Goal: Task Accomplishment & Management: Complete application form

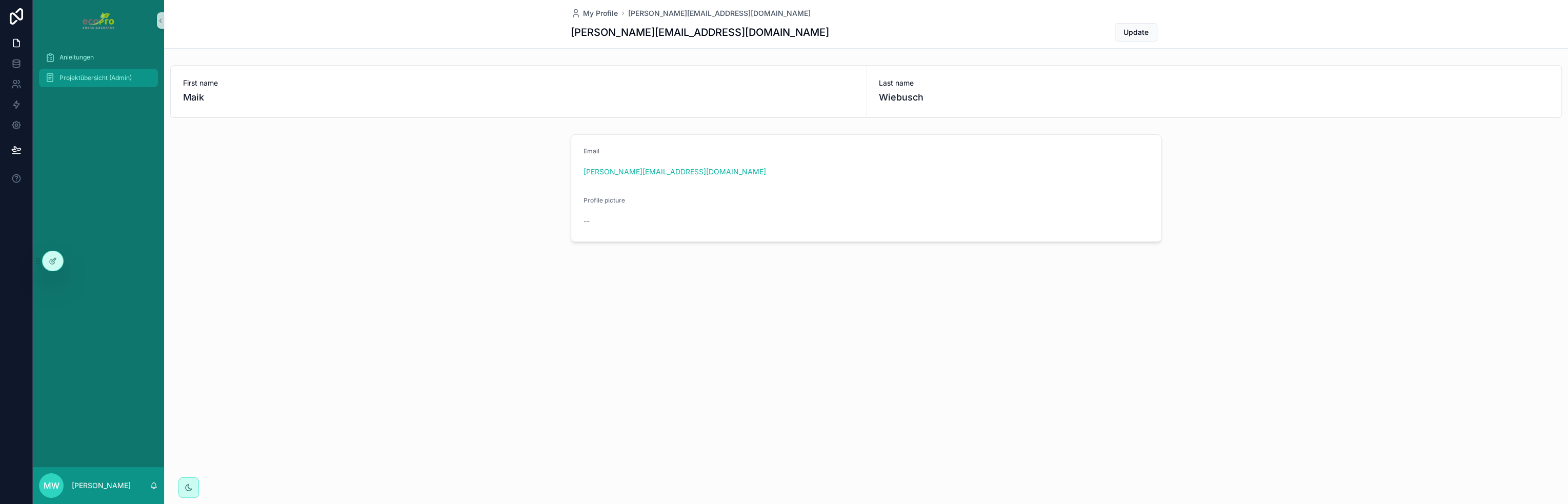
click at [71, 80] on span "Projektübersicht (Admin)" at bounding box center [95, 78] width 72 height 8
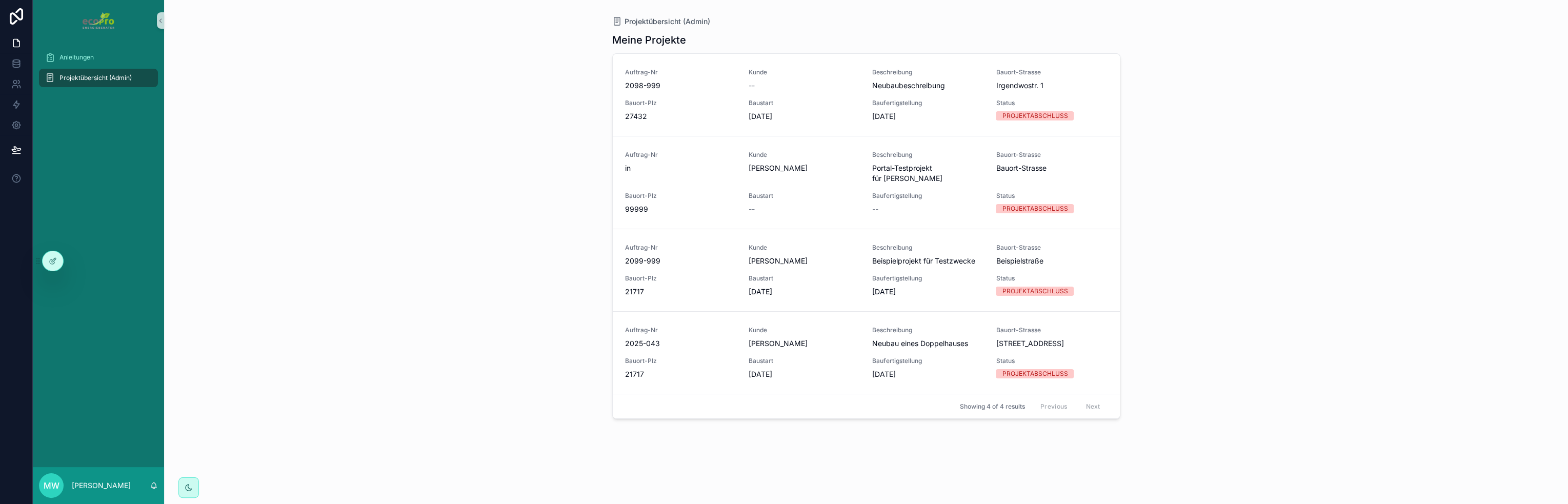
click at [224, 91] on div "Projektübersicht (Admin) Meine Projekte Auftrag-Nr 2098-999 Kunde -- Beschreibu…" at bounding box center [866, 252] width 1404 height 504
click at [76, 322] on div "Anleitungen Projektübersicht (Admin)" at bounding box center [99, 254] width 131 height 426
click at [55, 265] on div at bounding box center [53, 261] width 20 height 20
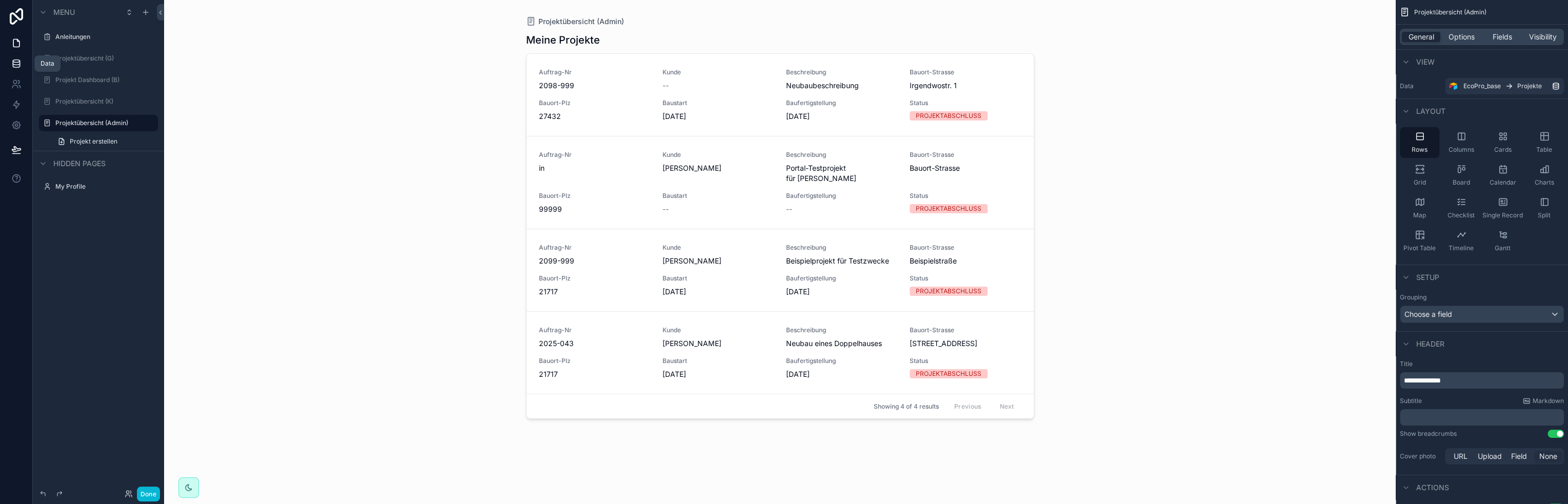
click at [20, 63] on icon at bounding box center [16, 63] width 10 height 10
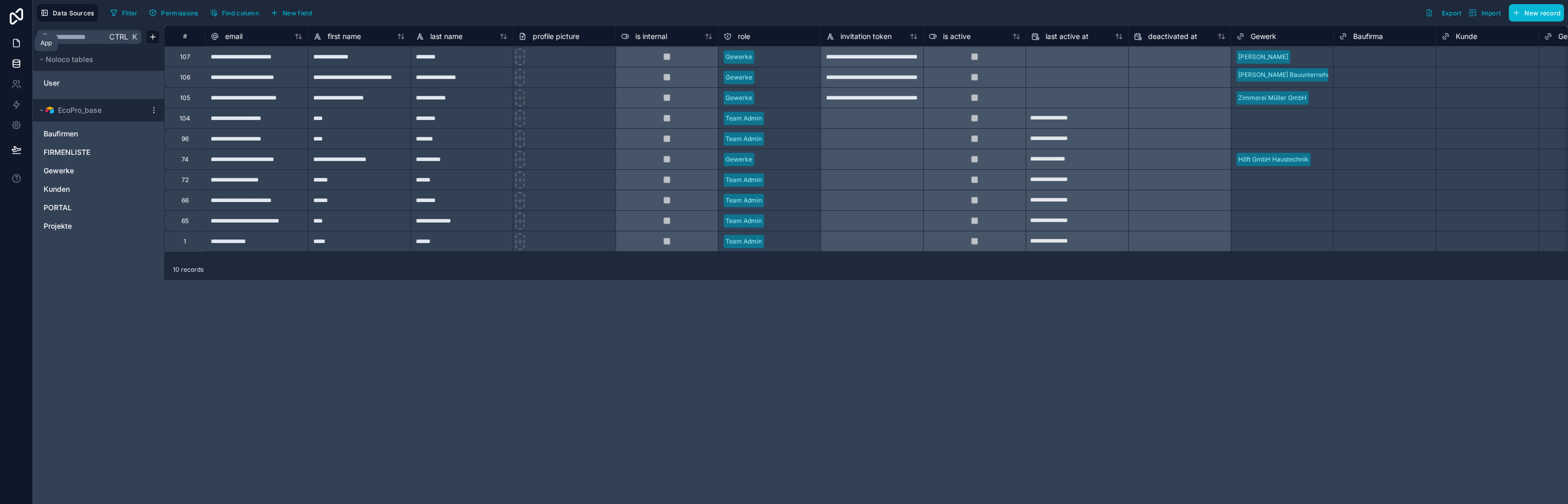
click at [15, 47] on icon at bounding box center [16, 43] width 6 height 7
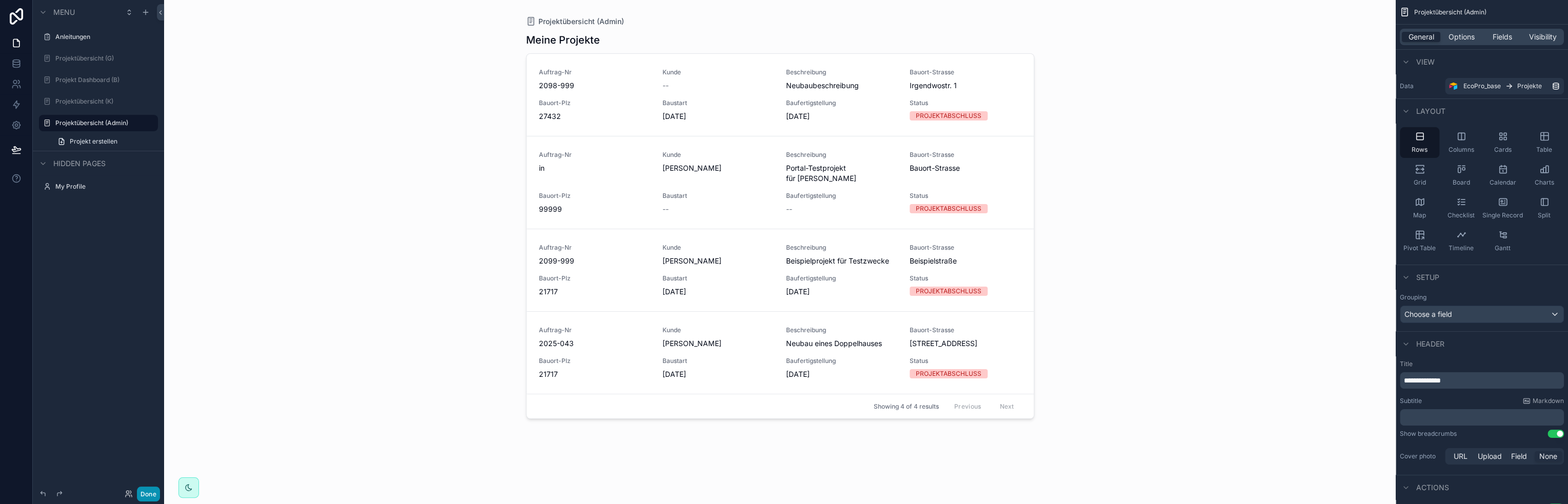
click at [153, 495] on button "Done" at bounding box center [149, 494] width 23 height 15
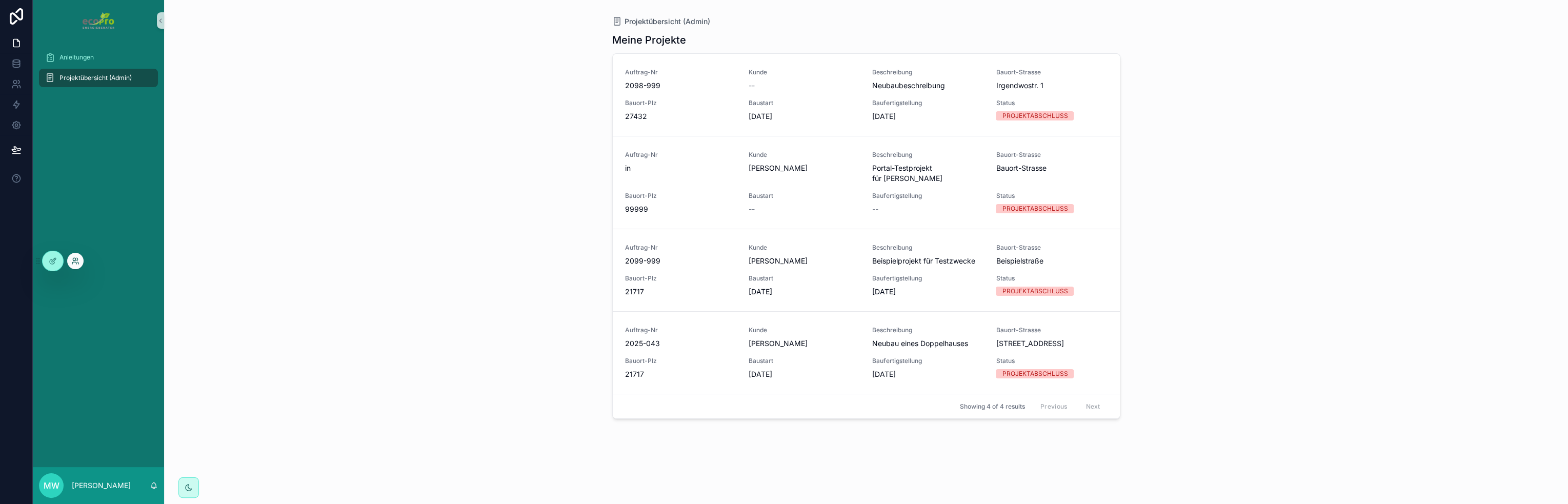
click at [72, 262] on icon at bounding box center [74, 263] width 4 height 2
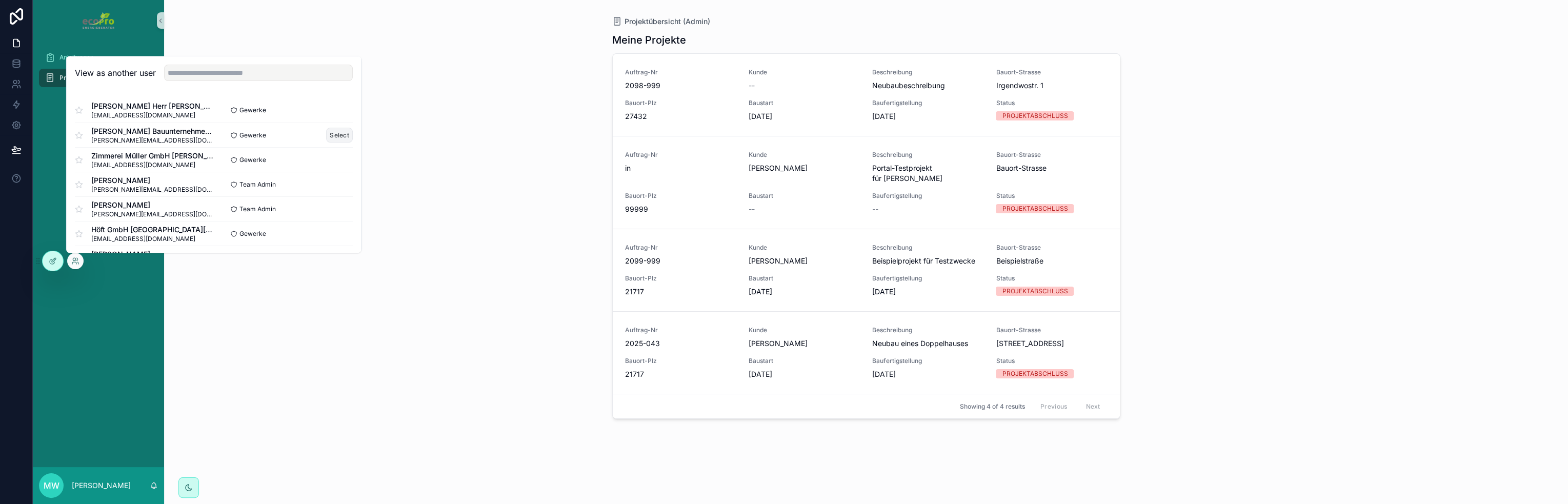
click at [329, 134] on button "Select" at bounding box center [339, 135] width 26 height 15
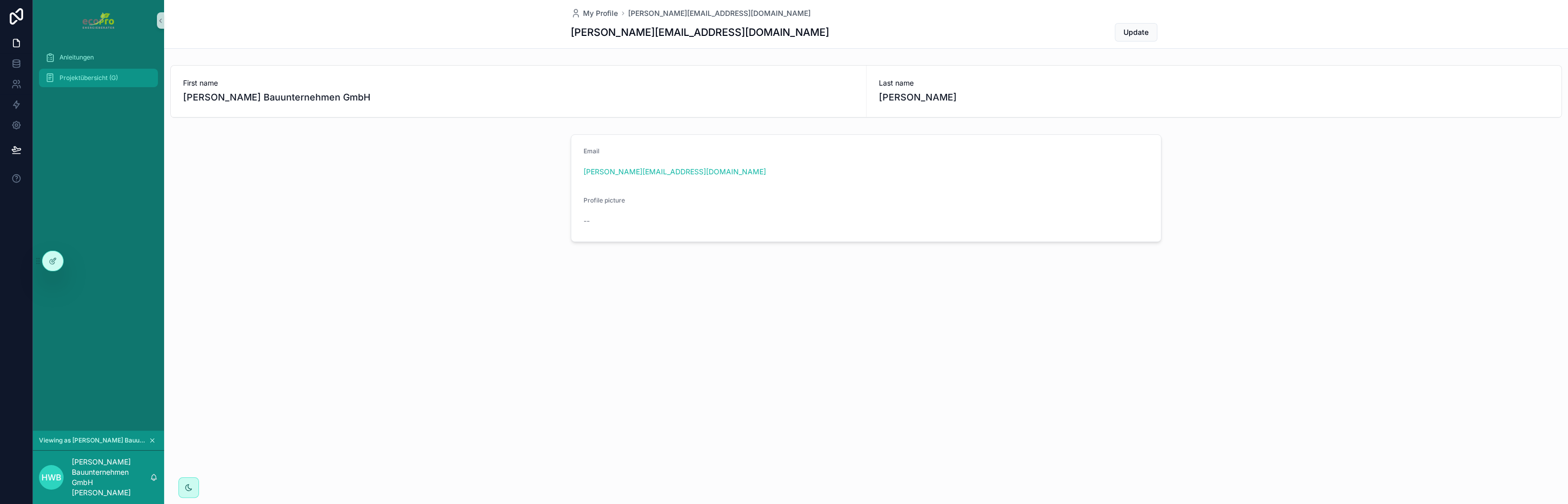
click at [82, 81] on span "Projektübersicht (G)" at bounding box center [89, 78] width 58 height 8
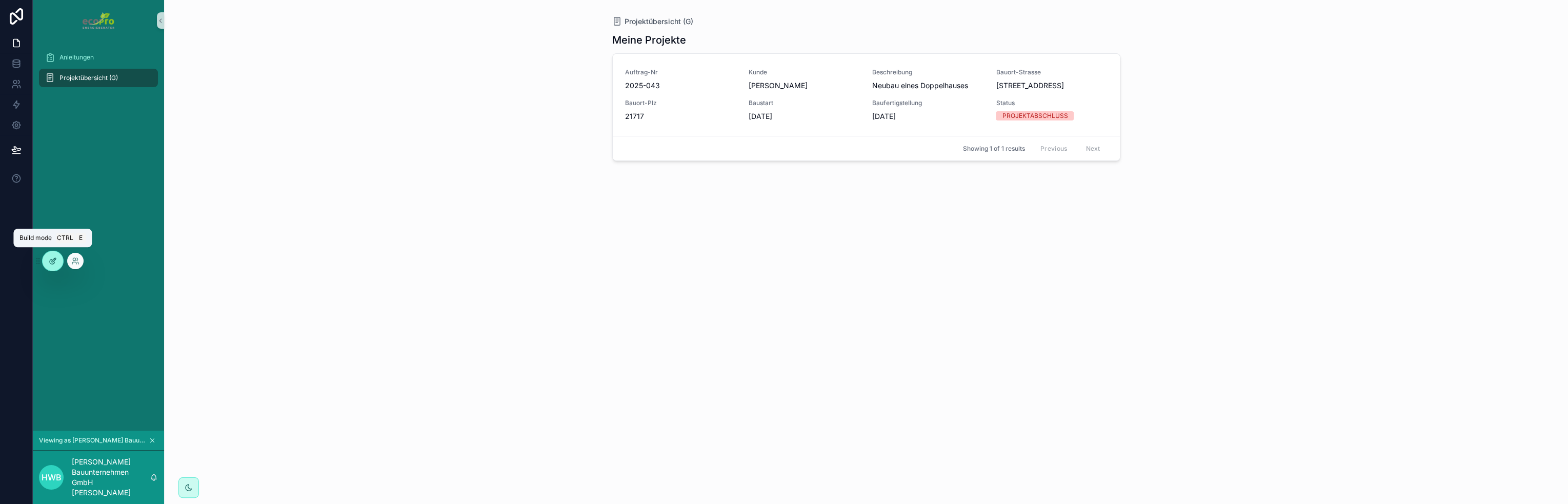
click at [57, 260] on div at bounding box center [53, 261] width 20 height 20
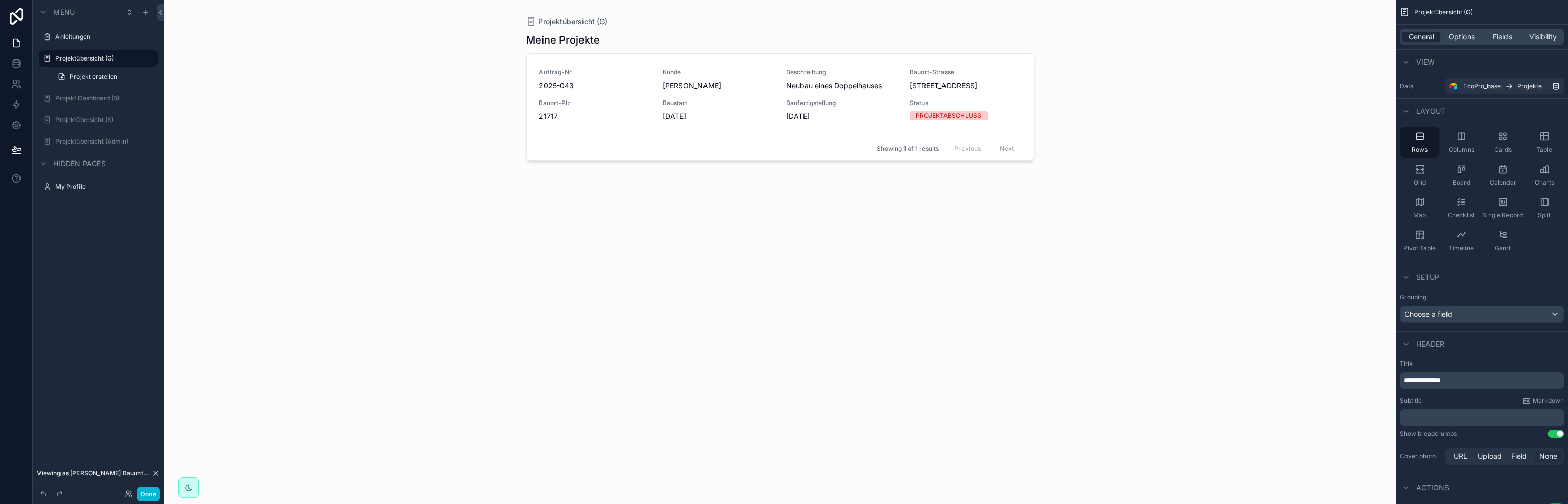
click at [682, 107] on div "scrollable content" at bounding box center [780, 245] width 524 height 491
click at [1500, 139] on icon "scrollable content" at bounding box center [1502, 136] width 10 height 10
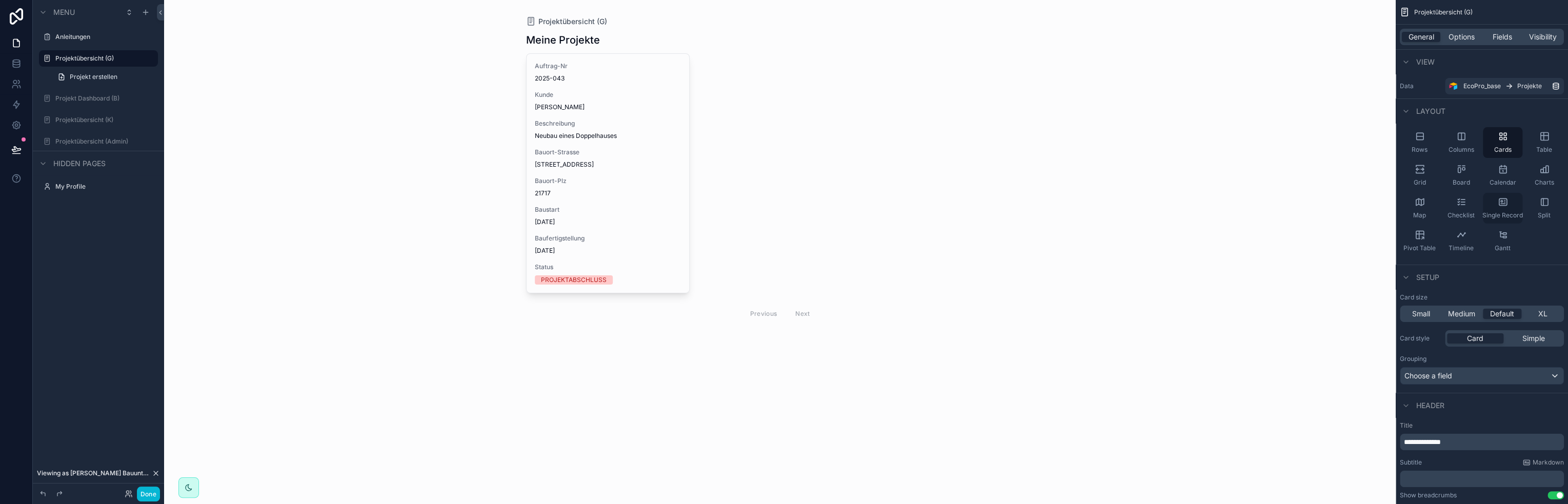
click at [1506, 203] on icon "scrollable content" at bounding box center [1502, 201] width 10 height 10
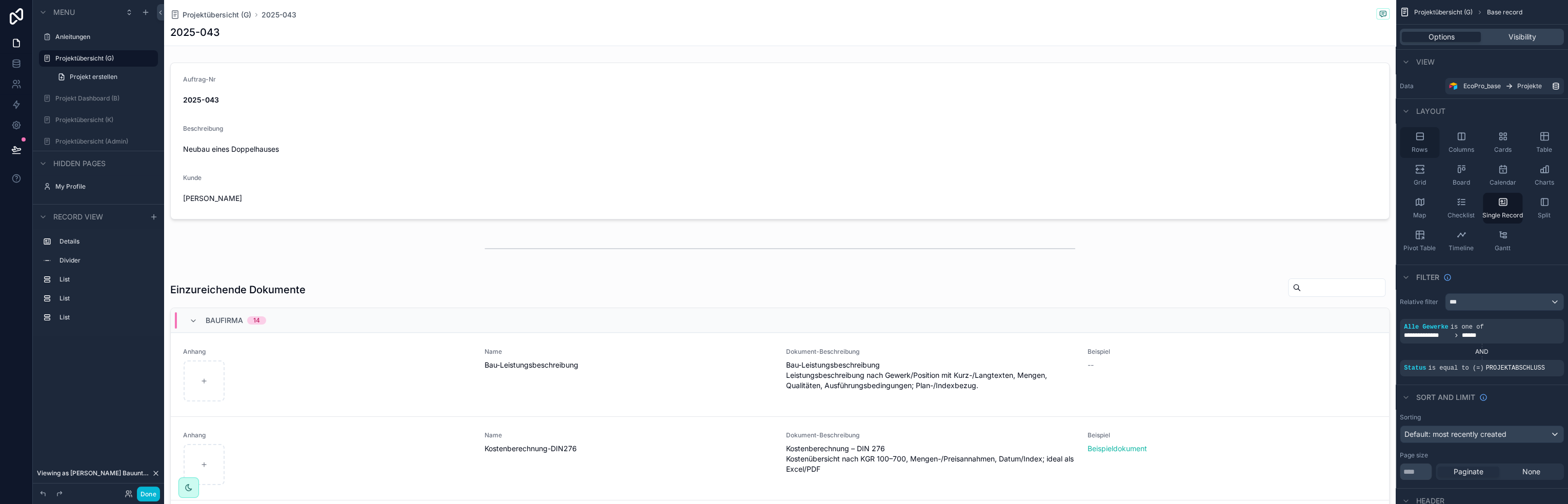
click at [1419, 144] on div "Rows" at bounding box center [1419, 143] width 39 height 31
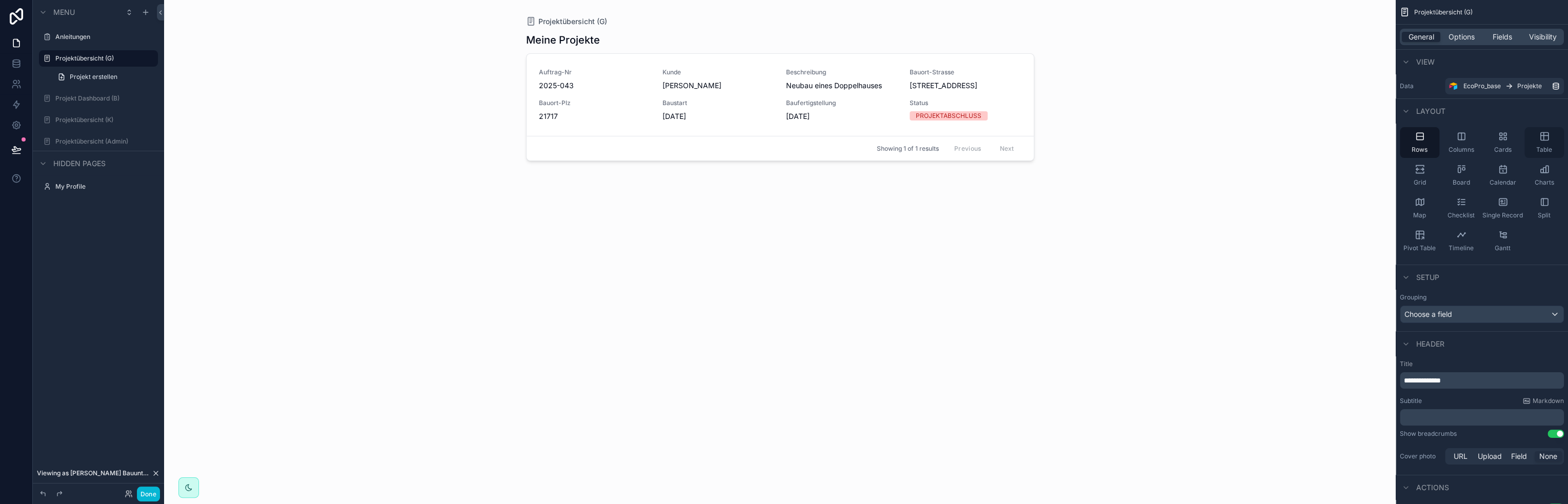
click at [1542, 143] on div "Table" at bounding box center [1544, 143] width 39 height 31
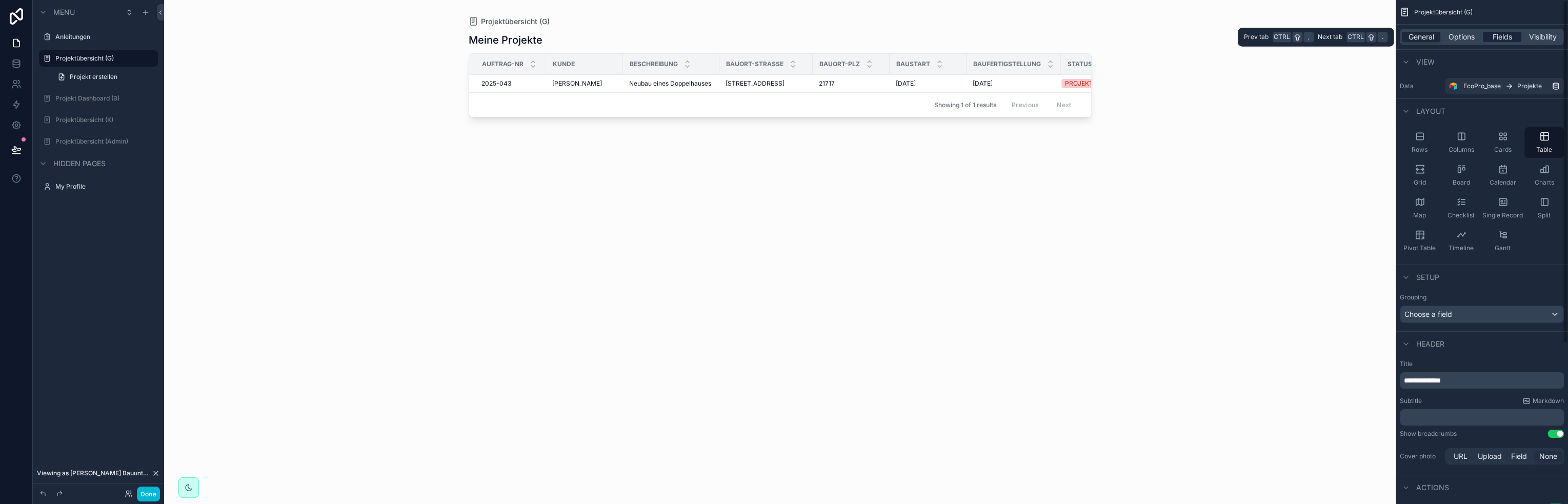
click at [1494, 36] on span "Fields" at bounding box center [1502, 36] width 20 height 10
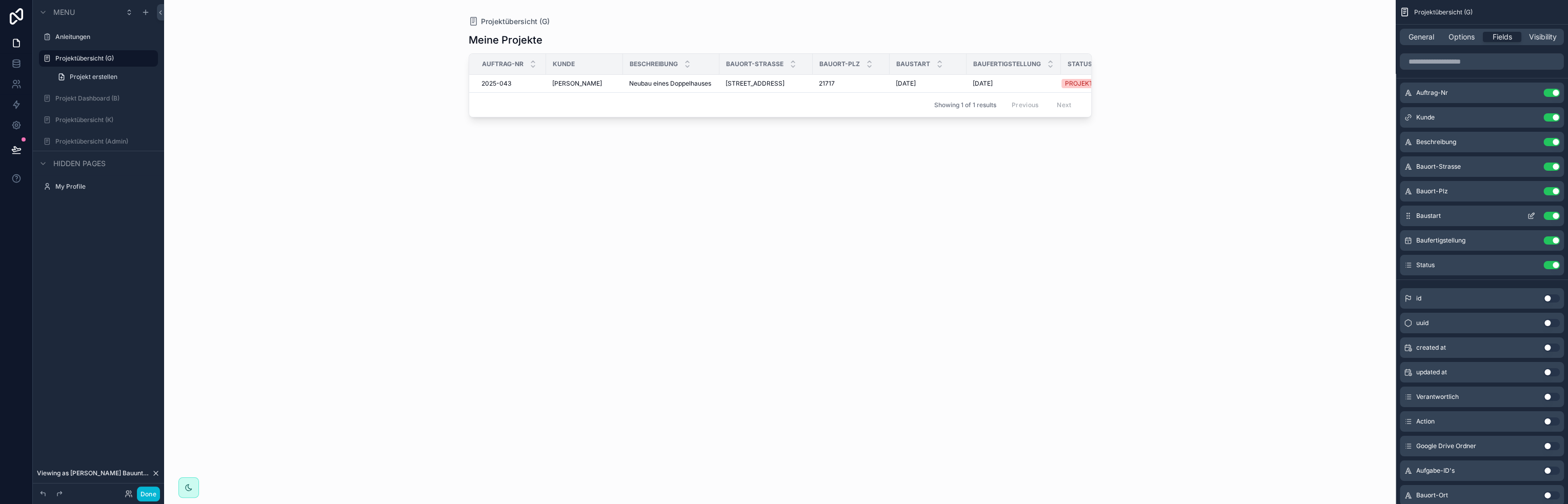
click at [1554, 216] on button "Use setting" at bounding box center [1551, 216] width 16 height 8
click at [1554, 218] on button "Use setting" at bounding box center [1551, 216] width 16 height 8
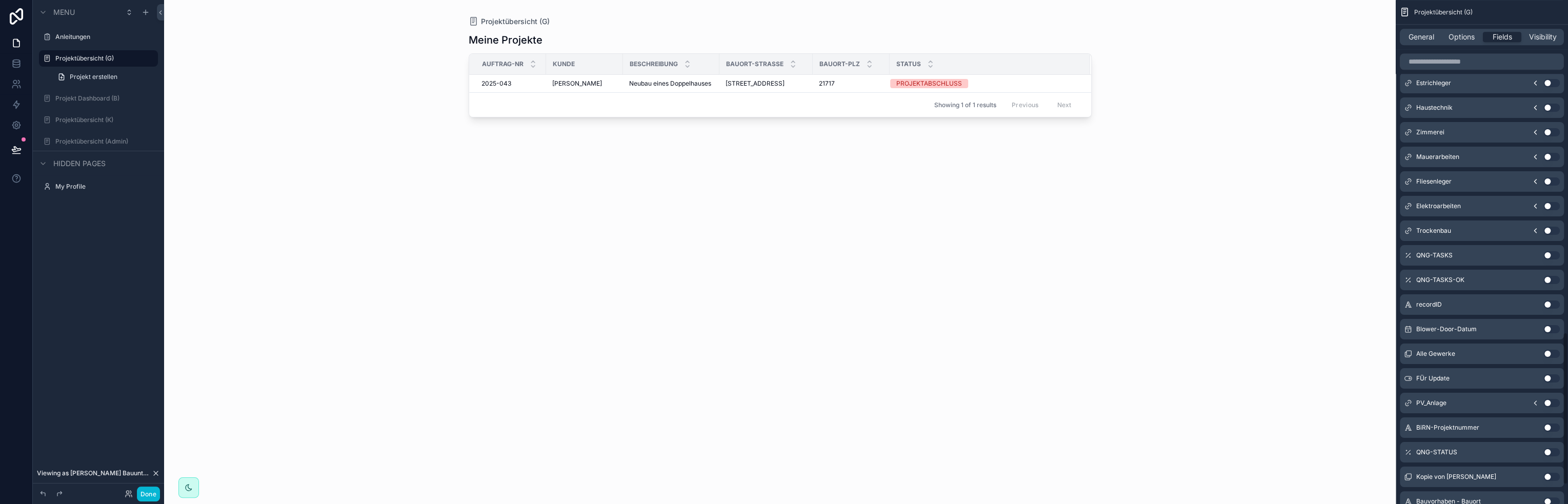
scroll to position [1161, 0]
click at [1452, 63] on input "scrollable content" at bounding box center [1481, 61] width 164 height 16
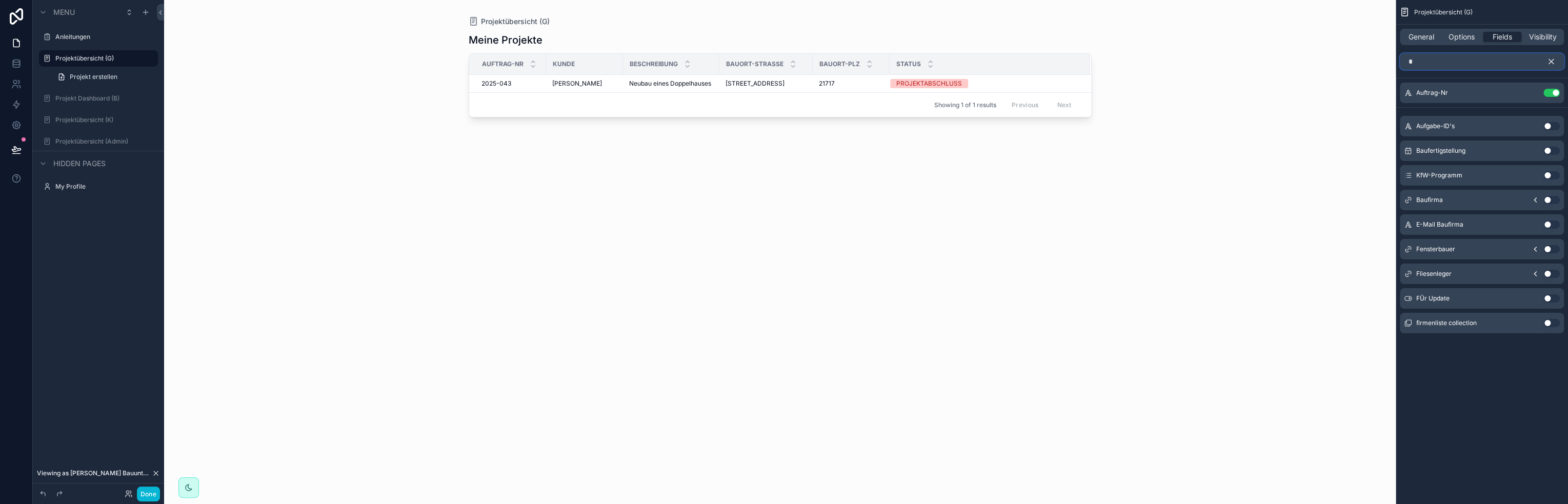
scroll to position [0, 0]
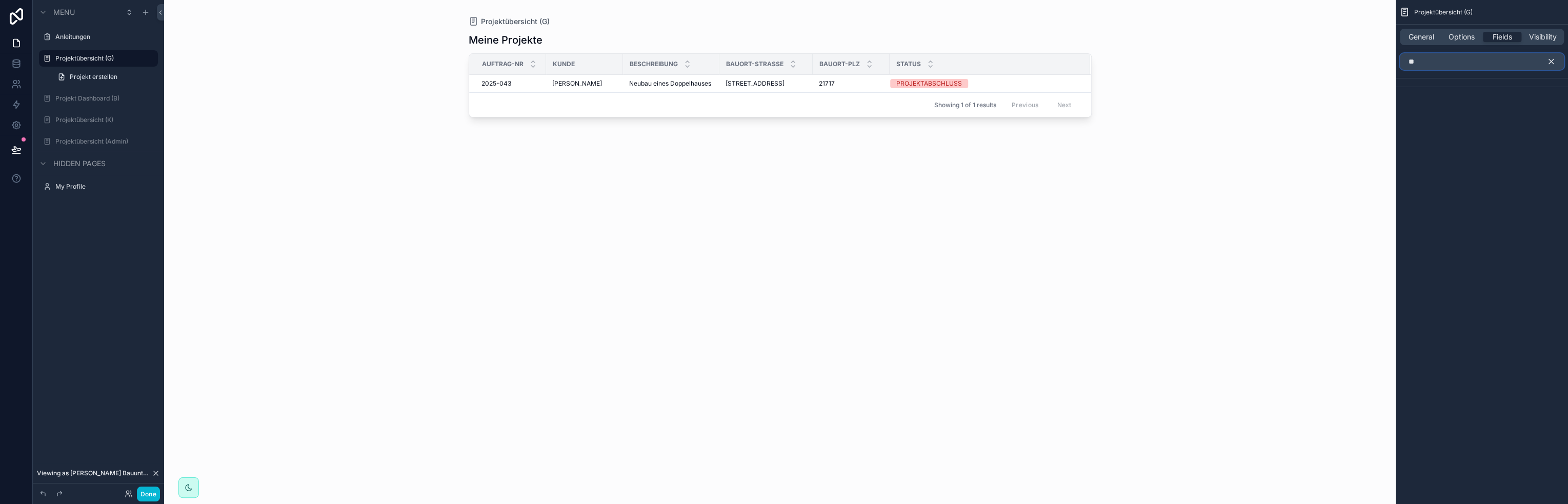
type input "*"
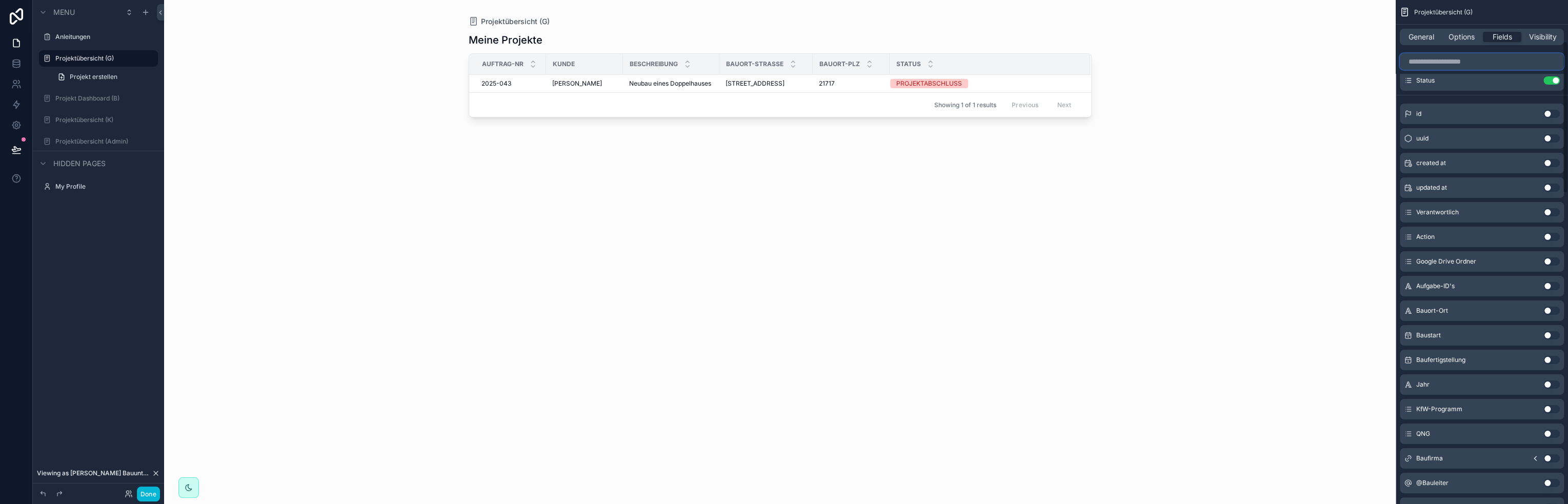
scroll to position [154, 0]
click at [1458, 61] on input "scrollable content" at bounding box center [1481, 61] width 164 height 16
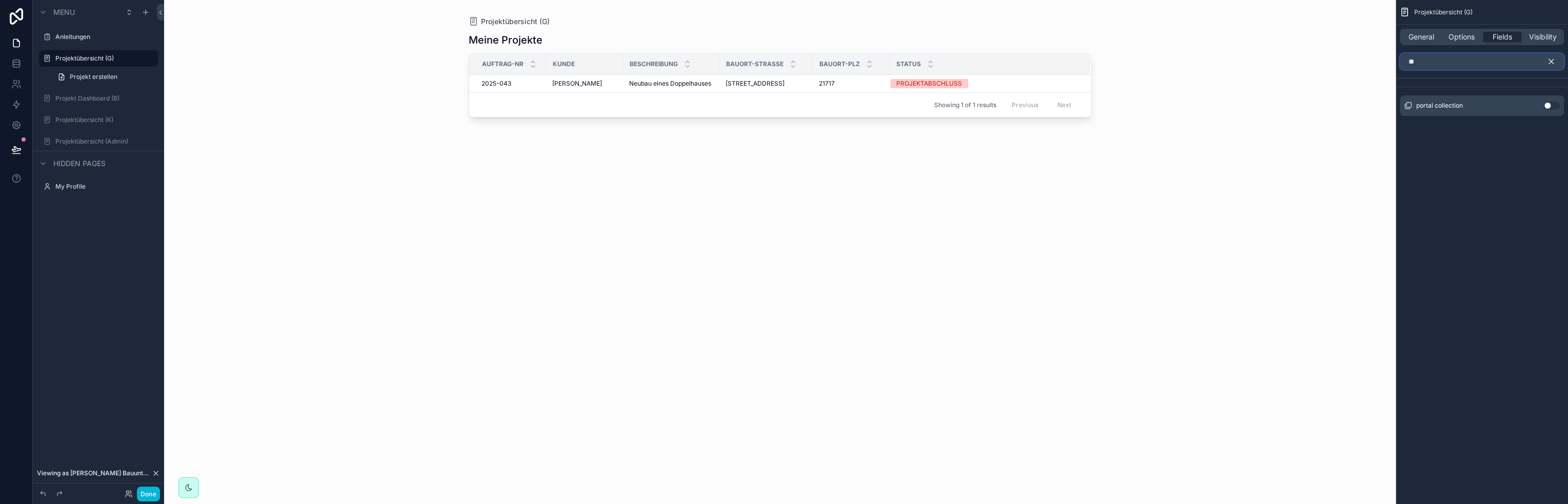
type input "*"
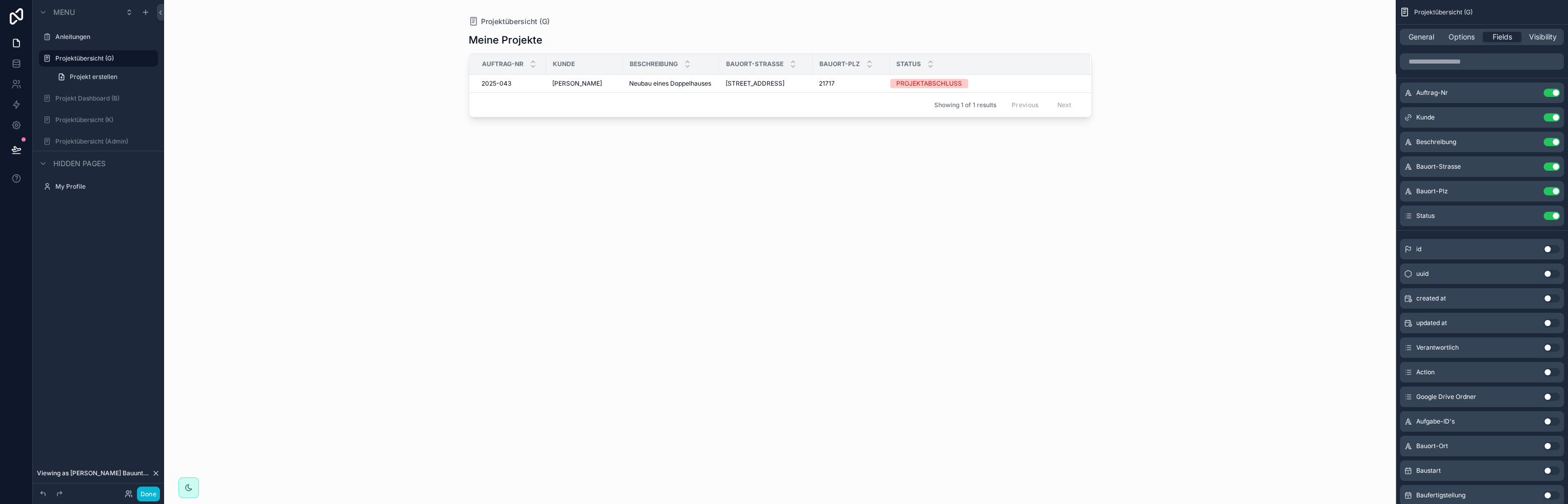
click at [1203, 218] on div "Projektübersicht (G) Meine Projekte Auftrag-Nr Kunde Beschreibung Bauort-Strass…" at bounding box center [780, 252] width 1231 height 504
click at [491, 209] on div "Meine Projekte Auftrag-Nr Kunde Beschreibung Bauort-Strasse Bauort-Plz Status 2…" at bounding box center [780, 259] width 623 height 465
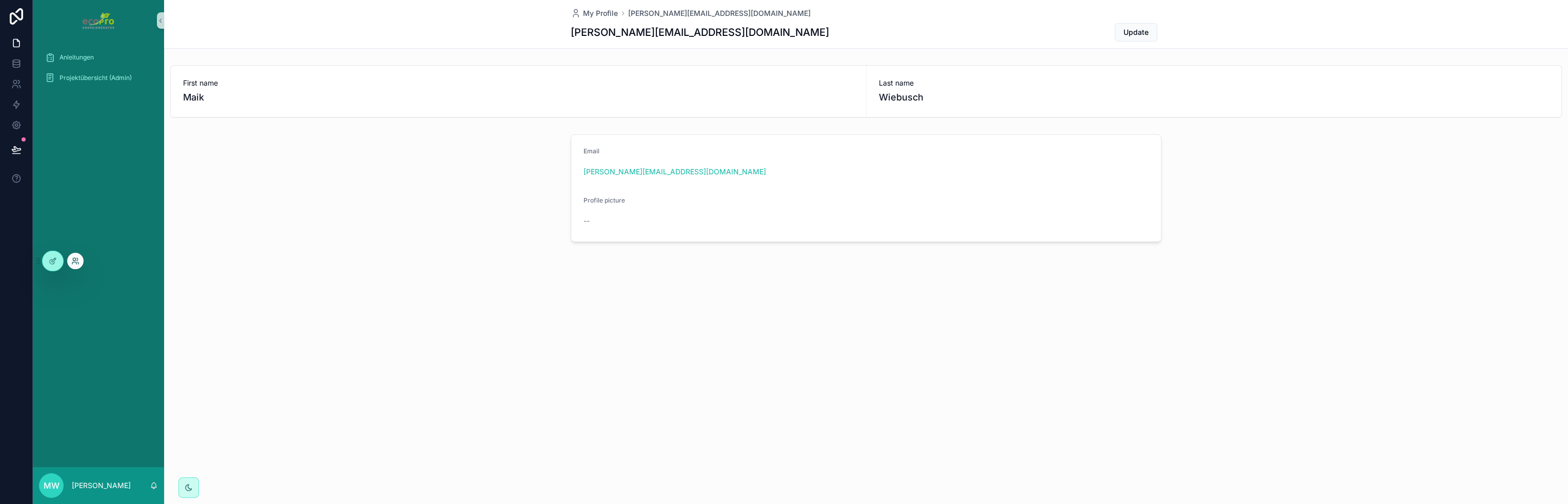
click at [72, 260] on icon at bounding box center [75, 261] width 8 height 8
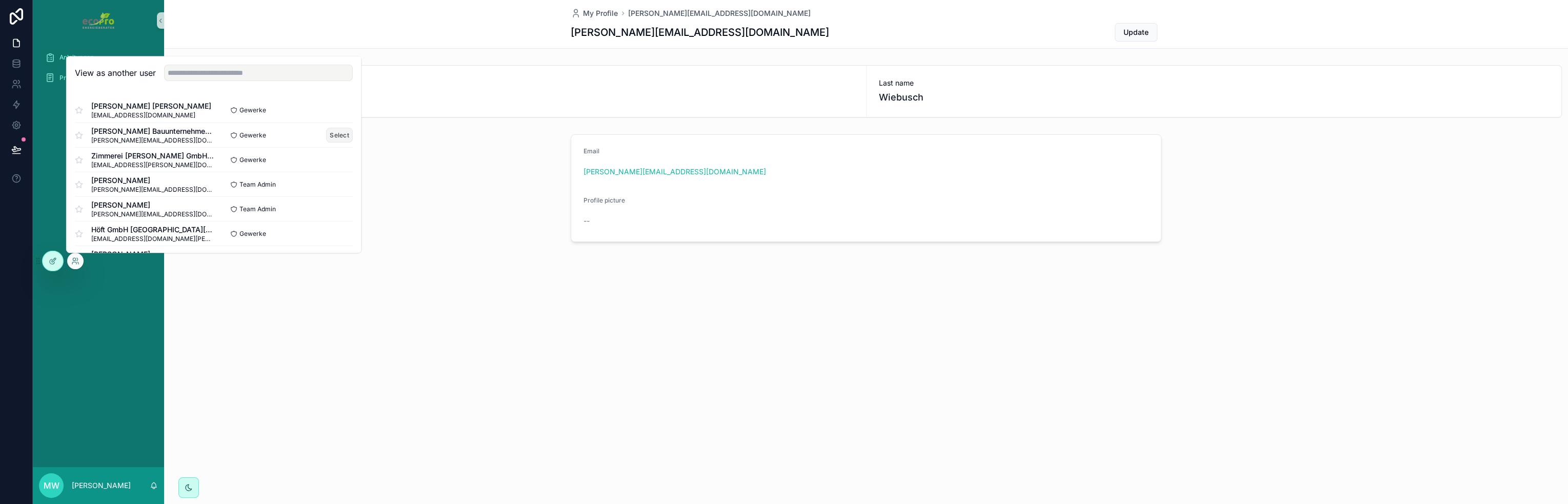
click at [328, 134] on button "Select" at bounding box center [339, 135] width 26 height 15
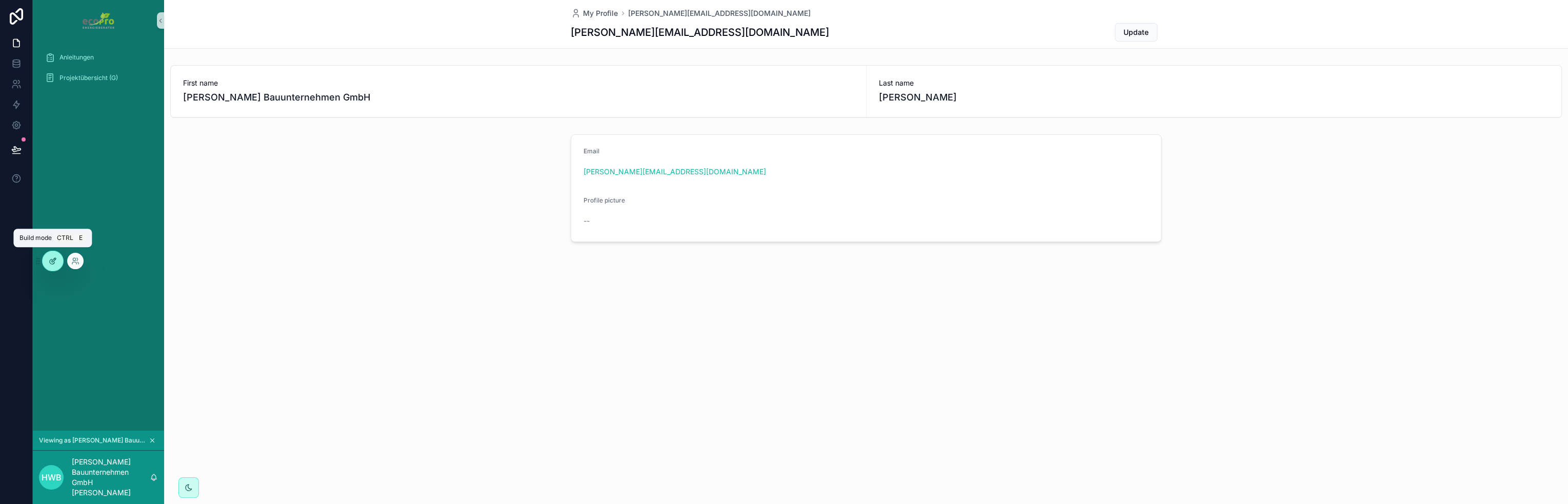
click at [54, 258] on icon at bounding box center [53, 261] width 8 height 8
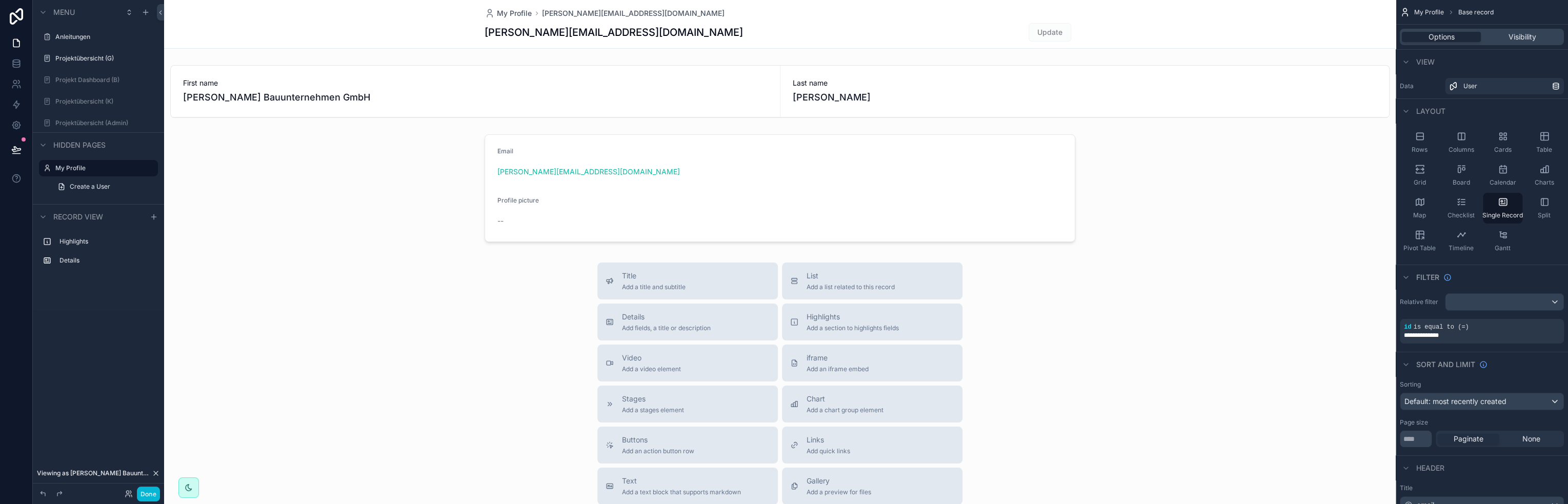
click at [575, 193] on div "scrollable content" at bounding box center [780, 355] width 1231 height 709
click at [1420, 141] on icon "scrollable content" at bounding box center [1419, 136] width 10 height 10
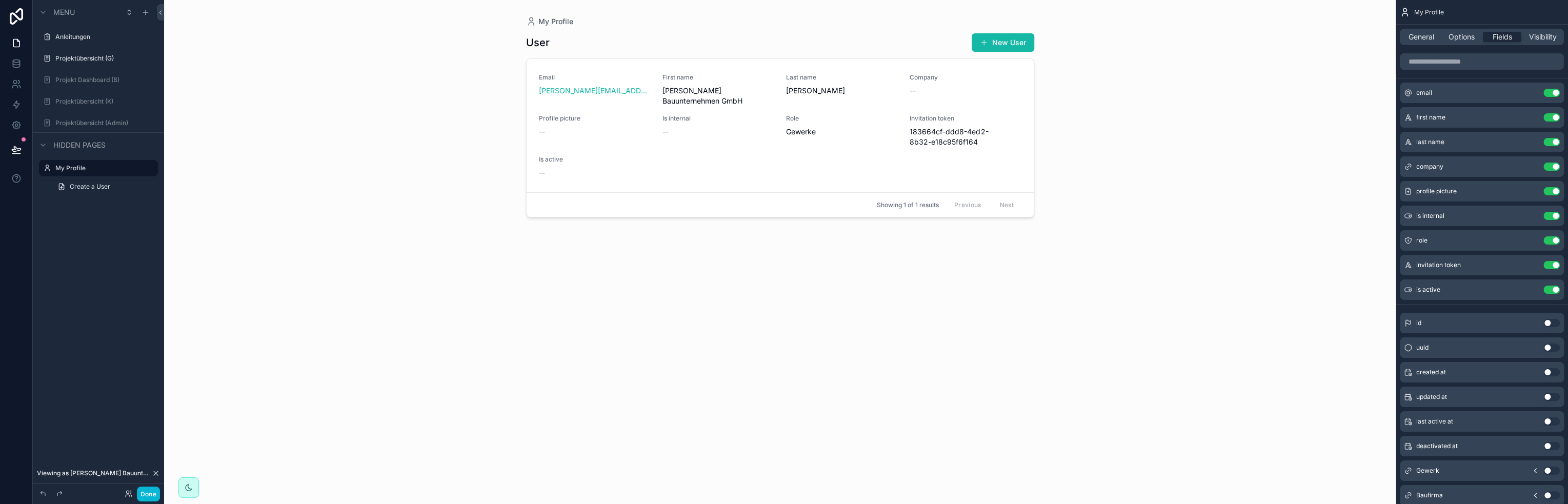
click at [1427, 44] on div "General Options Fields Visibility" at bounding box center [1481, 36] width 164 height 16
click at [1425, 38] on span "General" at bounding box center [1421, 36] width 26 height 10
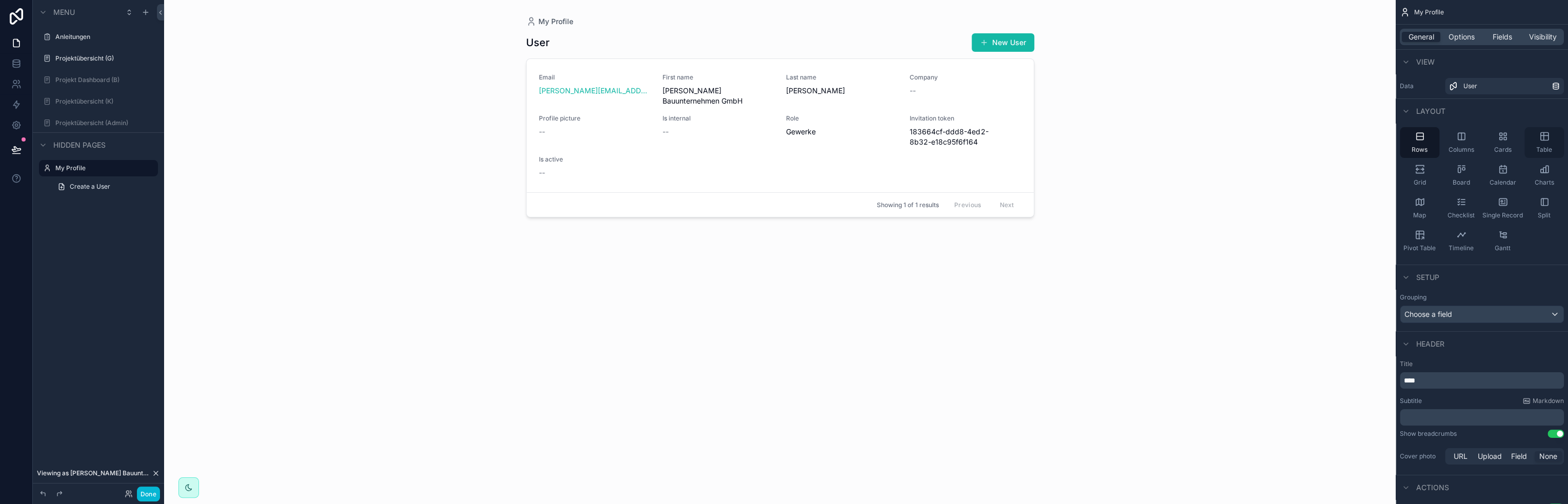
click at [1544, 139] on icon "scrollable content" at bounding box center [1544, 136] width 10 height 10
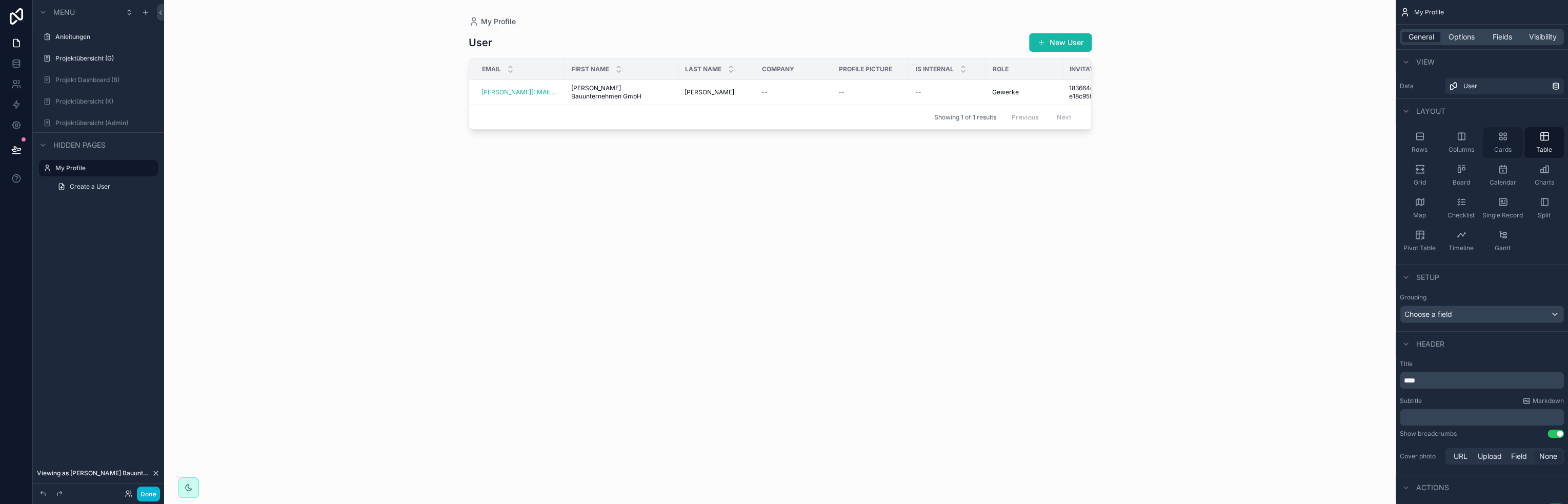
click at [1500, 139] on icon "scrollable content" at bounding box center [1502, 136] width 10 height 10
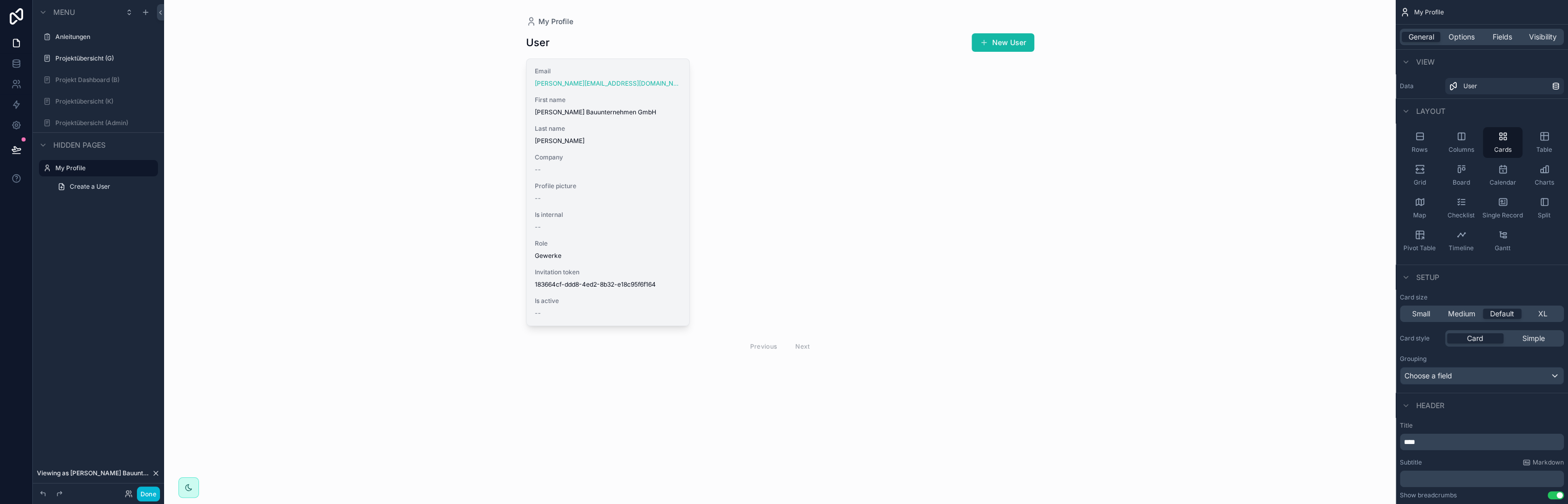
click at [652, 226] on div "--" at bounding box center [608, 227] width 147 height 8
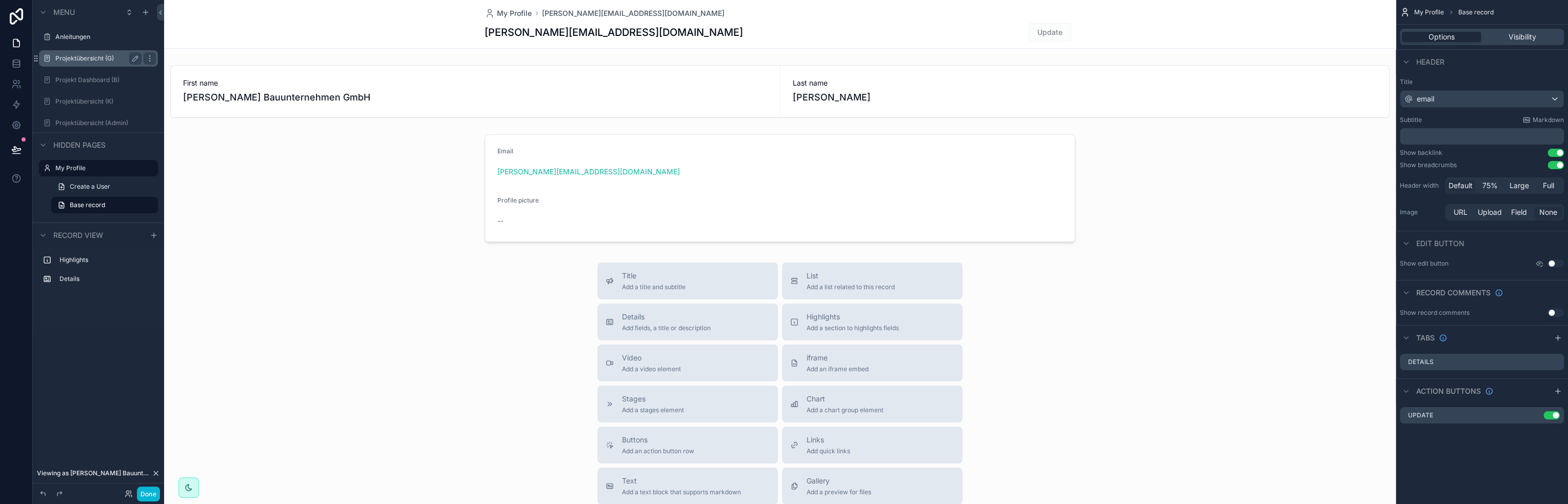
click at [94, 55] on label "Projektübersicht (G)" at bounding box center [96, 58] width 82 height 8
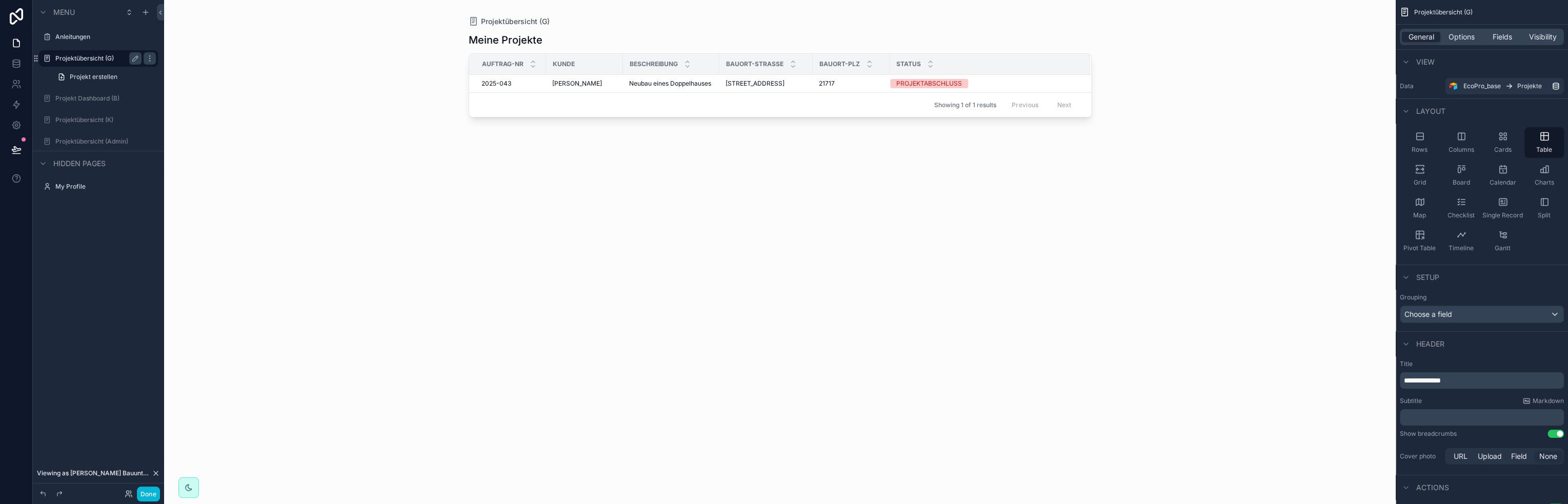
click at [1027, 81] on div "scrollable content" at bounding box center [780, 245] width 656 height 491
click at [1498, 36] on span "Fields" at bounding box center [1502, 36] width 20 height 10
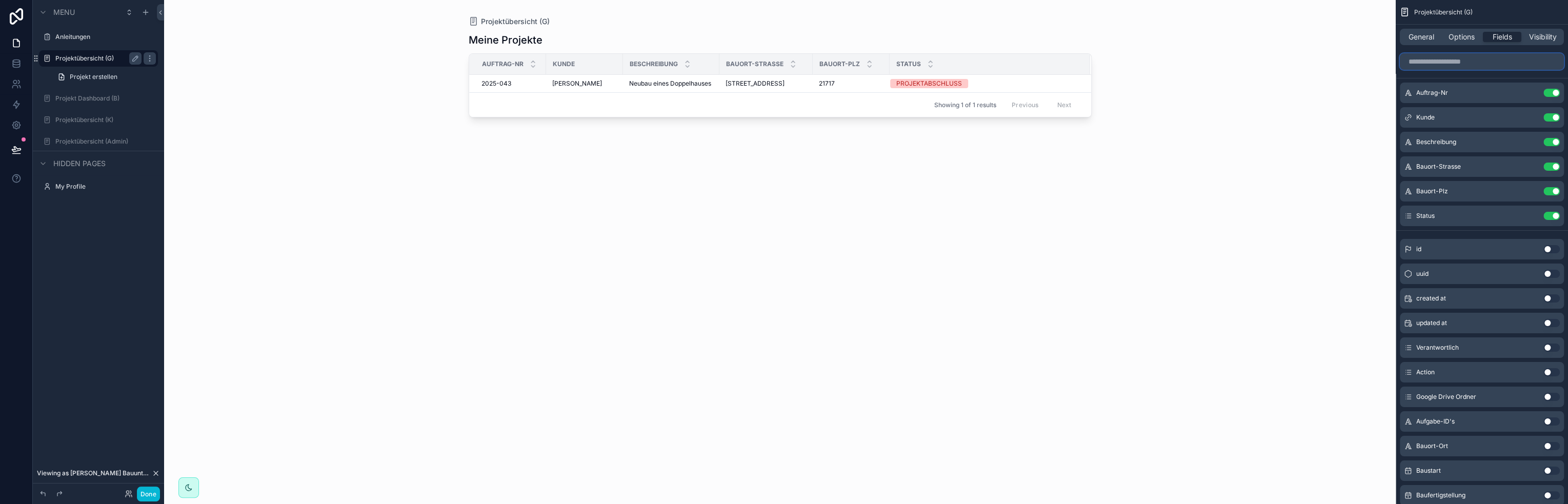
click at [1481, 62] on input "scrollable content" at bounding box center [1481, 61] width 164 height 16
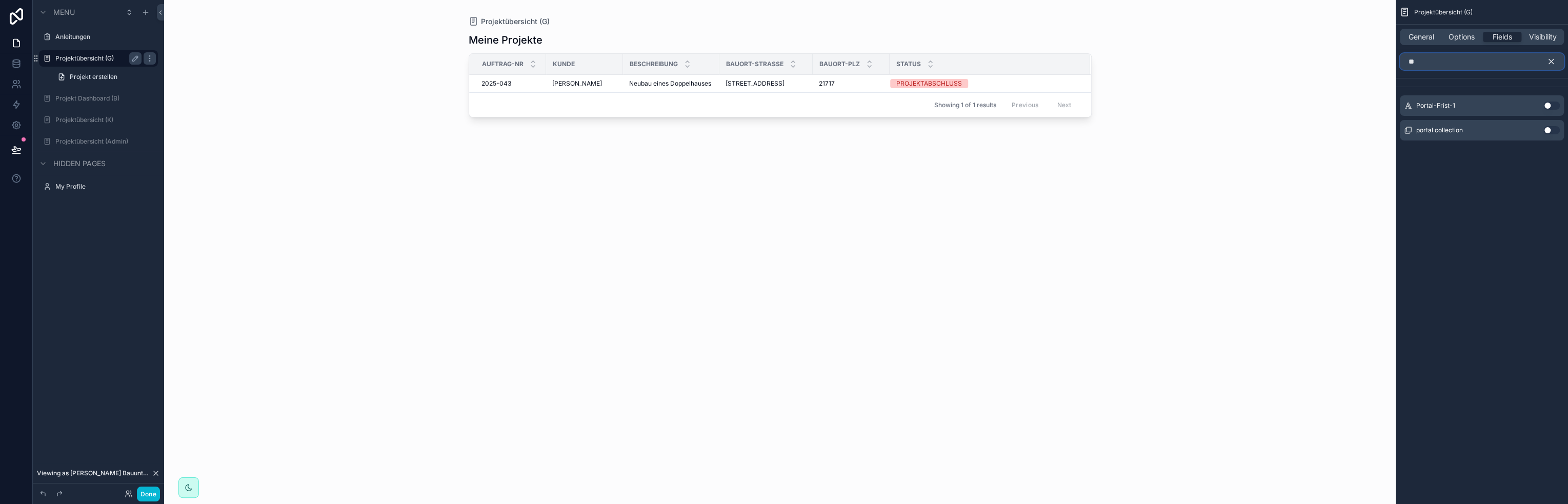
type input "**"
click at [1551, 108] on button "Use setting" at bounding box center [1551, 105] width 16 height 8
click at [1527, 93] on icon "scrollable content" at bounding box center [1531, 93] width 8 height 8
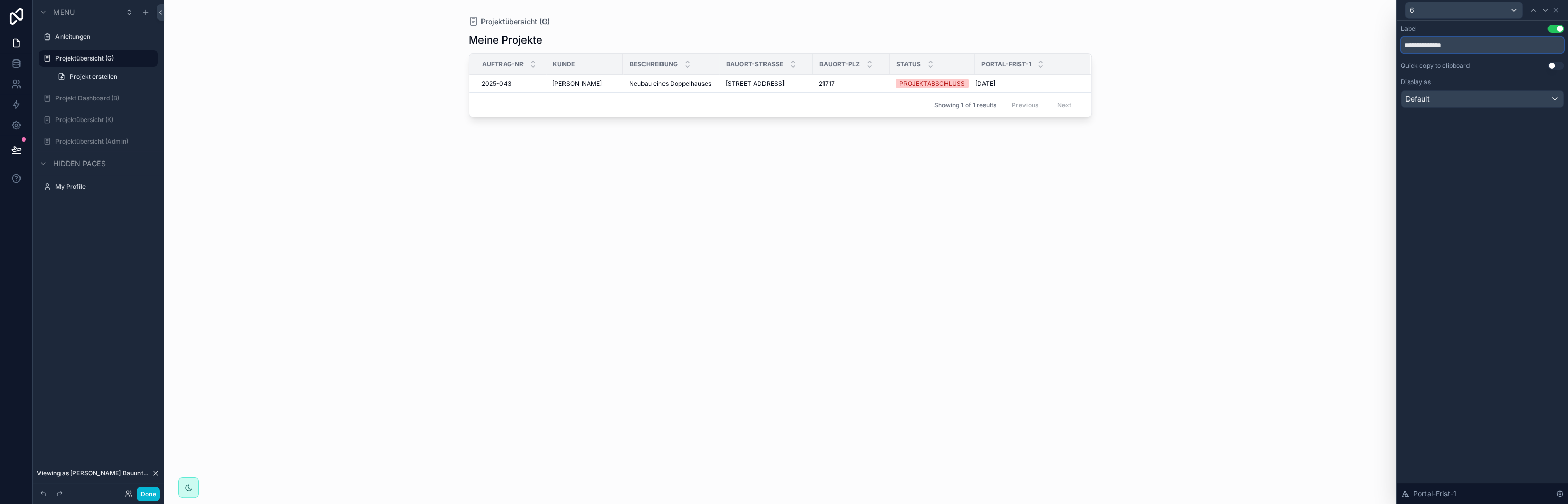
click at [1449, 44] on input "**********" at bounding box center [1481, 45] width 163 height 16
type input "**********"
click at [1331, 111] on div "Projektübersicht (G) Meine Projekte Auftrag-Nr Kunde Beschreibung Bauort-Strass…" at bounding box center [780, 252] width 1231 height 504
click at [1557, 11] on icon at bounding box center [1555, 10] width 8 height 8
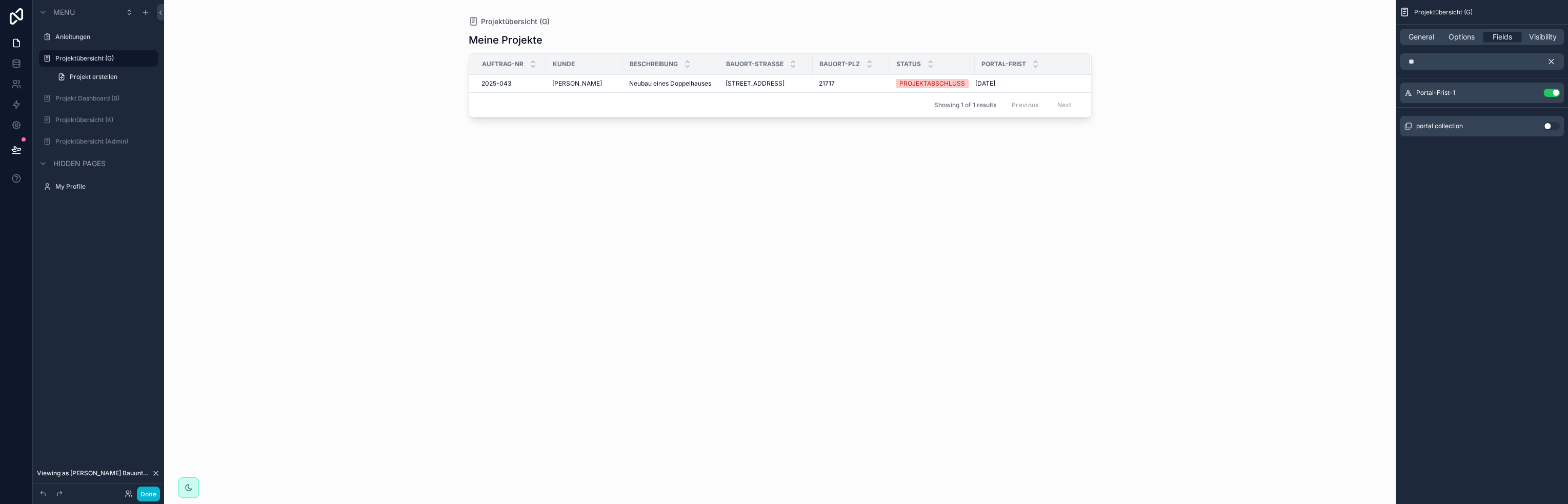
click at [1550, 60] on icon "scrollable content" at bounding box center [1551, 61] width 9 height 9
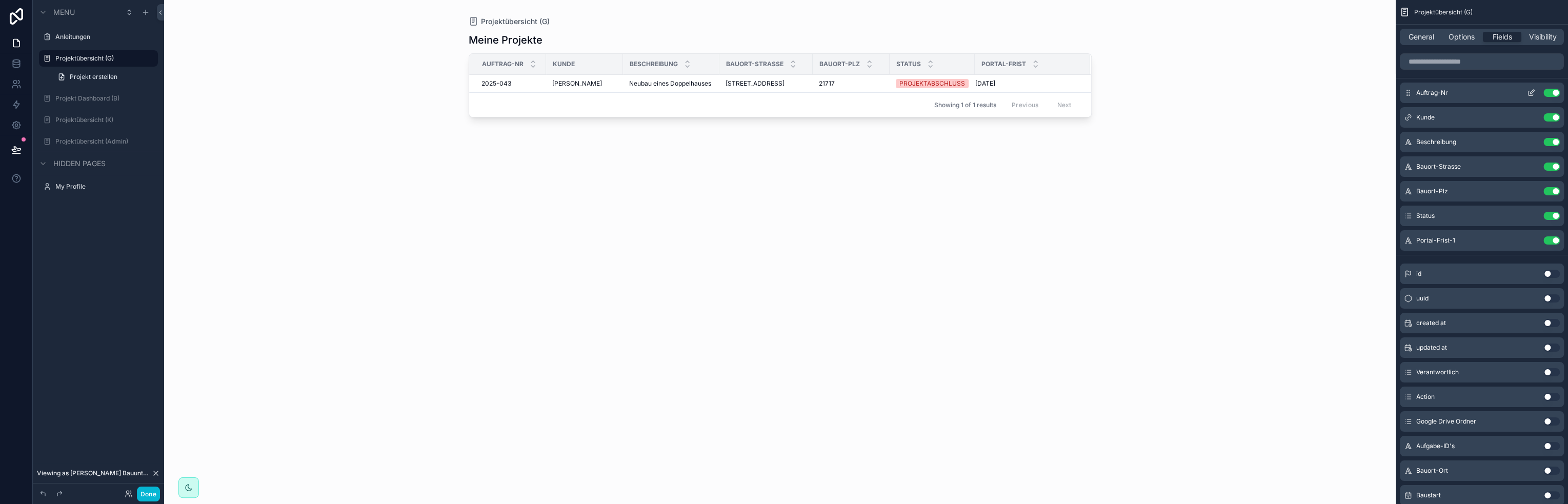
click at [1555, 93] on button "Use setting" at bounding box center [1551, 93] width 16 height 8
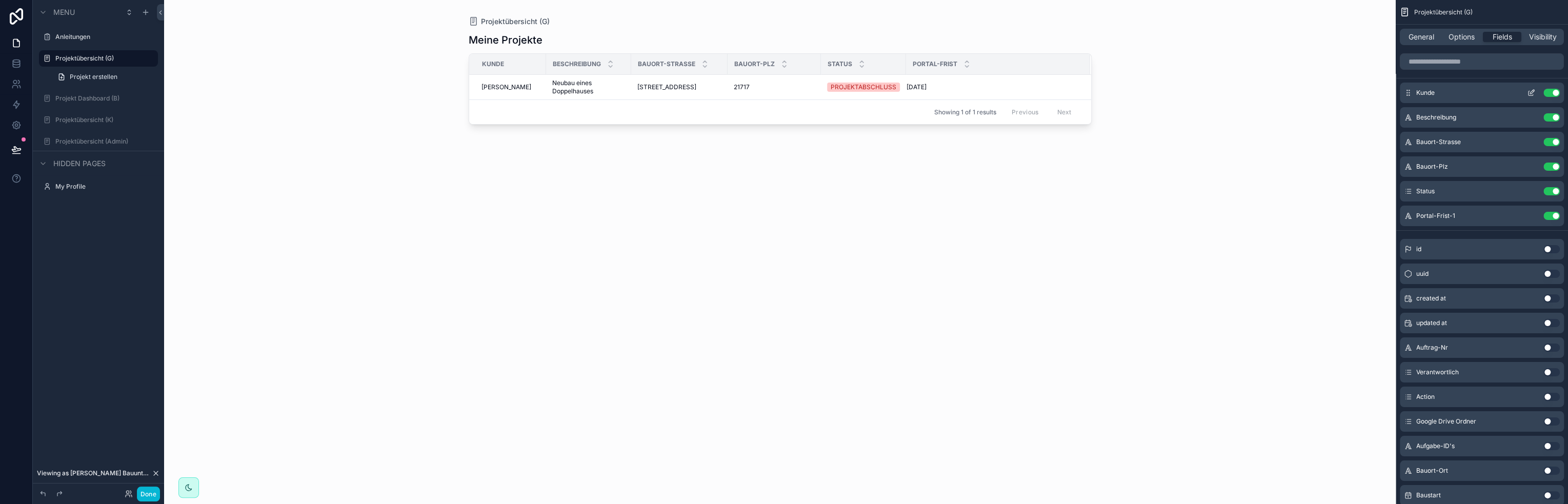
click at [1530, 93] on icon "scrollable content" at bounding box center [1531, 93] width 8 height 8
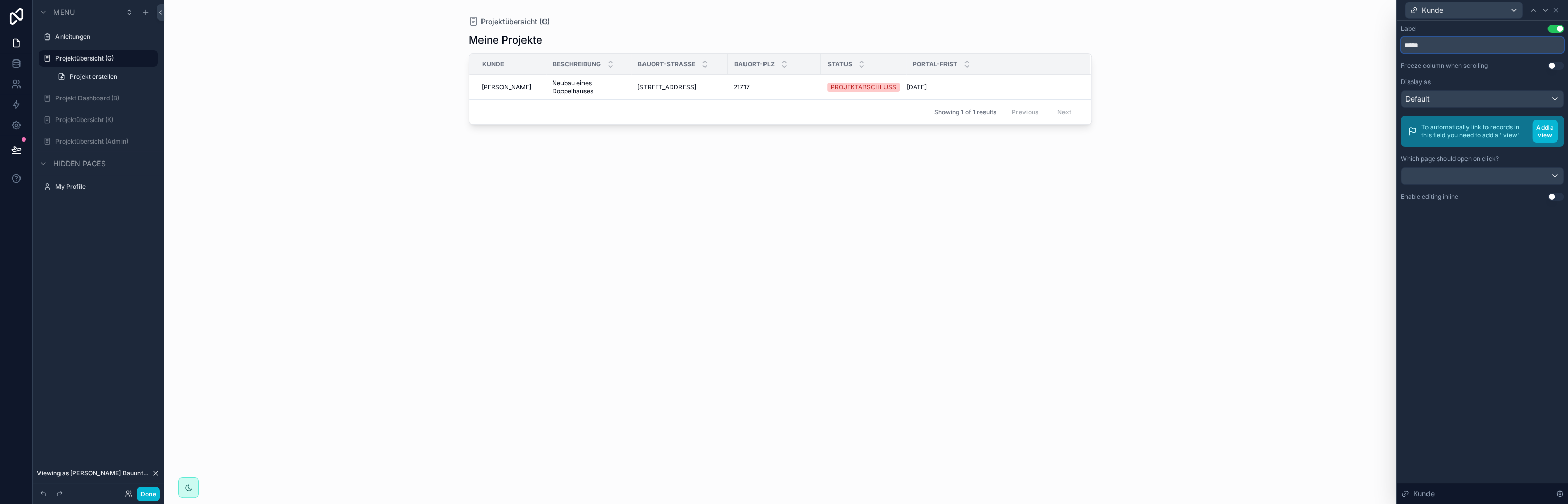
drag, startPoint x: 1447, startPoint y: 45, endPoint x: 1316, endPoint y: 45, distance: 131.0
click at [1316, 45] on div "Kunde Label Use setting ***** Freeze column when scrolling Use setting Display …" at bounding box center [784, 252] width 1568 height 504
type input "**********"
click at [1555, 11] on icon at bounding box center [1555, 10] width 8 height 8
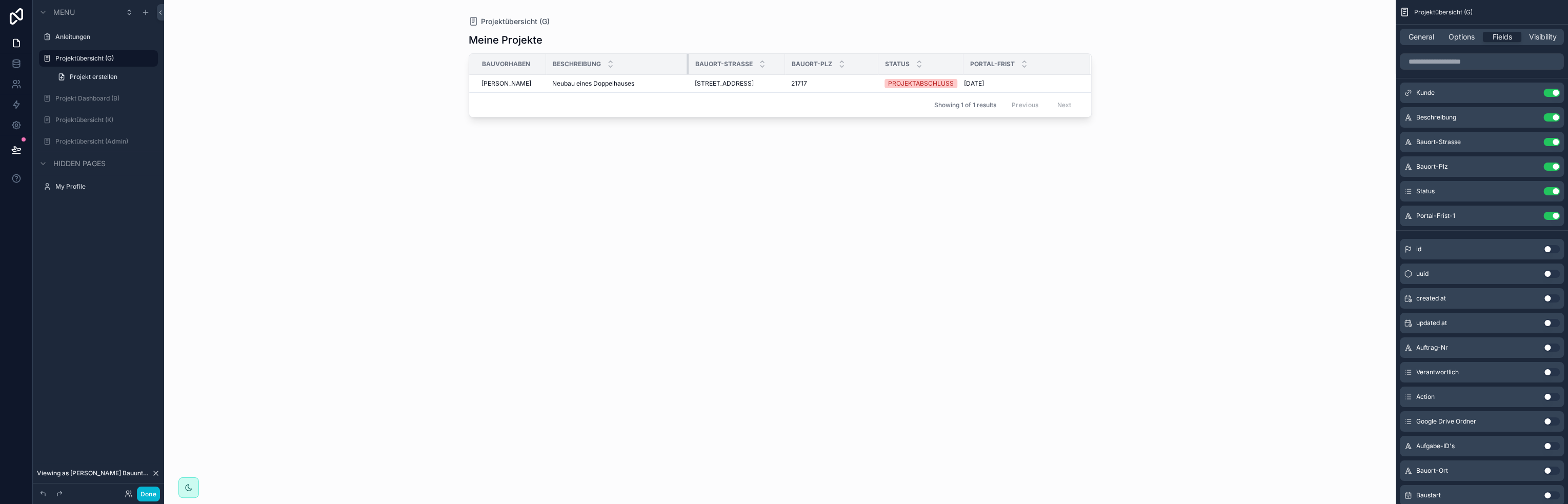
drag, startPoint x: 629, startPoint y: 63, endPoint x: 695, endPoint y: 64, distance: 66.0
click at [695, 64] on tr "Bauvorhaben Beschreibung Bauort-Strasse Bauort-Plz Status Portal-Frist" at bounding box center [780, 64] width 622 height 21
drag, startPoint x: 783, startPoint y: 61, endPoint x: 806, endPoint y: 63, distance: 23.1
click at [806, 63] on div "scrollable content" at bounding box center [808, 64] width 4 height 20
click at [1452, 62] on input "scrollable content" at bounding box center [1481, 61] width 164 height 16
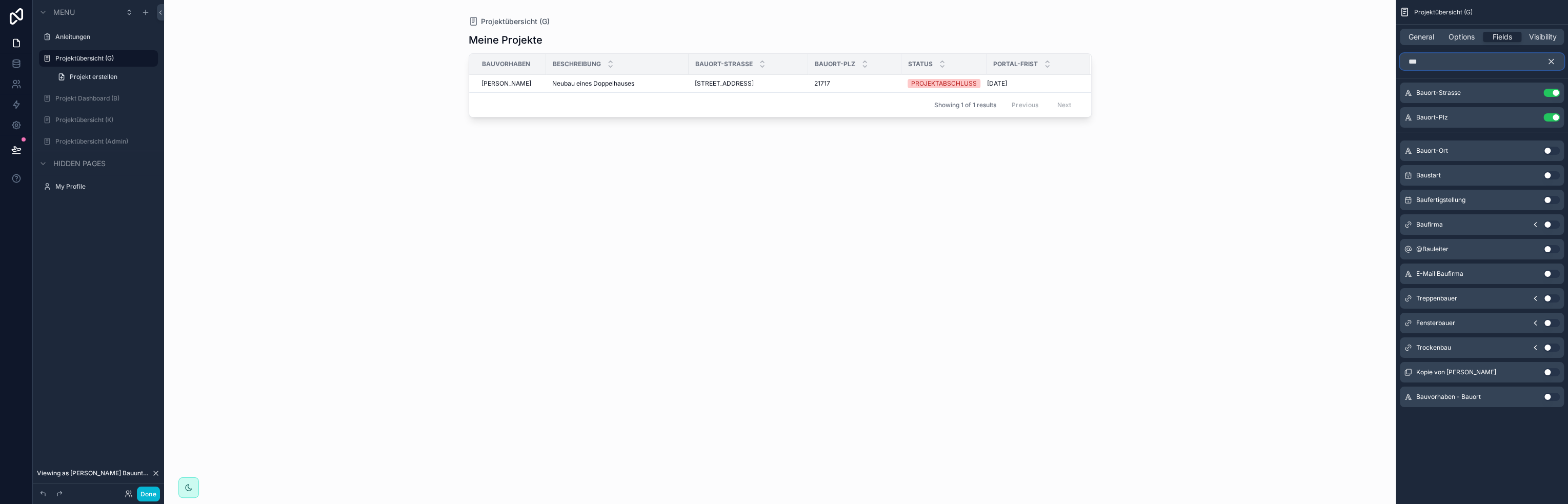
type input "***"
click at [1553, 152] on button "Use setting" at bounding box center [1551, 151] width 16 height 8
click at [1551, 59] on icon "scrollable content" at bounding box center [1551, 61] width 9 height 9
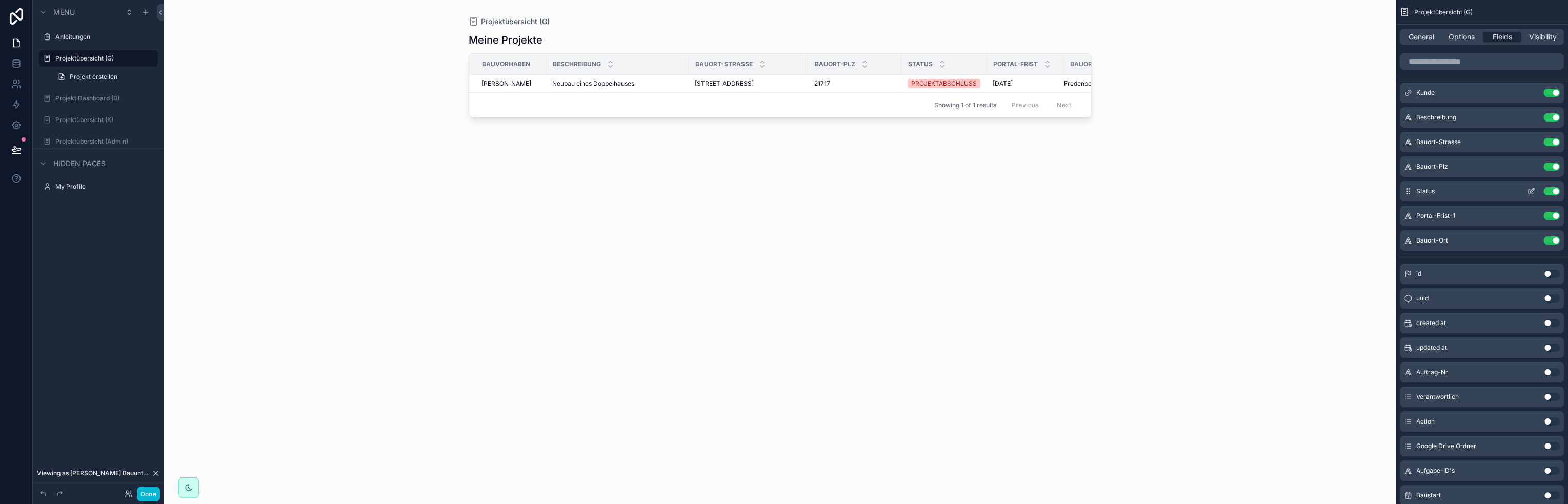
click at [1554, 190] on button "Use setting" at bounding box center [1551, 191] width 16 height 8
drag, startPoint x: 687, startPoint y: 60, endPoint x: 660, endPoint y: 64, distance: 27.3
click at [660, 64] on div "scrollable content" at bounding box center [662, 64] width 4 height 20
drag, startPoint x: 779, startPoint y: 63, endPoint x: 770, endPoint y: 65, distance: 9.2
click at [770, 65] on div "scrollable content" at bounding box center [772, 64] width 4 height 20
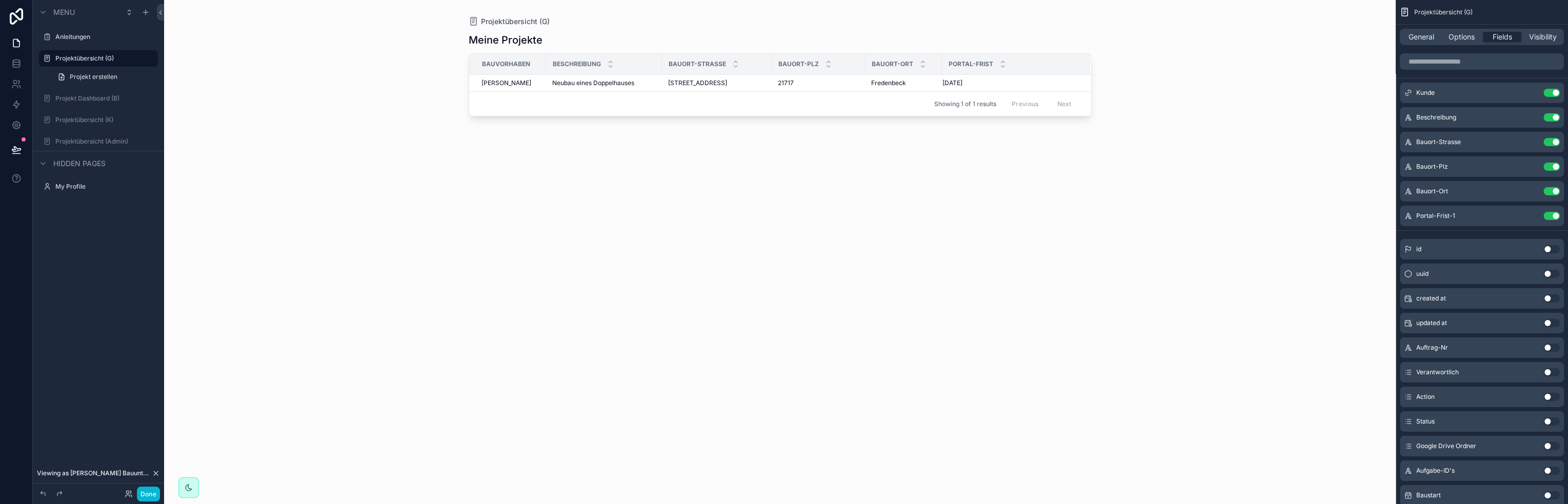
drag, startPoint x: 864, startPoint y: 61, endPoint x: 842, endPoint y: 63, distance: 22.1
click at [842, 63] on tr "Bauvorhaben Beschreibung Bauort-Strasse Bauort-Plz Bauort-Ort Portal-Frist" at bounding box center [780, 64] width 622 height 21
click at [1023, 200] on div "Meine Projekte Bauvorhaben Beschreibung Bauort-Strasse Bauort-Plz Bauort-Ort Po…" at bounding box center [780, 259] width 623 height 465
drag, startPoint x: 660, startPoint y: 65, endPoint x: 685, endPoint y: 66, distance: 25.0
click at [685, 66] on div "scrollable content" at bounding box center [687, 64] width 4 height 20
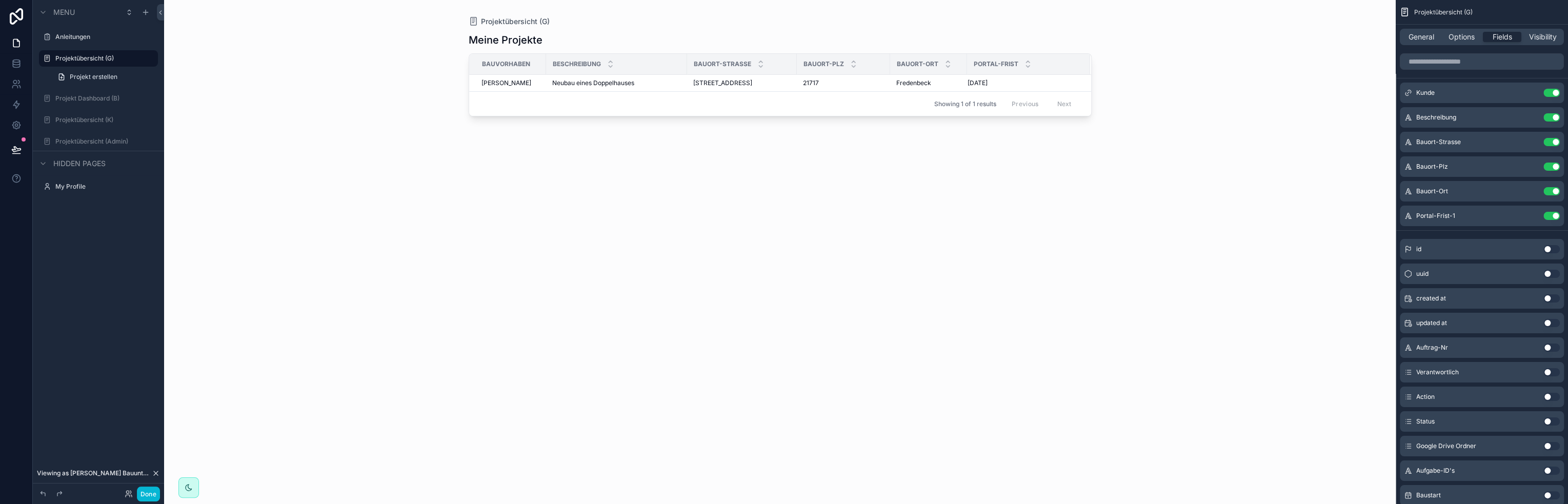
click at [806, 179] on div "Meine Projekte Bauvorhaben Beschreibung Bauort-Strasse Bauort-Plz Bauort-Ort Po…" at bounding box center [780, 259] width 623 height 465
click at [152, 491] on button "Done" at bounding box center [149, 494] width 23 height 15
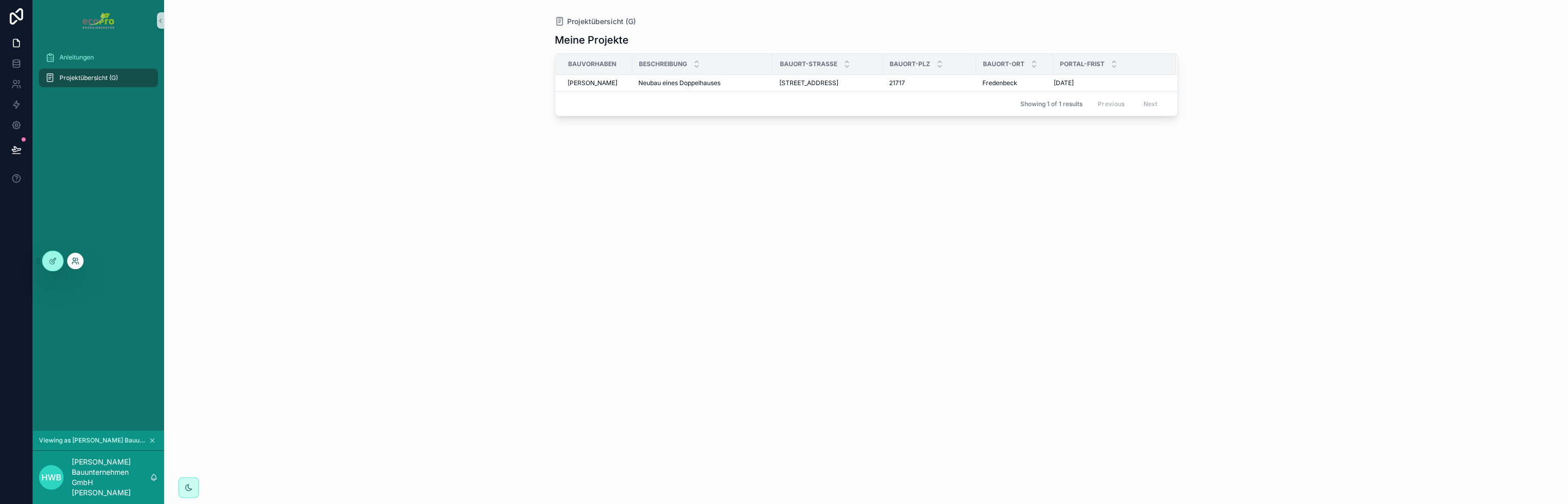
click at [76, 259] on icon at bounding box center [74, 259] width 3 height 3
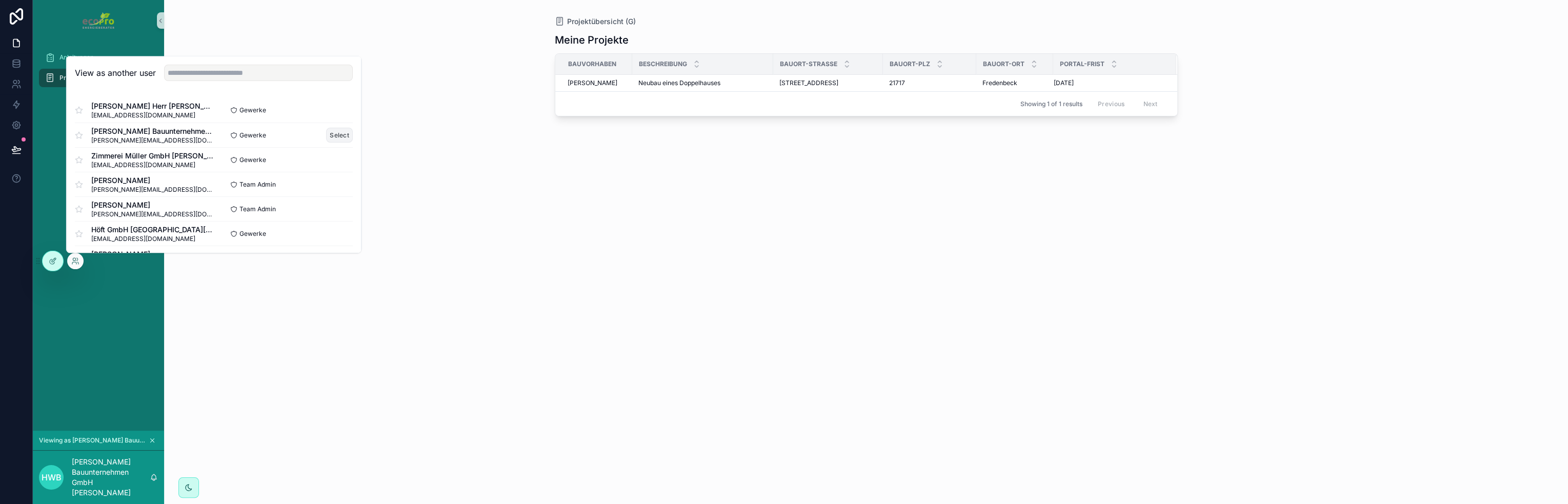
click at [334, 134] on button "Select" at bounding box center [339, 135] width 26 height 15
click at [335, 159] on button "Select" at bounding box center [339, 159] width 26 height 15
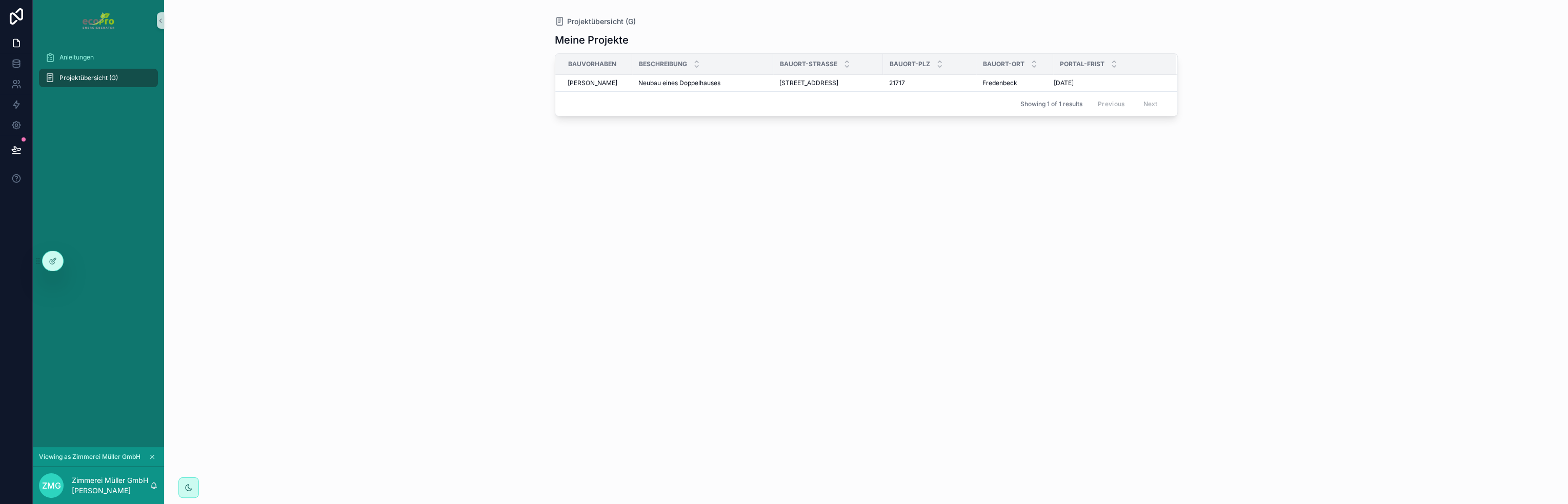
click at [748, 67] on div "Beschreibung" at bounding box center [702, 64] width 140 height 20
click at [758, 106] on div "Showing 1 of 1 results Previous Next" at bounding box center [866, 103] width 622 height 24
drag, startPoint x: 974, startPoint y: 61, endPoint x: 952, endPoint y: 66, distance: 22.6
click at [952, 66] on div "scrollable content" at bounding box center [954, 64] width 4 height 20
click at [55, 257] on icon at bounding box center [53, 261] width 8 height 8
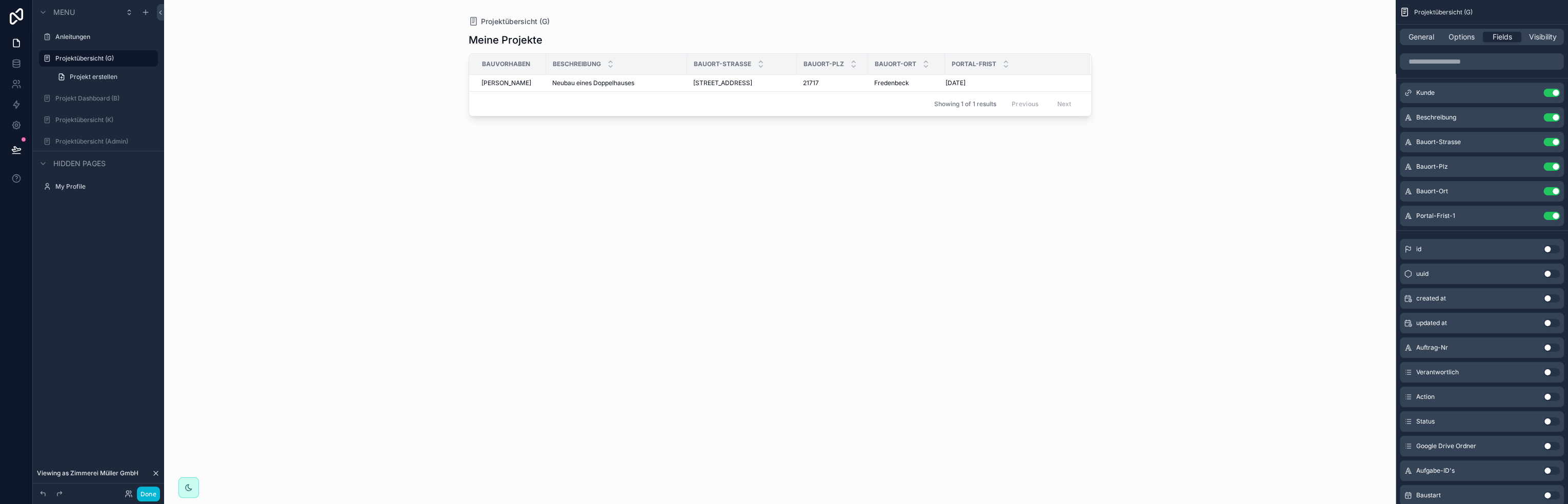
click at [765, 66] on div "Bauort-Strasse" at bounding box center [741, 64] width 109 height 20
click at [1532, 141] on icon "scrollable content" at bounding box center [1531, 142] width 8 height 8
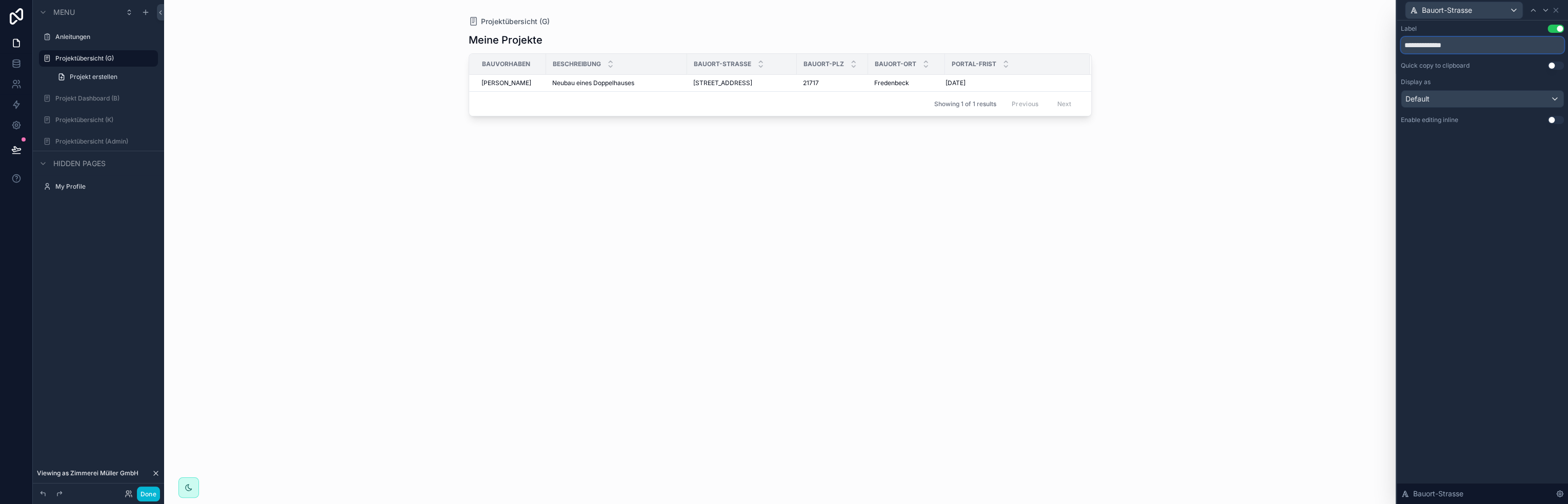
drag, startPoint x: 1429, startPoint y: 46, endPoint x: 1400, endPoint y: 47, distance: 29.0
click at [1400, 47] on input "**********" at bounding box center [1481, 45] width 163 height 16
type input "*******"
click at [1557, 9] on icon at bounding box center [1555, 10] width 8 height 8
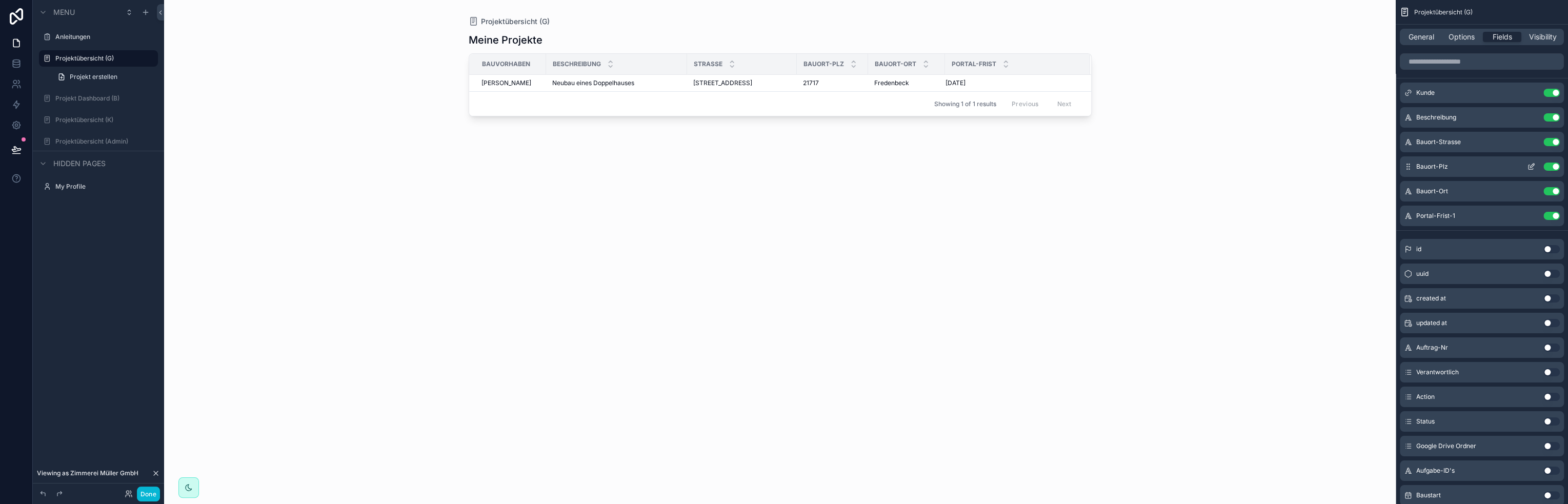
click at [1533, 166] on icon "scrollable content" at bounding box center [1531, 166] width 8 height 8
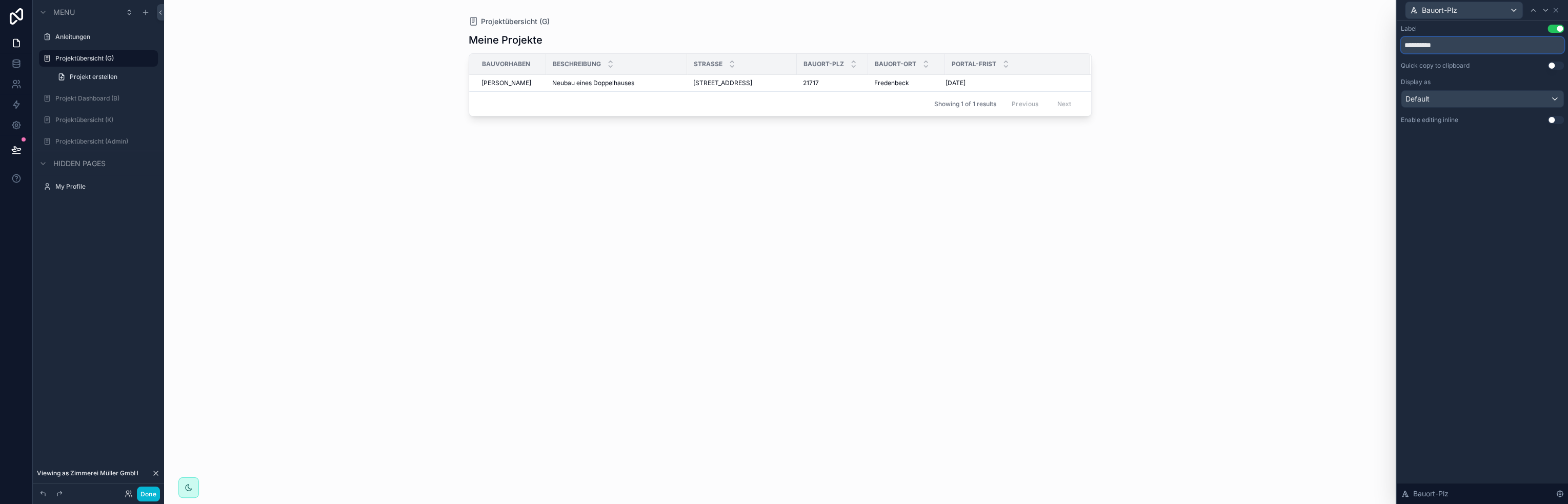
drag, startPoint x: 1428, startPoint y: 46, endPoint x: 1398, endPoint y: 49, distance: 30.1
click at [1398, 49] on div "**********" at bounding box center [1481, 84] width 171 height 128
type input "***"
click at [1559, 13] on icon at bounding box center [1555, 10] width 8 height 8
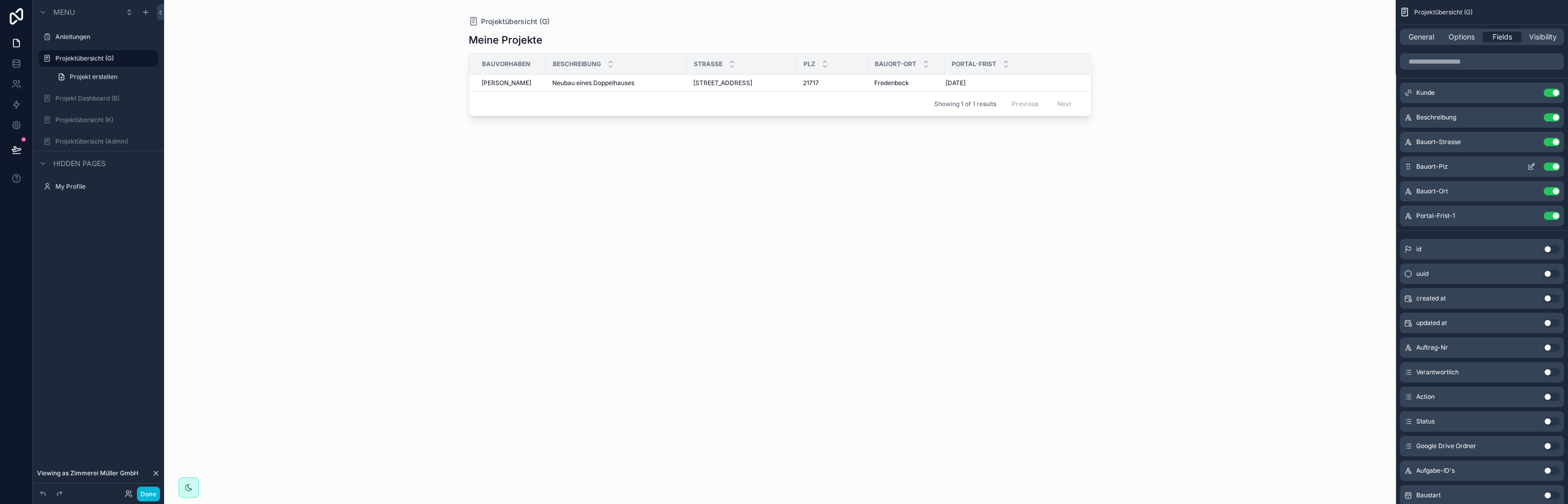
click at [1529, 166] on icon "scrollable content" at bounding box center [1531, 166] width 8 height 8
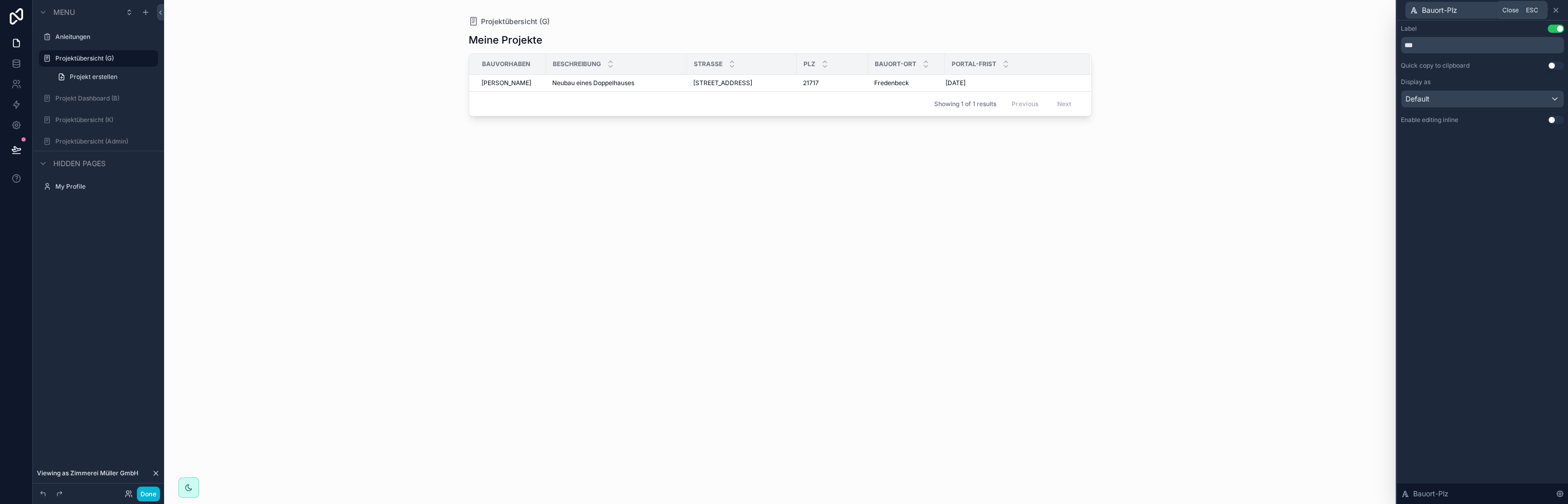
click at [1553, 9] on icon at bounding box center [1555, 10] width 8 height 8
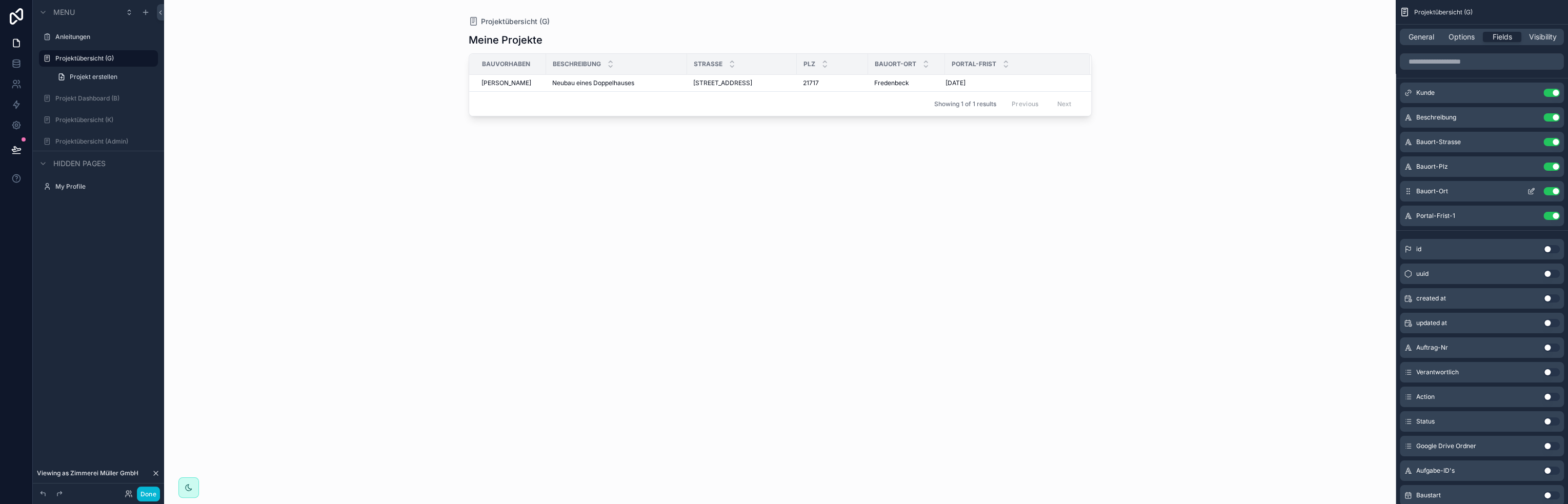
click at [1530, 190] on icon "scrollable content" at bounding box center [1532, 190] width 4 height 4
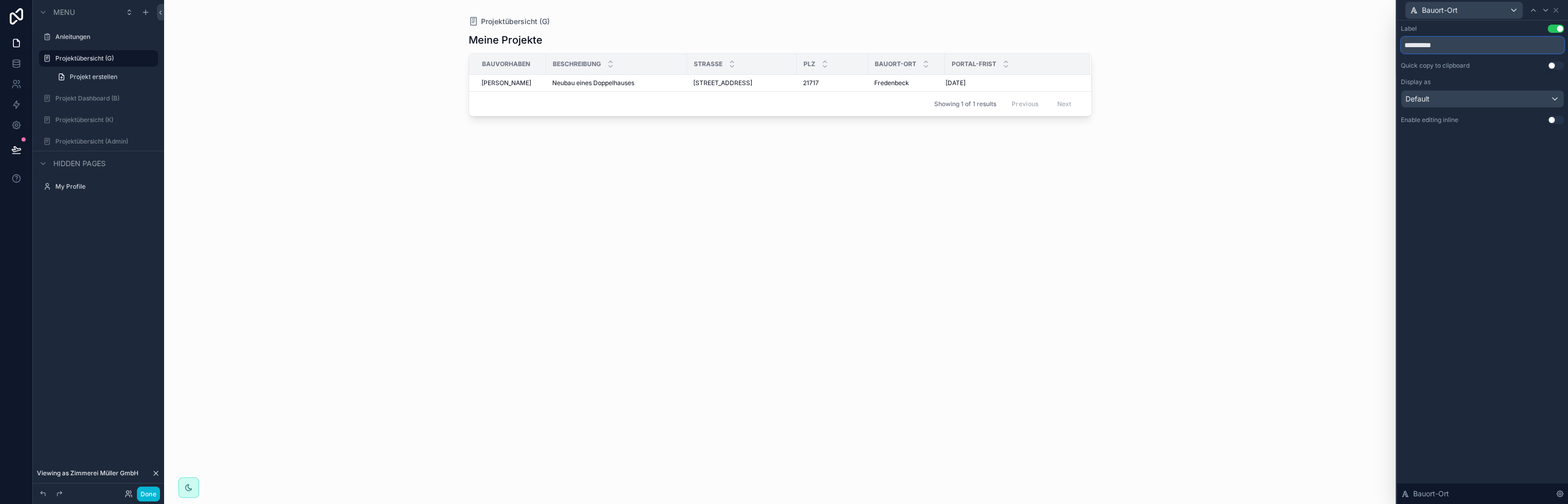
drag, startPoint x: 1429, startPoint y: 47, endPoint x: 1400, endPoint y: 47, distance: 29.0
click at [1400, 47] on input "**********" at bounding box center [1481, 45] width 163 height 16
type input "***"
click at [1557, 11] on icon at bounding box center [1555, 10] width 4 height 4
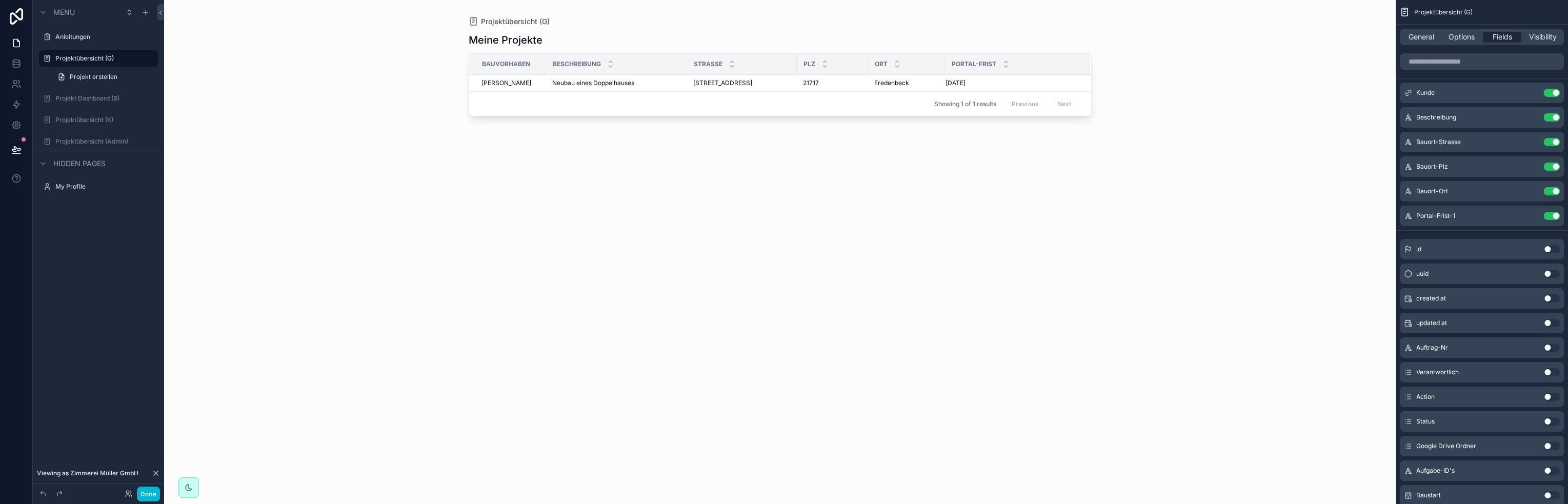
click at [1031, 61] on div "Portal-Frist" at bounding box center [1017, 64] width 144 height 20
click at [1538, 32] on span "Visibility" at bounding box center [1542, 36] width 28 height 10
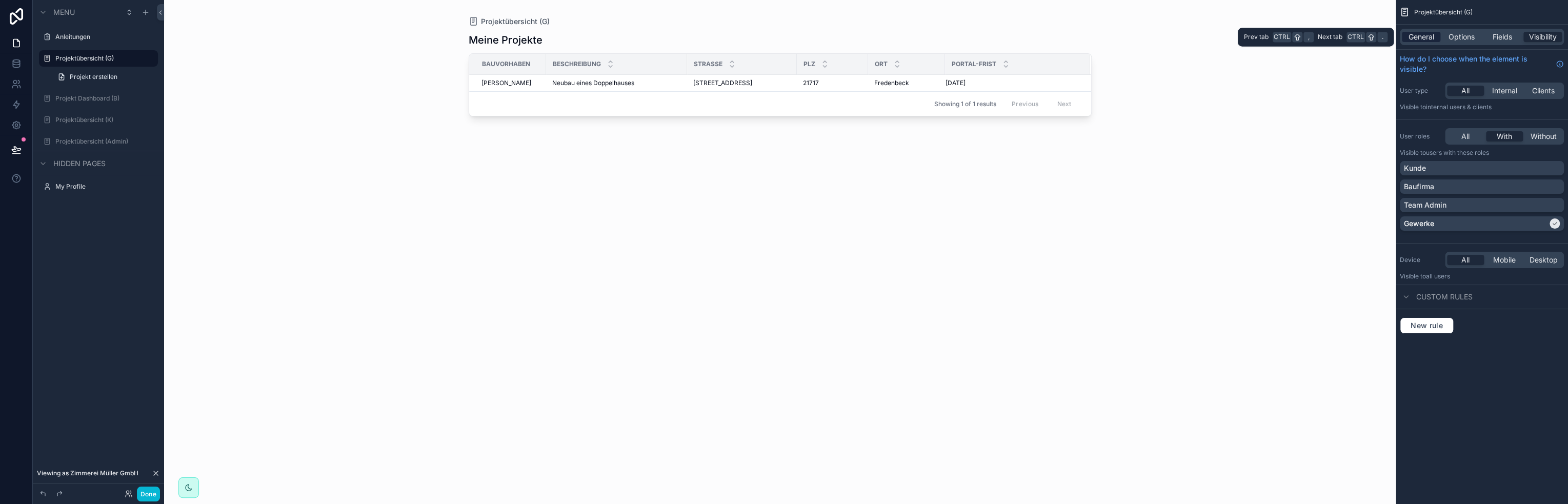
click at [1406, 39] on div "General" at bounding box center [1421, 36] width 39 height 10
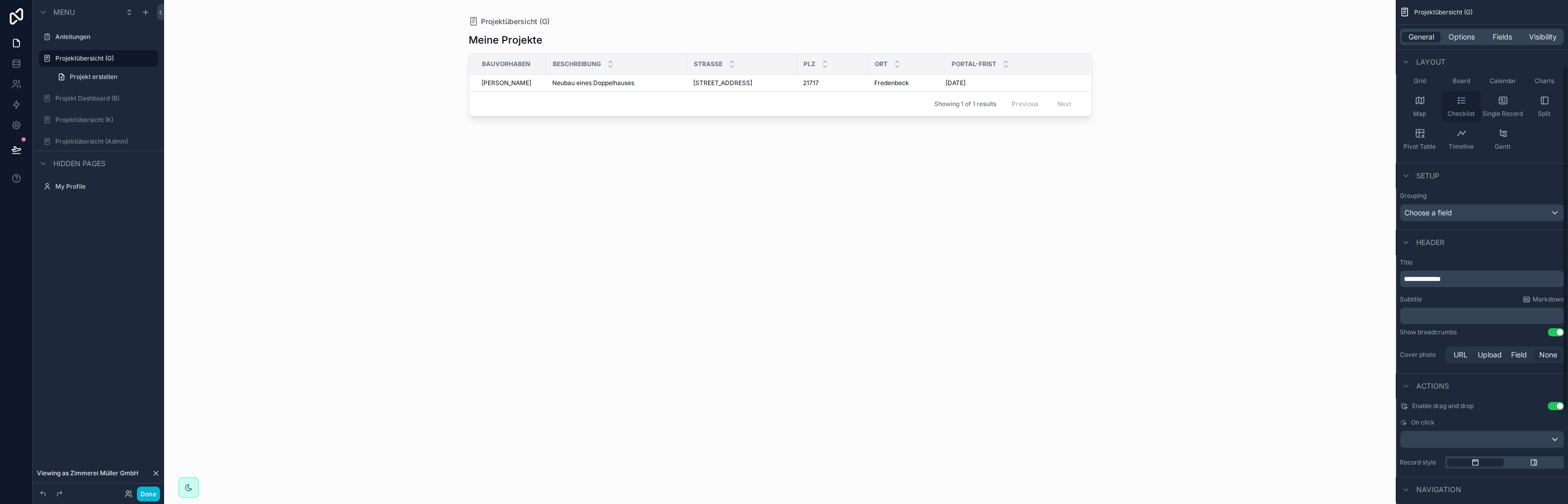
scroll to position [103, 0]
click at [148, 491] on button "Done" at bounding box center [149, 494] width 23 height 15
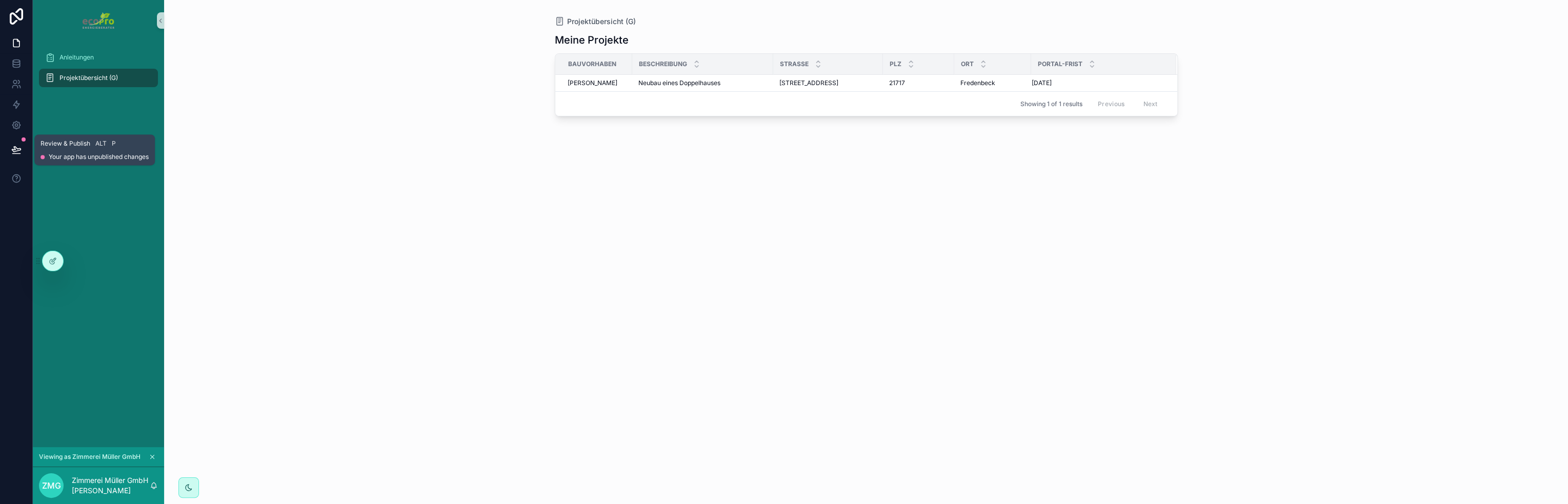
click at [20, 149] on icon at bounding box center [16, 149] width 10 height 10
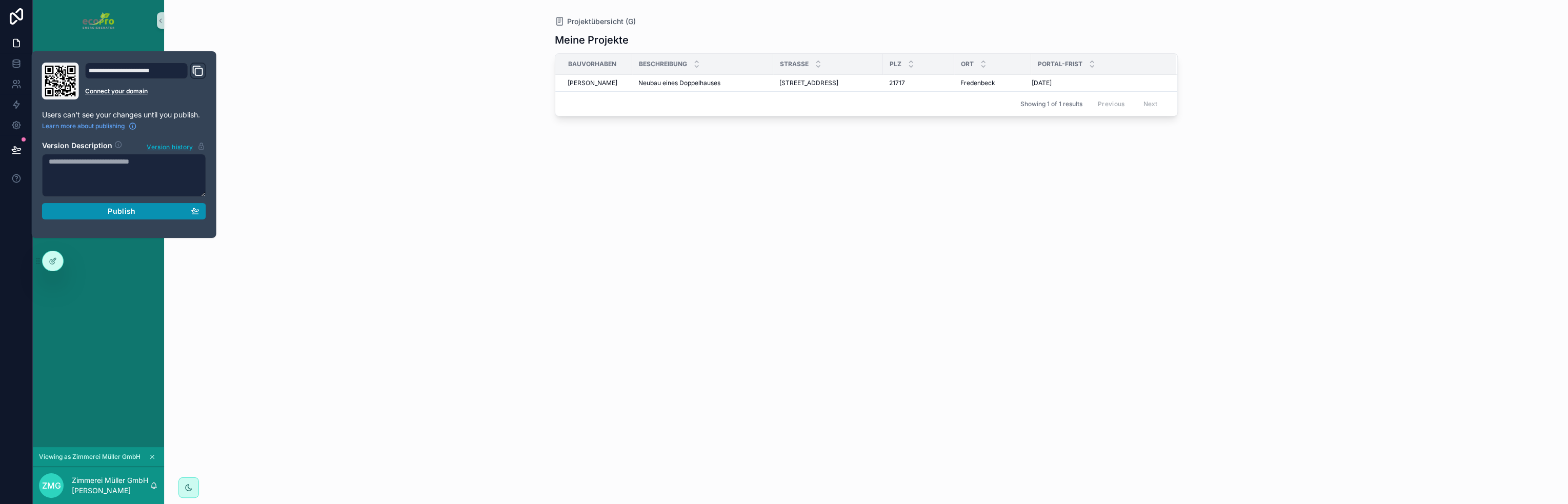
click at [147, 208] on div "Publish" at bounding box center [124, 211] width 151 height 9
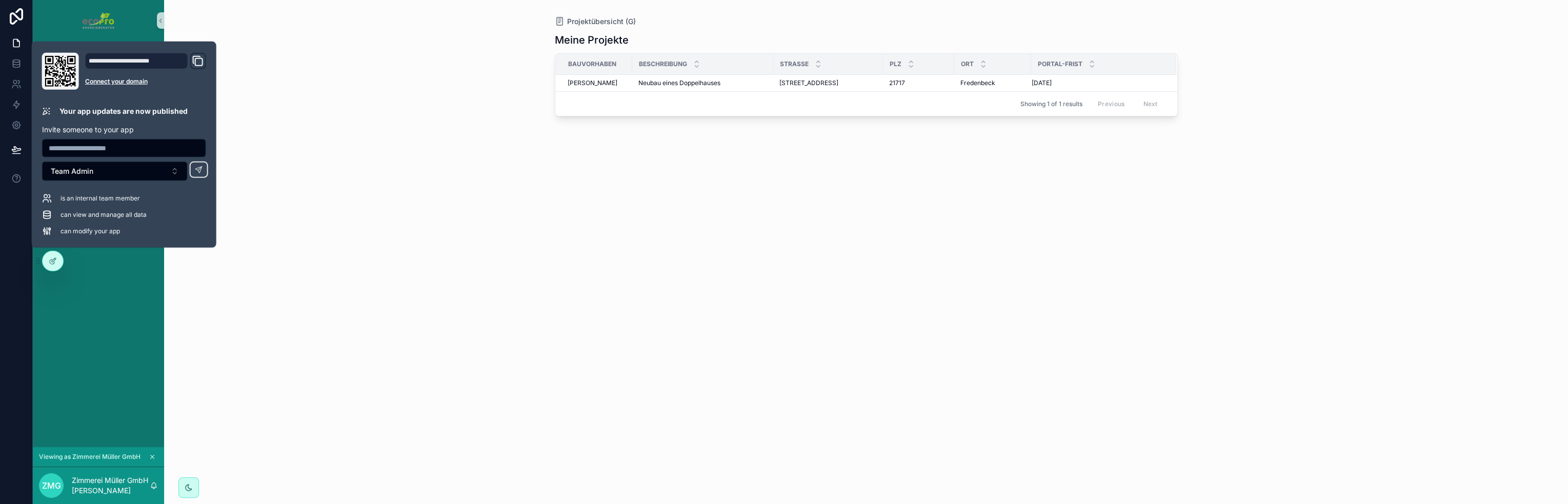
click at [348, 215] on div "Projektübersicht (G) Meine Projekte Bauvorhaben Beschreibung Strasse Plz Ort Po…" at bounding box center [866, 252] width 1404 height 504
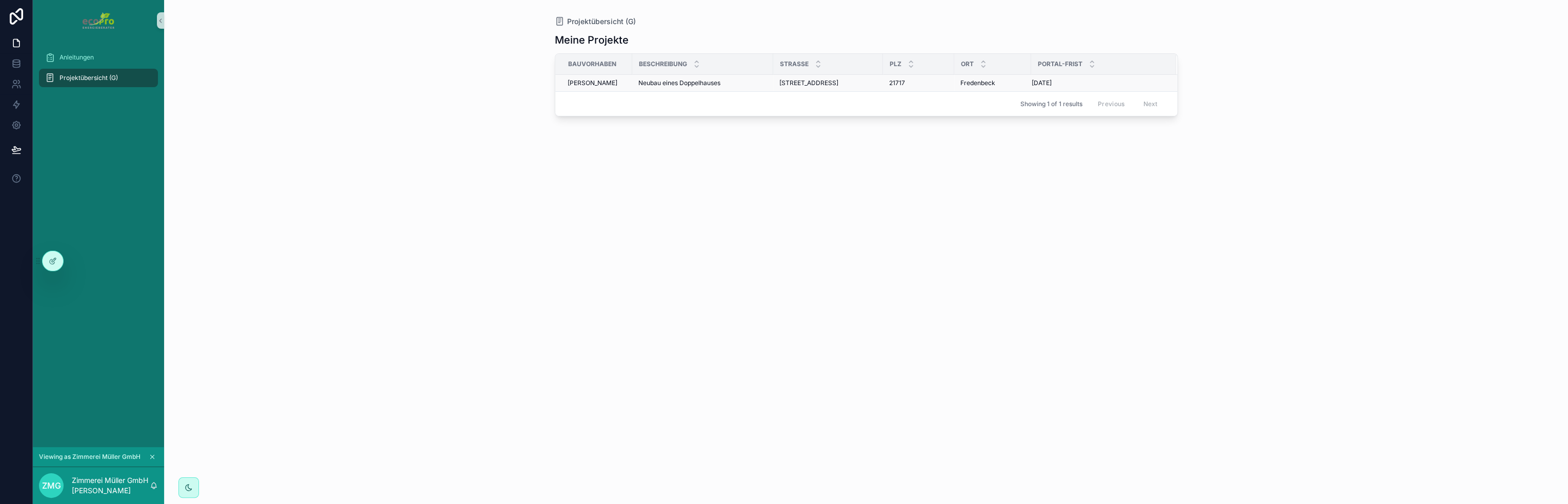
click at [643, 82] on span "Neubau eines Doppelhauses" at bounding box center [679, 83] width 82 height 8
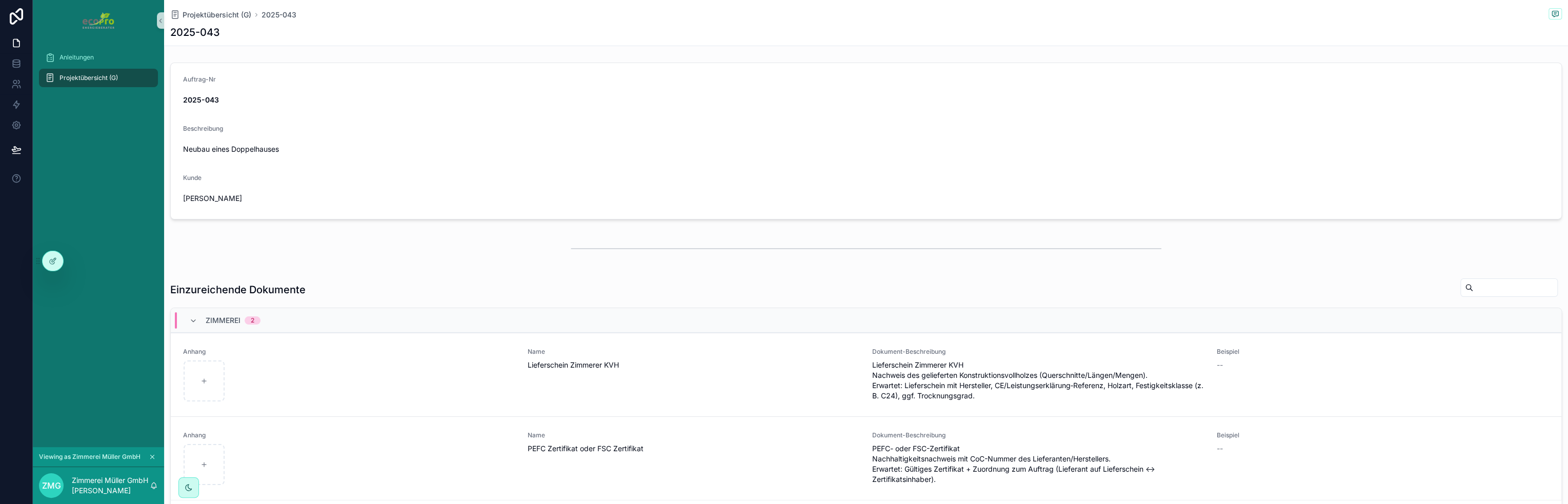
click at [638, 99] on span "2025-043" at bounding box center [866, 99] width 1366 height 10
click at [51, 258] on icon at bounding box center [53, 261] width 8 height 8
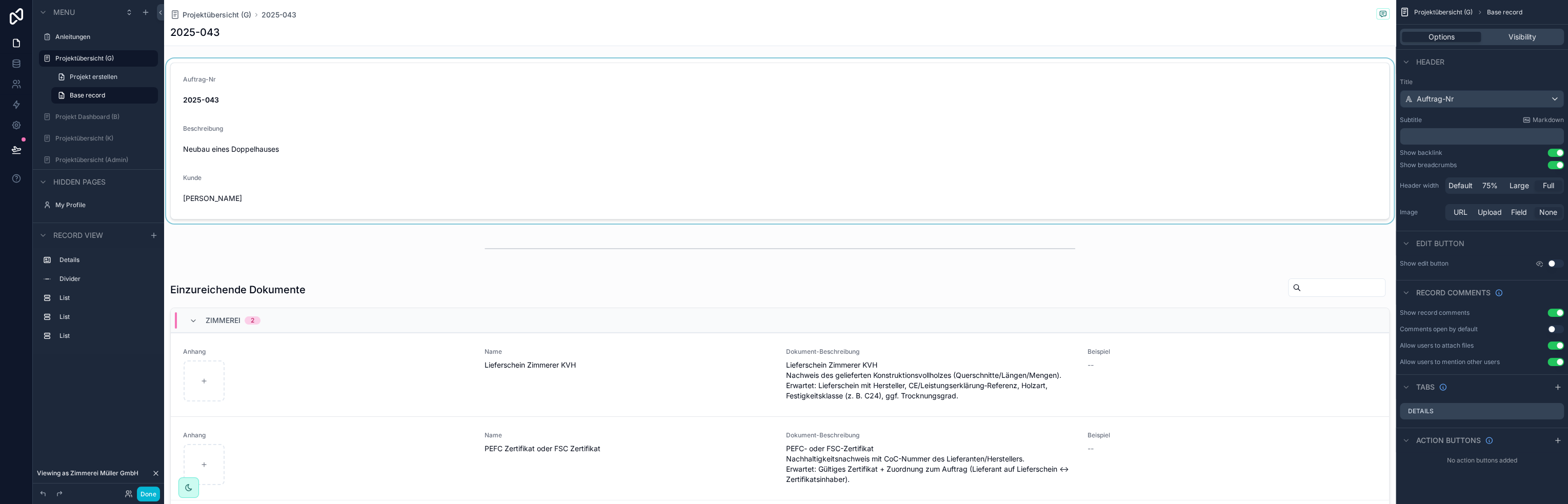
click at [443, 167] on div "scrollable content" at bounding box center [780, 141] width 1231 height 165
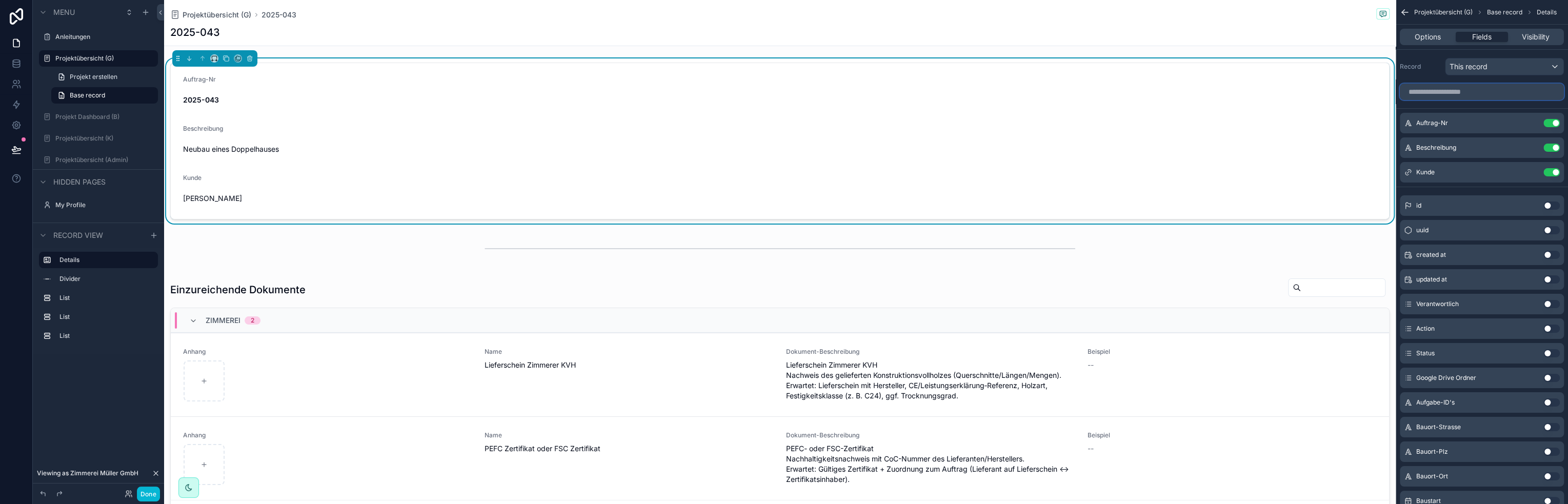
click at [1475, 95] on input "scrollable content" at bounding box center [1481, 92] width 164 height 16
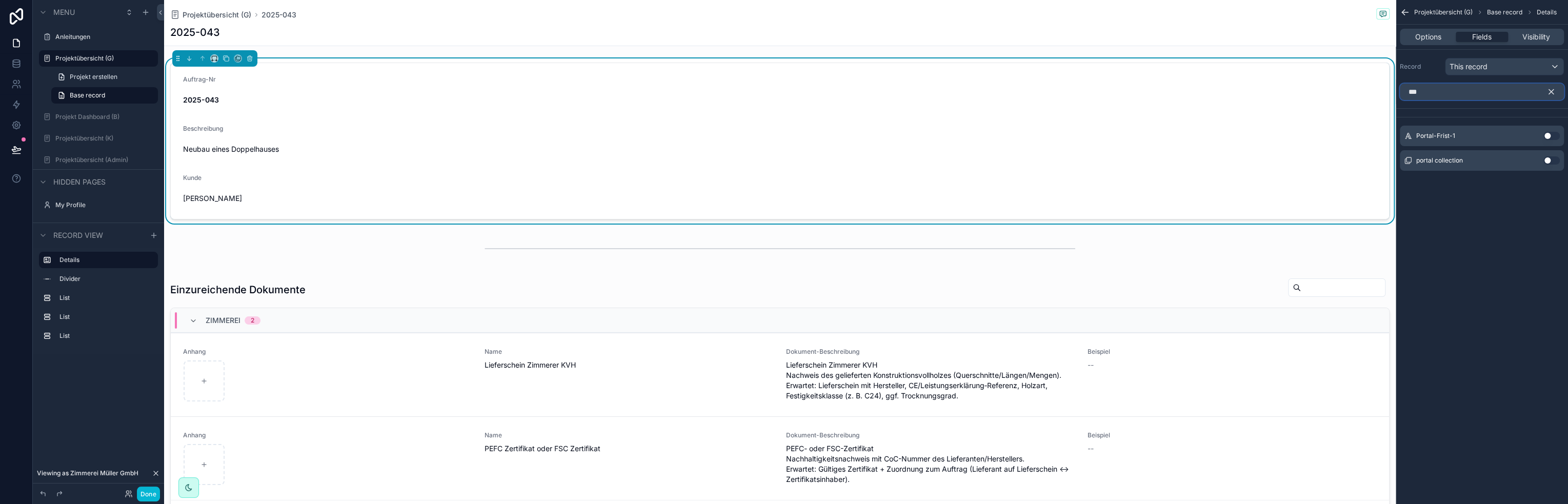
type input "***"
click at [1555, 137] on button "Use setting" at bounding box center [1551, 136] width 16 height 8
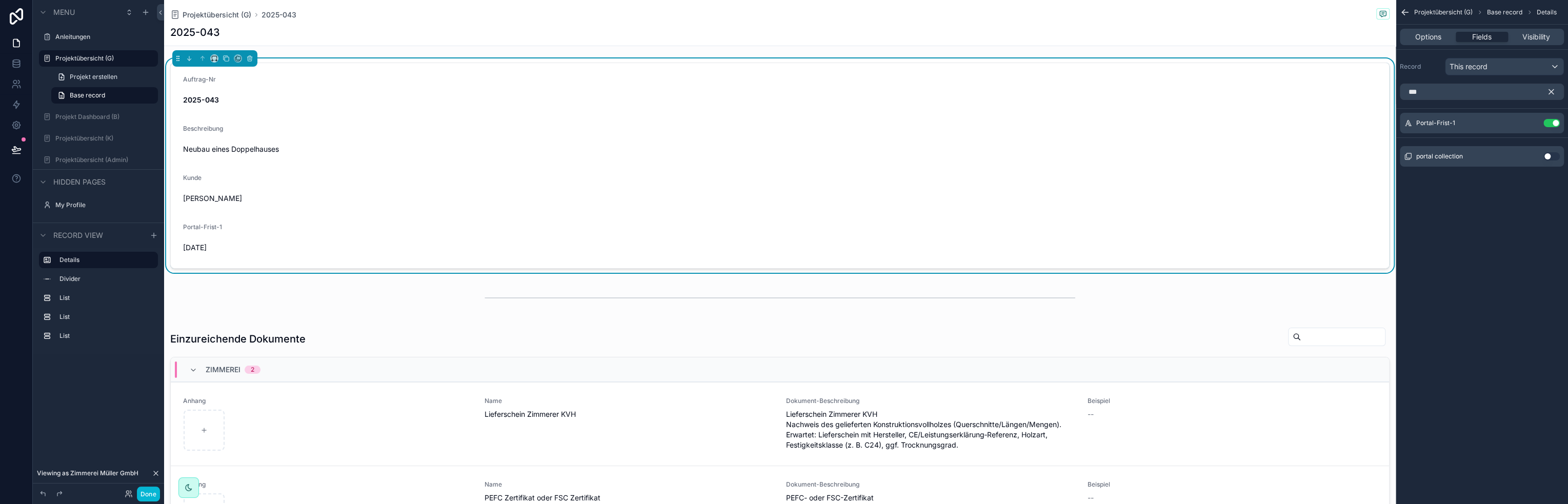
click at [203, 228] on span "Portal-Frist-1" at bounding box center [203, 226] width 39 height 7
click at [1530, 121] on icon "scrollable content" at bounding box center [1532, 122] width 4 height 4
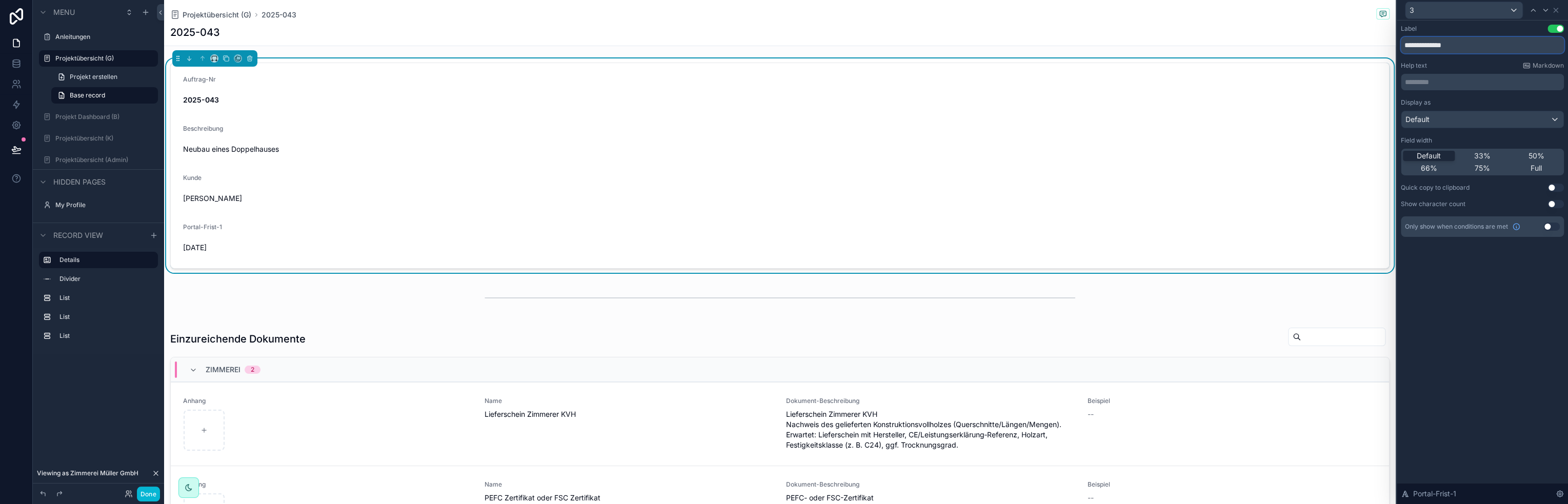
click at [1464, 47] on input "**********" at bounding box center [1481, 45] width 163 height 16
type input "**********"
click at [1557, 10] on icon at bounding box center [1555, 10] width 8 height 8
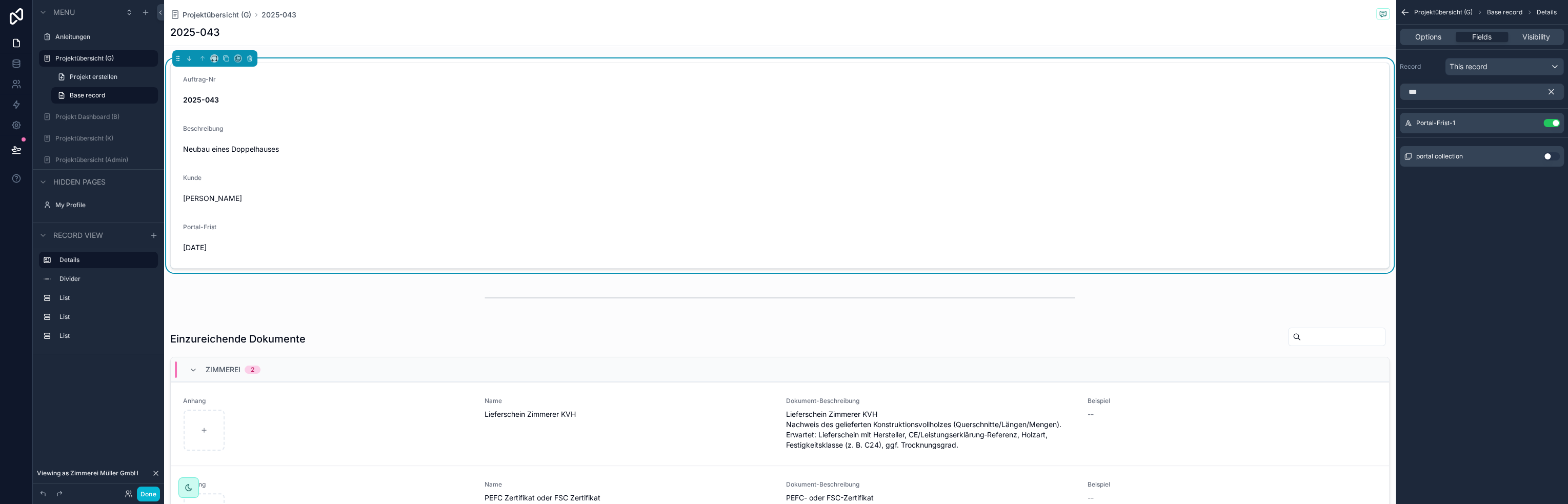
click at [445, 185] on div "Kunde" at bounding box center [780, 180] width 1194 height 12
click at [1423, 33] on span "Options" at bounding box center [1427, 36] width 26 height 10
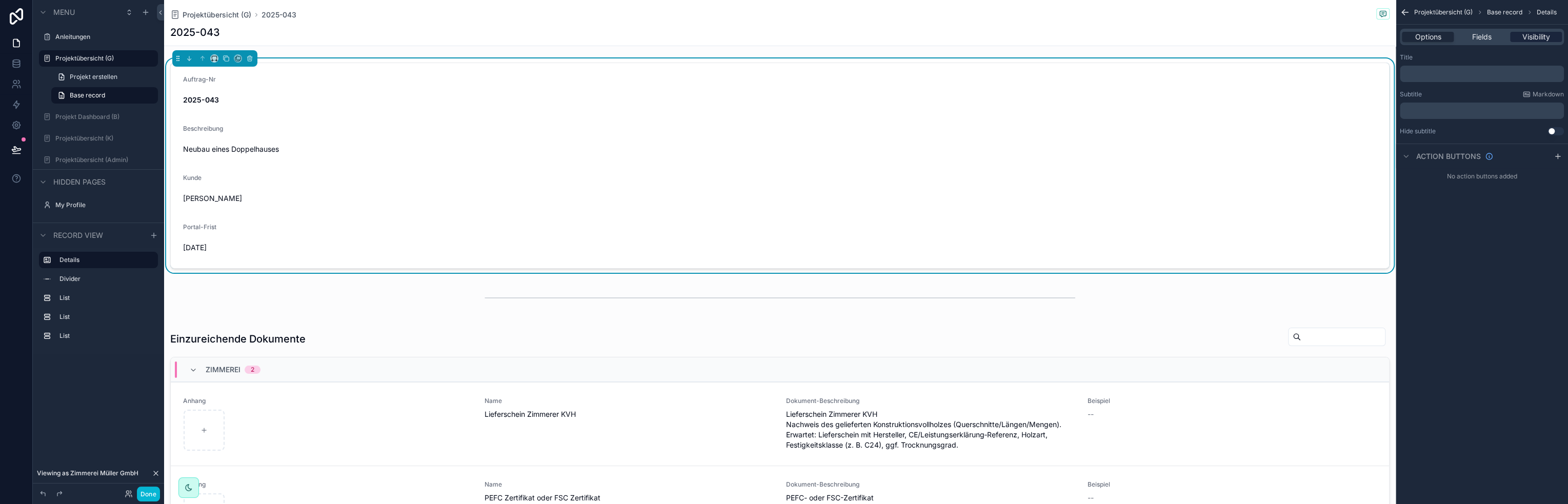
click at [1549, 39] on span "Visibility" at bounding box center [1535, 36] width 28 height 10
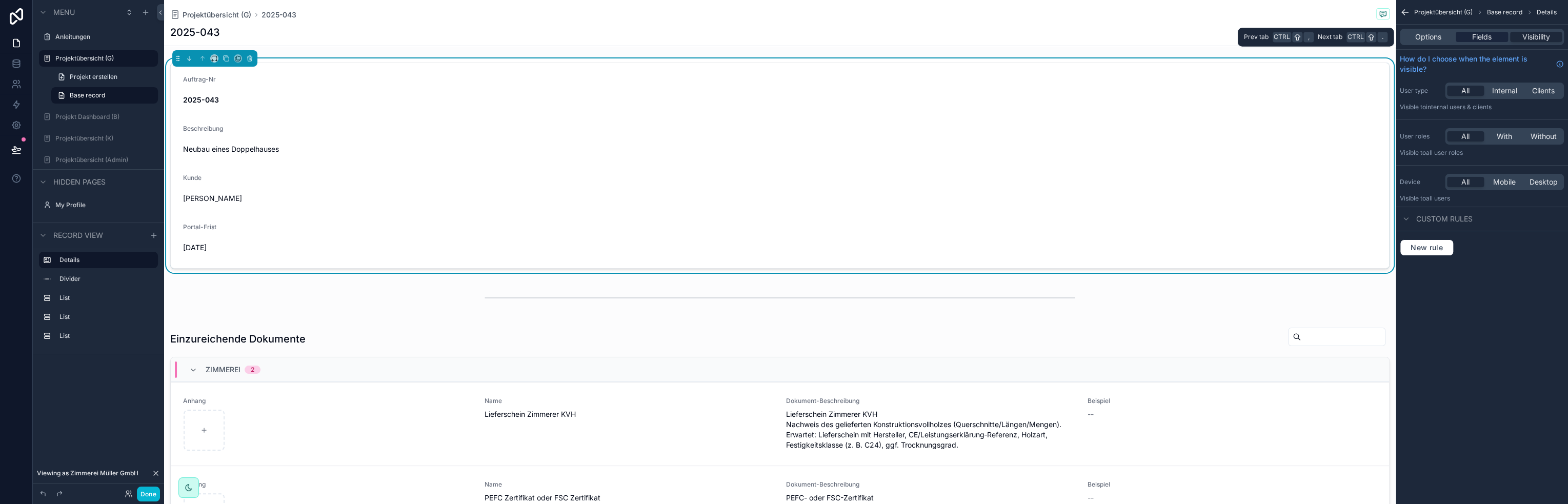
click at [1486, 39] on span "Fields" at bounding box center [1481, 36] width 20 height 10
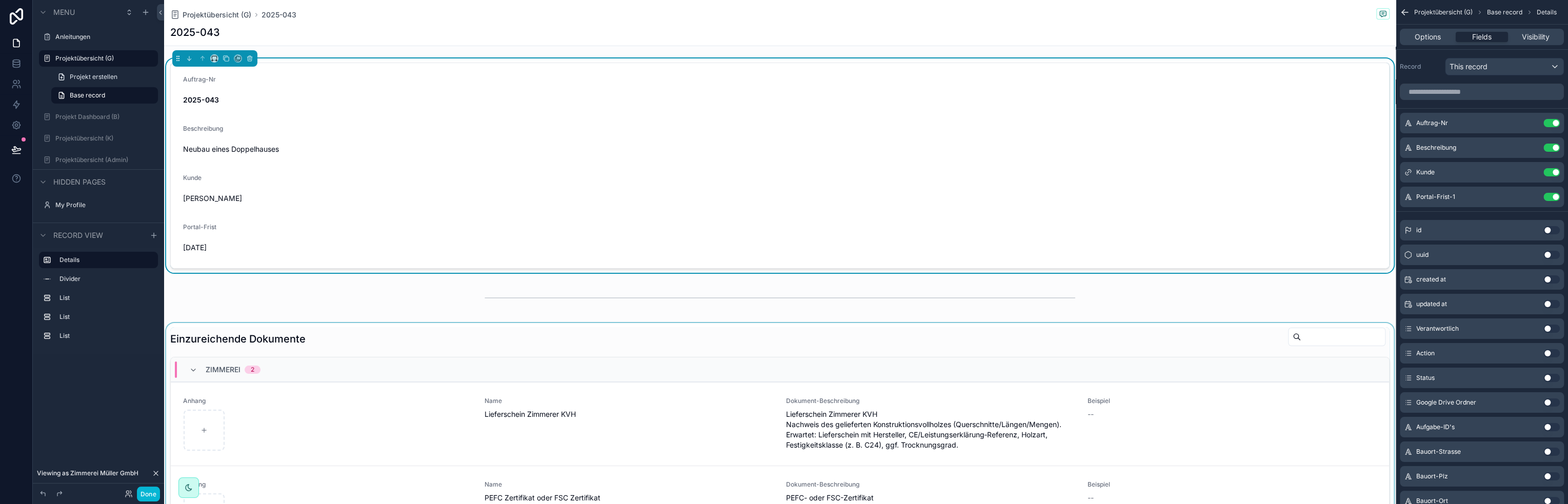
click at [1167, 382] on div "scrollable content" at bounding box center [780, 451] width 1231 height 255
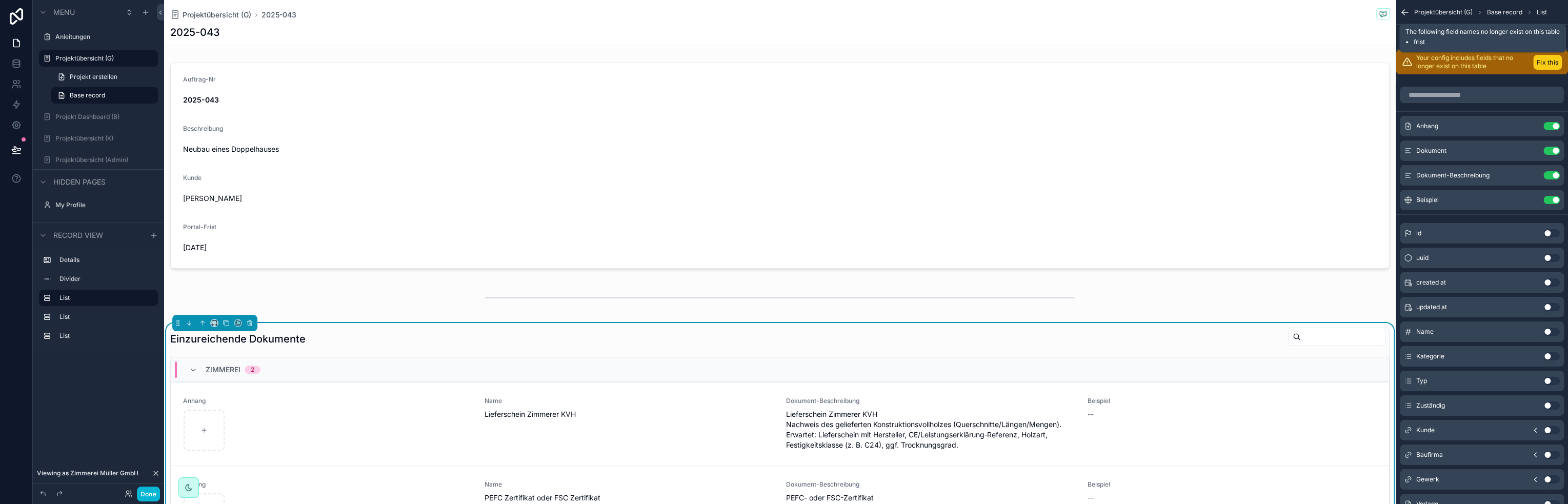
click at [1540, 61] on button "Fix this" at bounding box center [1547, 62] width 28 height 15
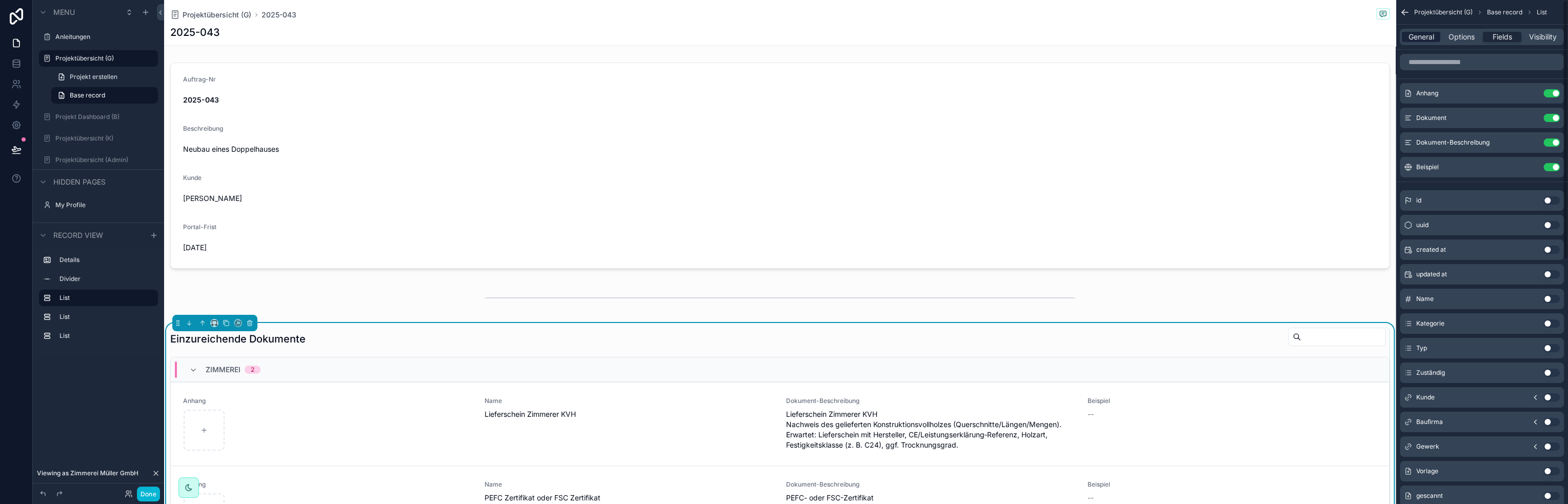
click at [1413, 39] on span "General" at bounding box center [1421, 36] width 26 height 10
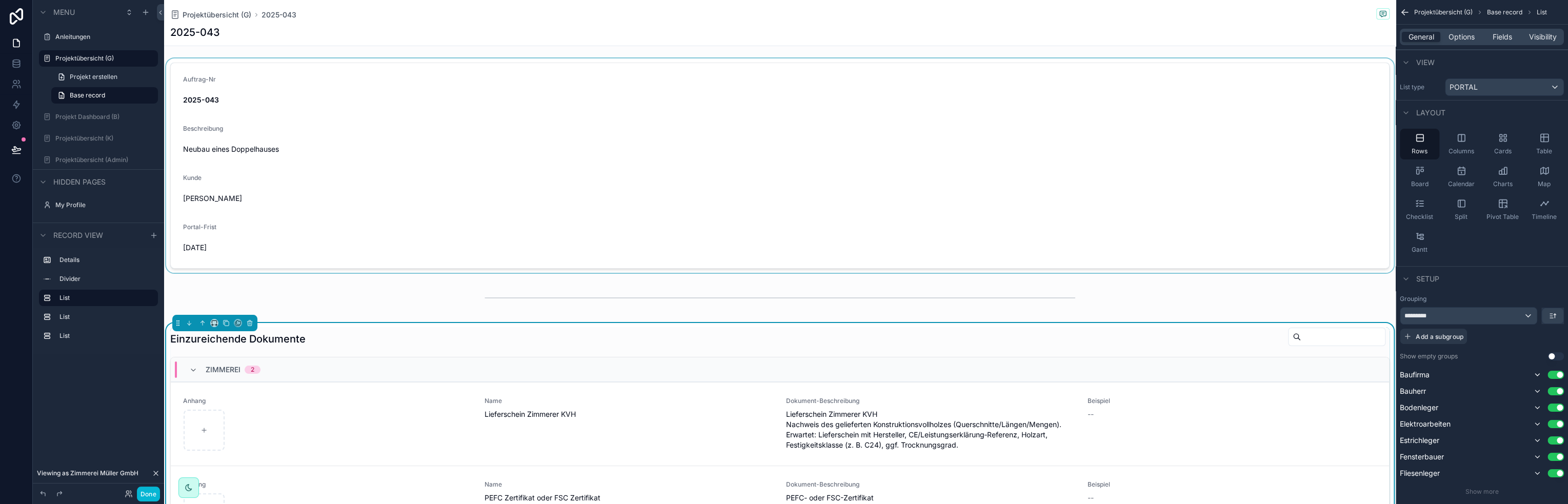
click at [1315, 145] on div "scrollable content" at bounding box center [780, 165] width 1231 height 214
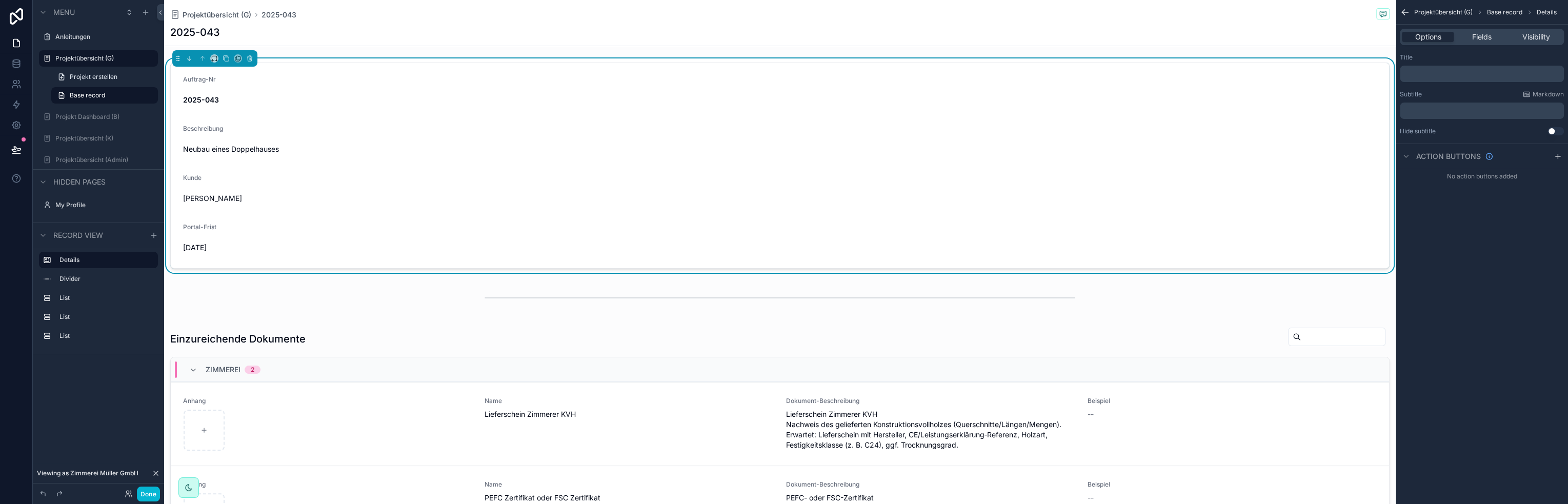
click at [347, 118] on form "Auftrag-Nr 2025-043 Beschreibung Neubau eines Doppelhauses Kunde Wiebusch, Maik…" at bounding box center [780, 165] width 1218 height 205
click at [199, 134] on div "Beschreibung" at bounding box center [780, 130] width 1194 height 12
click at [1489, 35] on span "Fields" at bounding box center [1481, 36] width 20 height 10
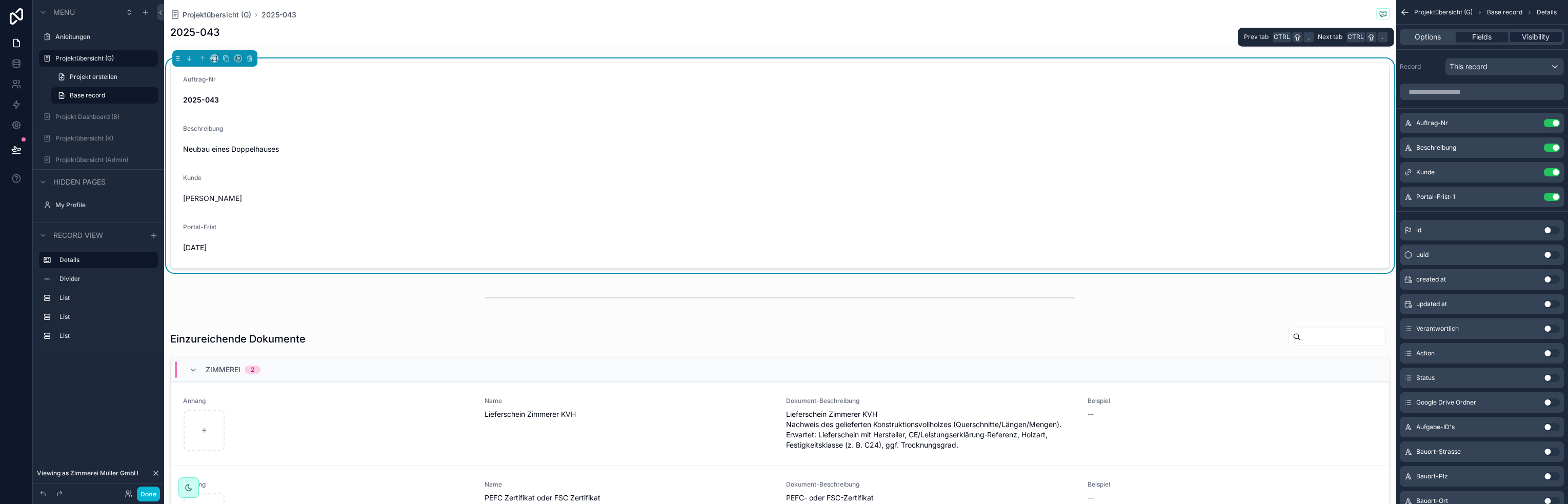
click at [1542, 36] on span "Visibility" at bounding box center [1535, 36] width 28 height 10
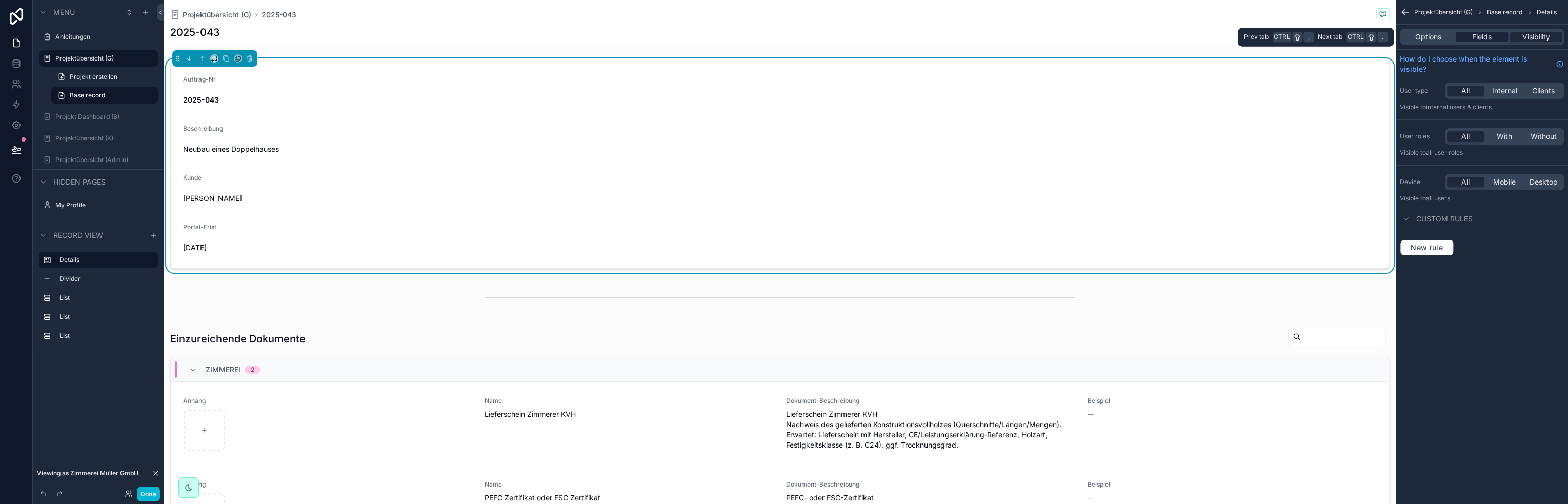
click at [1488, 33] on span "Fields" at bounding box center [1481, 36] width 20 height 10
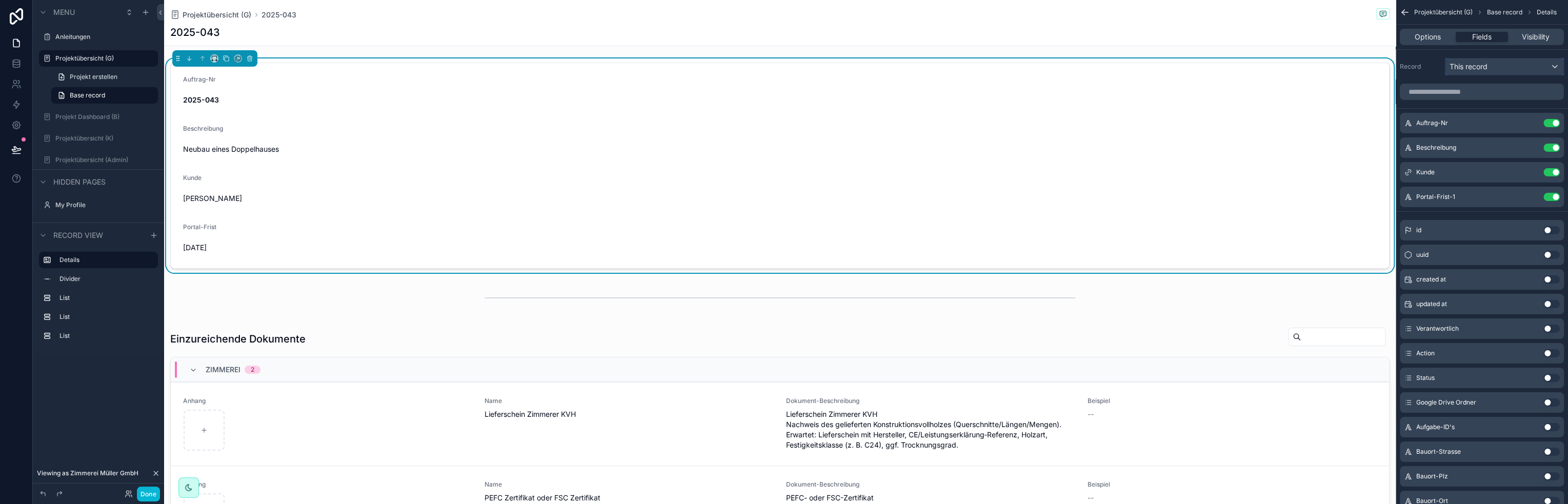
click at [1468, 62] on span "This record" at bounding box center [1468, 66] width 38 height 10
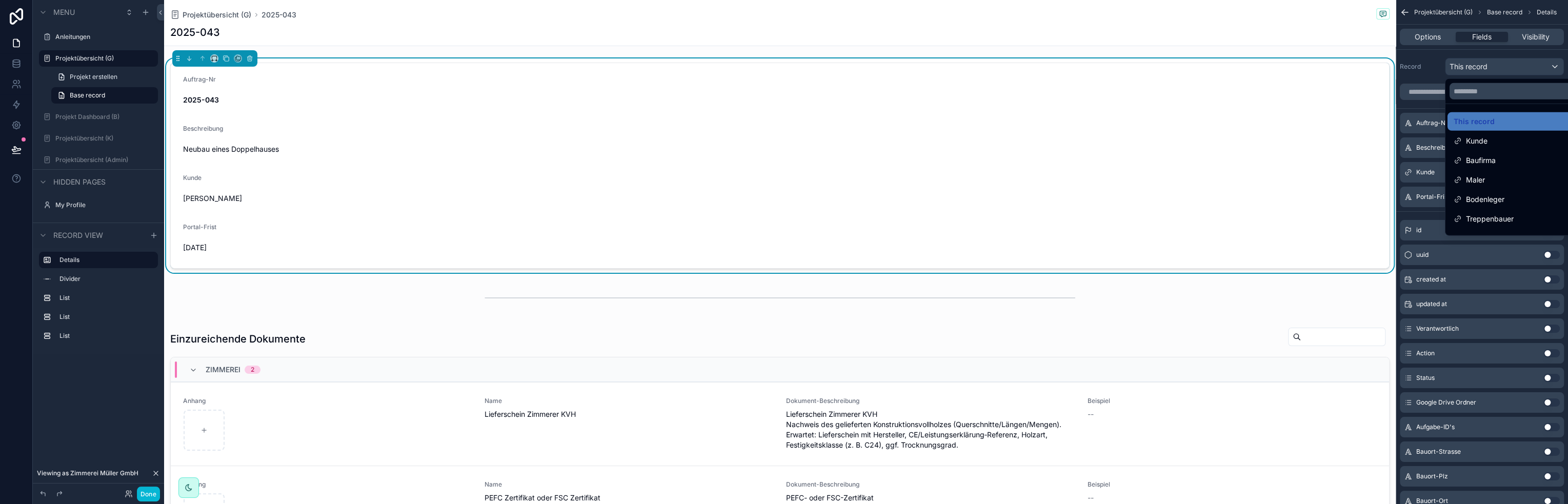
click at [1469, 62] on div "scrollable content" at bounding box center [784, 252] width 1568 height 504
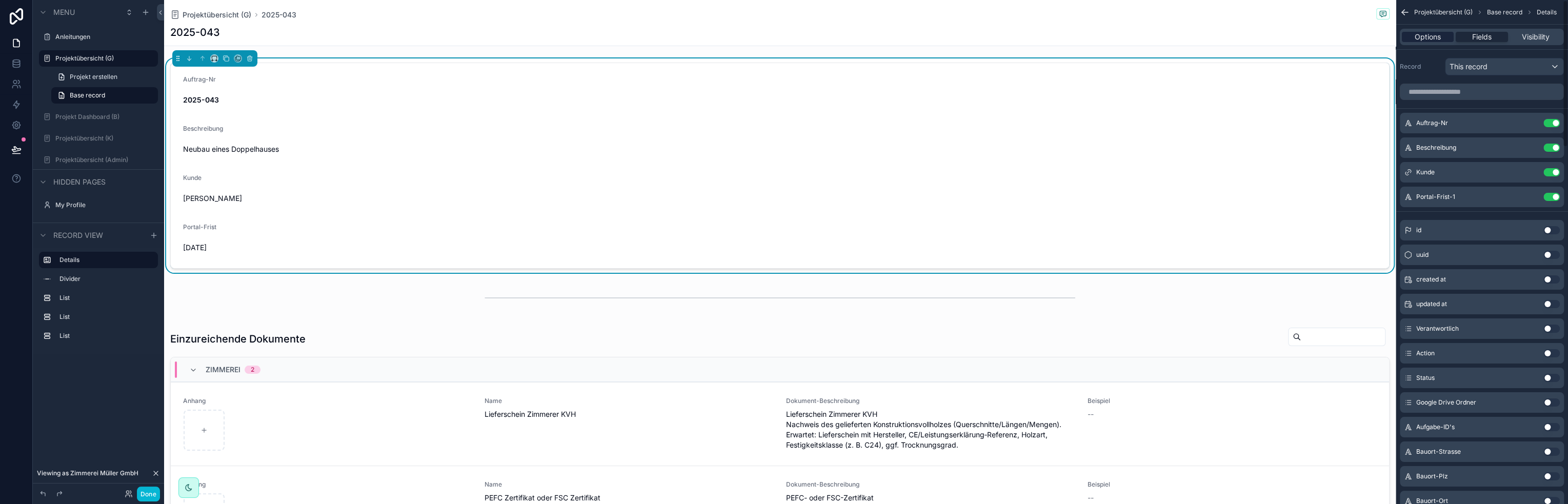
click at [1427, 37] on span "Options" at bounding box center [1427, 36] width 26 height 10
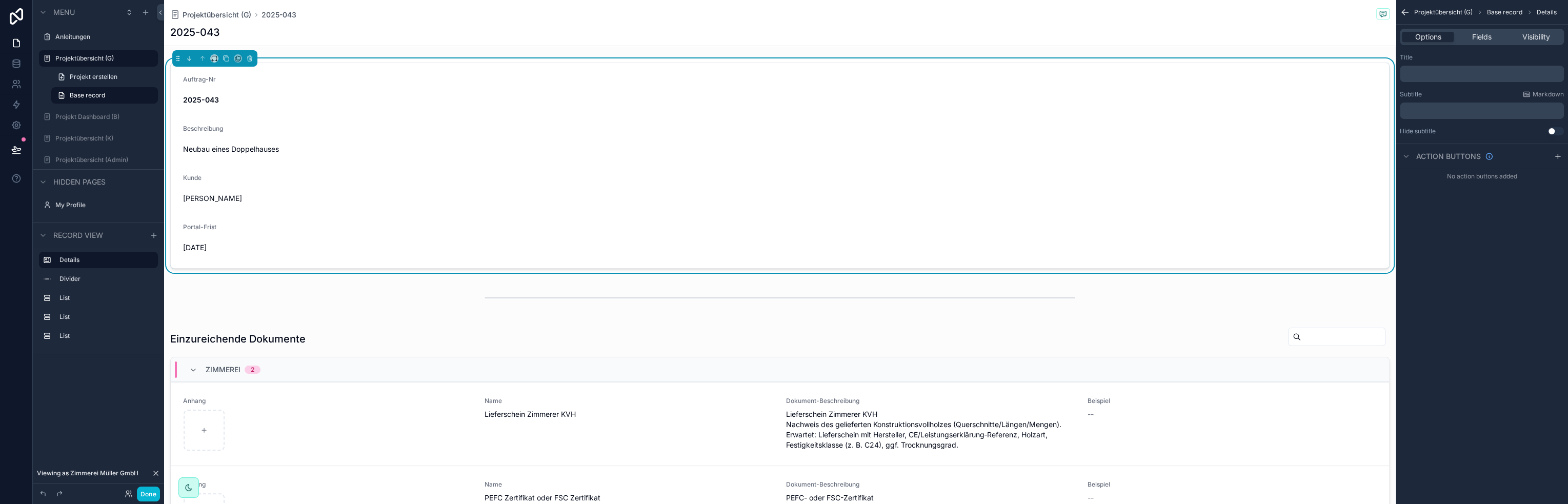
click at [385, 276] on div "Auftrag-Nr 2025-043 Beschreibung Neubau eines Doppelhauses Kunde Wiebusch, Maik…" at bounding box center [780, 434] width 1231 height 751
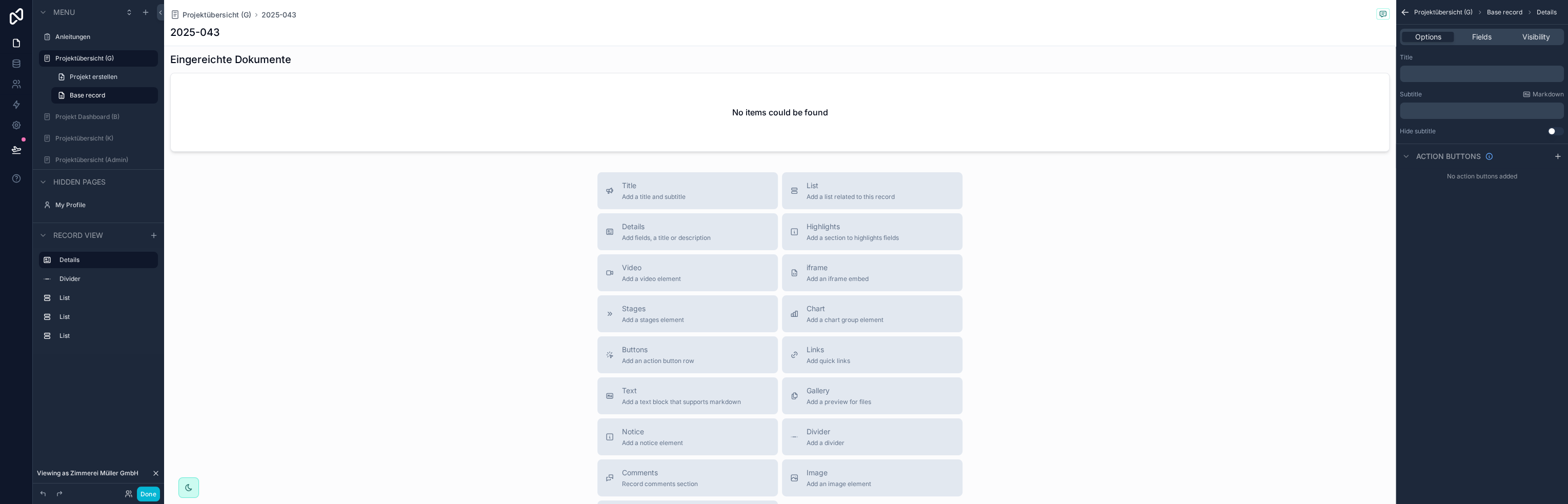
scroll to position [767, 0]
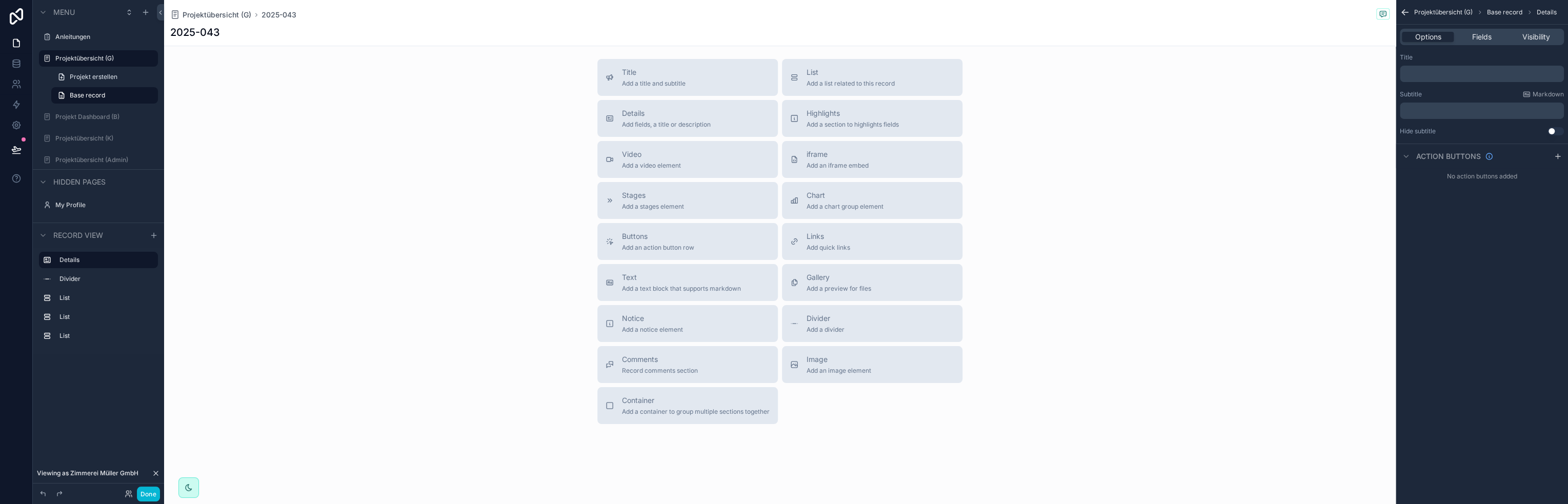
click at [1052, 232] on div "Title Add a title and subtitle List Add a list related to this record Details A…" at bounding box center [780, 241] width 1231 height 365
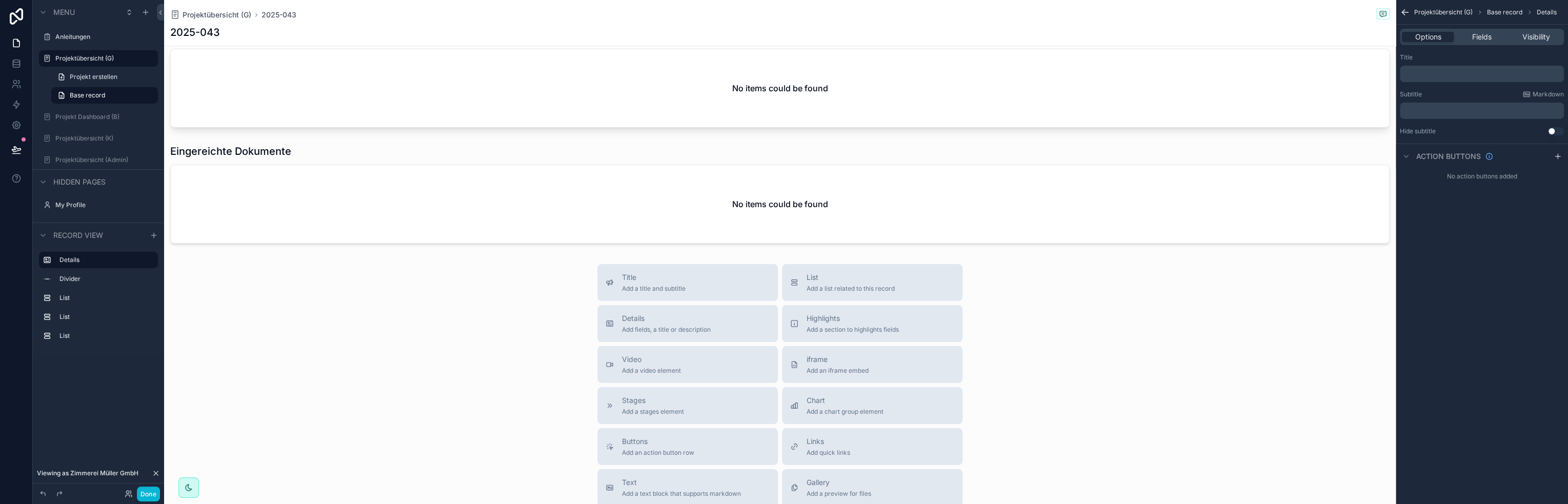
scroll to position [459, 0]
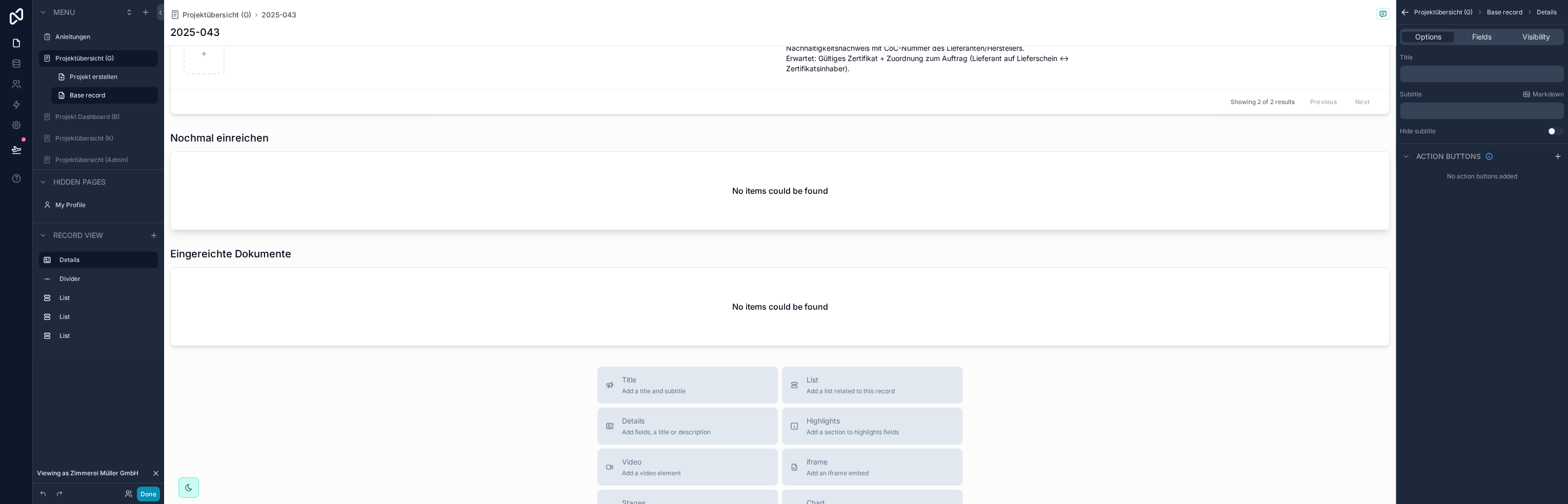
click at [141, 493] on button "Done" at bounding box center [149, 494] width 23 height 15
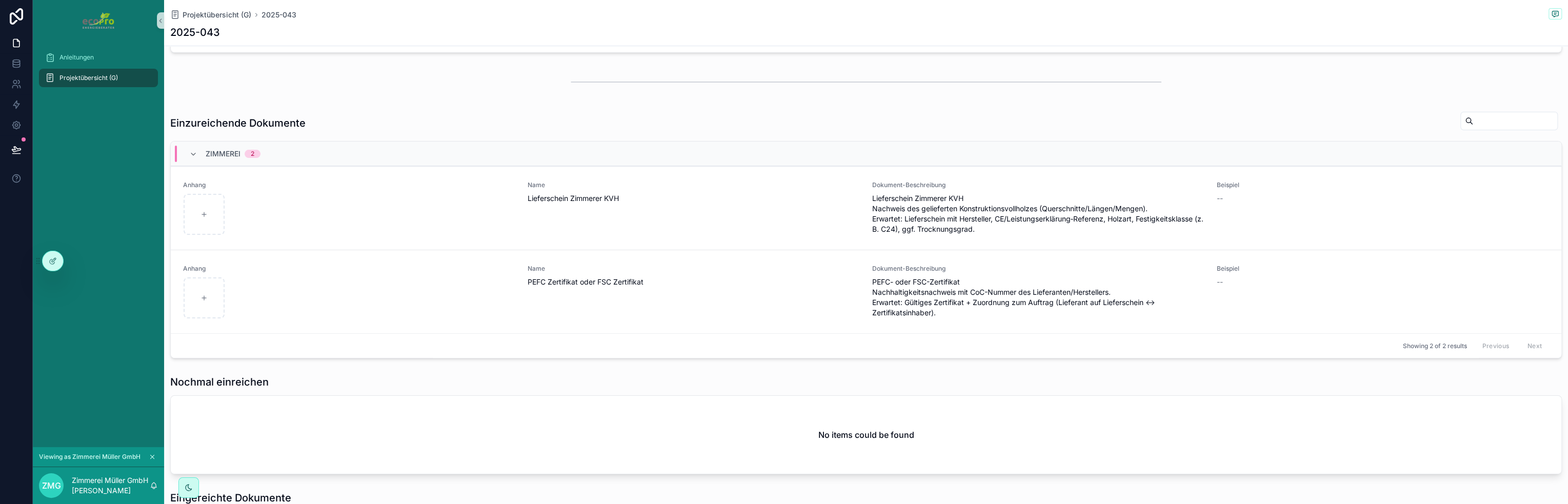
scroll to position [370, 0]
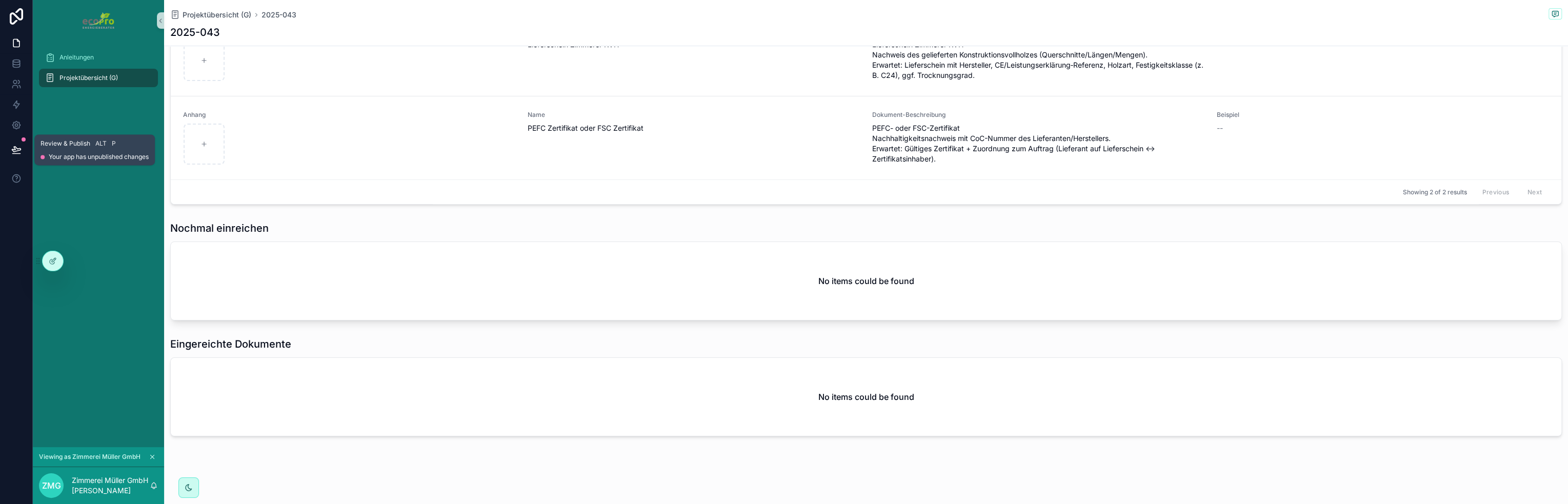
click at [18, 147] on icon at bounding box center [16, 149] width 10 height 10
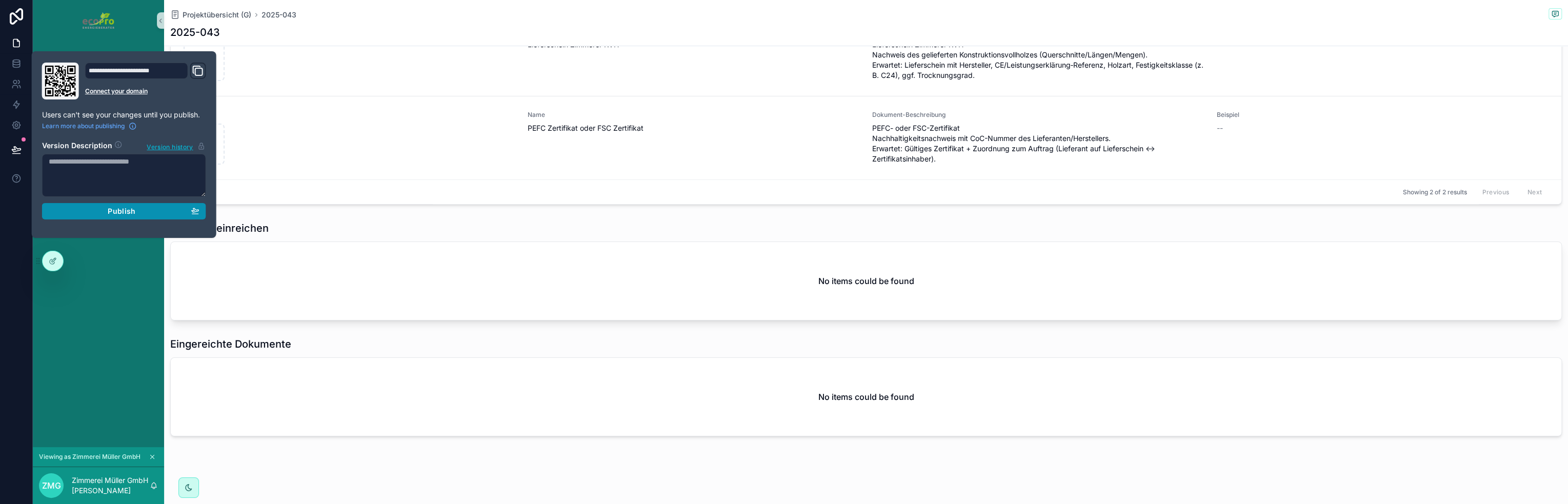
click at [79, 207] on div "Publish" at bounding box center [124, 211] width 151 height 9
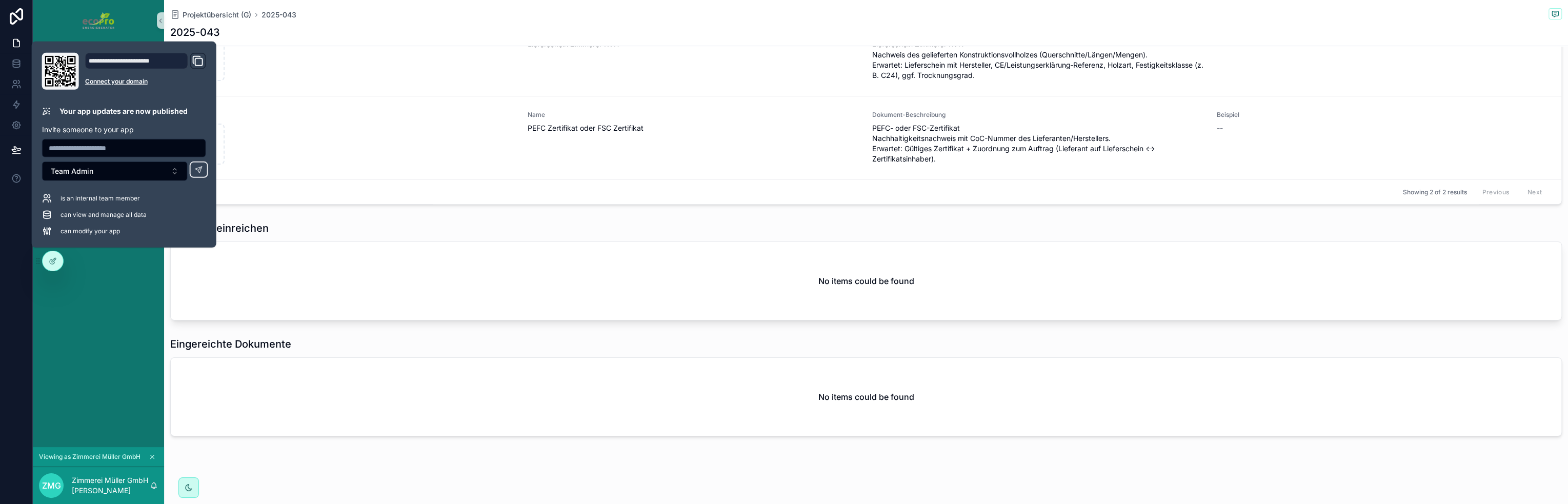
click at [137, 315] on div "Anleitungen Projektübersicht (G)" at bounding box center [99, 244] width 131 height 406
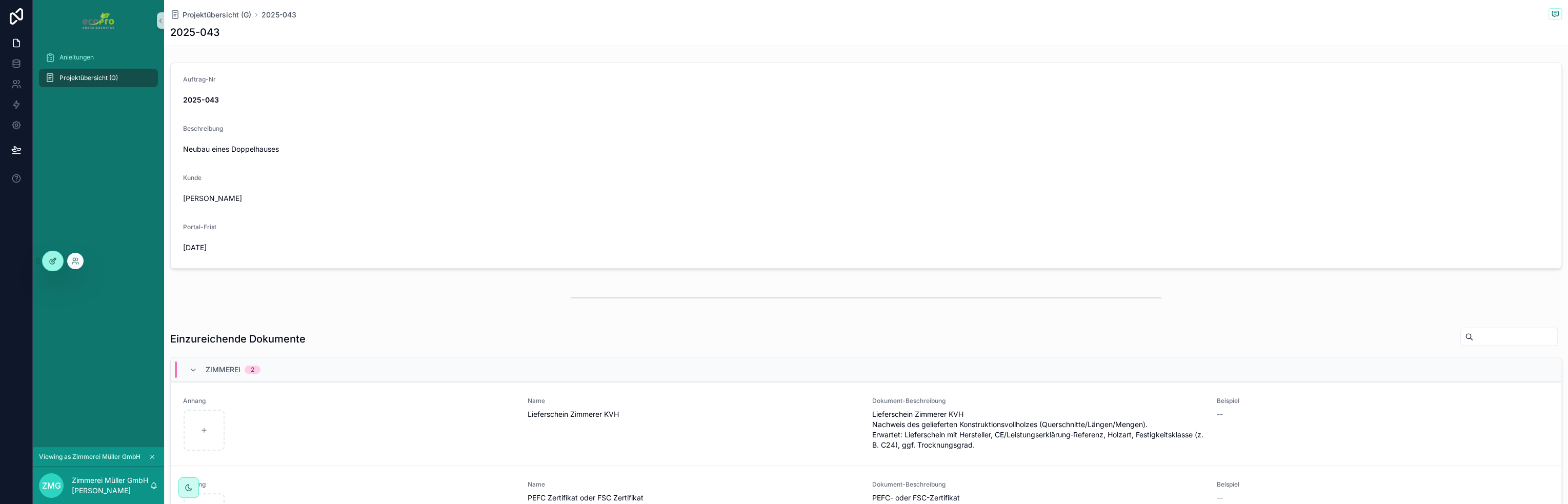
click at [51, 261] on icon at bounding box center [53, 261] width 8 height 8
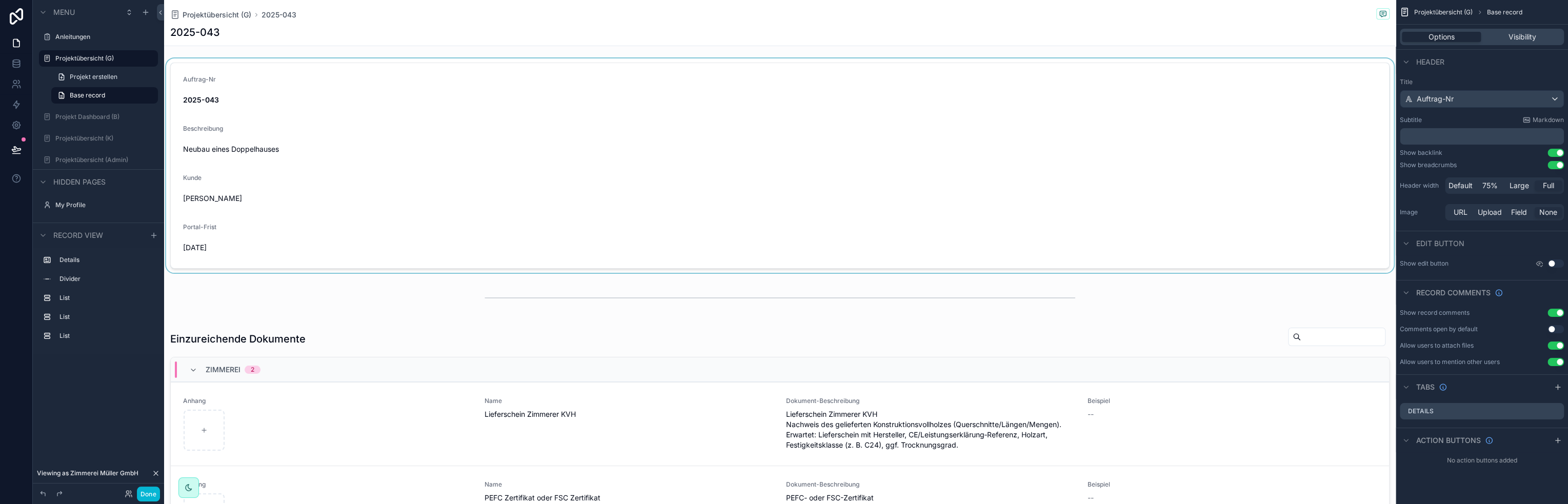
click at [214, 103] on div "scrollable content" at bounding box center [780, 165] width 1231 height 214
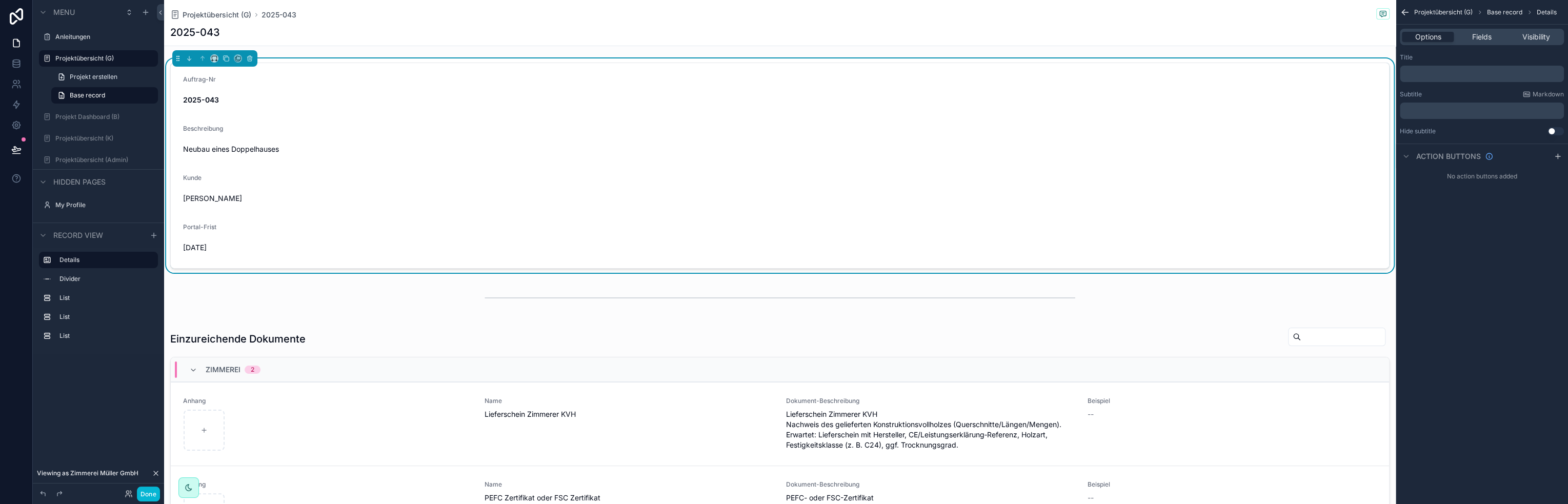
click at [209, 98] on strong "2025-043" at bounding box center [201, 99] width 36 height 9
click at [1488, 35] on span "Fields" at bounding box center [1481, 36] width 20 height 10
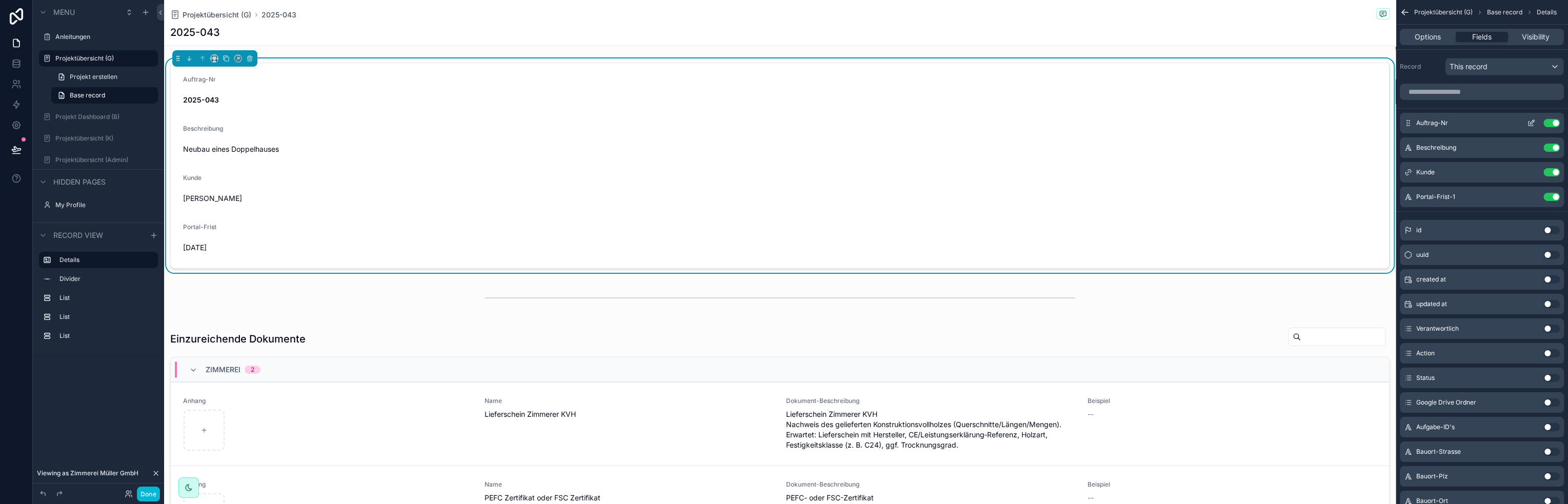
click at [1530, 122] on icon "scrollable content" at bounding box center [1531, 123] width 8 height 8
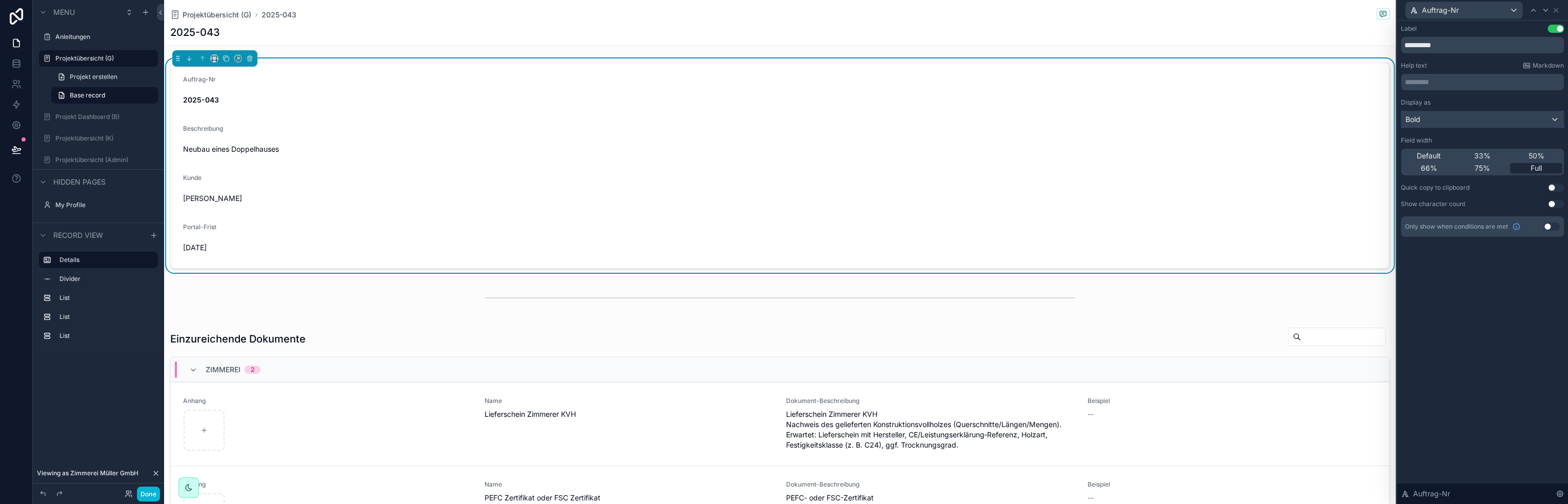
click at [1521, 122] on div "Bold" at bounding box center [1482, 120] width 162 height 16
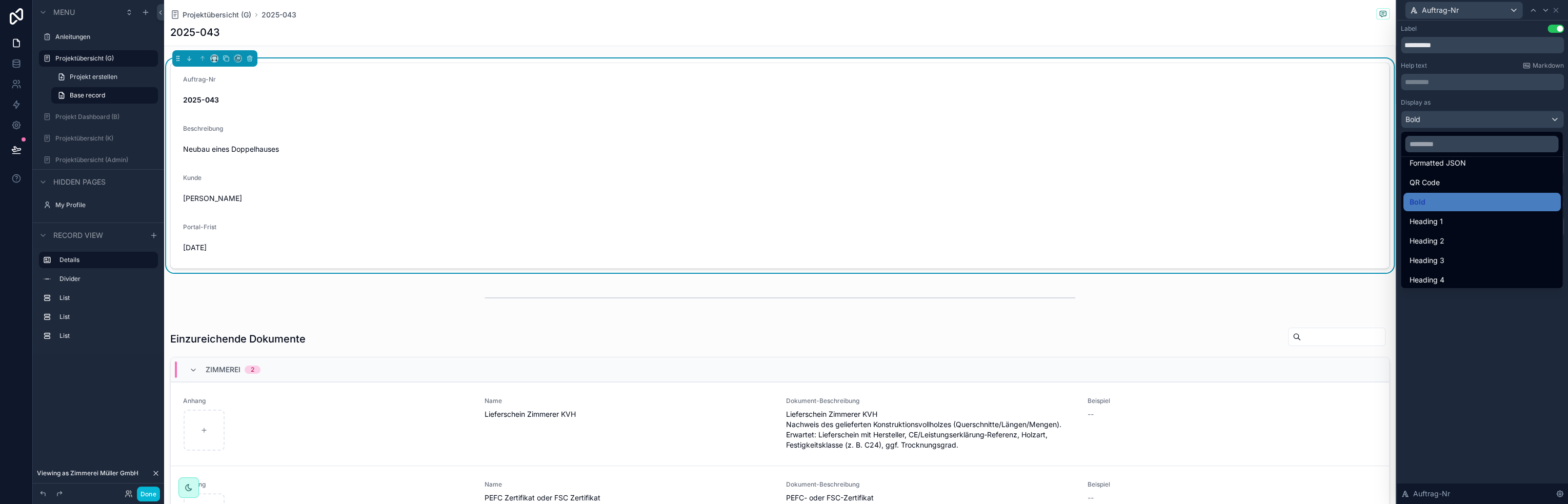
scroll to position [111, 0]
click at [1456, 222] on div "Heading 1" at bounding box center [1481, 218] width 145 height 12
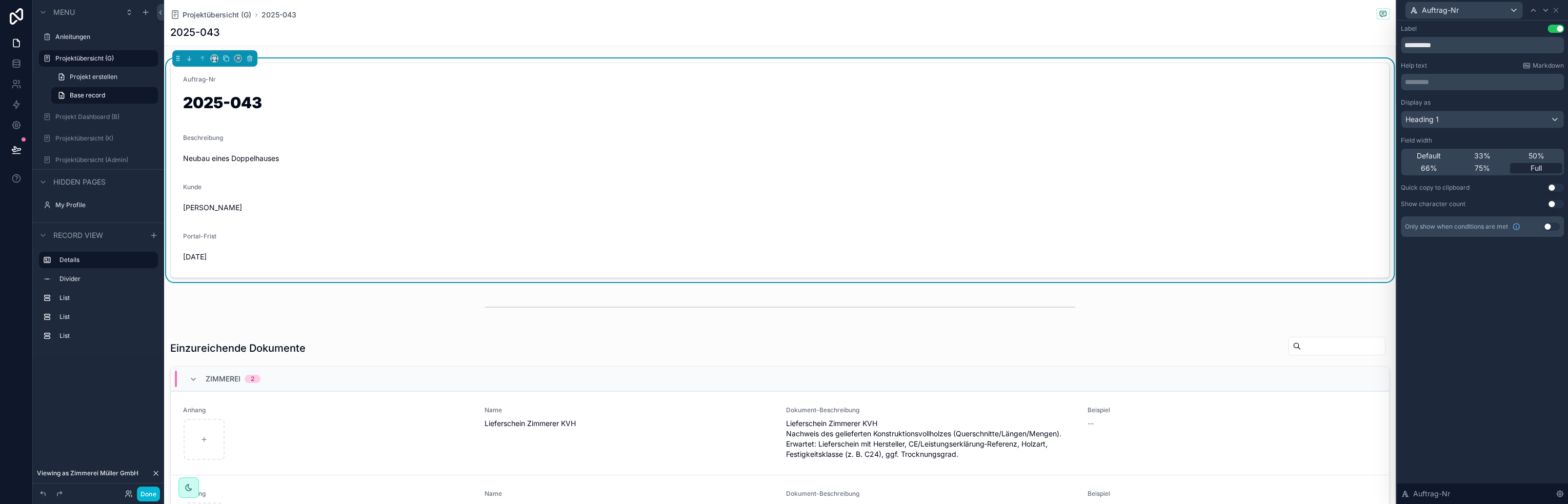
click at [212, 156] on span "Neubau eines Doppelhauses" at bounding box center [780, 158] width 1194 height 10
click at [1554, 11] on icon at bounding box center [1555, 10] width 4 height 4
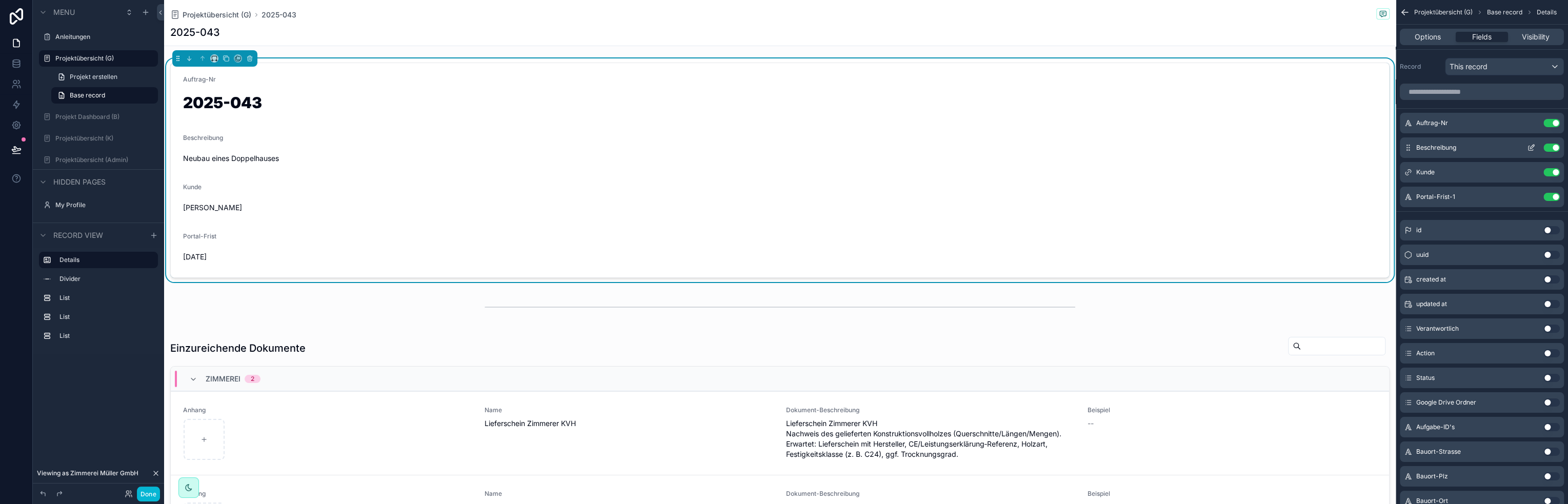
click at [1529, 145] on icon "scrollable content" at bounding box center [1531, 147] width 8 height 8
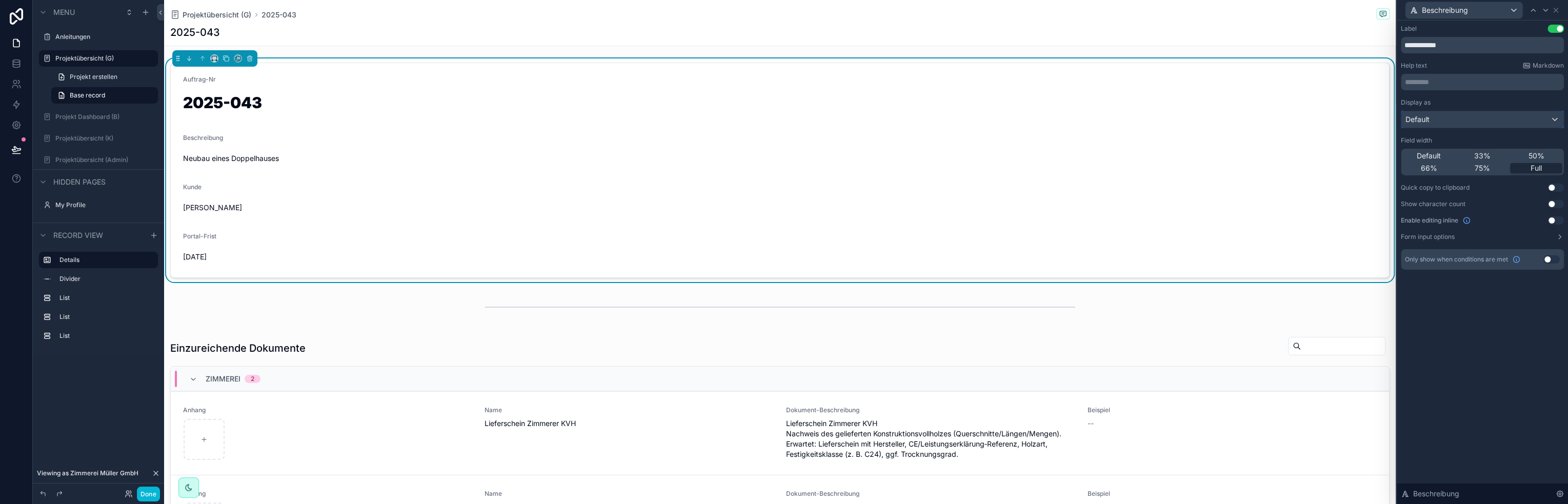
click at [1501, 118] on div "Default" at bounding box center [1482, 120] width 162 height 16
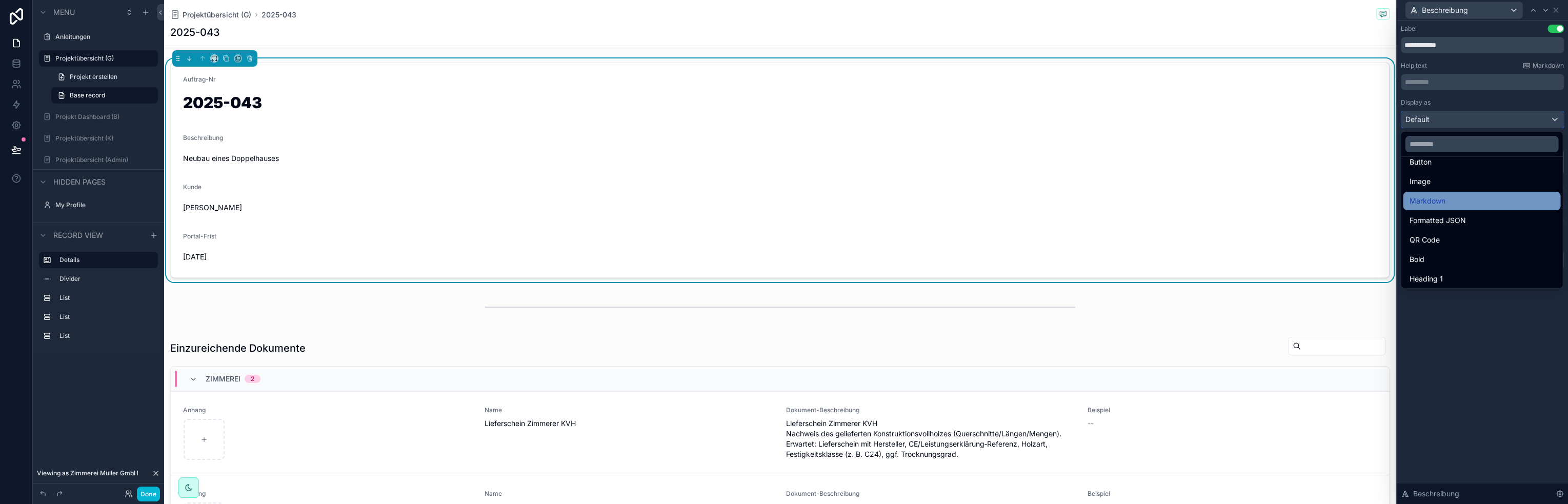
scroll to position [103, 0]
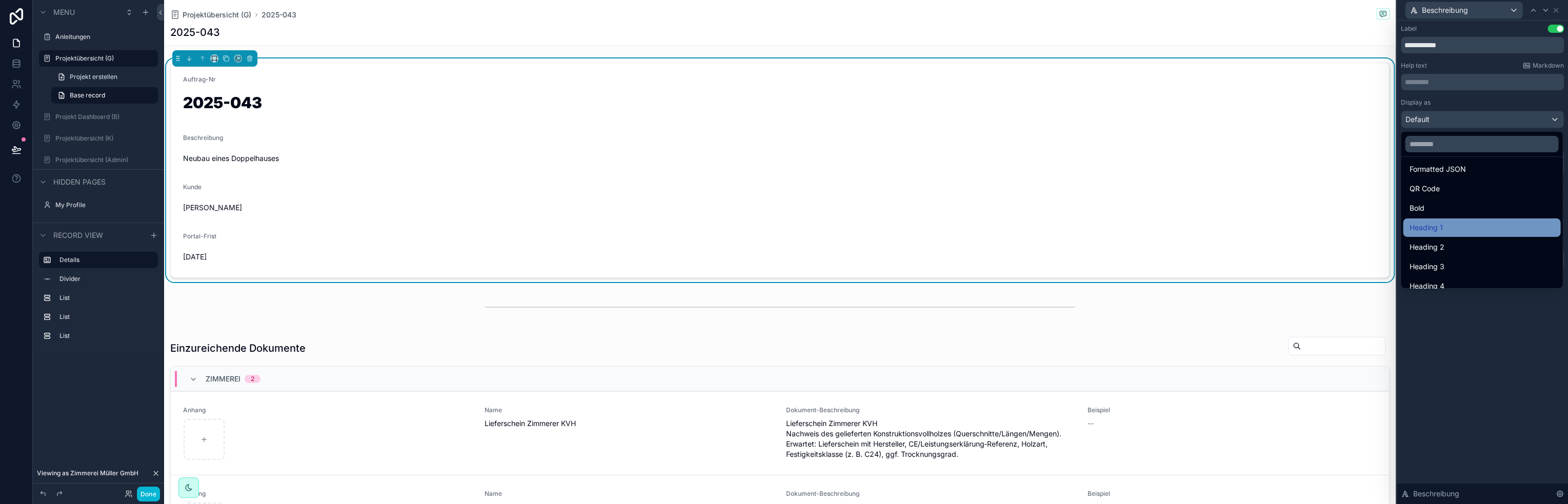
click at [1440, 222] on span "Heading 1" at bounding box center [1425, 228] width 33 height 12
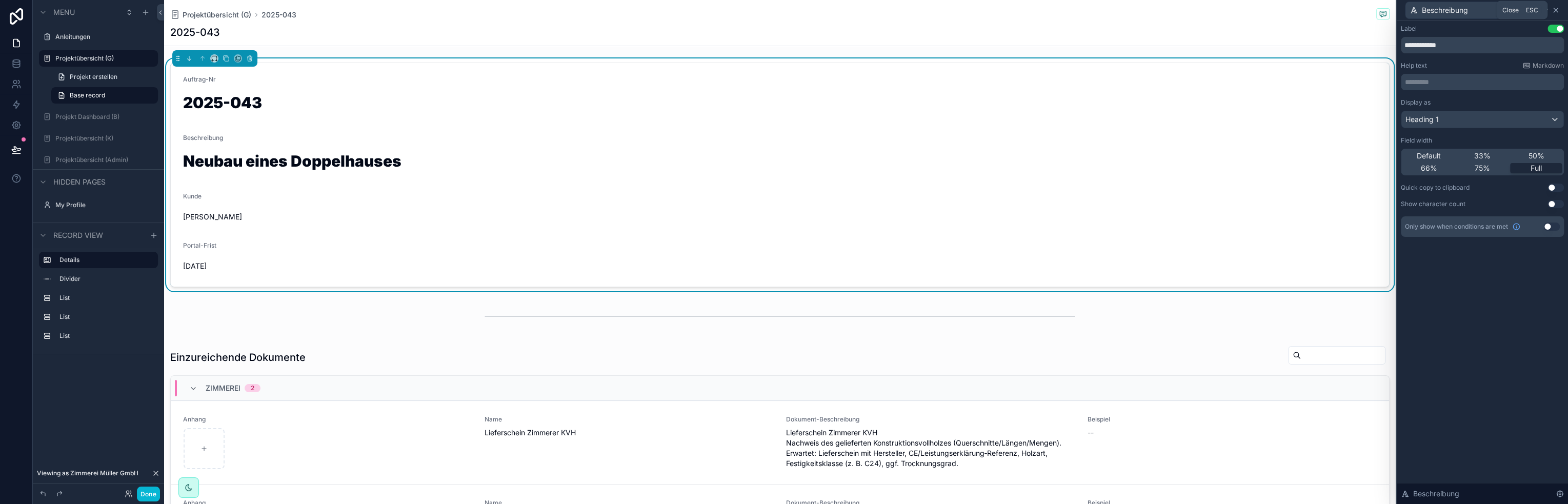
click at [1557, 10] on icon at bounding box center [1555, 10] width 8 height 8
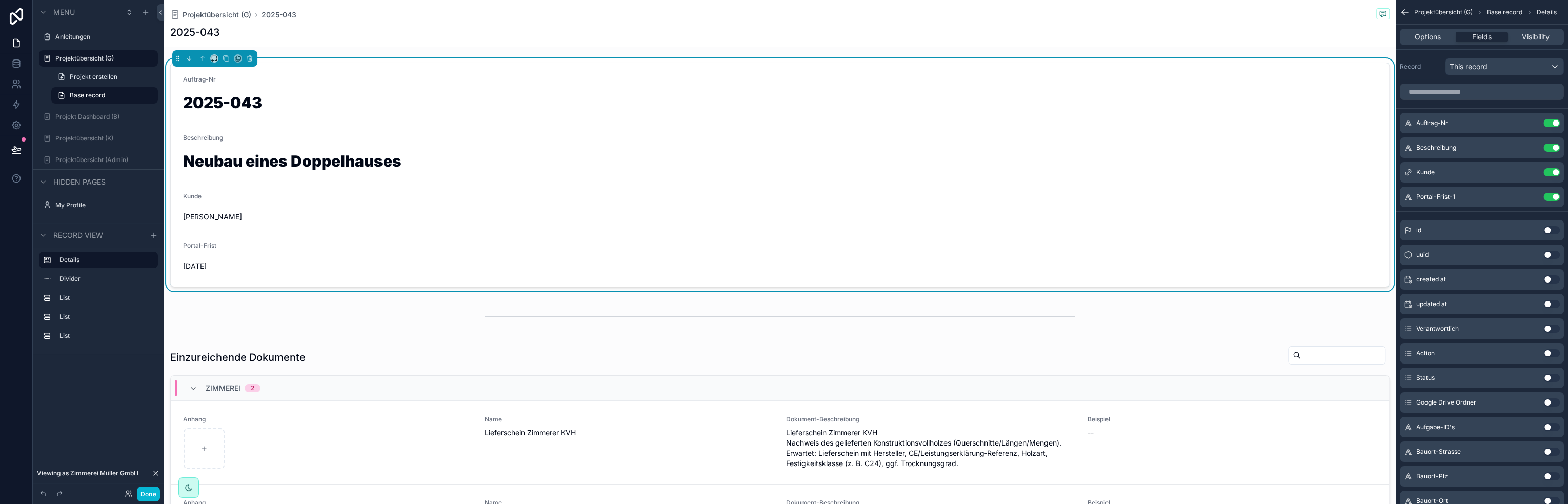
click at [225, 219] on span "[PERSON_NAME]" at bounding box center [212, 216] width 59 height 10
click at [1532, 172] on icon "scrollable content" at bounding box center [1531, 172] width 8 height 8
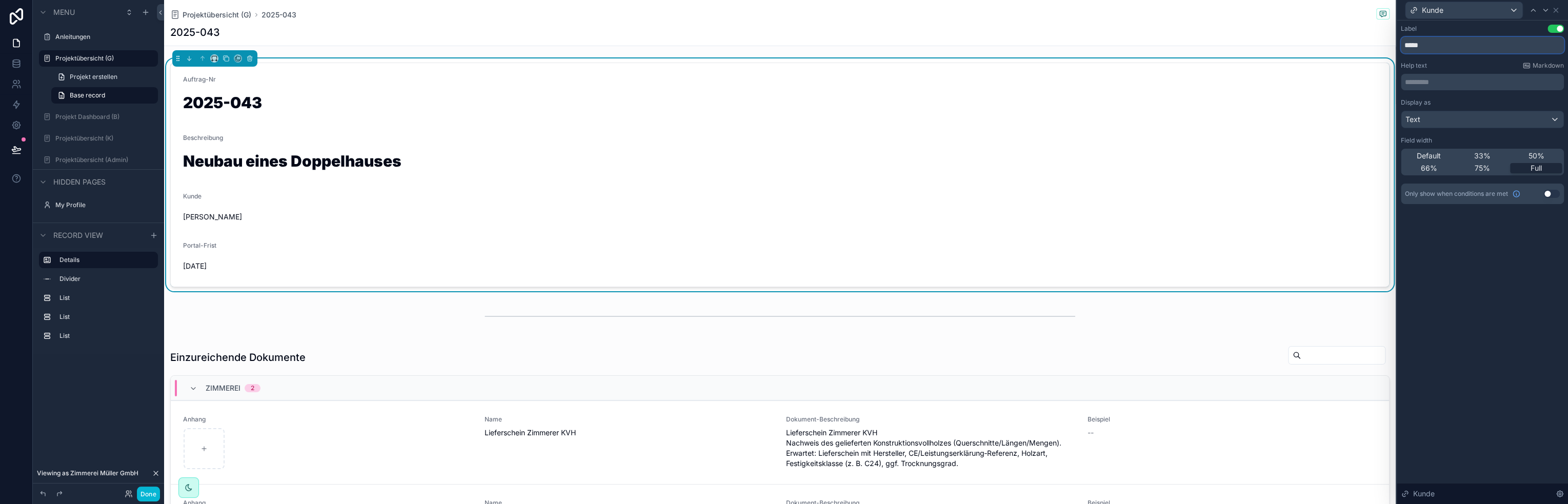
drag, startPoint x: 1443, startPoint y: 49, endPoint x: 1391, endPoint y: 46, distance: 52.1
click at [1391, 46] on div "Kunde Label Use setting ***** Help text Markdown ********* ﻿ Display as Text Fi…" at bounding box center [784, 252] width 1568 height 504
type input "*******"
click at [1552, 116] on div "Text" at bounding box center [1482, 120] width 162 height 16
click at [1500, 118] on div at bounding box center [1481, 252] width 171 height 504
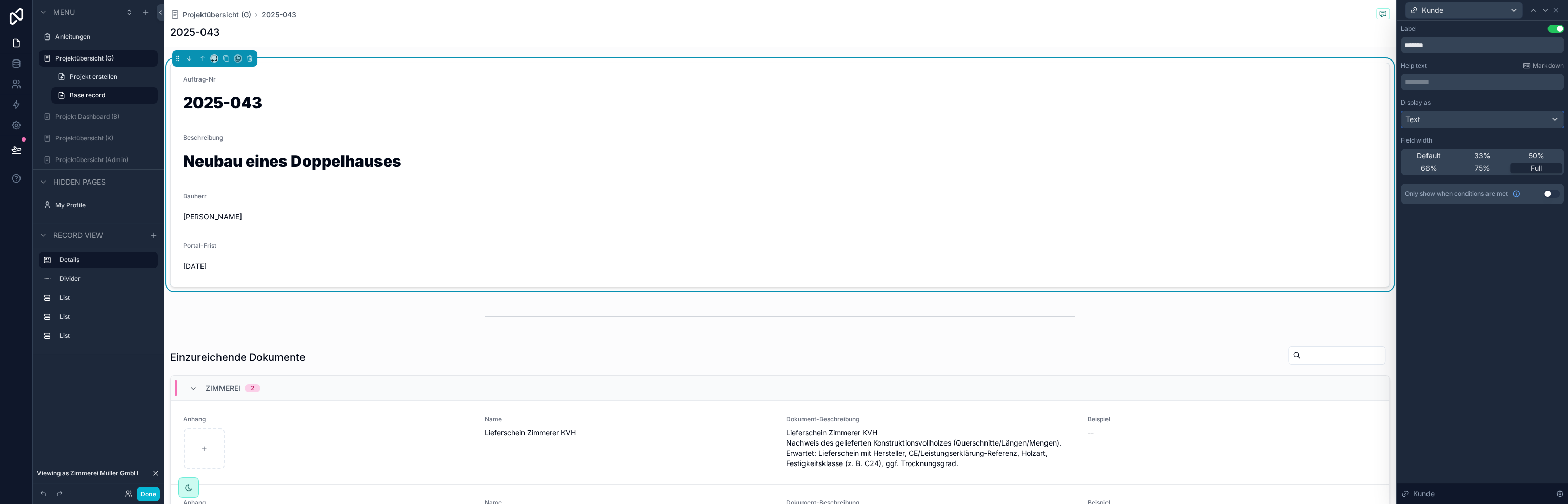
click at [1554, 118] on div "Text" at bounding box center [1482, 120] width 162 height 16
click at [1535, 122] on div at bounding box center [1481, 252] width 171 height 504
click at [1559, 118] on div "Text" at bounding box center [1482, 120] width 162 height 16
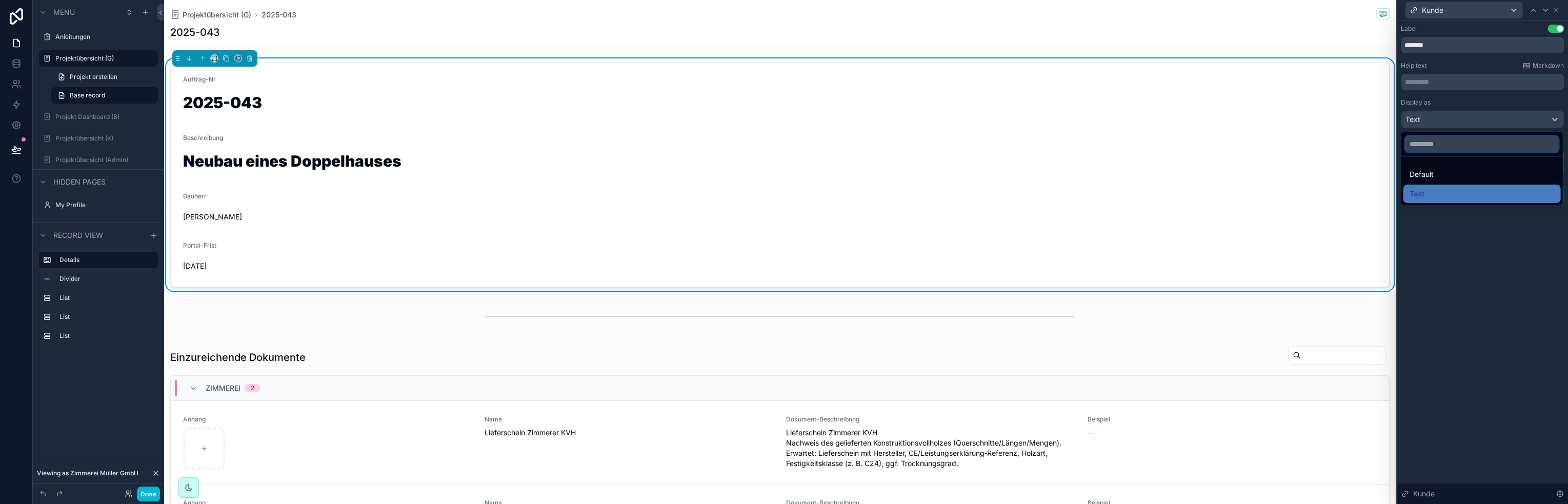
click at [1504, 147] on input "text" at bounding box center [1481, 144] width 153 height 16
type input "*"
click at [201, 262] on span "[DATE]" at bounding box center [329, 266] width 292 height 10
click at [199, 247] on span "Portal-Frist" at bounding box center [199, 245] width 33 height 7
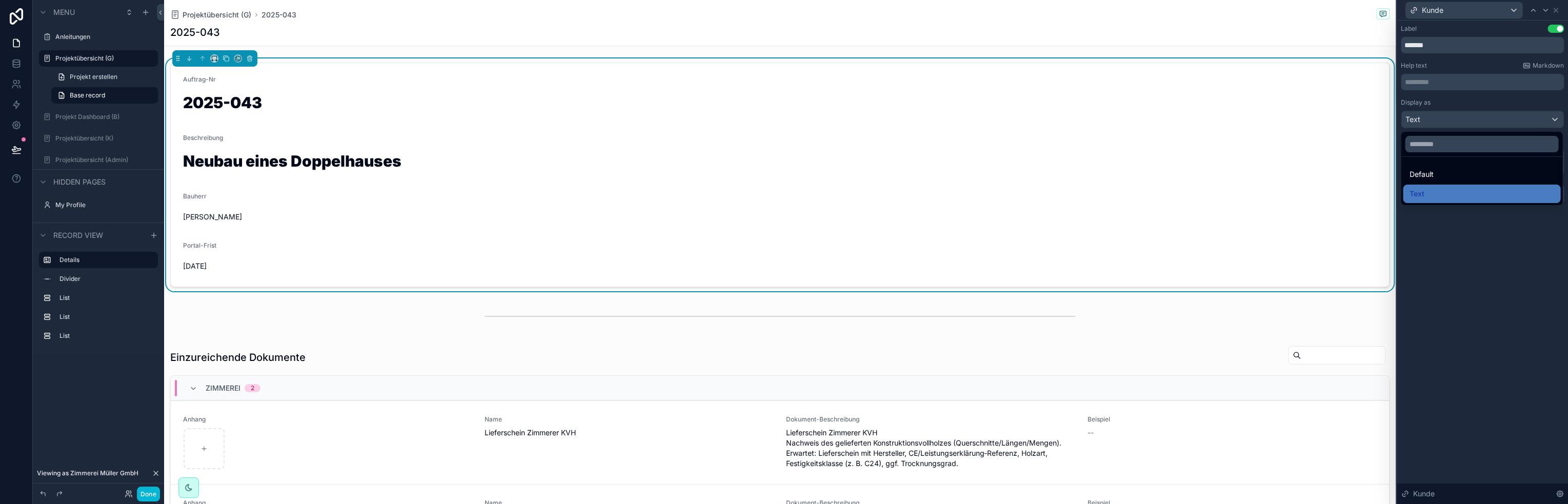
click at [1555, 9] on div at bounding box center [1481, 252] width 171 height 504
click at [1555, 119] on div "Text" at bounding box center [1482, 120] width 162 height 16
click at [1559, 115] on div at bounding box center [1481, 252] width 171 height 504
click at [1484, 170] on span "75%" at bounding box center [1482, 168] width 16 height 10
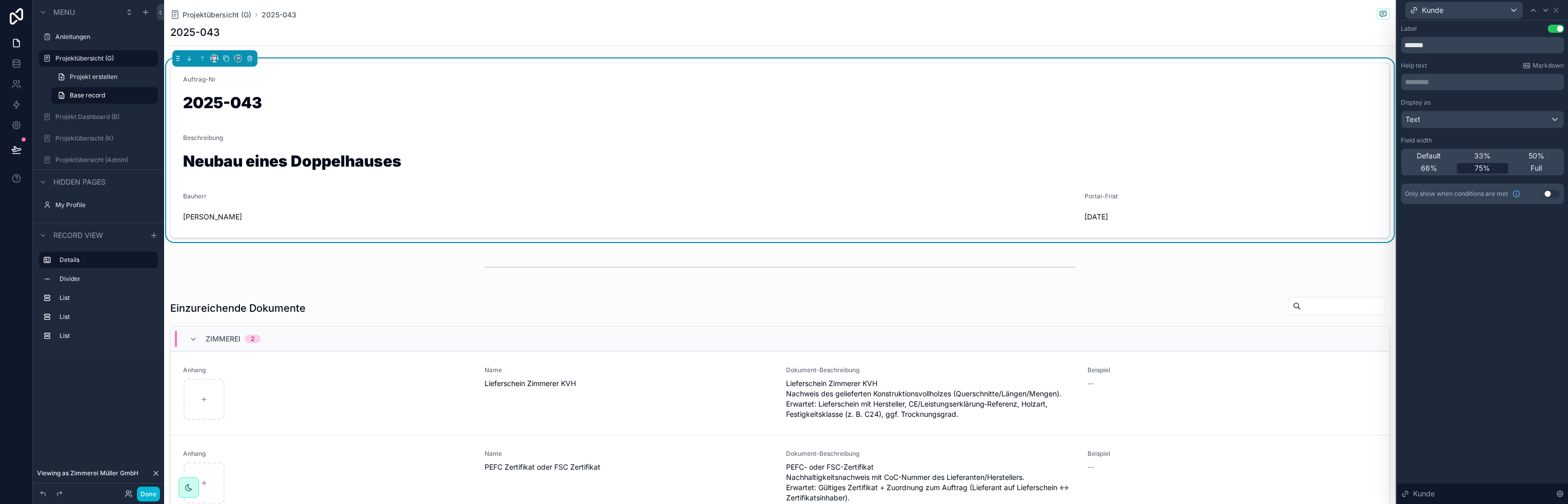
click at [1485, 169] on span "75%" at bounding box center [1482, 168] width 16 height 10
click at [1536, 165] on span "Full" at bounding box center [1536, 168] width 11 height 10
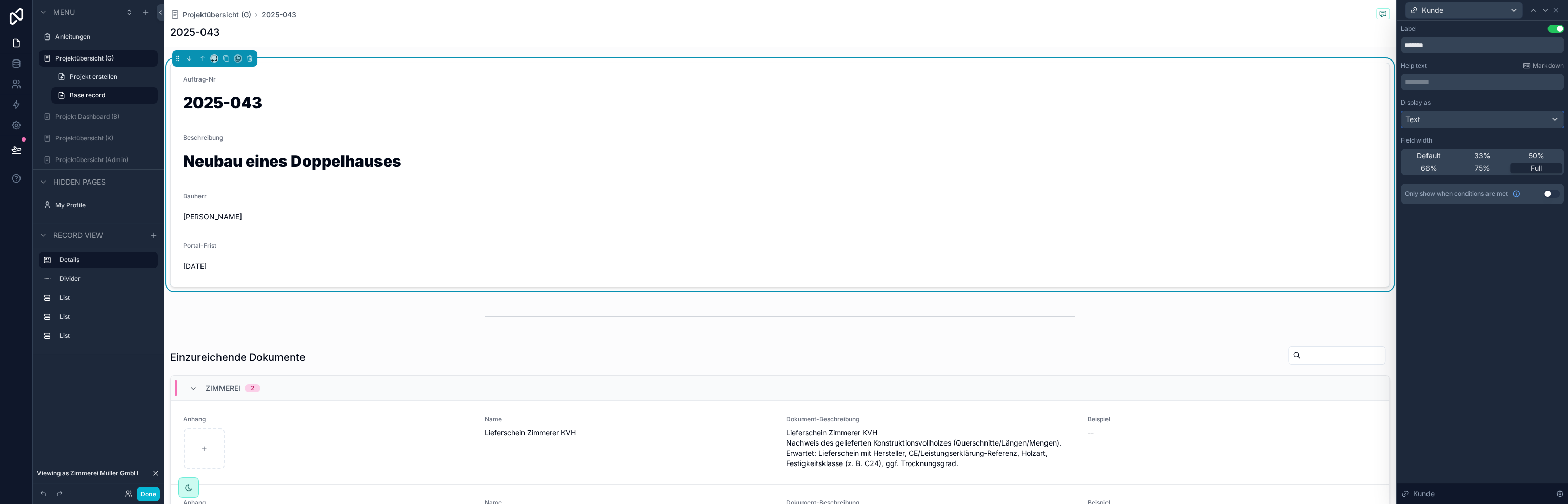
click at [1553, 119] on div "Text" at bounding box center [1482, 120] width 162 height 16
click at [1553, 119] on div at bounding box center [1481, 252] width 171 height 504
click at [1555, 11] on icon at bounding box center [1555, 10] width 8 height 8
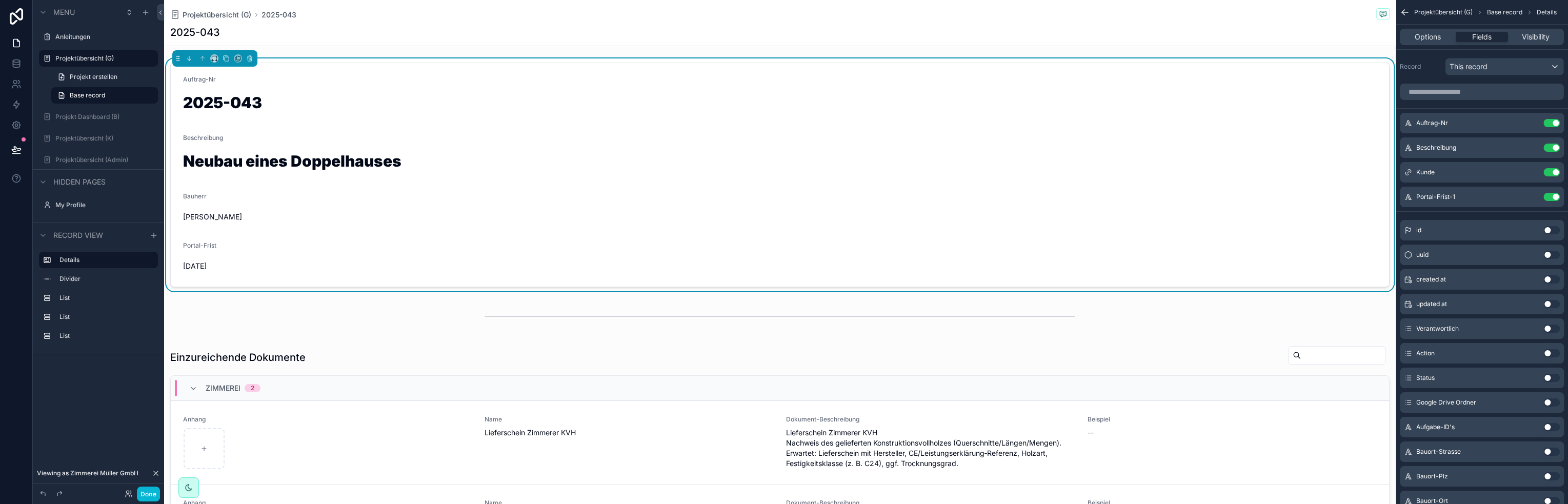
click at [220, 256] on div "Portal-Frist 10.10.2025" at bounding box center [329, 257] width 292 height 33
click at [1529, 196] on icon "scrollable content" at bounding box center [1531, 197] width 8 height 8
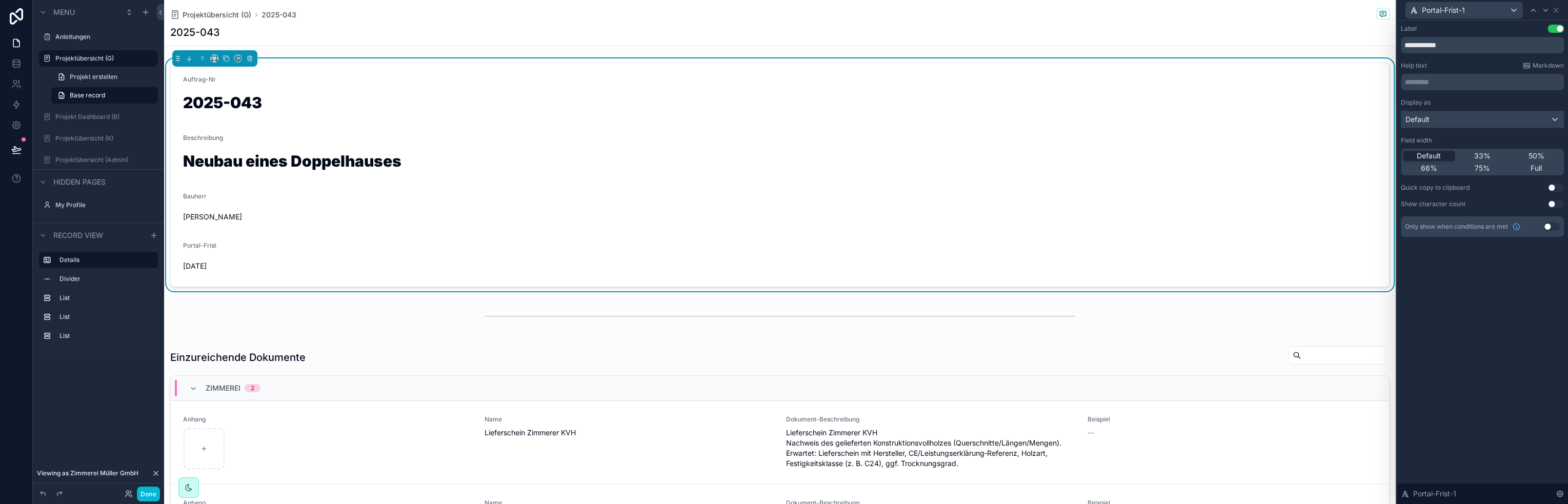
click at [1530, 118] on div "Default" at bounding box center [1482, 120] width 162 height 16
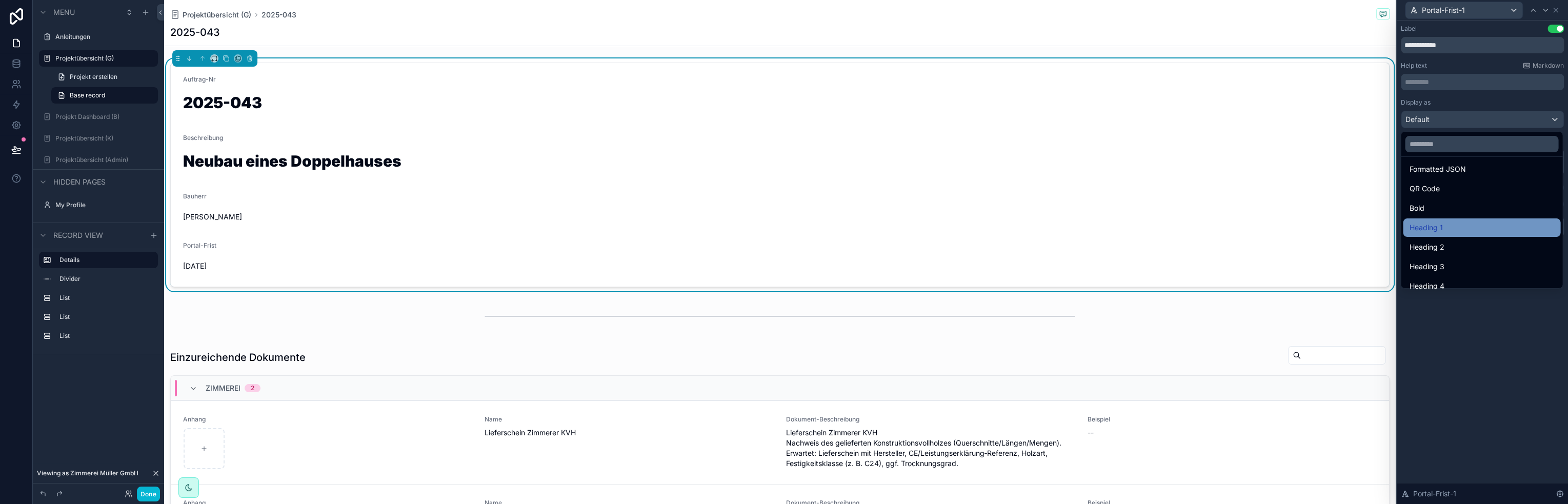
click at [1487, 222] on div "Heading 1" at bounding box center [1481, 228] width 145 height 12
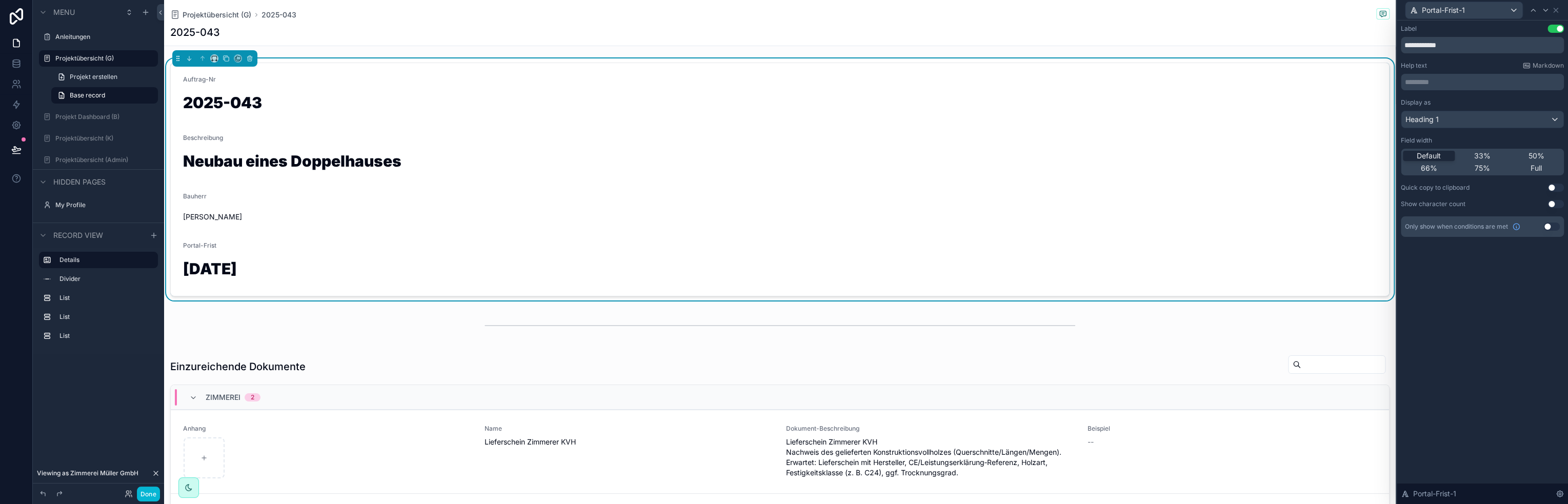
click at [214, 208] on div "Bauherr Wiebusch, Maik" at bounding box center [780, 208] width 1194 height 33
click at [1557, 9] on icon at bounding box center [1555, 10] width 8 height 8
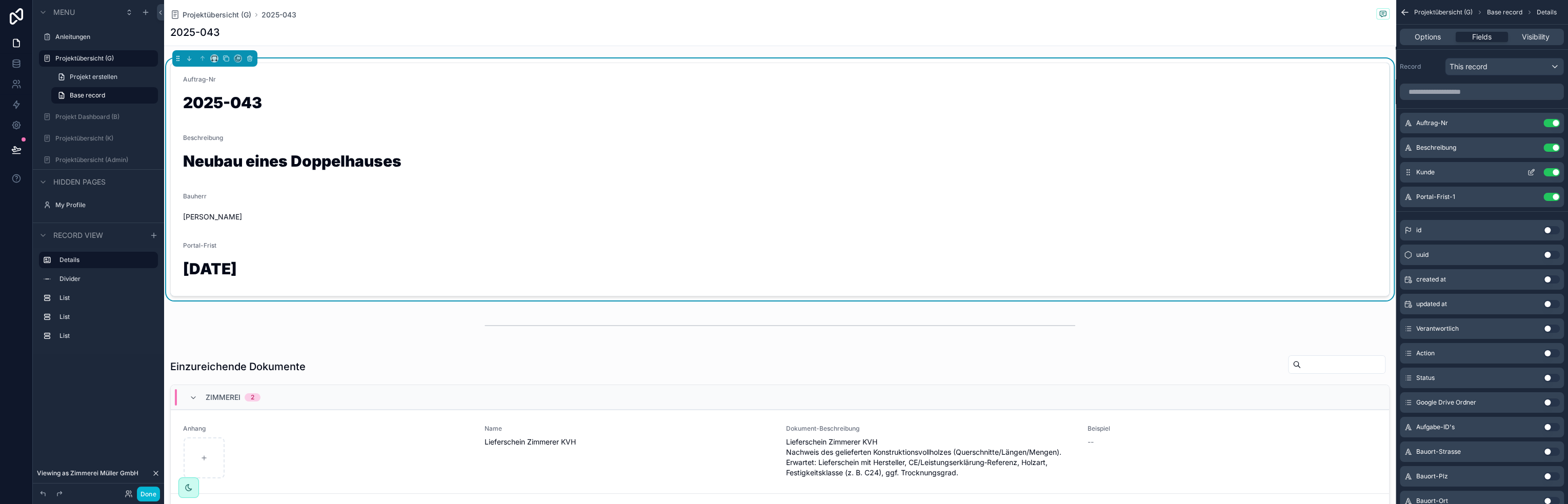
click at [1531, 171] on icon "scrollable content" at bounding box center [1531, 172] width 8 height 8
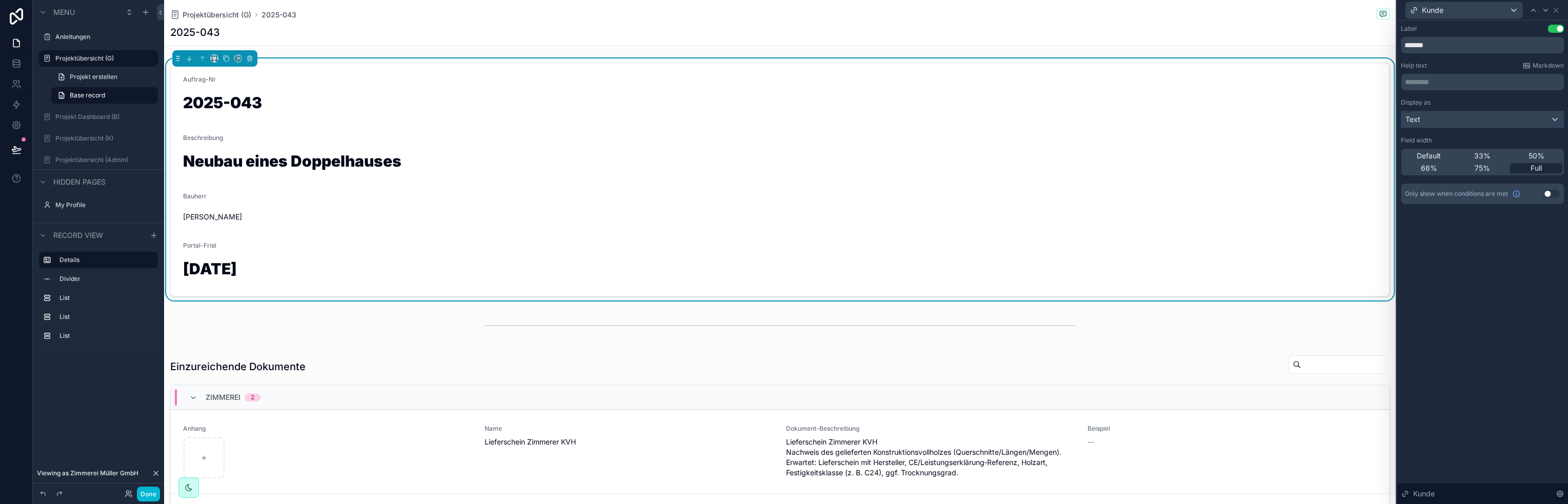
click at [1540, 111] on div "Text" at bounding box center [1482, 120] width 162 height 16
click at [1546, 118] on div at bounding box center [1481, 252] width 171 height 504
click at [1553, 118] on div "Text" at bounding box center [1482, 120] width 162 height 16
click at [1553, 118] on div at bounding box center [1481, 252] width 171 height 504
click at [1555, 10] on icon at bounding box center [1555, 10] width 4 height 4
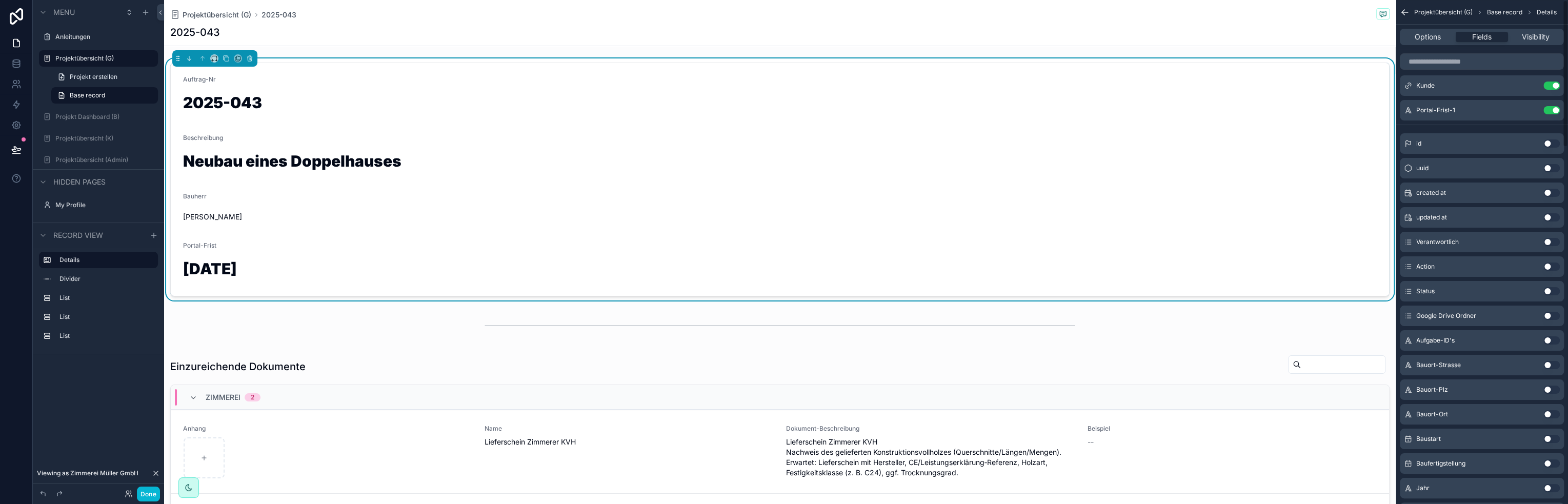
scroll to position [0, 0]
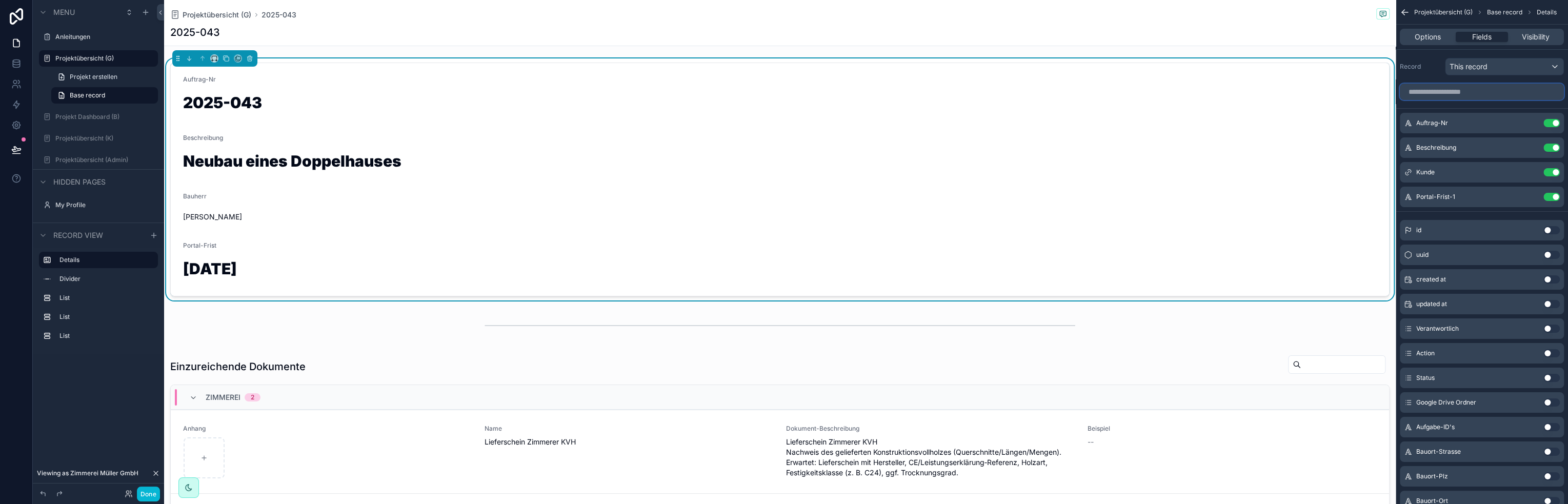
click at [1442, 94] on input "scrollable content" at bounding box center [1481, 92] width 164 height 16
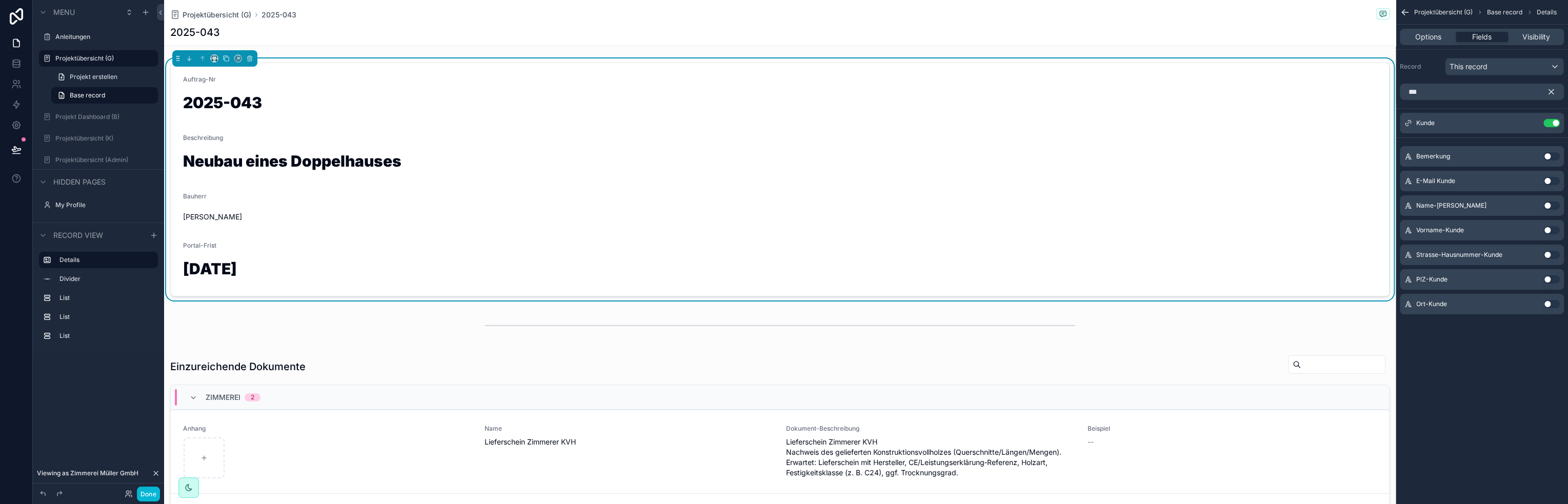
click at [1556, 205] on button "Use setting" at bounding box center [1551, 205] width 16 height 8
click at [1525, 92] on input "***" at bounding box center [1481, 92] width 164 height 16
type input "*"
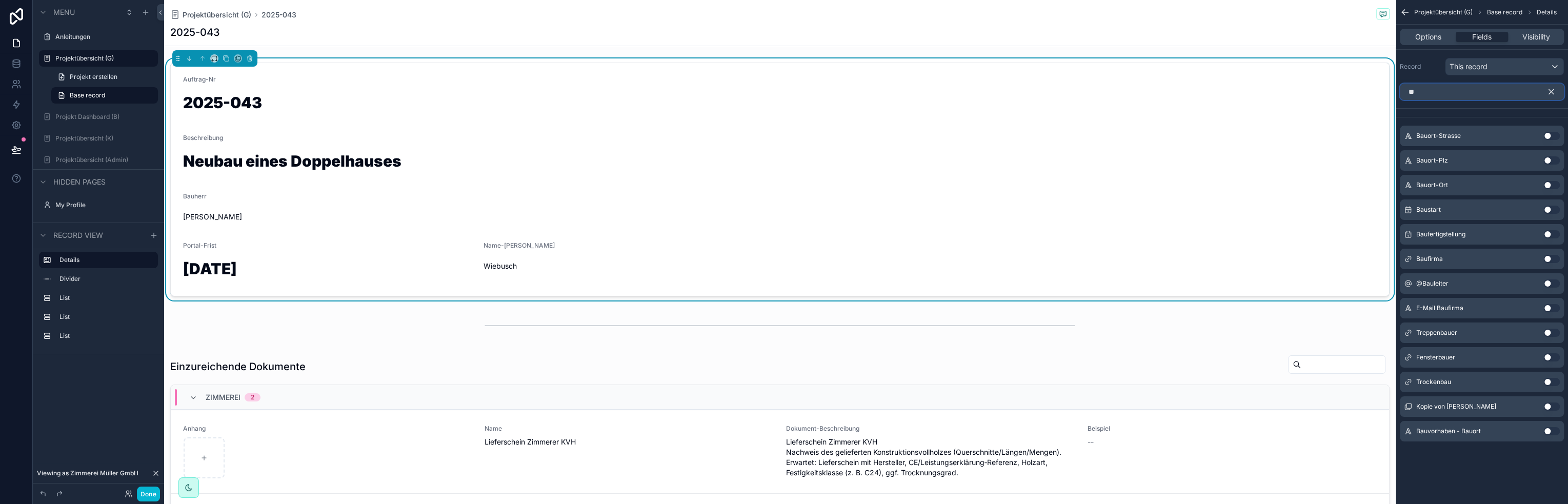
type input "*"
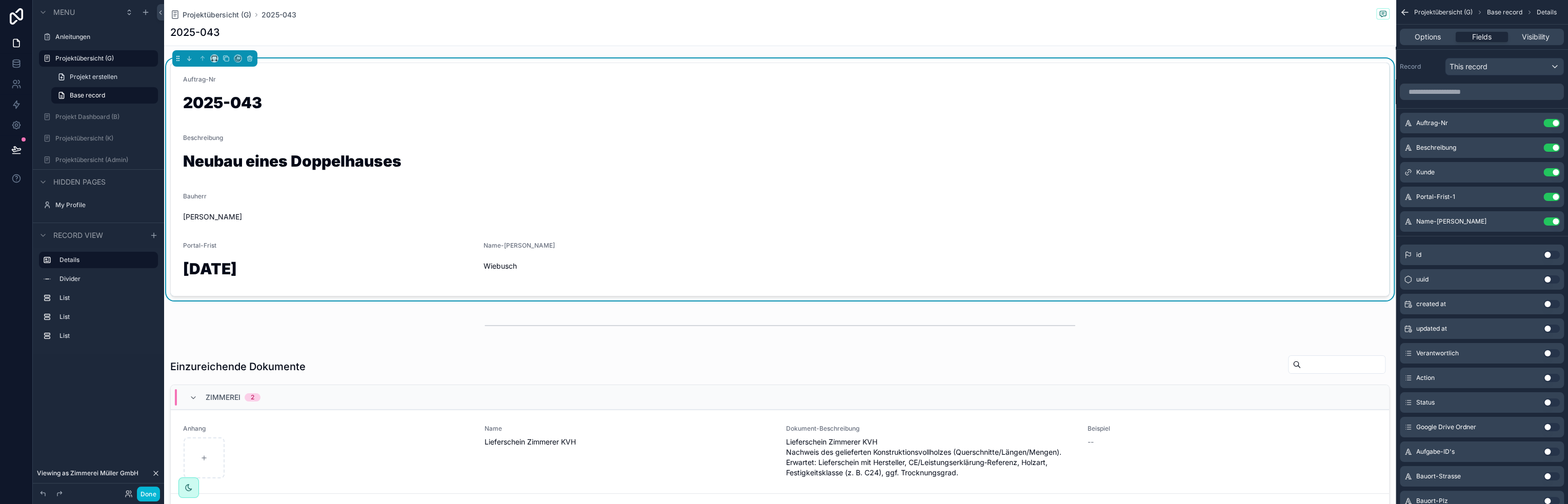
click at [489, 257] on div "Name-Kunde Wiebusch" at bounding box center [629, 262] width 292 height 42
click at [1530, 220] on icon "scrollable content" at bounding box center [1532, 220] width 4 height 4
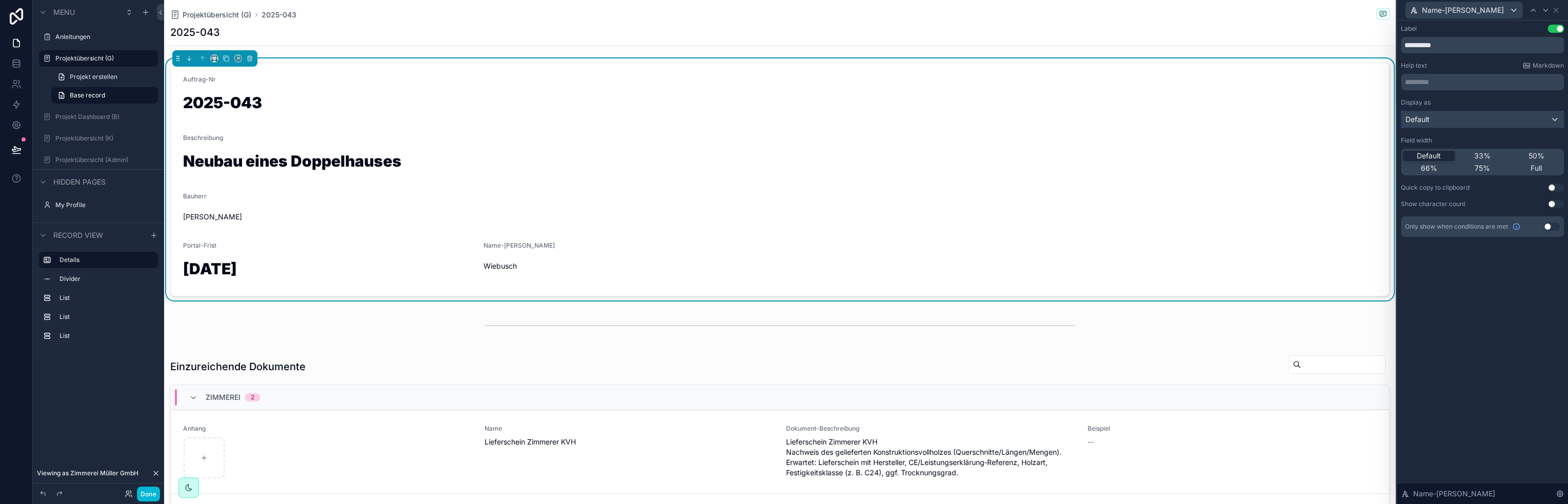
click at [1513, 122] on div "Default" at bounding box center [1482, 120] width 162 height 16
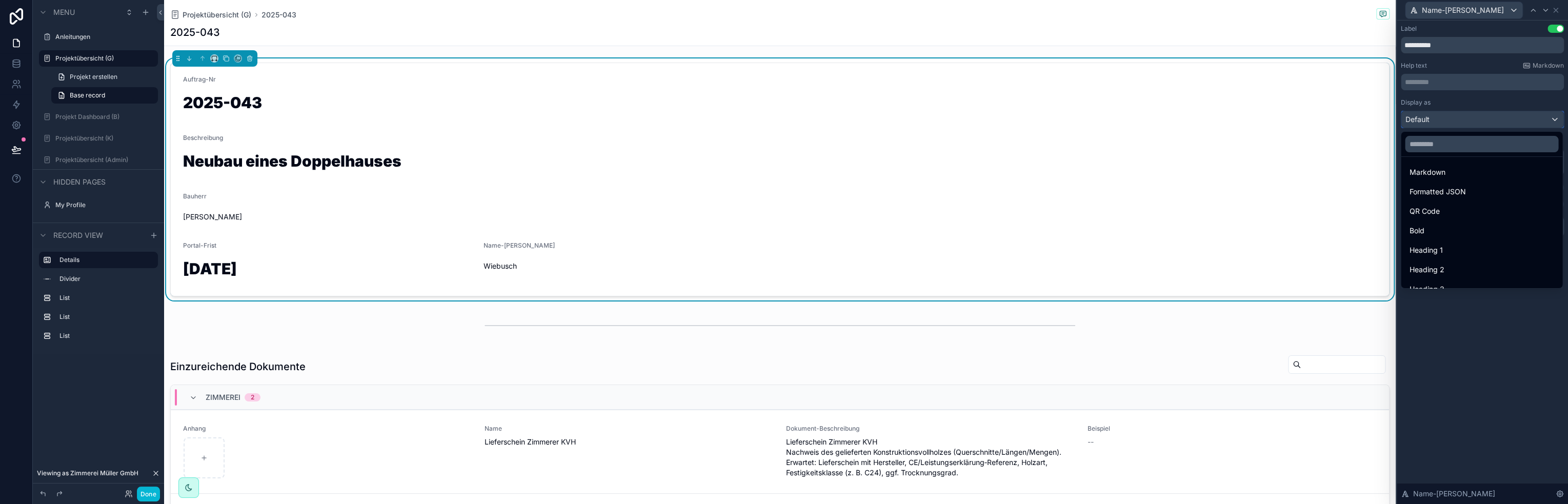
scroll to position [103, 0]
click at [1448, 228] on div "Heading 1" at bounding box center [1481, 228] width 145 height 12
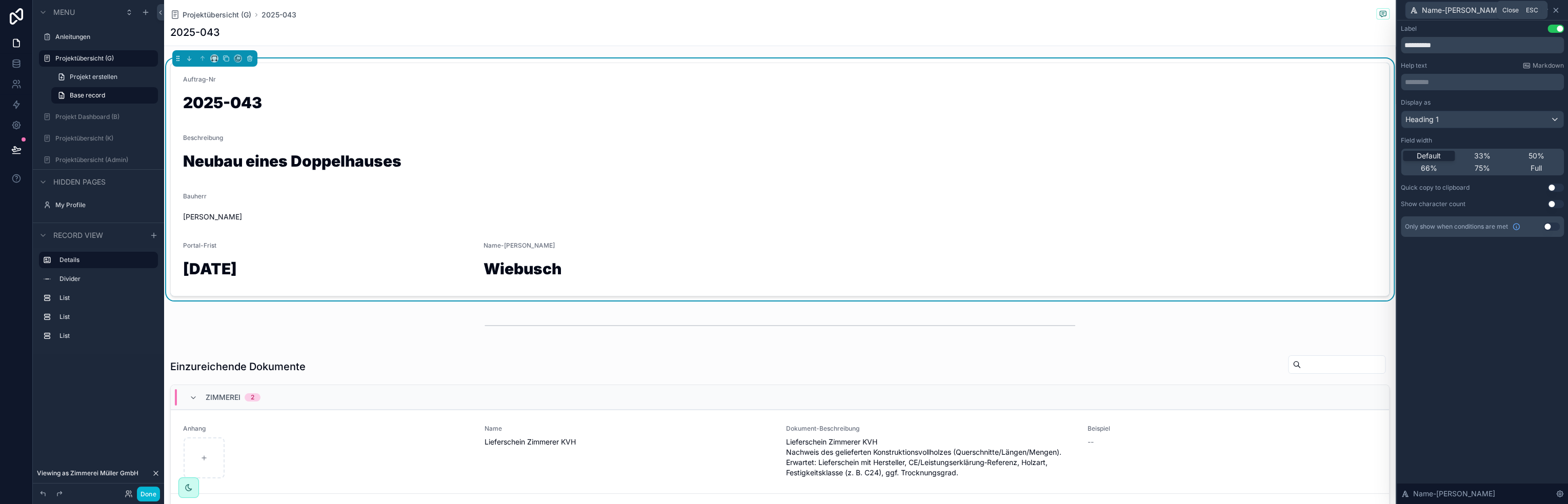
click at [1556, 9] on icon at bounding box center [1555, 10] width 8 height 8
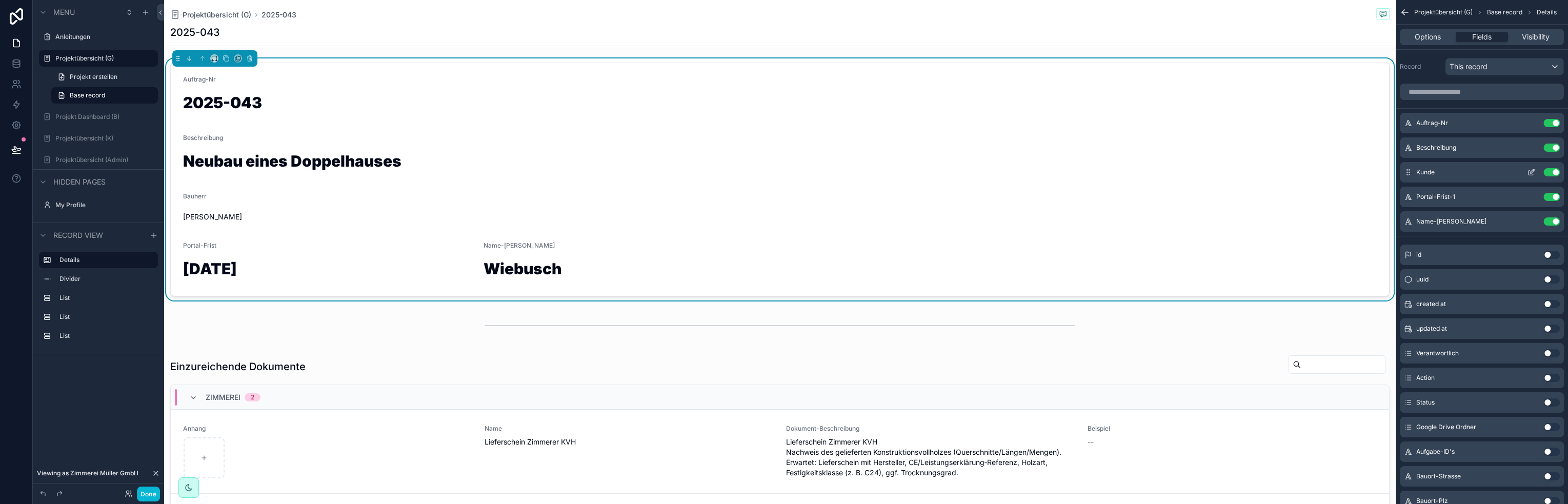
click at [1552, 170] on button "Use setting" at bounding box center [1551, 172] width 16 height 8
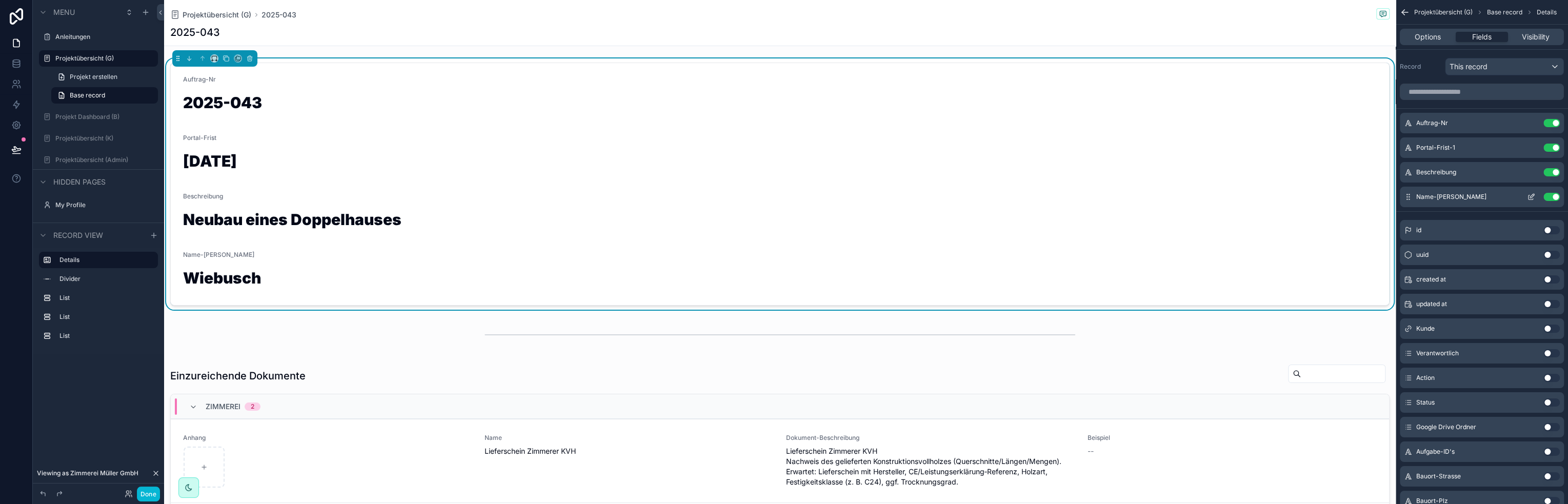
click at [1528, 196] on icon "scrollable content" at bounding box center [1531, 197] width 8 height 8
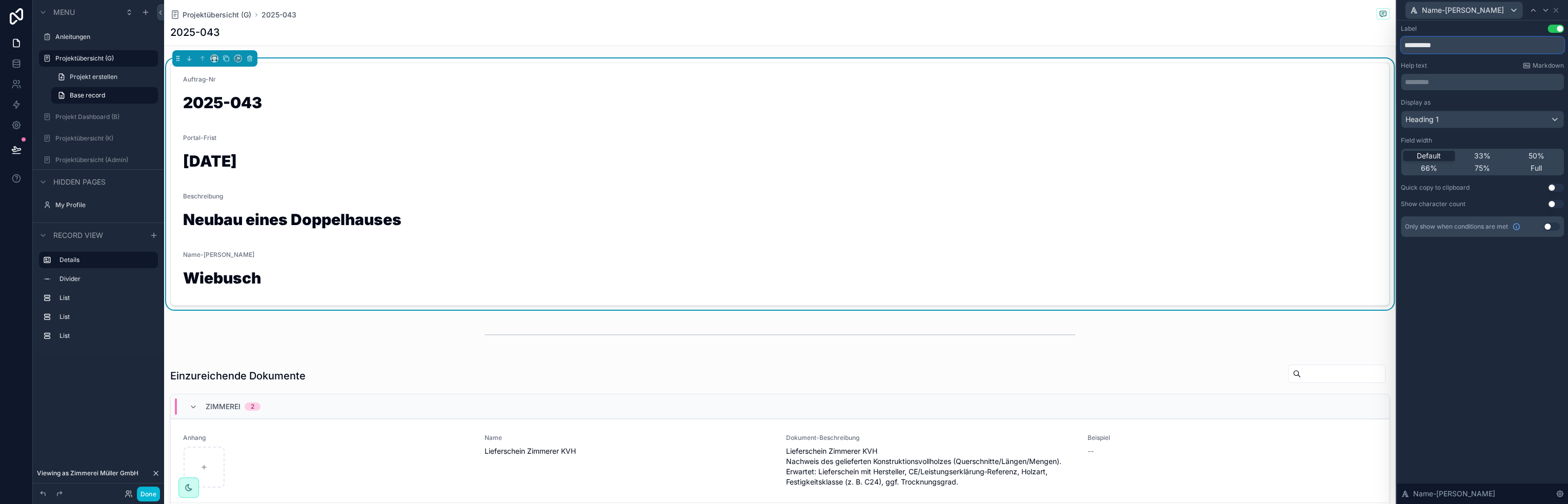
drag, startPoint x: 1461, startPoint y: 48, endPoint x: 1374, endPoint y: 48, distance: 87.0
click at [1374, 48] on div "**********" at bounding box center [784, 252] width 1568 height 504
type input "**********"
click at [1555, 11] on icon at bounding box center [1555, 10] width 8 height 8
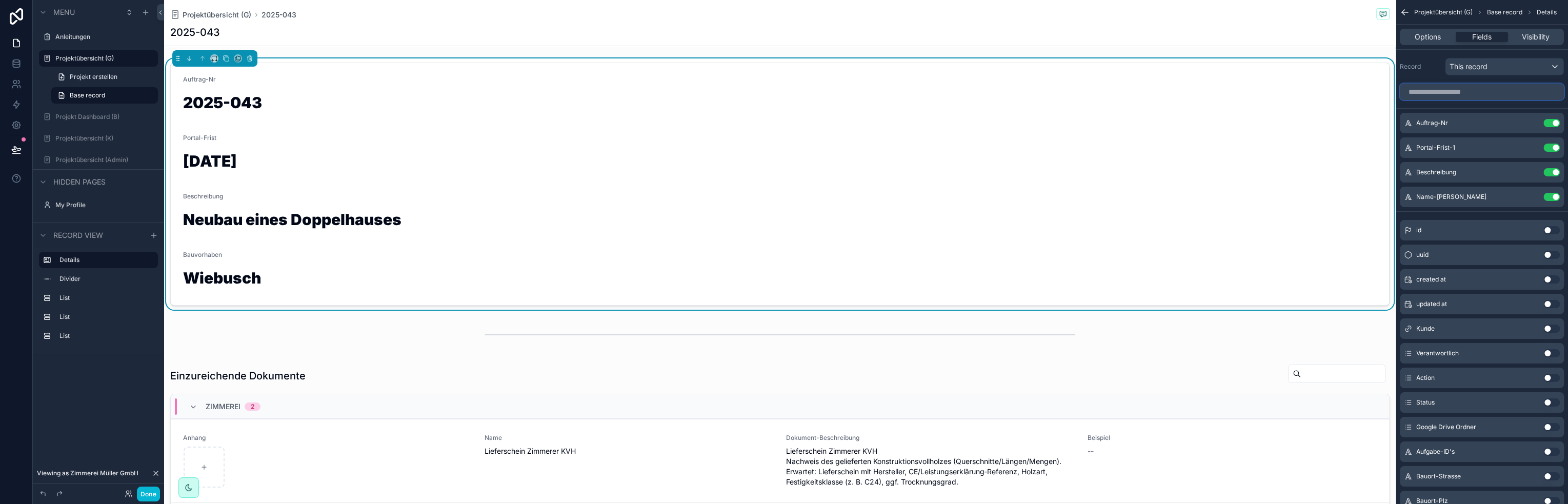
click at [1485, 94] on input "scrollable content" at bounding box center [1481, 92] width 164 height 16
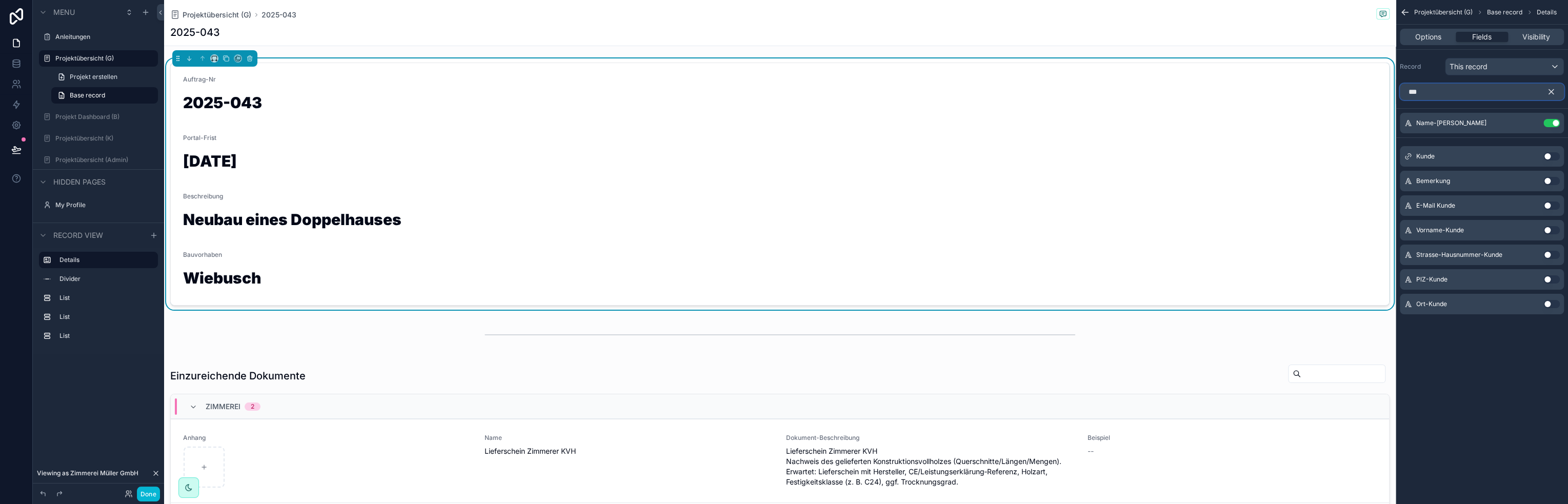
type input "***"
click at [1554, 230] on button "Use setting" at bounding box center [1551, 230] width 16 height 8
click at [1552, 91] on icon "scrollable content" at bounding box center [1551, 92] width 9 height 9
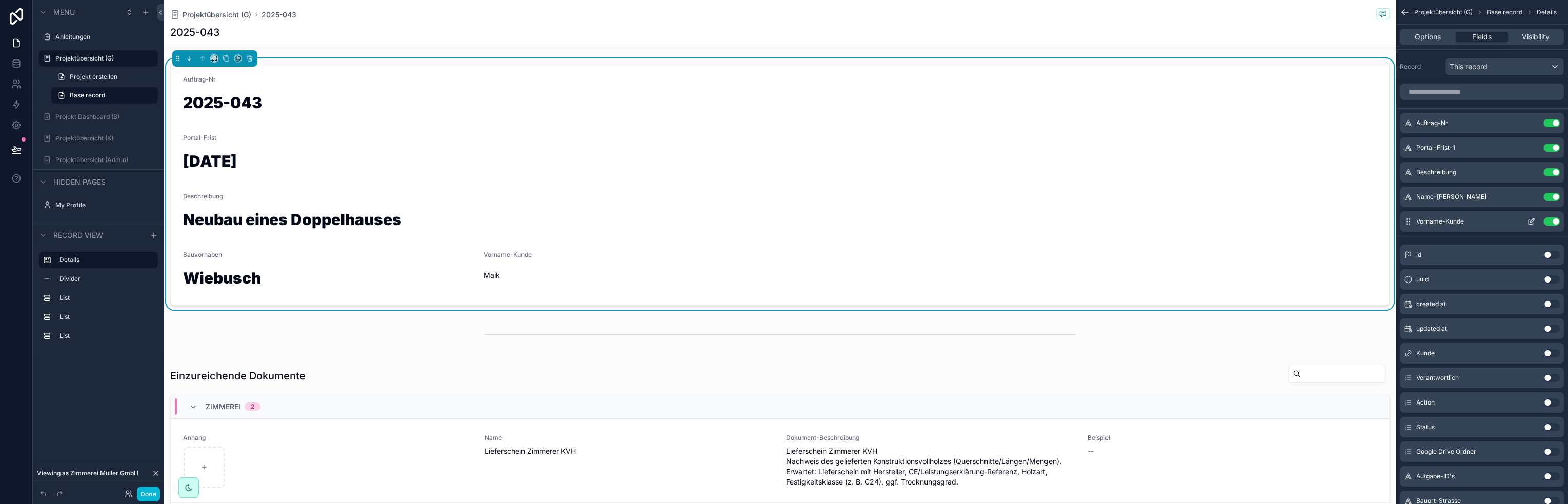
click at [1528, 221] on icon "scrollable content" at bounding box center [1530, 222] width 5 height 5
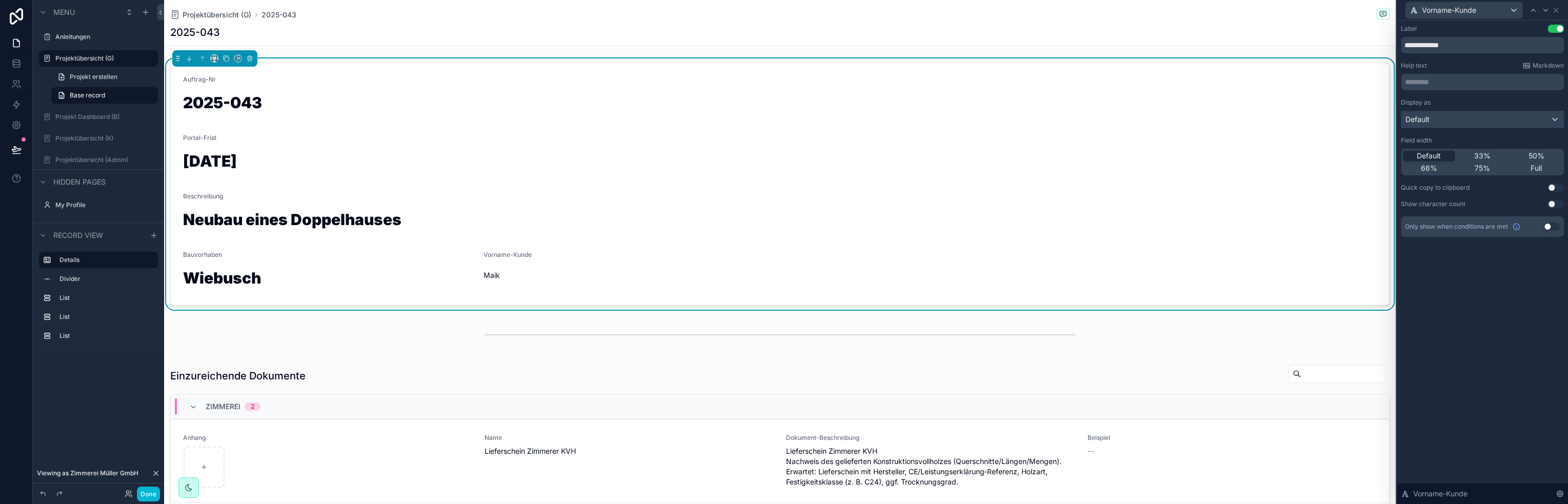
click at [1452, 123] on div "Default" at bounding box center [1482, 120] width 162 height 16
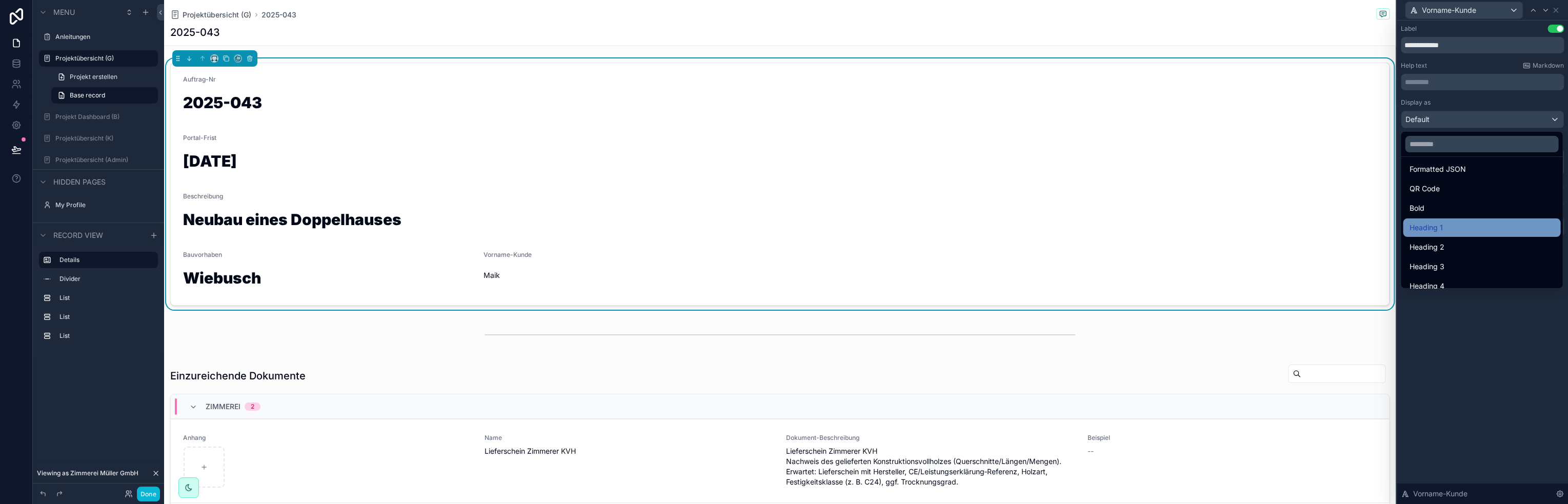
click at [1446, 228] on div "Heading 1" at bounding box center [1481, 228] width 145 height 12
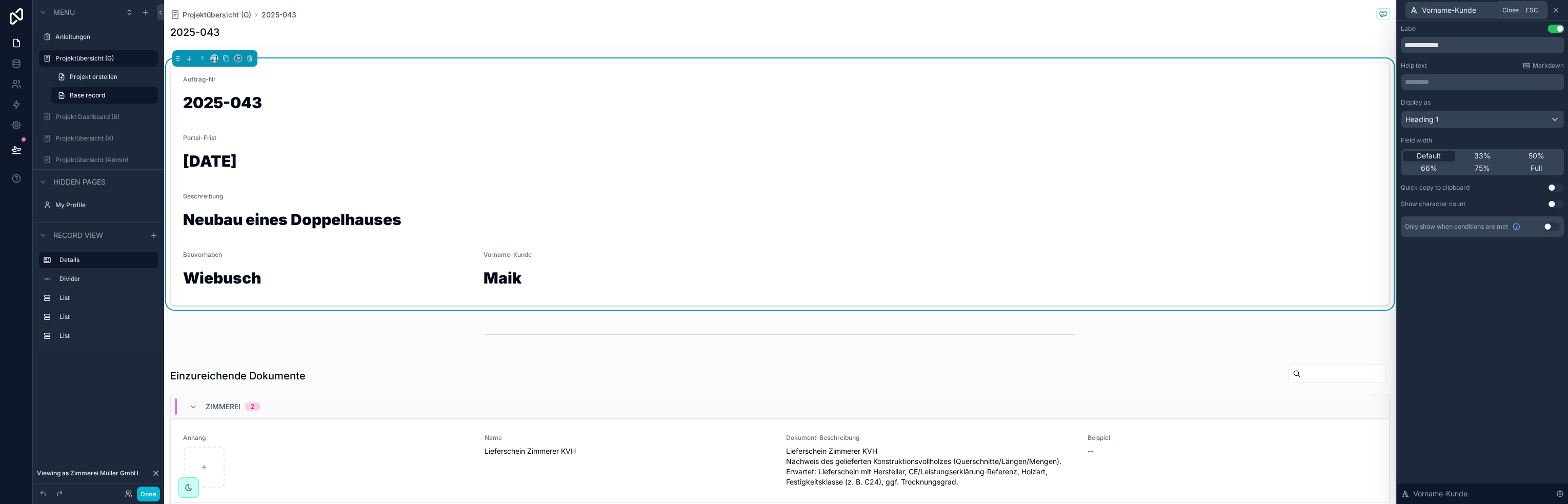
click at [1557, 11] on icon at bounding box center [1555, 10] width 8 height 8
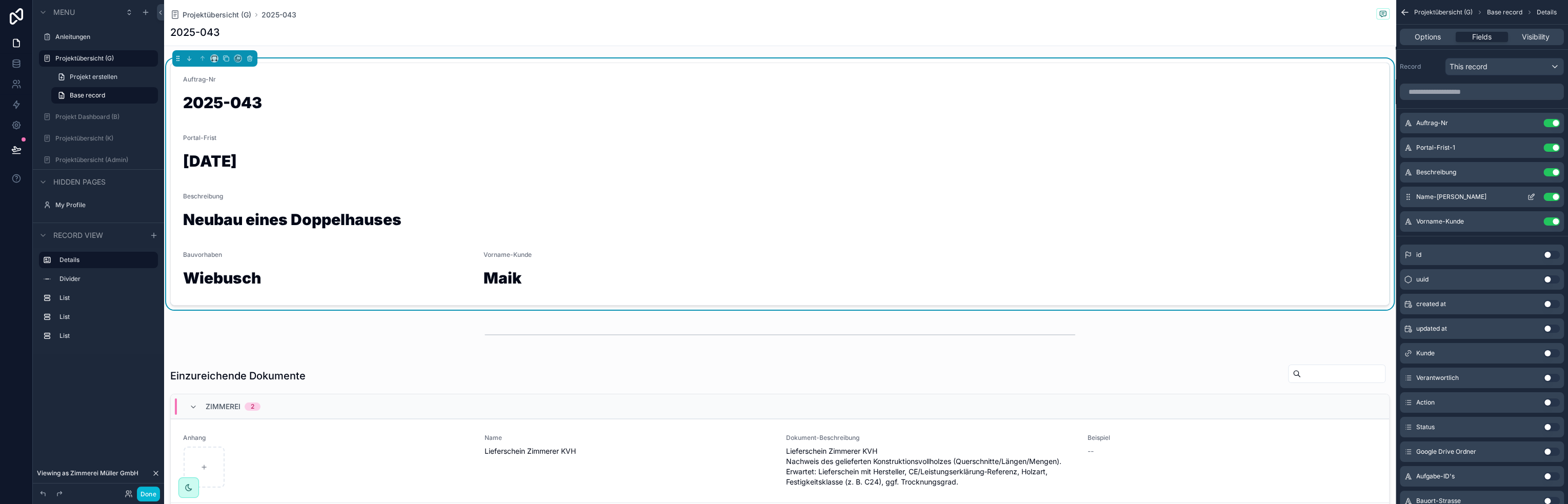
click at [1529, 194] on icon "scrollable content" at bounding box center [1531, 197] width 8 height 8
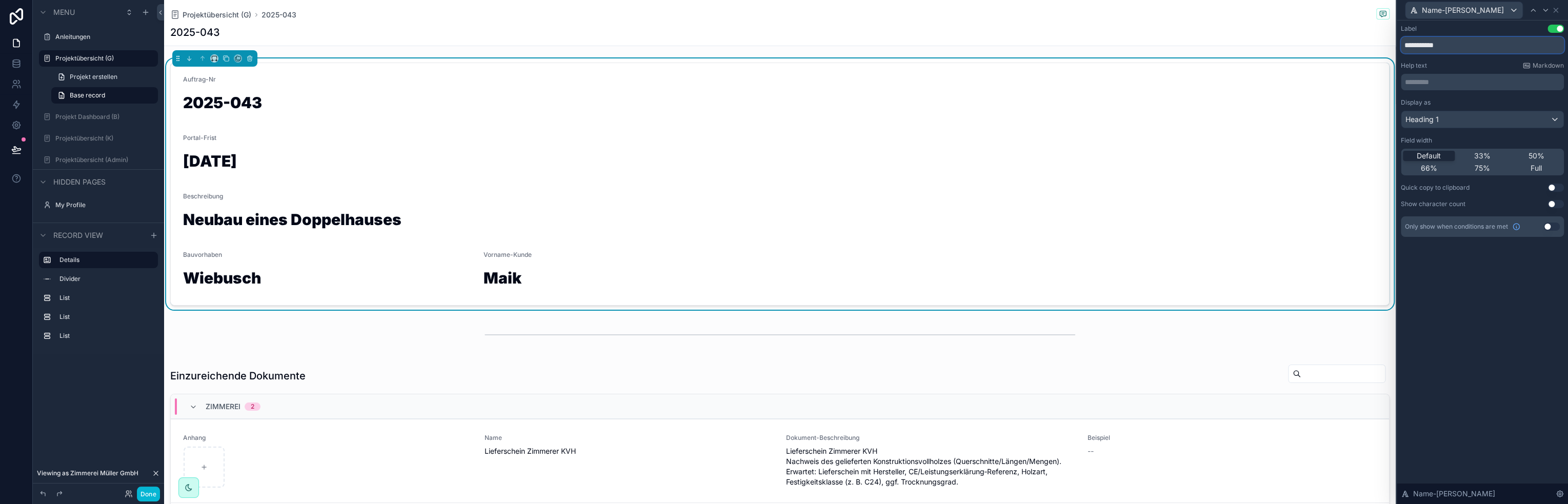
drag, startPoint x: 1460, startPoint y: 49, endPoint x: 1388, endPoint y: 45, distance: 72.1
click at [1388, 45] on div "**********" at bounding box center [784, 252] width 1568 height 504
drag, startPoint x: 1498, startPoint y: 43, endPoint x: 1372, endPoint y: 44, distance: 126.0
click at [1372, 44] on div "**********" at bounding box center [784, 252] width 1568 height 504
type input "**********"
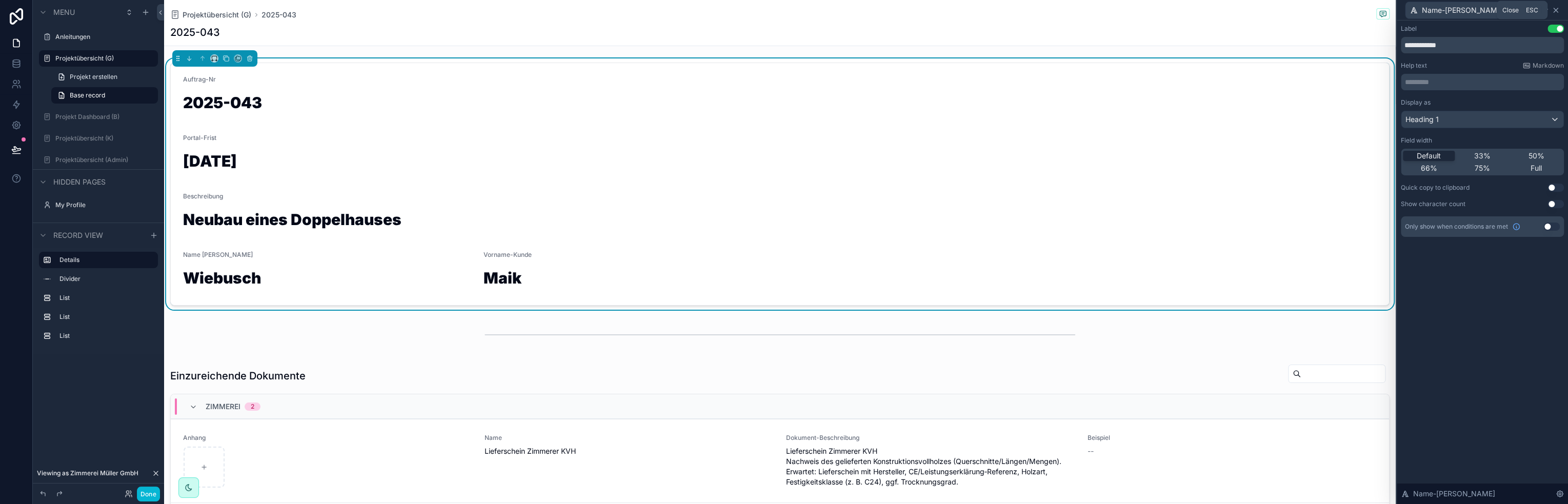
click at [1555, 11] on icon at bounding box center [1555, 10] width 8 height 8
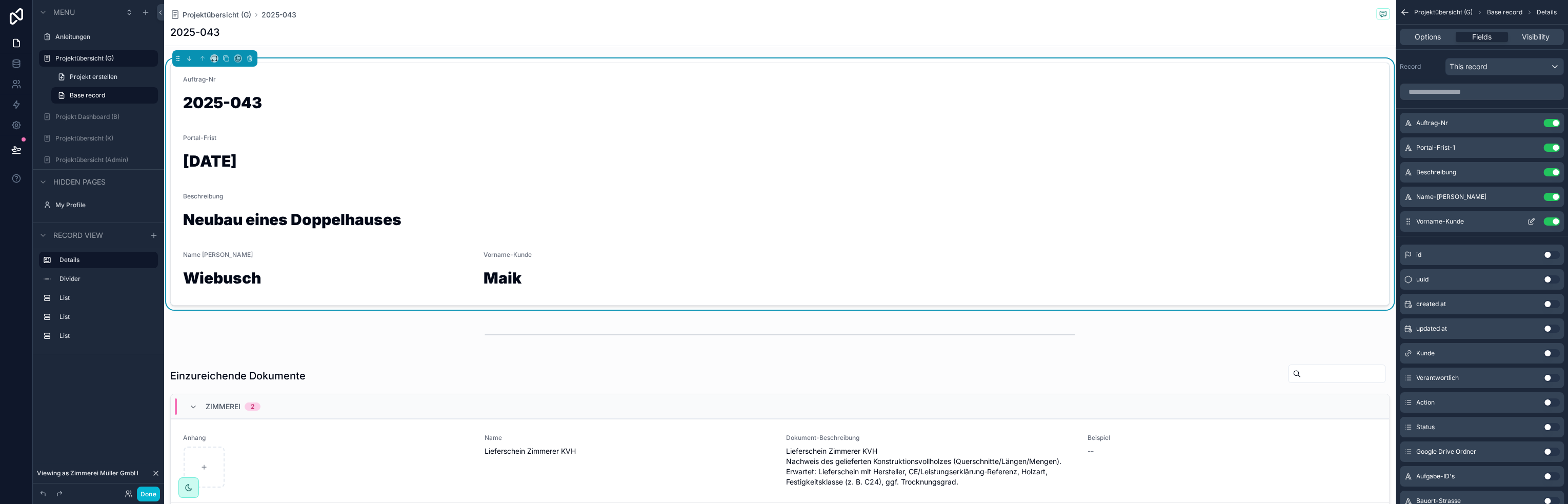
click at [1528, 221] on icon "scrollable content" at bounding box center [1530, 222] width 5 height 5
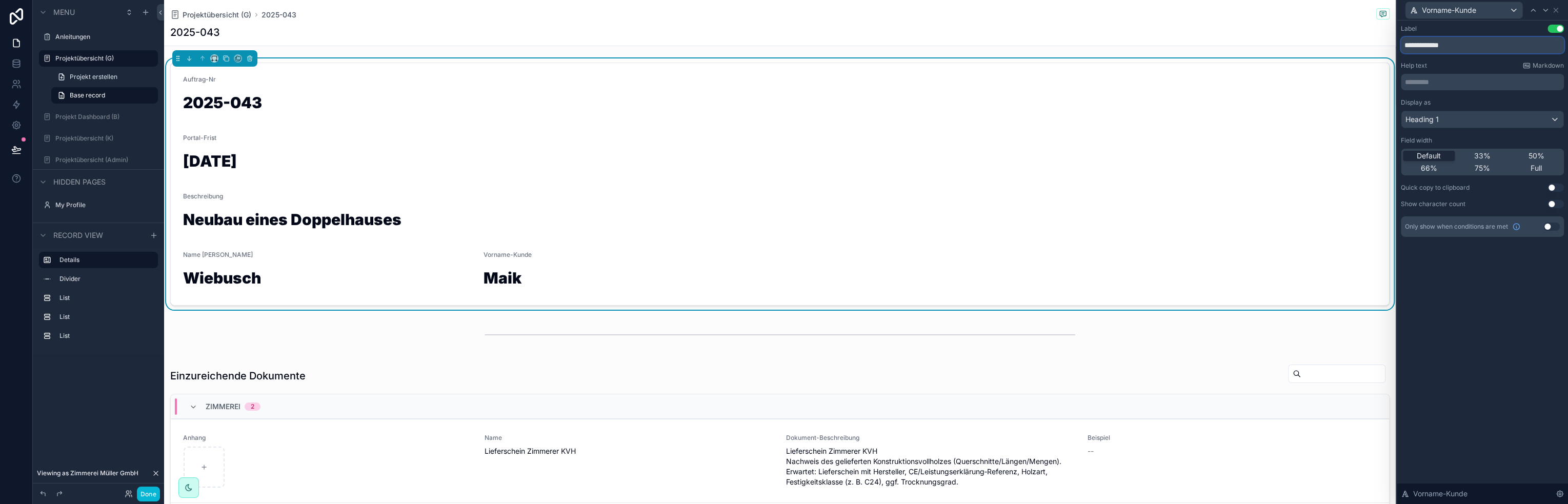
drag, startPoint x: 1469, startPoint y: 47, endPoint x: 1374, endPoint y: 43, distance: 95.1
click at [1374, 43] on div "**********" at bounding box center [784, 252] width 1568 height 504
paste input "text"
type input "**********"
click at [1552, 12] on icon at bounding box center [1555, 10] width 8 height 8
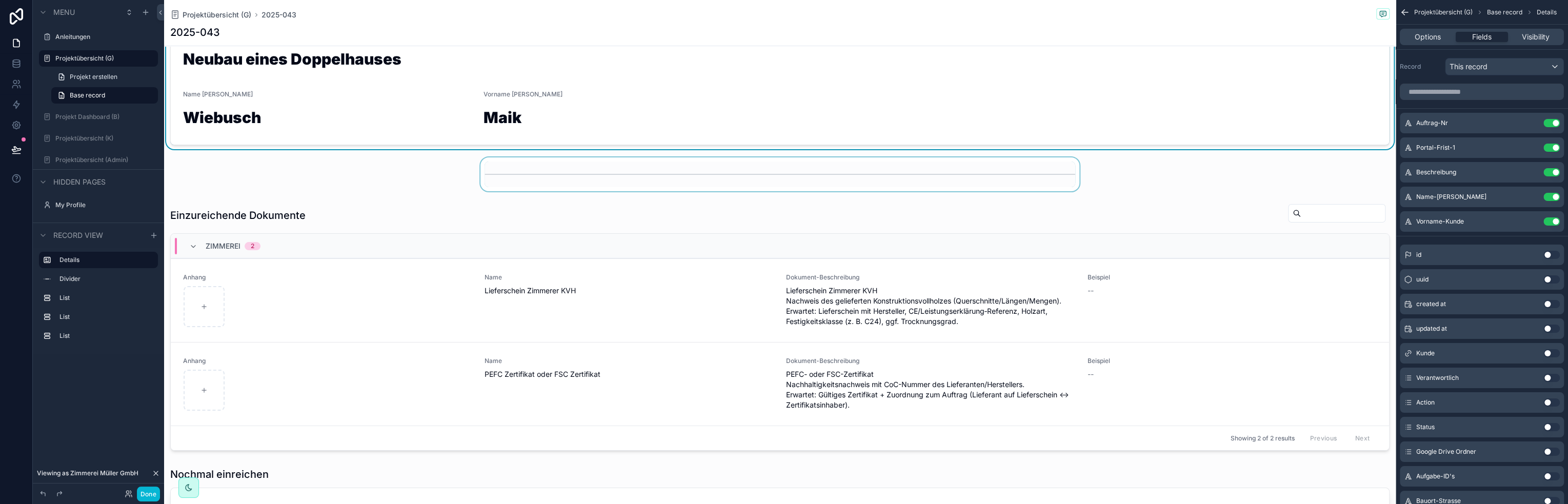
scroll to position [205, 0]
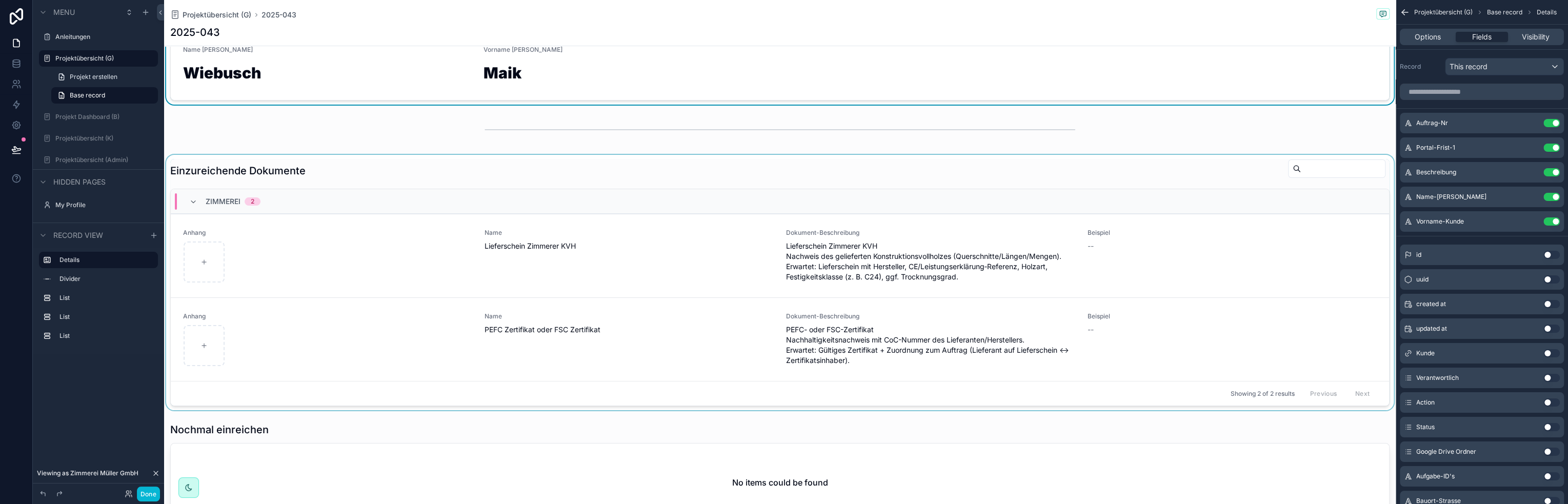
click at [343, 213] on div "Zimmerei 2" at bounding box center [780, 201] width 1218 height 24
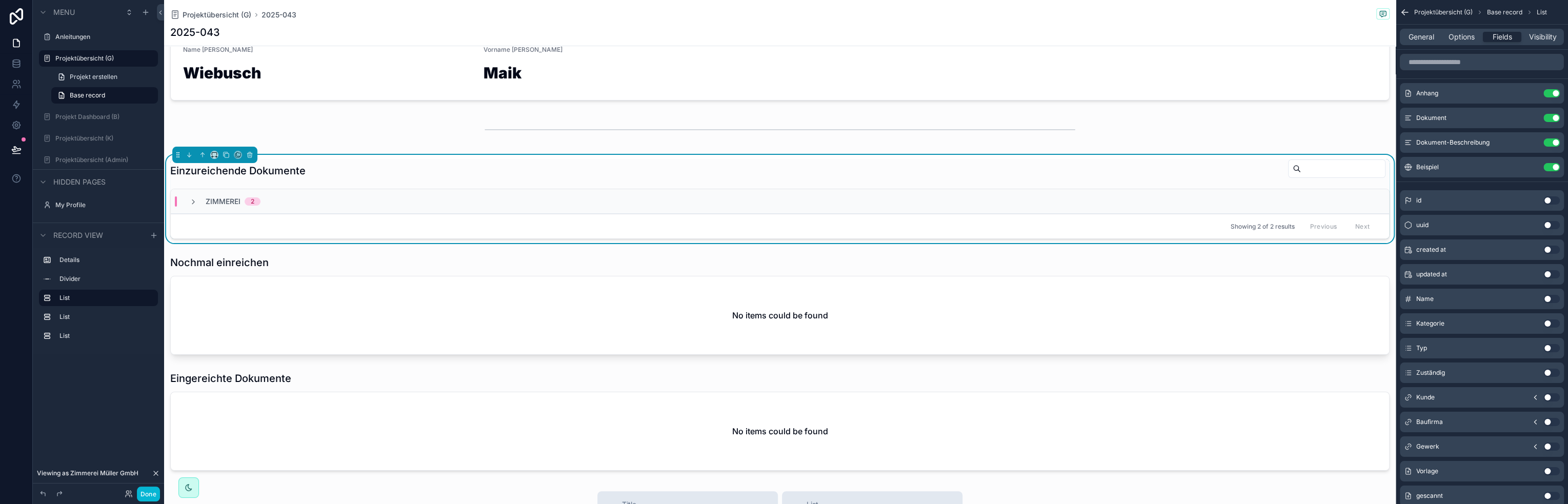
click at [1163, 169] on div "Einzureichende Dokumente" at bounding box center [780, 170] width 1219 height 24
click at [276, 172] on h1 "Einzureichende Dokumente" at bounding box center [238, 170] width 135 height 14
click at [1411, 34] on span "General" at bounding box center [1421, 36] width 26 height 10
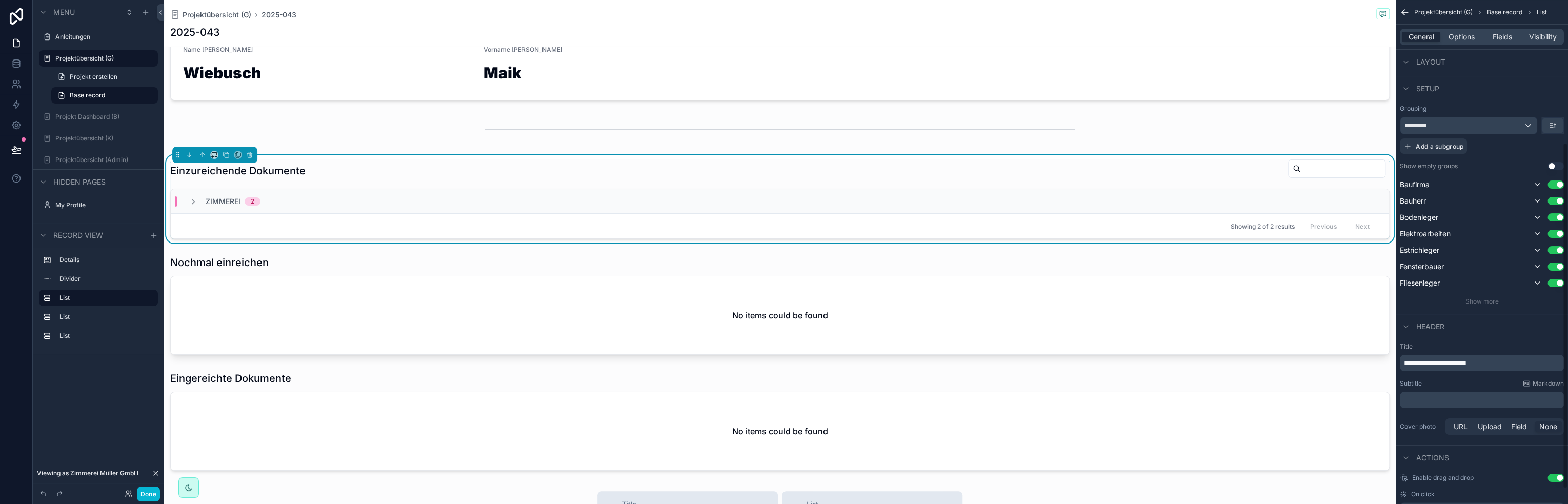
scroll to position [230, 0]
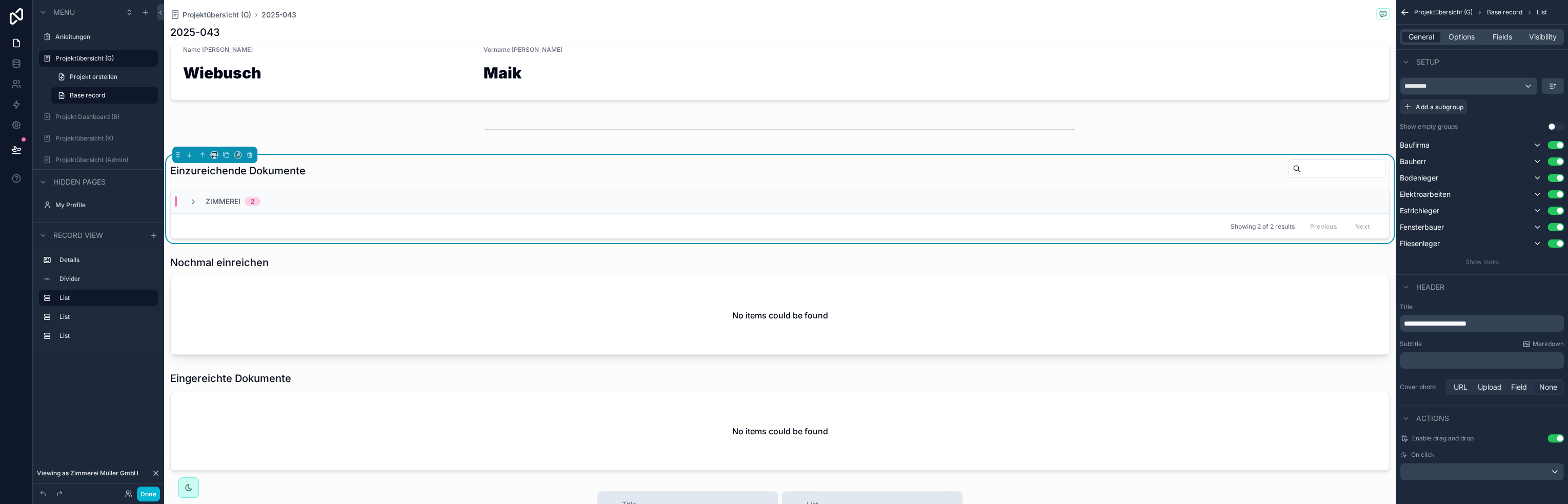
click at [1514, 322] on p "**********" at bounding box center [1483, 323] width 158 height 10
click at [1473, 343] on div "Subtitle Markdown" at bounding box center [1481, 344] width 164 height 8
click at [1489, 258] on span "Show more" at bounding box center [1481, 261] width 33 height 7
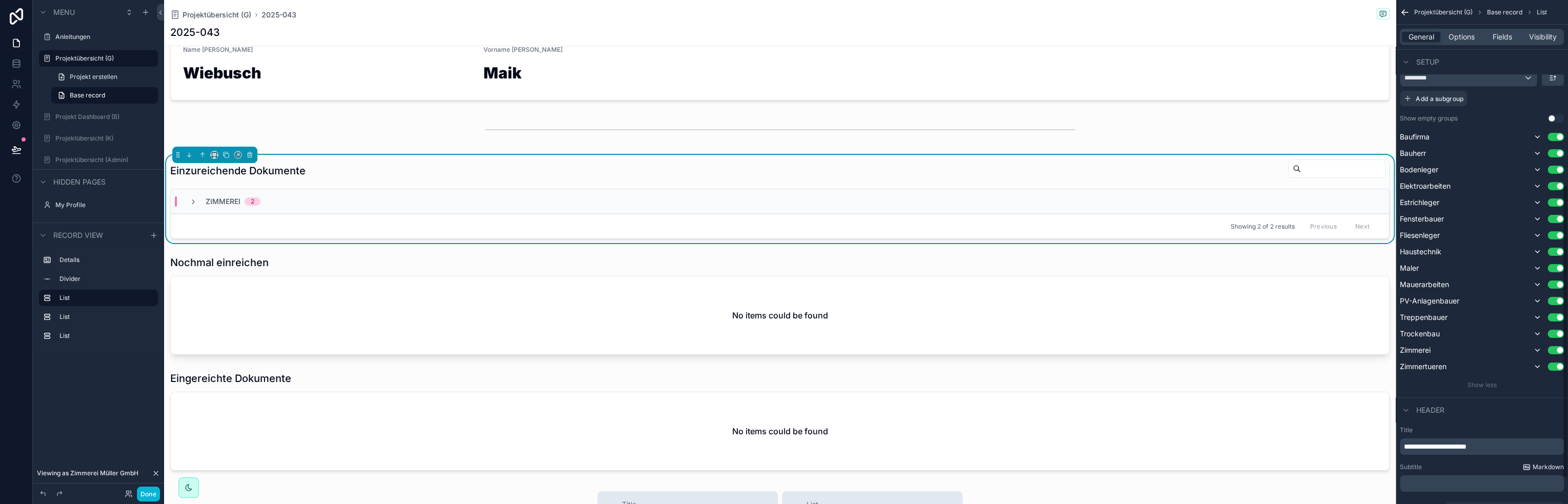
scroll to position [207, 0]
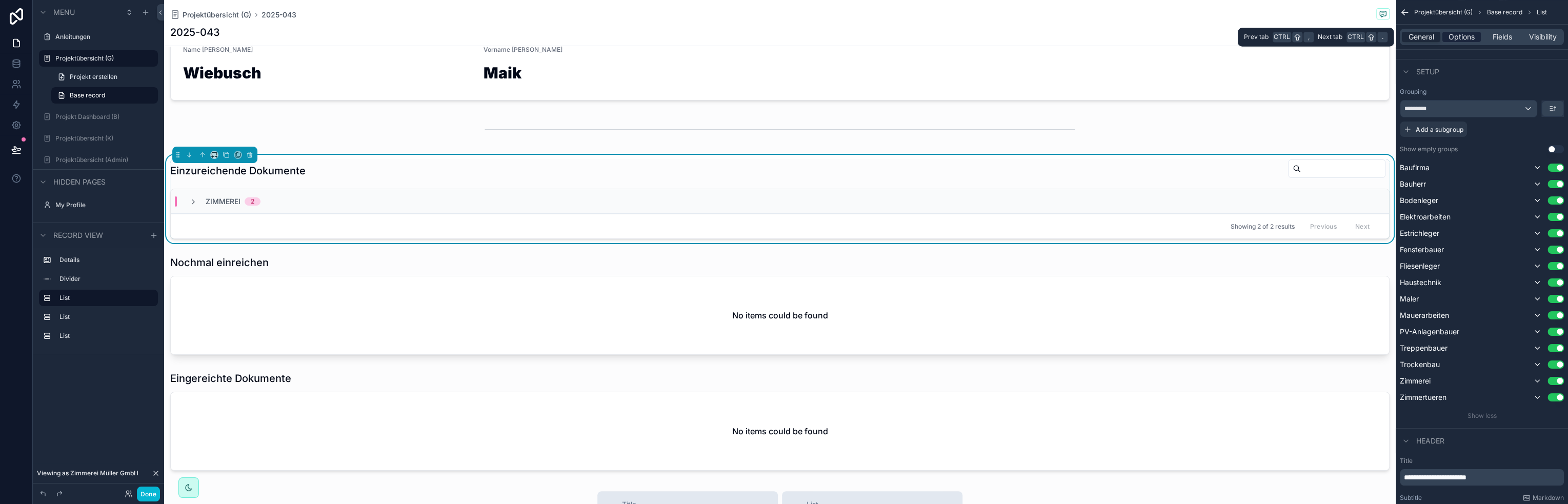
click at [1466, 35] on span "Options" at bounding box center [1461, 36] width 26 height 10
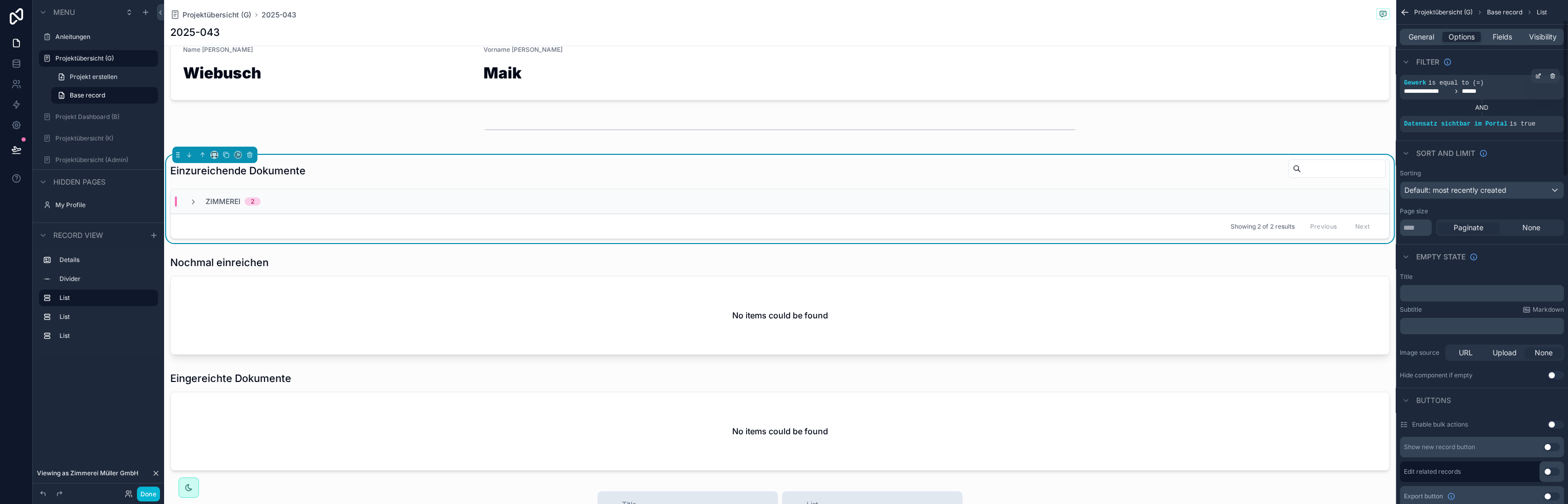
scroll to position [0, 0]
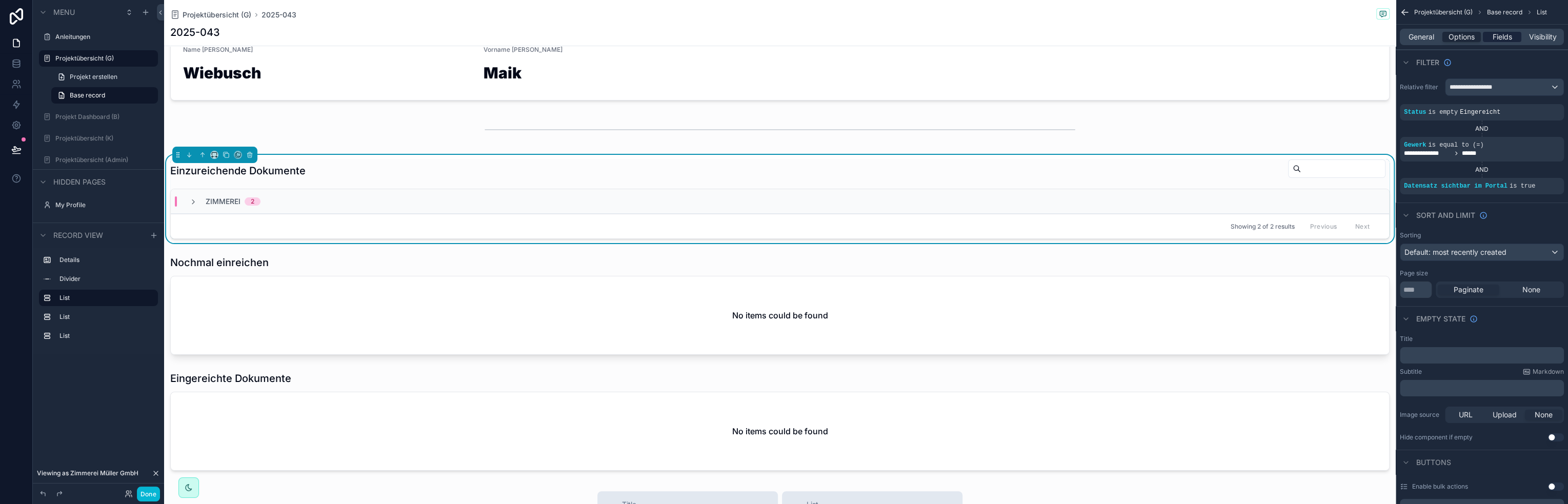
click at [1498, 41] on span "Fields" at bounding box center [1502, 36] width 20 height 10
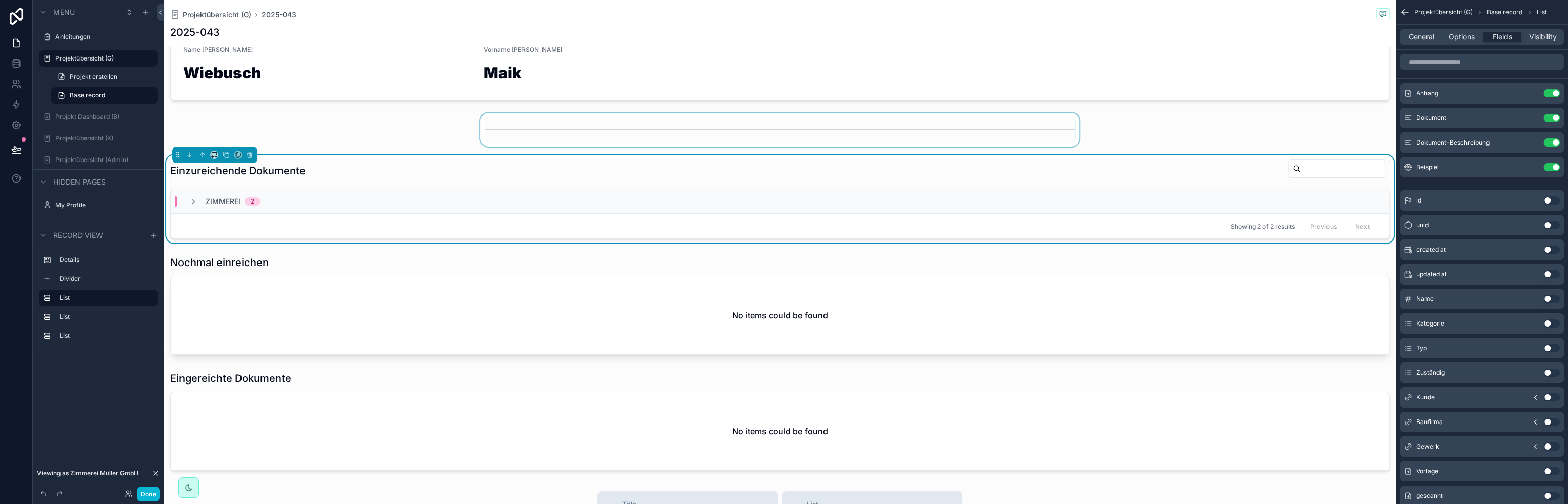
click at [1299, 118] on div "scrollable content" at bounding box center [780, 130] width 1231 height 34
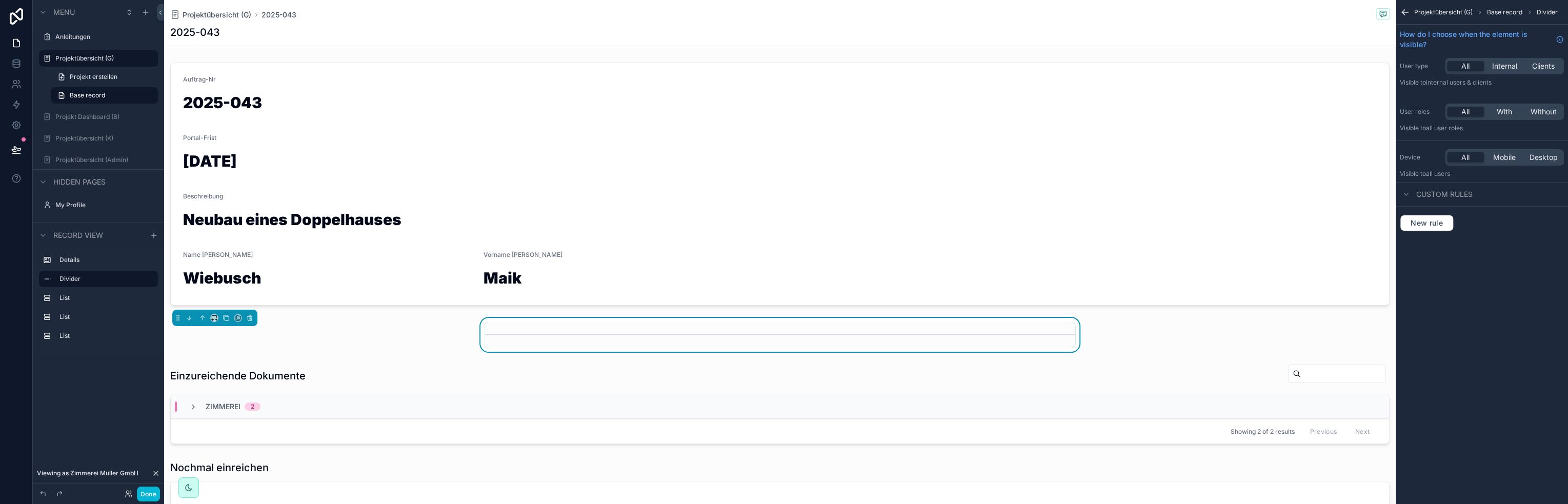
click at [240, 30] on div "2025-043" at bounding box center [780, 32] width 1219 height 14
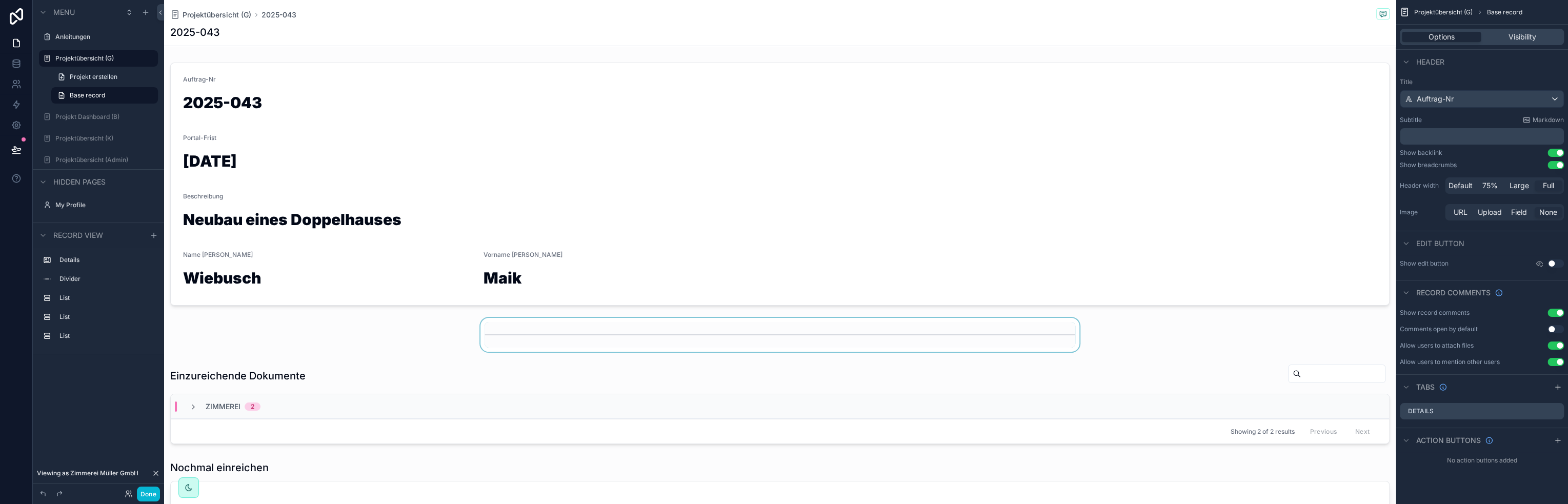
click at [1559, 154] on button "Use setting" at bounding box center [1555, 153] width 16 height 8
click at [1552, 151] on button "Use setting" at bounding box center [1555, 153] width 16 height 8
click at [1552, 313] on button "Use setting" at bounding box center [1555, 313] width 16 height 8
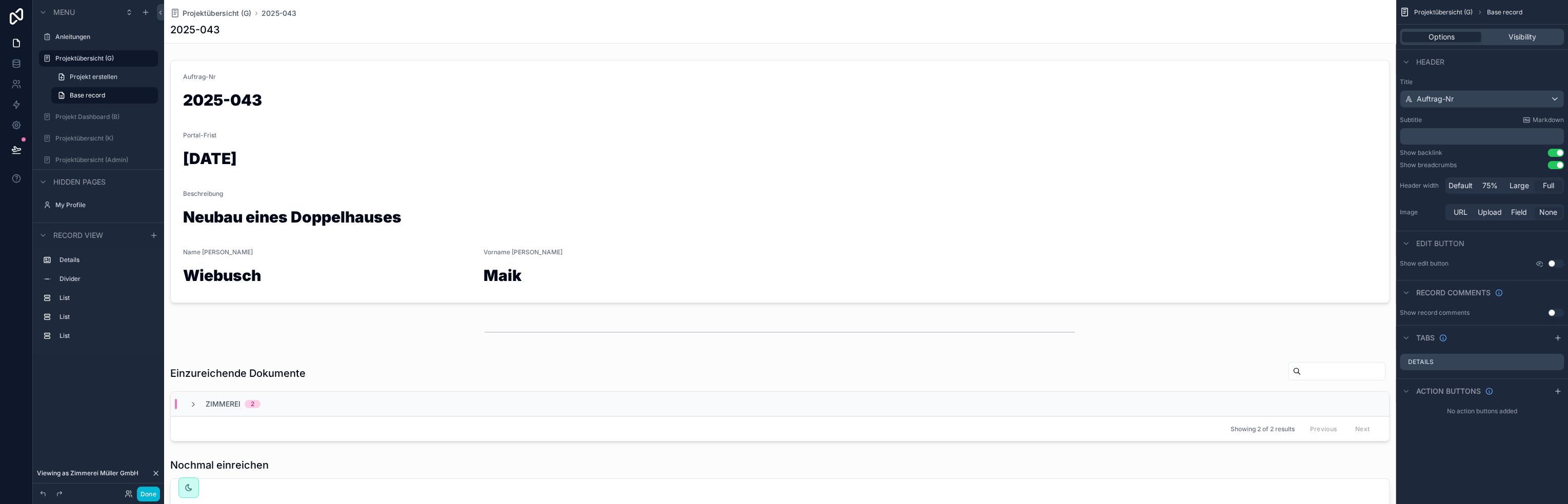
click at [1552, 313] on button "Use setting" at bounding box center [1555, 313] width 16 height 8
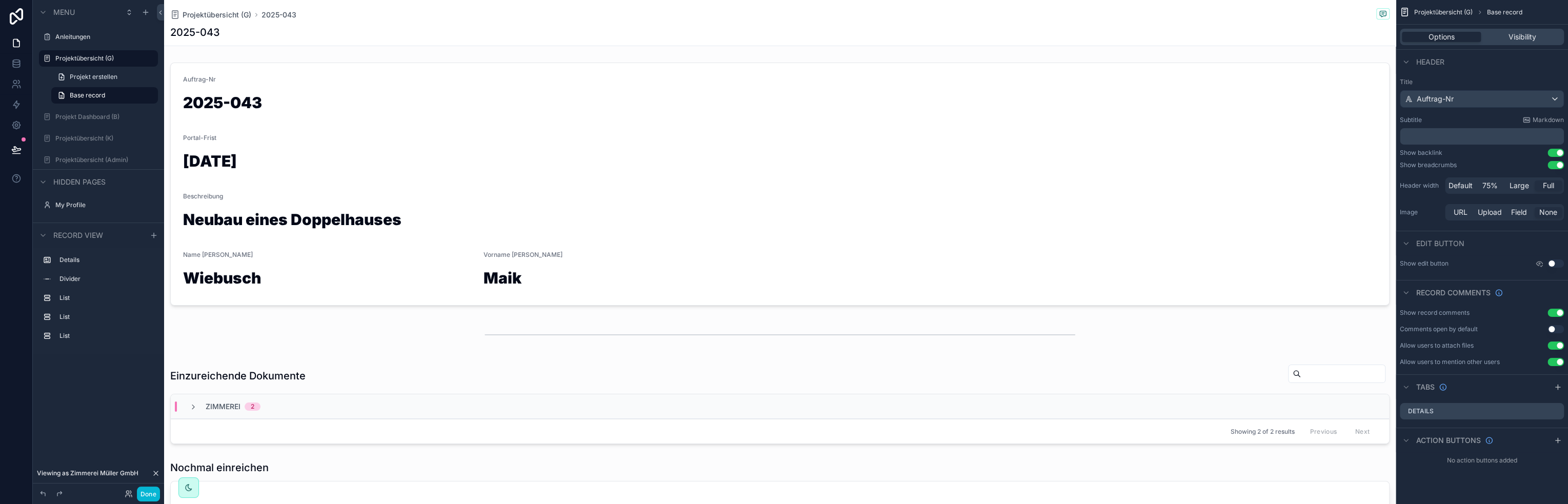
click at [1554, 312] on button "Use setting" at bounding box center [1555, 313] width 16 height 8
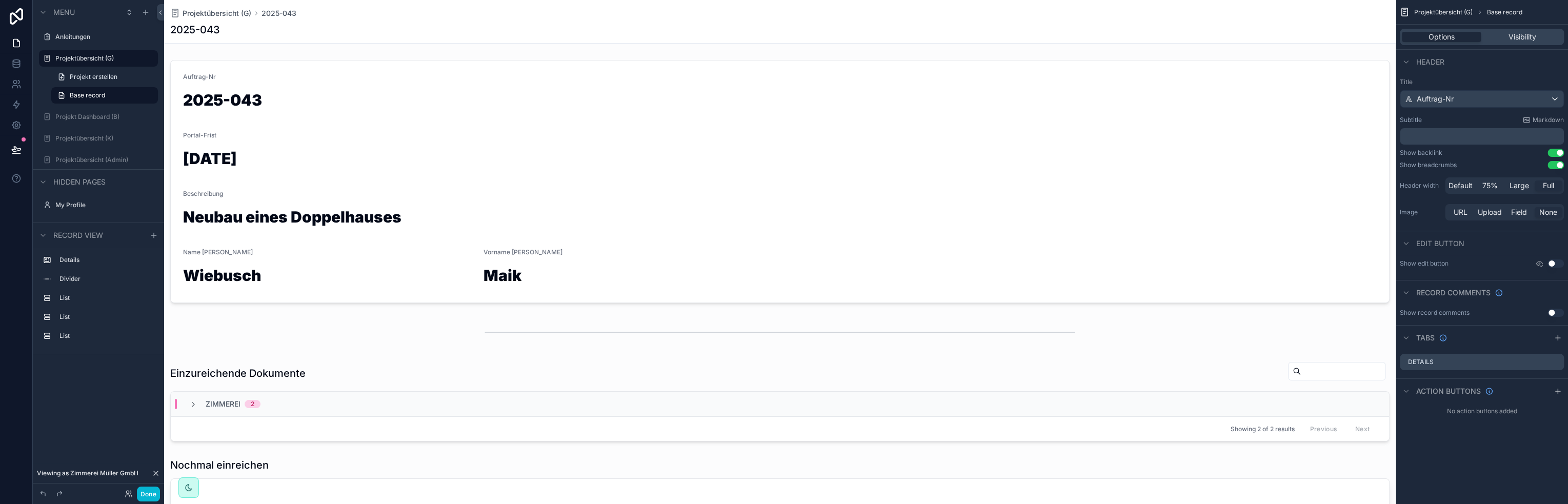
click at [1554, 312] on button "Use setting" at bounding box center [1555, 313] width 16 height 8
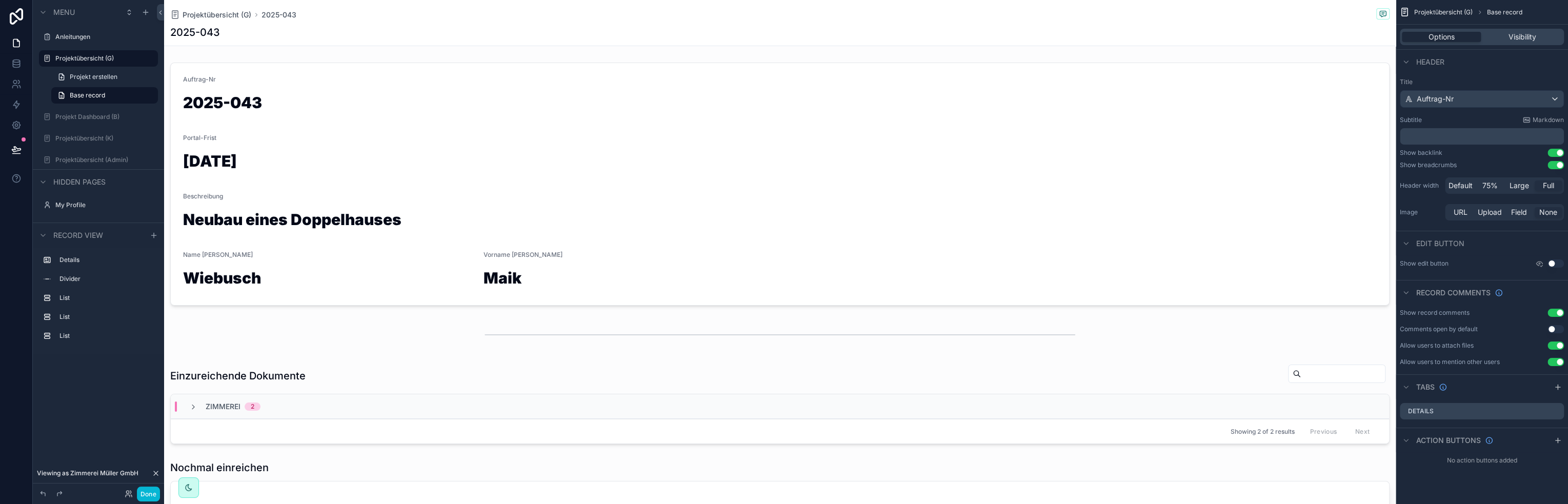
click at [1554, 312] on button "Use setting" at bounding box center [1555, 313] width 16 height 8
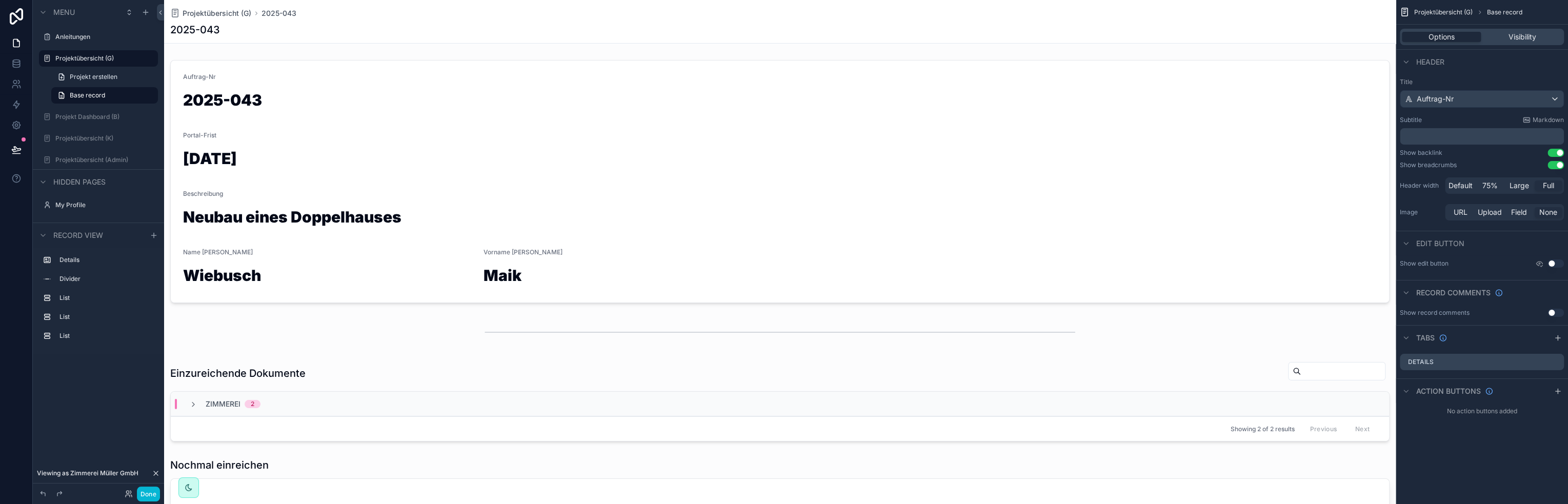
click at [1552, 314] on button "Use setting" at bounding box center [1555, 313] width 16 height 8
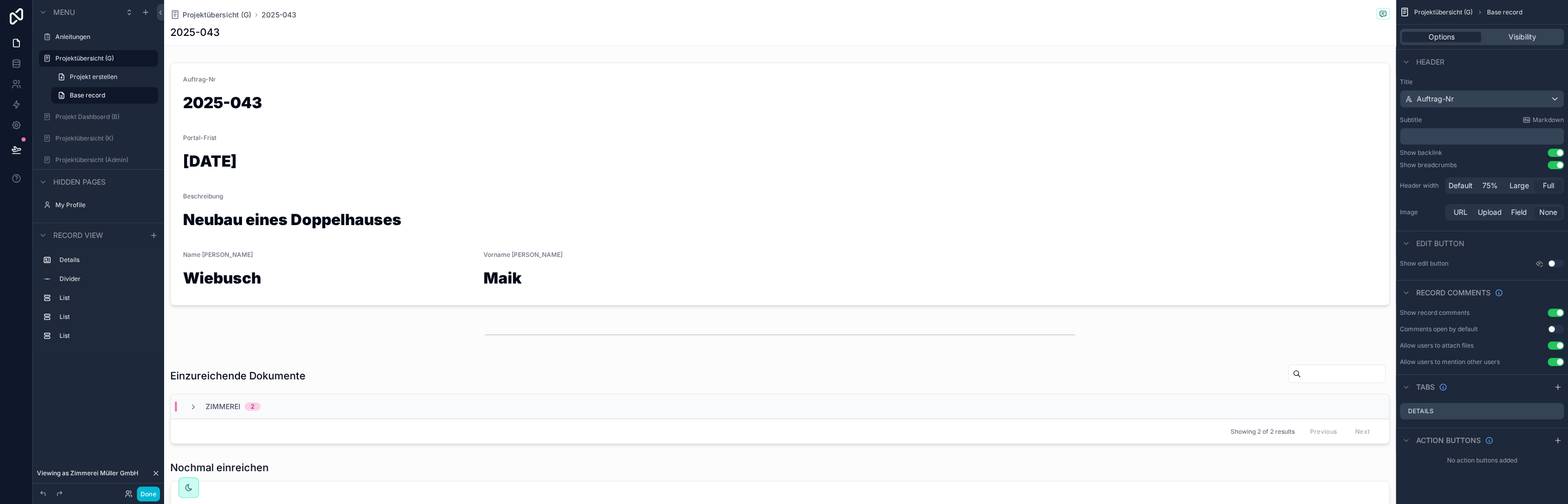
click at [1555, 165] on button "Use setting" at bounding box center [1555, 165] width 16 height 8
click at [1554, 166] on button "Use setting" at bounding box center [1555, 165] width 16 height 8
click at [1554, 167] on button "Use setting" at bounding box center [1555, 165] width 16 height 8
click at [1555, 155] on button "Use setting" at bounding box center [1555, 153] width 16 height 8
click at [1554, 155] on button "Use setting" at bounding box center [1555, 153] width 16 height 8
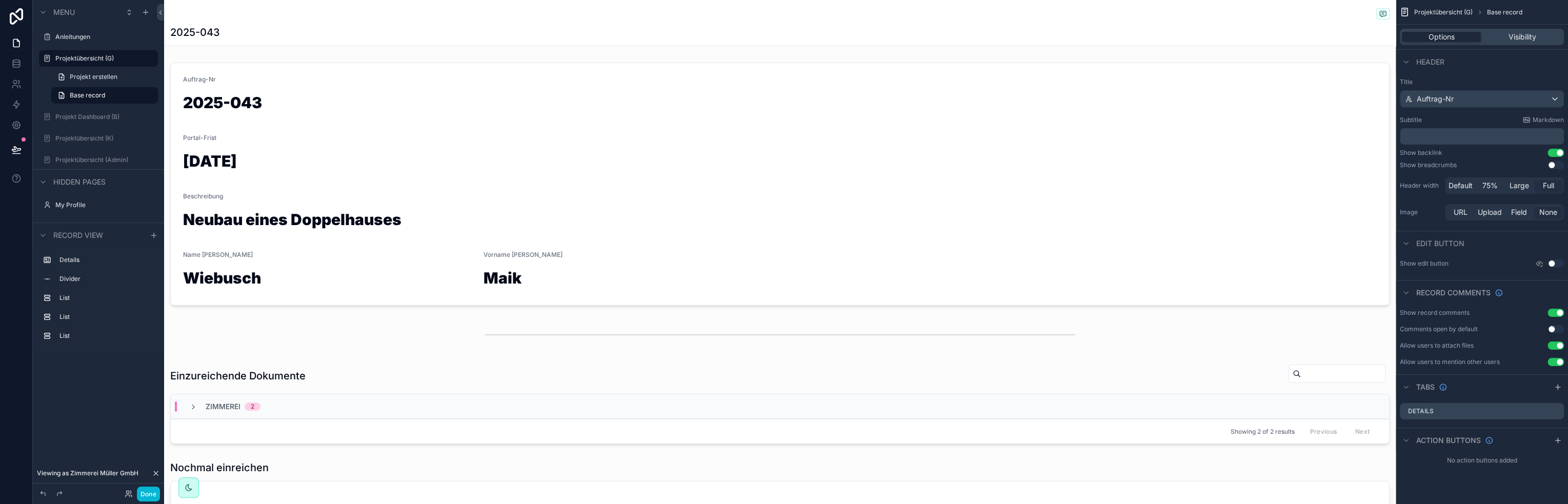
click at [1554, 155] on button "Use setting" at bounding box center [1555, 153] width 16 height 8
click at [1554, 154] on button "Use setting" at bounding box center [1555, 153] width 16 height 8
click at [1421, 60] on span "Header" at bounding box center [1430, 61] width 28 height 10
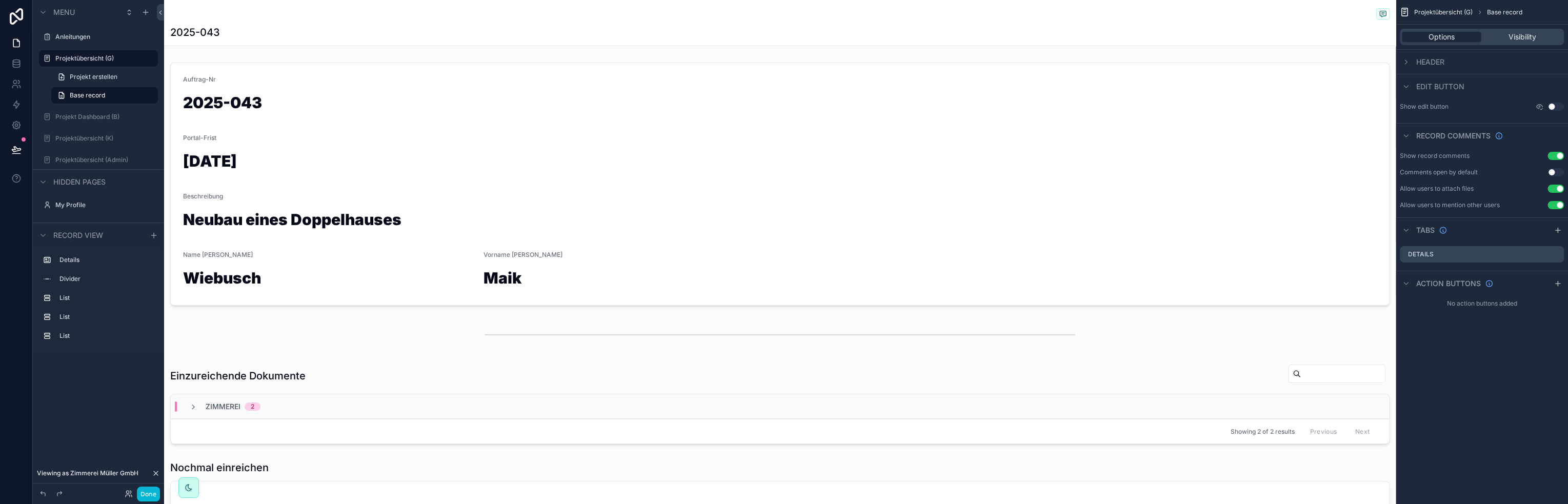
click at [1413, 86] on div "Edit button" at bounding box center [1432, 86] width 65 height 12
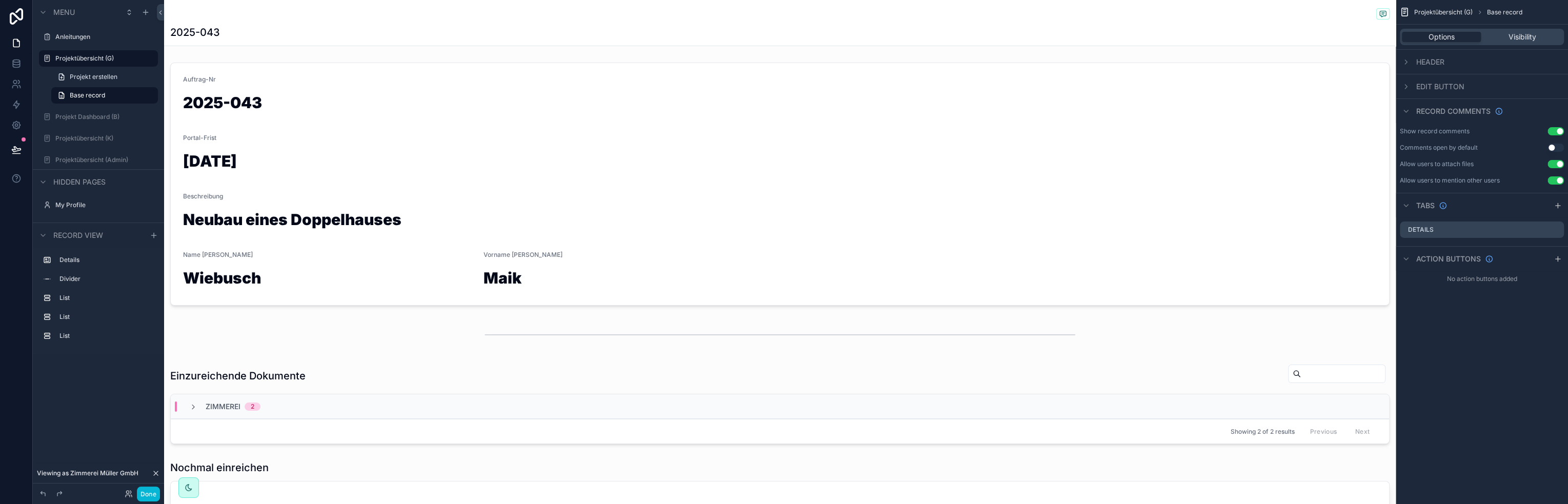
click at [1560, 132] on button "Use setting" at bounding box center [1555, 131] width 16 height 8
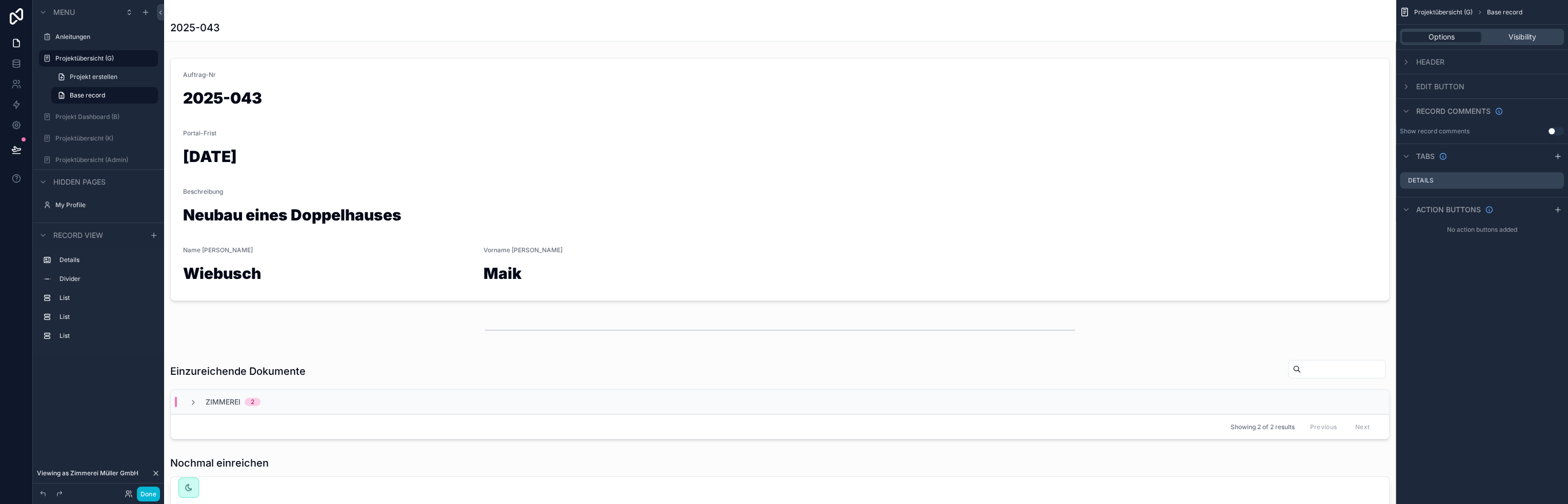
click at [1560, 132] on button "Use setting" at bounding box center [1555, 131] width 16 height 8
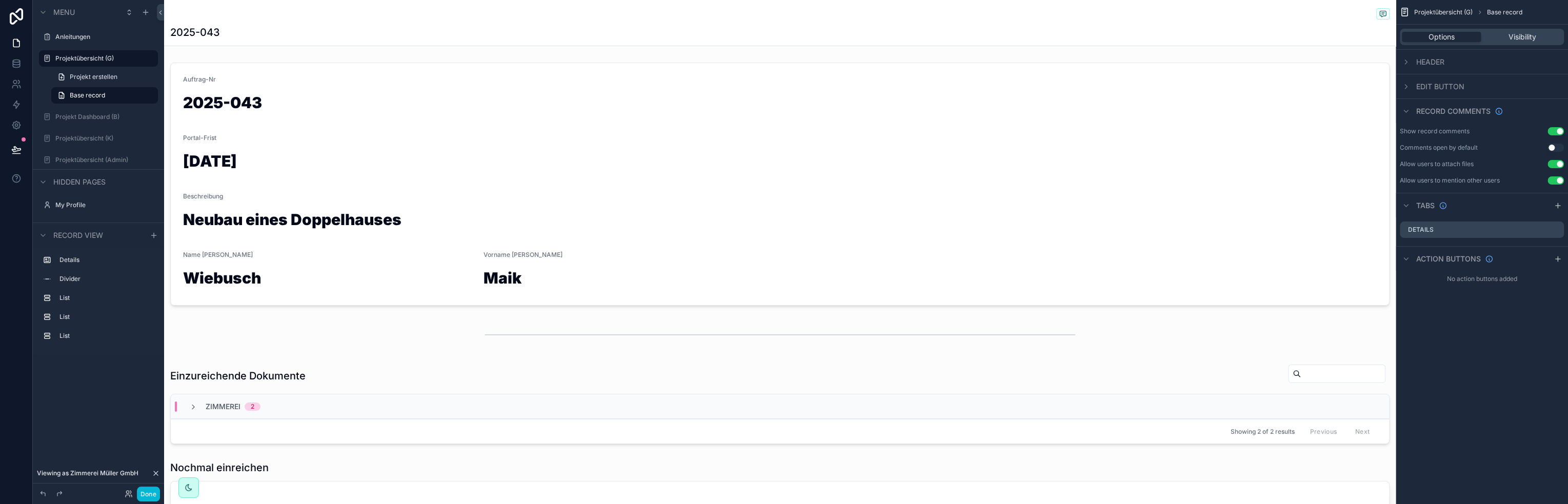
click at [1560, 132] on button "Use setting" at bounding box center [1555, 131] width 16 height 8
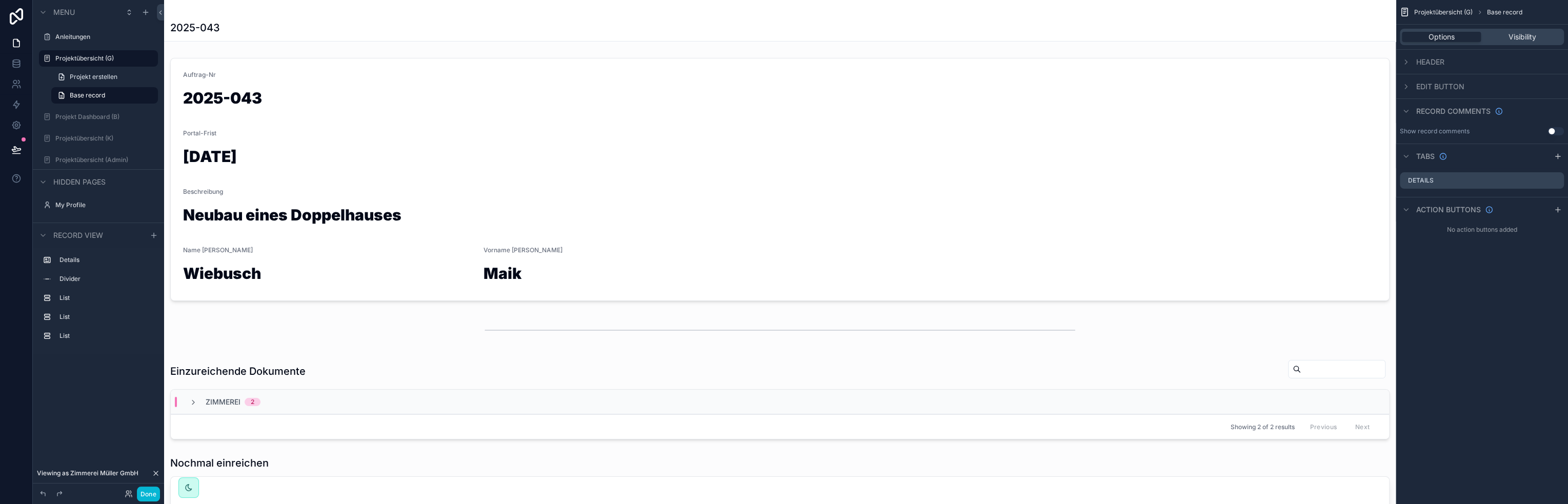
click at [1557, 132] on button "Use setting" at bounding box center [1555, 131] width 16 height 8
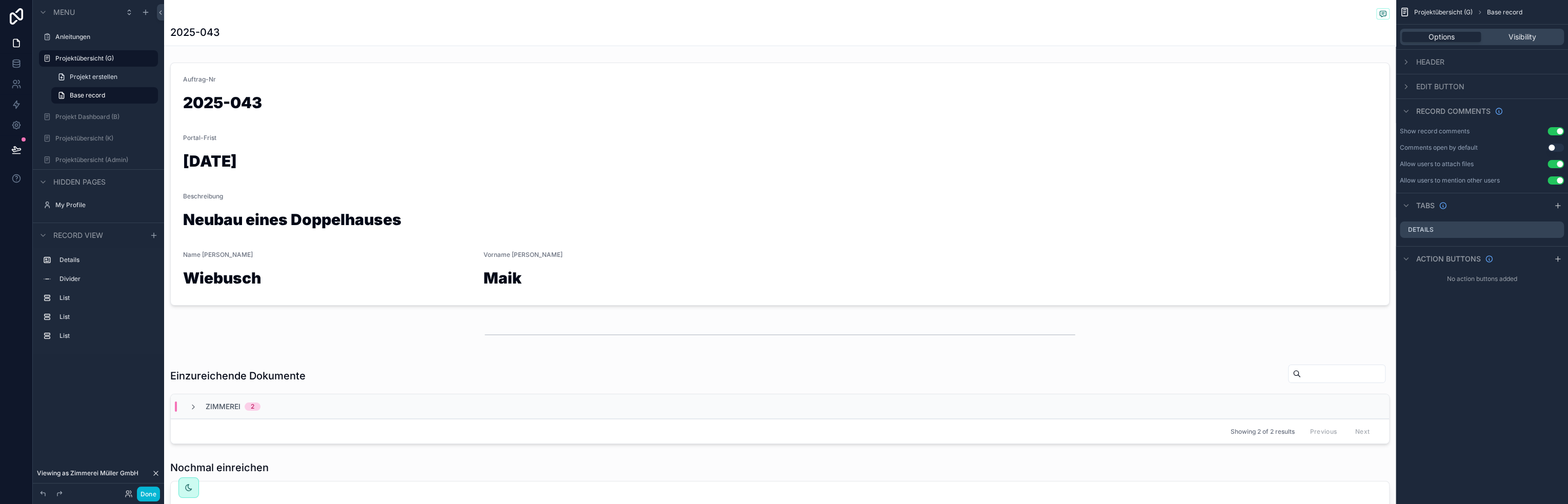
click at [1557, 132] on button "Use setting" at bounding box center [1555, 131] width 16 height 8
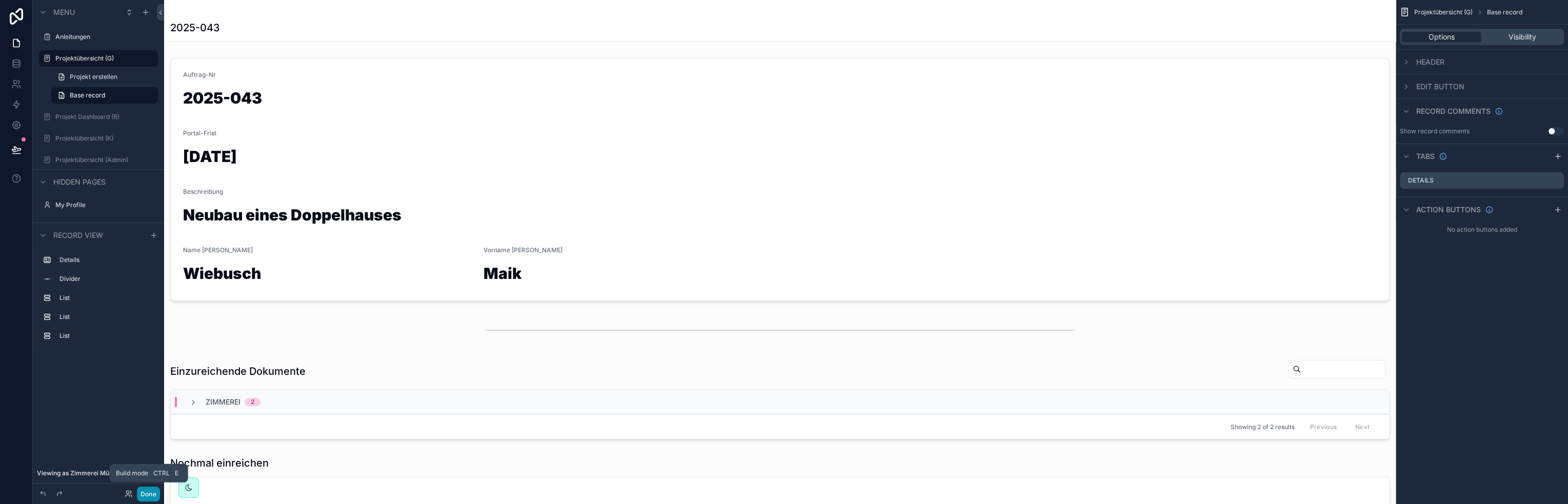
click at [145, 493] on button "Done" at bounding box center [149, 494] width 23 height 15
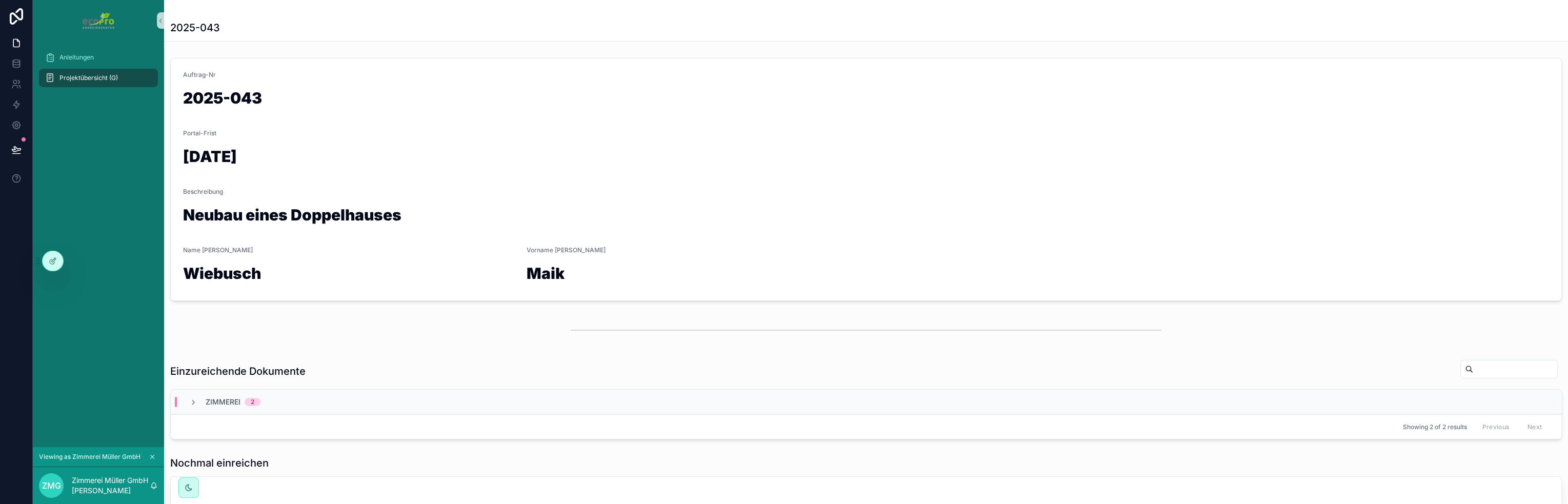
click at [98, 78] on span "Projektübersicht (G)" at bounding box center [89, 78] width 58 height 8
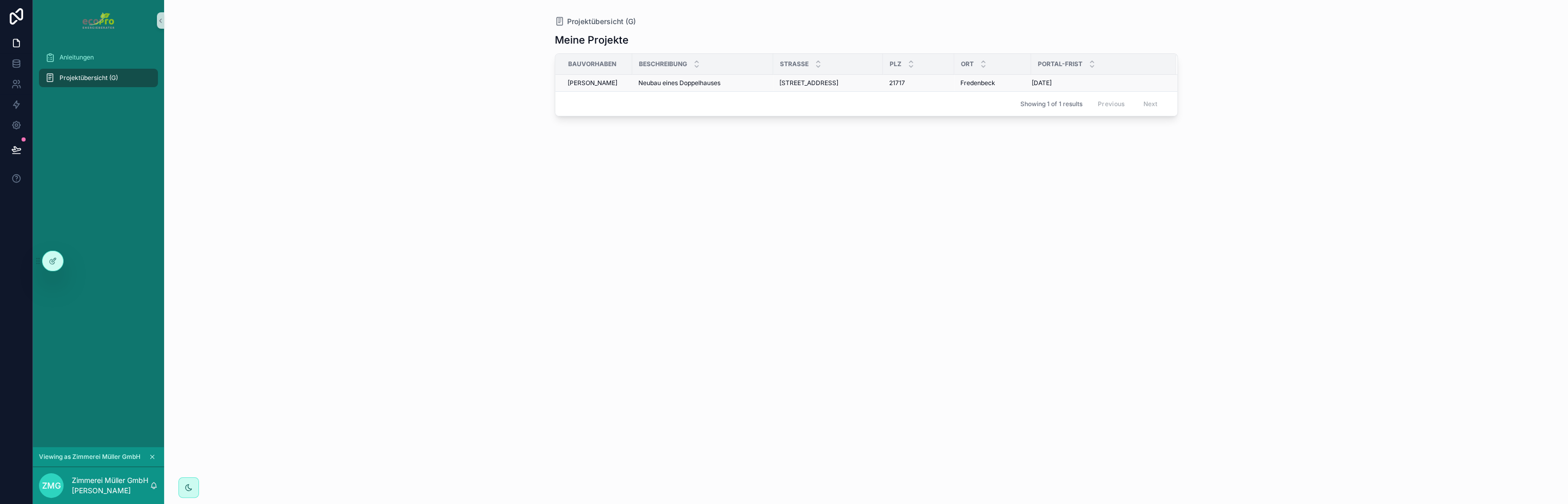
click at [679, 80] on span "Neubau eines Doppelhauses" at bounding box center [679, 83] width 82 height 8
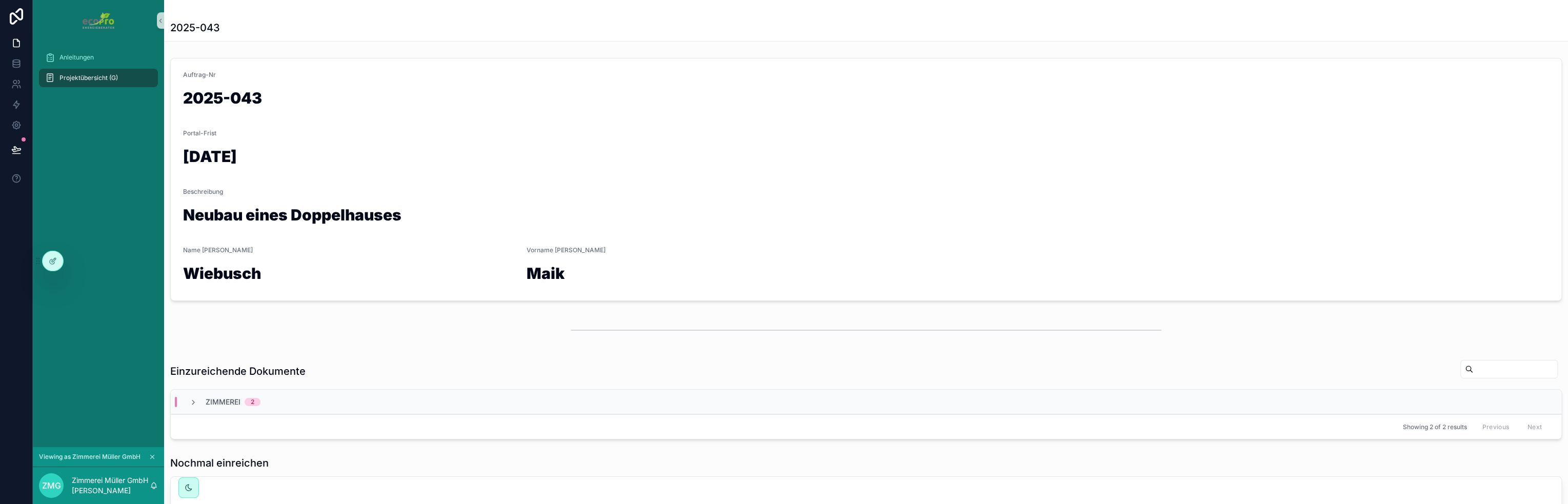
click at [96, 76] on span "Projektübersicht (G)" at bounding box center [89, 78] width 58 height 8
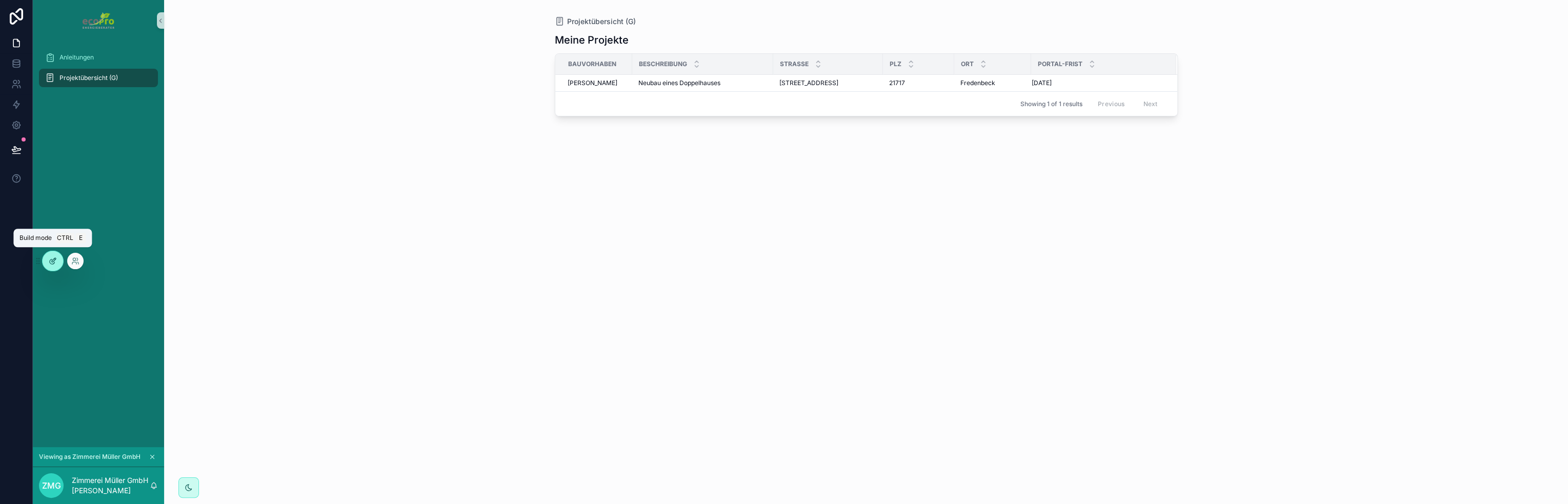
click at [52, 261] on icon at bounding box center [54, 260] width 4 height 4
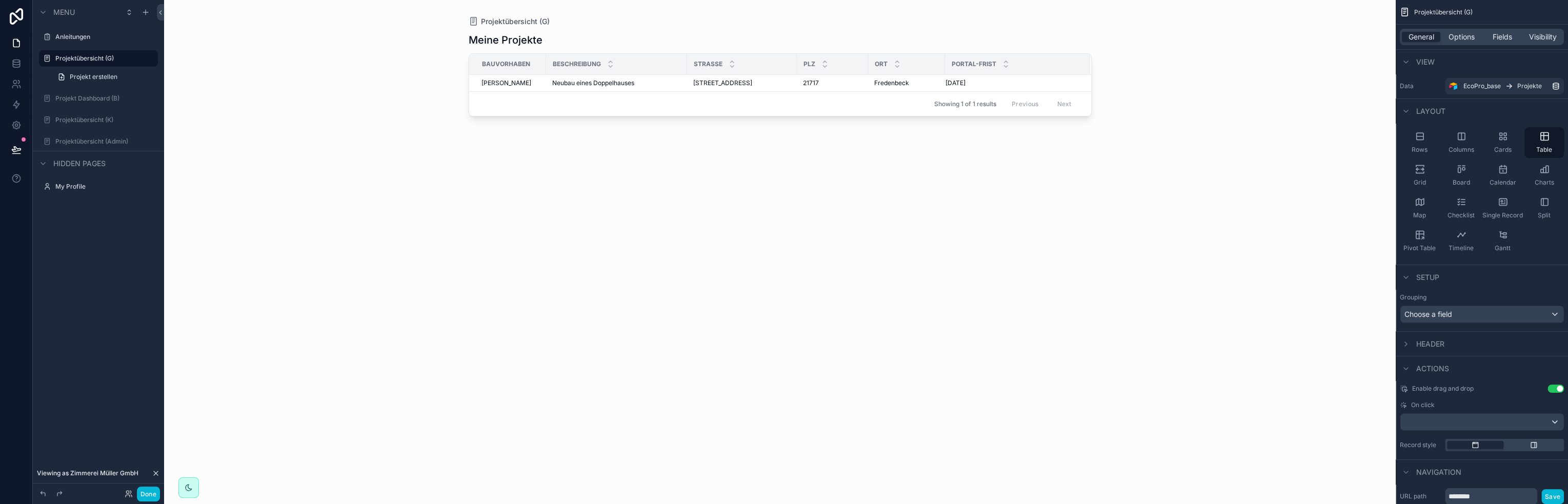
click at [551, 57] on div "Beschreibung" at bounding box center [616, 64] width 140 height 20
click at [1423, 141] on icon "scrollable content" at bounding box center [1419, 136] width 10 height 10
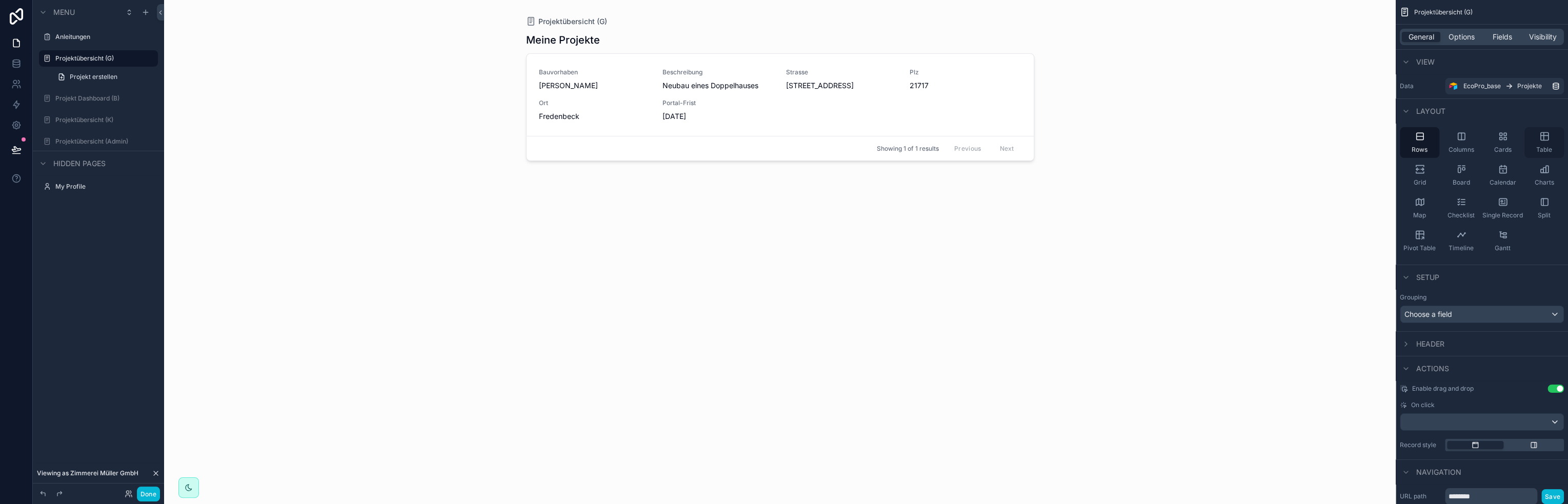
click at [1542, 136] on icon "scrollable content" at bounding box center [1544, 136] width 10 height 10
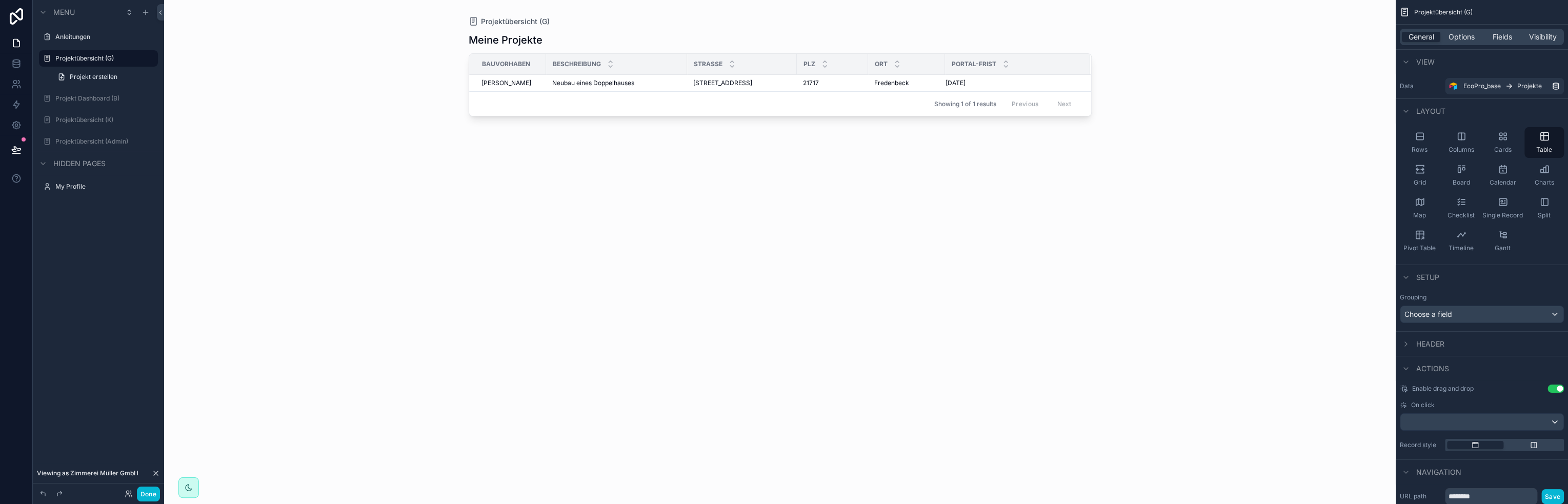
click at [1163, 160] on div "Projektübersicht (G) Meine Projekte Bauvorhaben Beschreibung Strasse Plz Ort Po…" at bounding box center [780, 252] width 1231 height 504
click at [81, 39] on label "Anleitungen" at bounding box center [96, 37] width 82 height 8
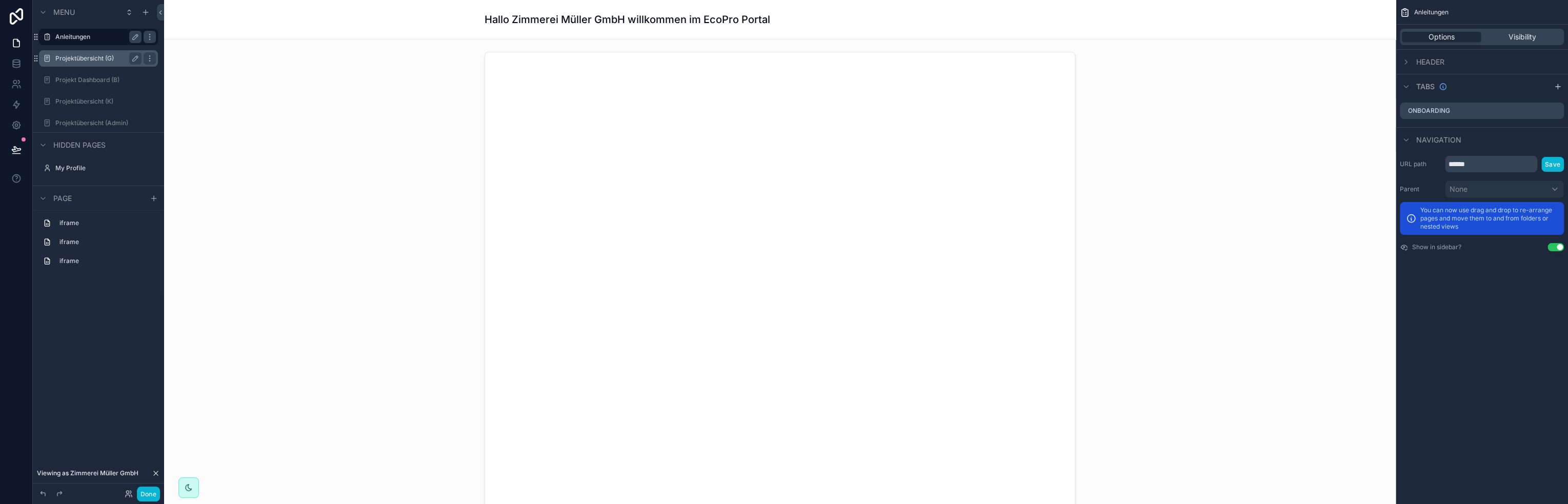
click at [82, 61] on label "Projektübersicht (G)" at bounding box center [96, 58] width 82 height 8
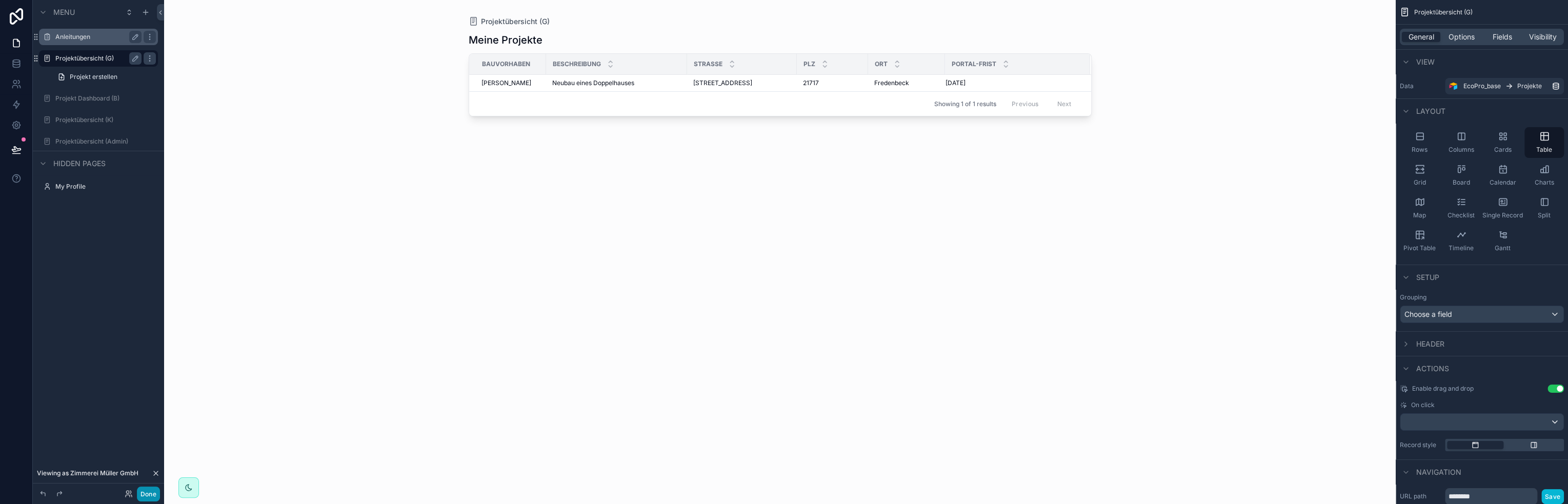
click at [149, 493] on button "Done" at bounding box center [149, 494] width 23 height 15
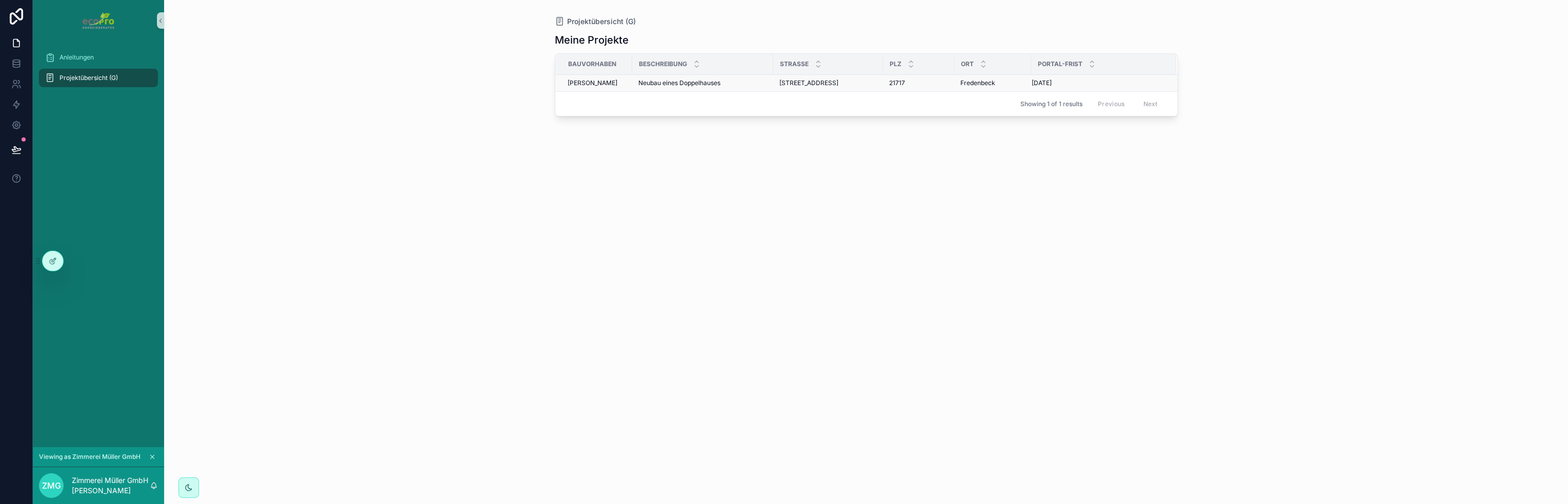
click at [602, 84] on span "Wiebusch, Maik" at bounding box center [593, 83] width 50 height 8
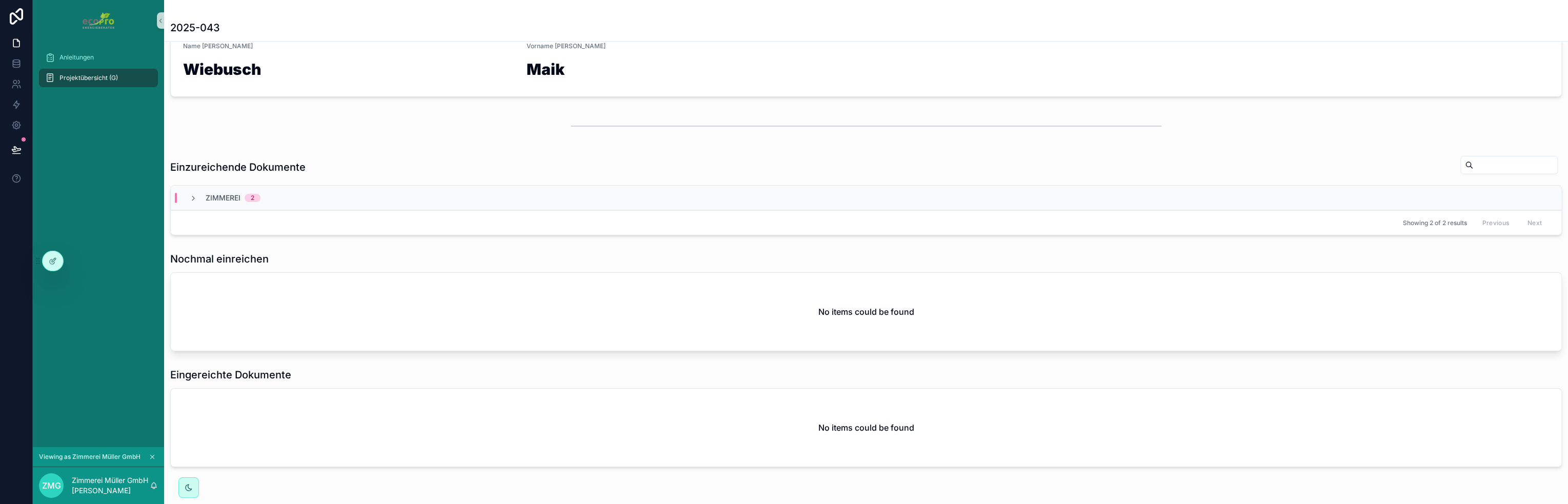
scroll to position [205, 0]
click at [191, 197] on icon "scrollable content" at bounding box center [193, 197] width 8 height 8
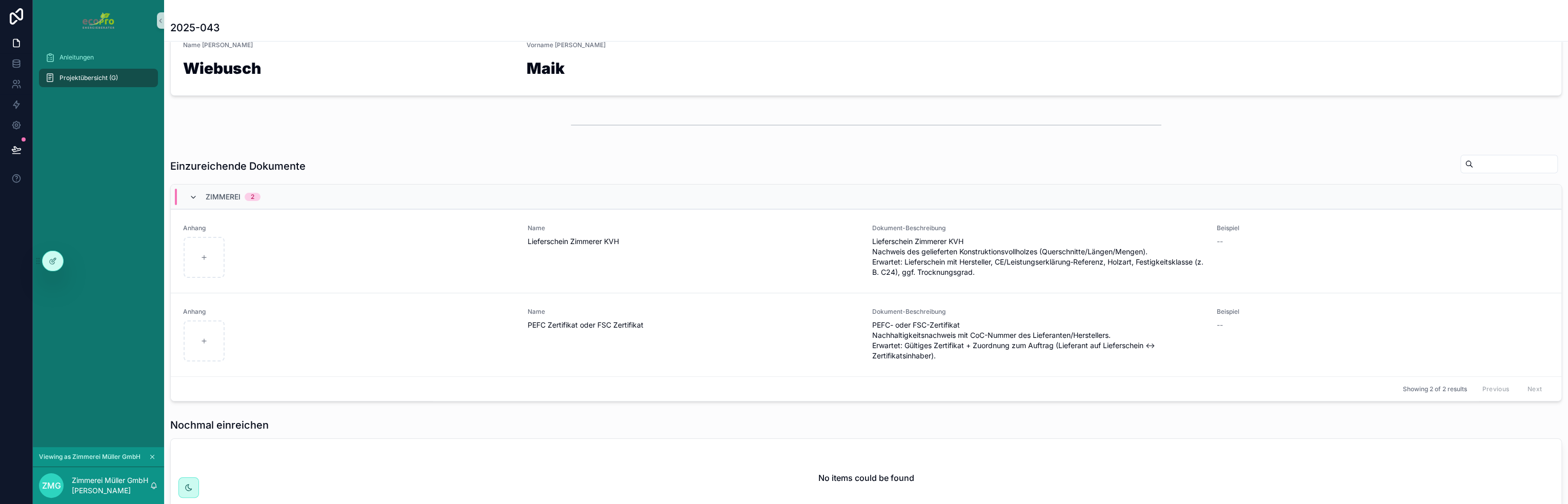
click at [195, 196] on icon "scrollable content" at bounding box center [193, 197] width 8 height 8
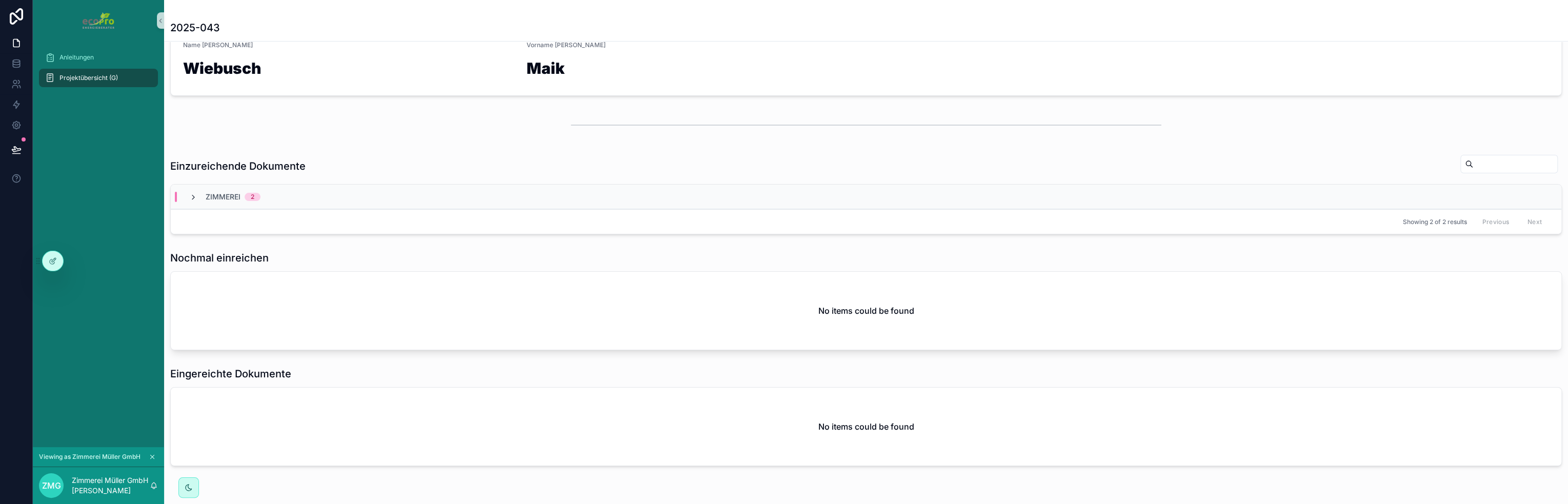
click at [195, 199] on icon "scrollable content" at bounding box center [193, 197] width 8 height 8
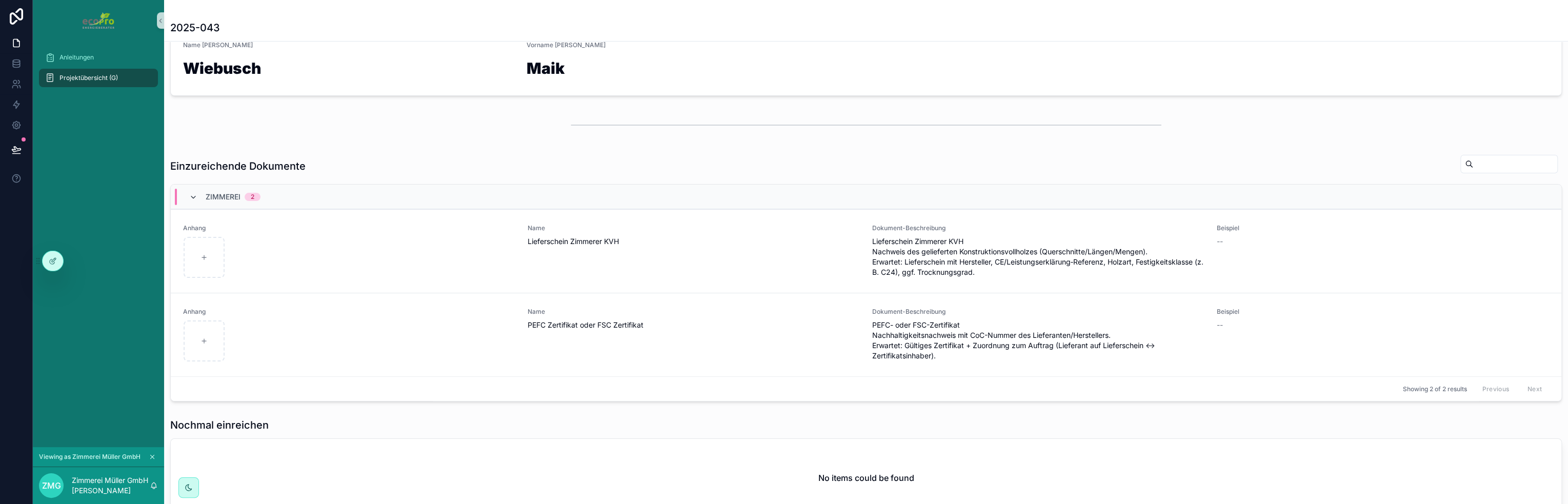
click at [194, 199] on icon "scrollable content" at bounding box center [193, 197] width 8 height 8
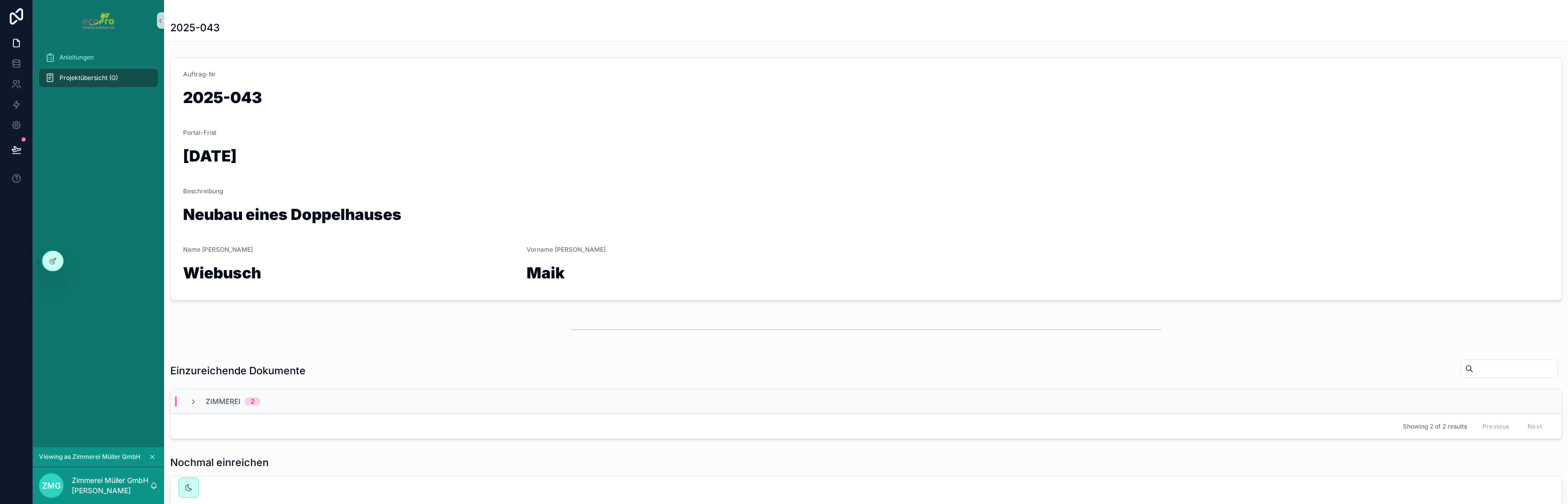
scroll to position [0, 0]
click at [95, 76] on span "Projektübersicht (G)" at bounding box center [89, 78] width 58 height 8
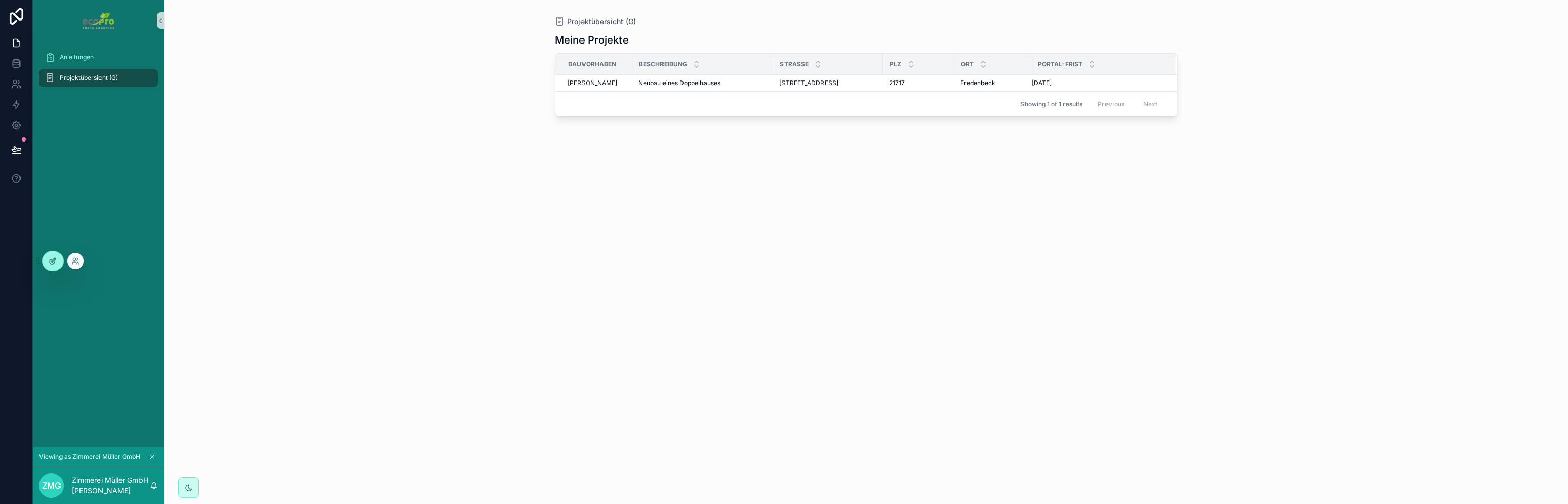
click at [51, 257] on icon at bounding box center [53, 261] width 8 height 8
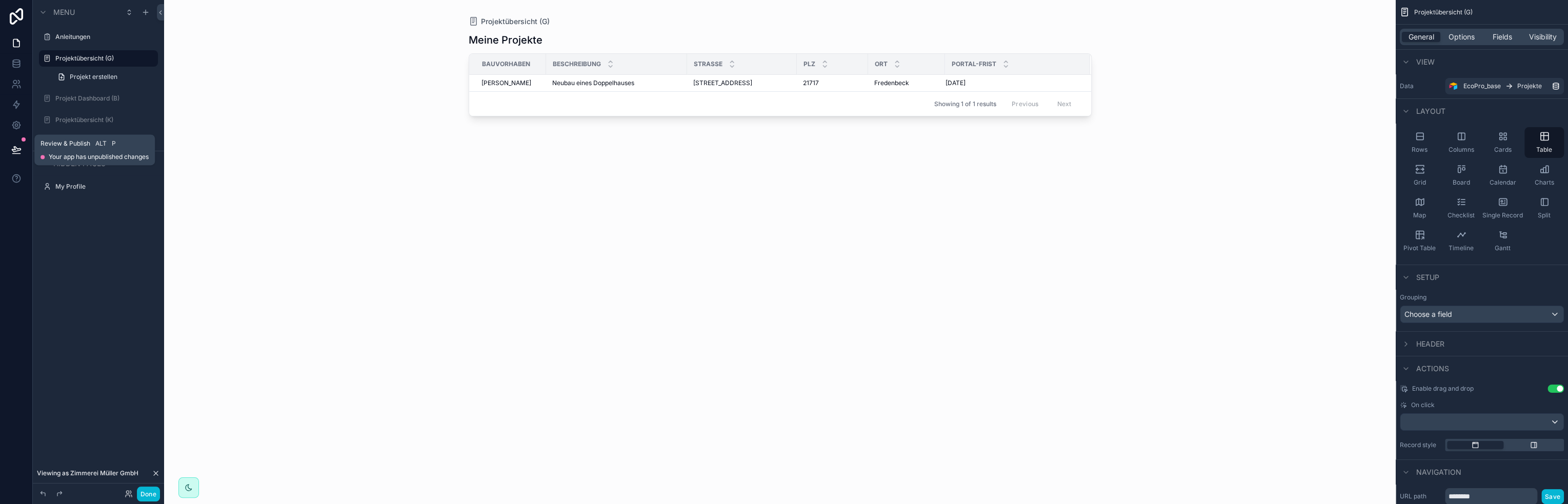
click at [14, 147] on icon at bounding box center [16, 149] width 10 height 10
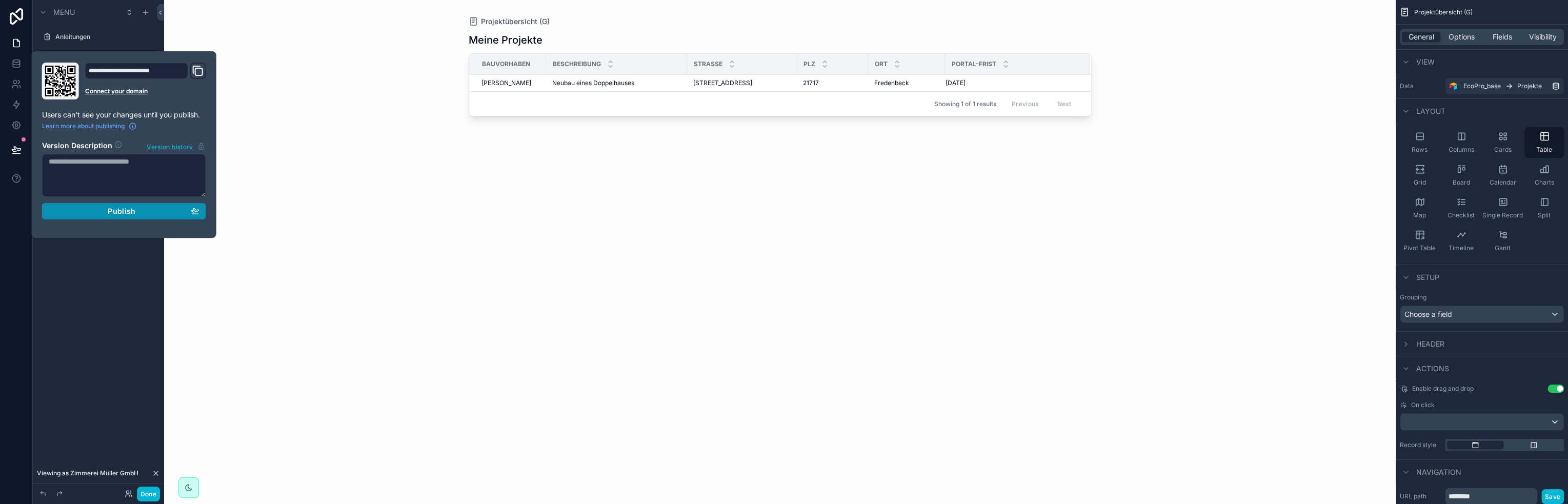
click at [118, 213] on span "Publish" at bounding box center [121, 211] width 28 height 9
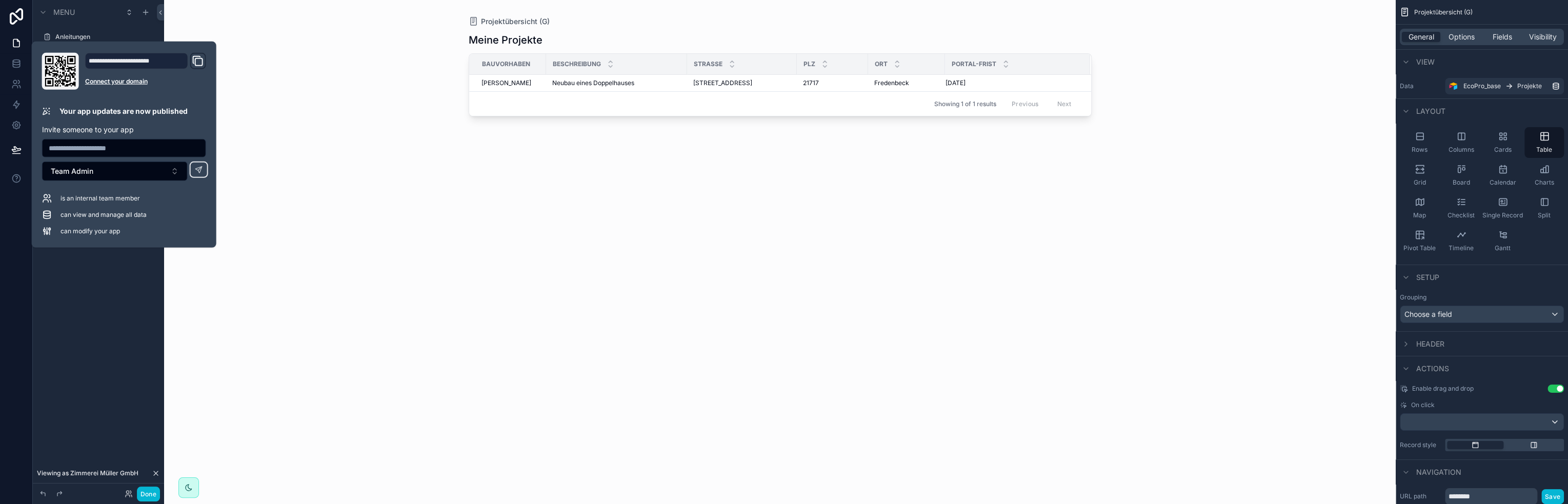
click at [318, 117] on div "Projektübersicht (G) Meine Projekte Bauvorhaben Beschreibung Strasse Plz Ort Po…" at bounding box center [780, 252] width 1231 height 504
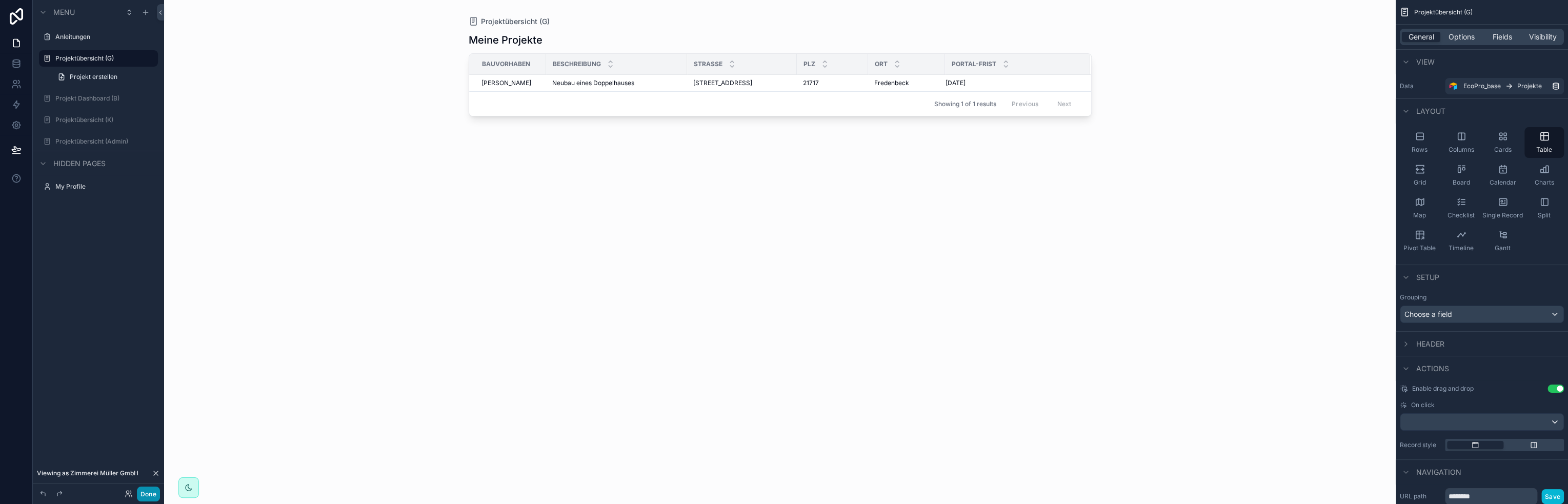
click at [139, 493] on button "Done" at bounding box center [149, 494] width 23 height 15
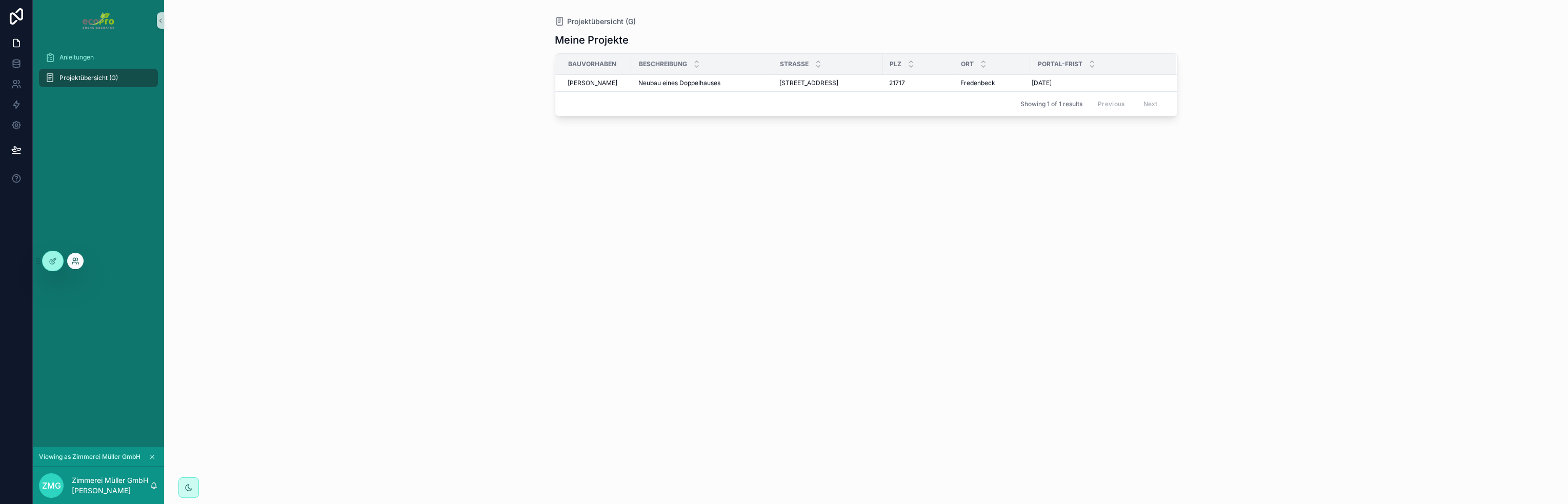
click at [72, 259] on icon at bounding box center [75, 261] width 8 height 8
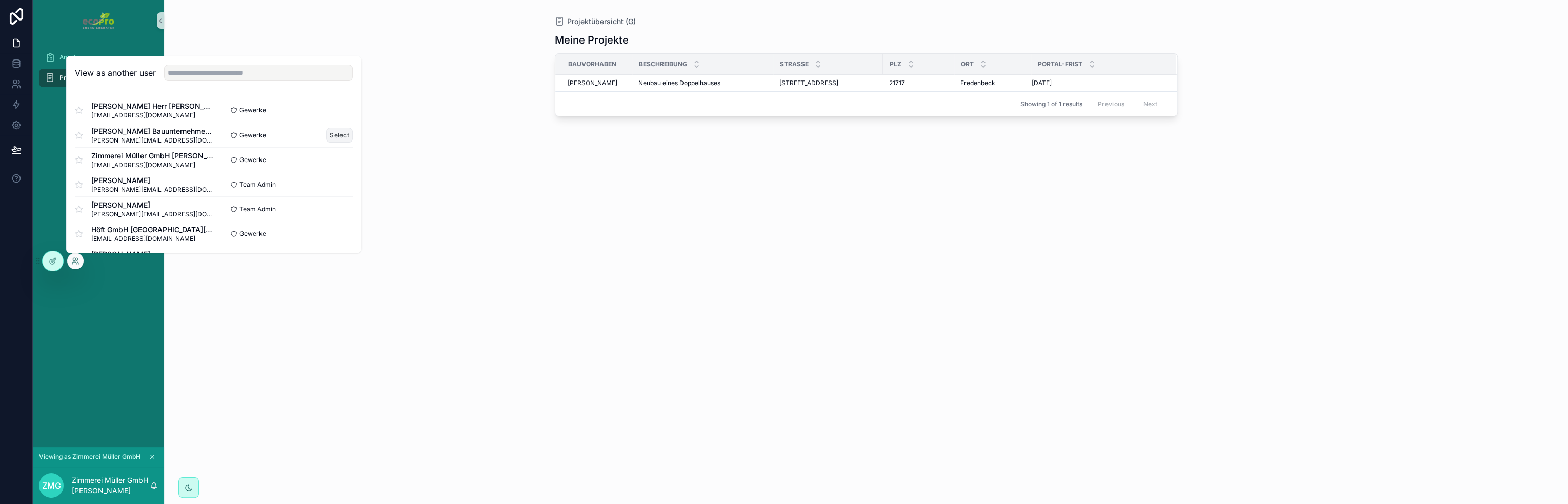
click at [327, 133] on button "Select" at bounding box center [339, 135] width 26 height 15
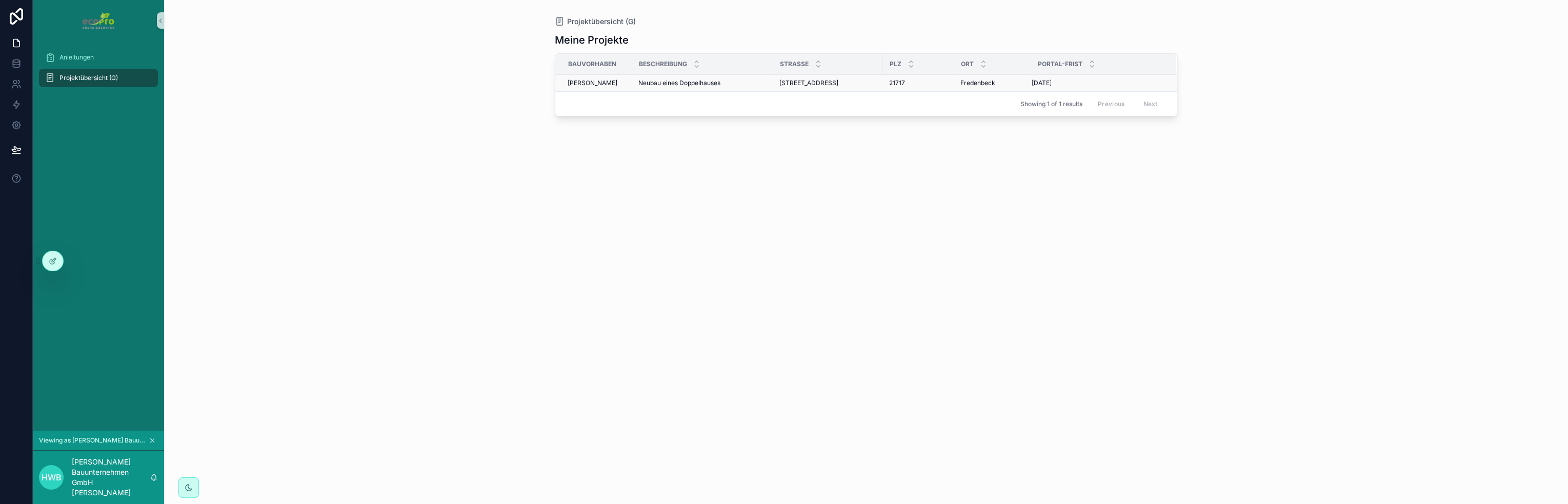
click at [734, 82] on div "Neubau eines Doppelhauses Neubau eines Doppelhauses" at bounding box center [702, 83] width 128 height 8
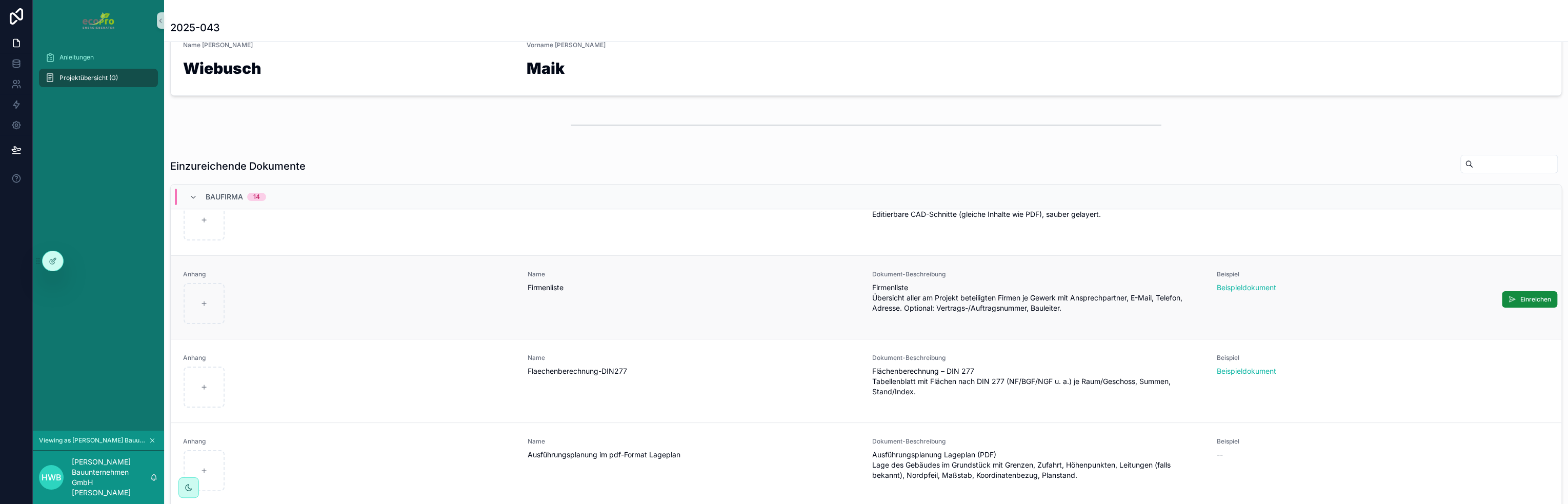
scroll to position [205, 0]
click at [199, 298] on div "scrollable content" at bounding box center [204, 303] width 41 height 41
type input "**********"
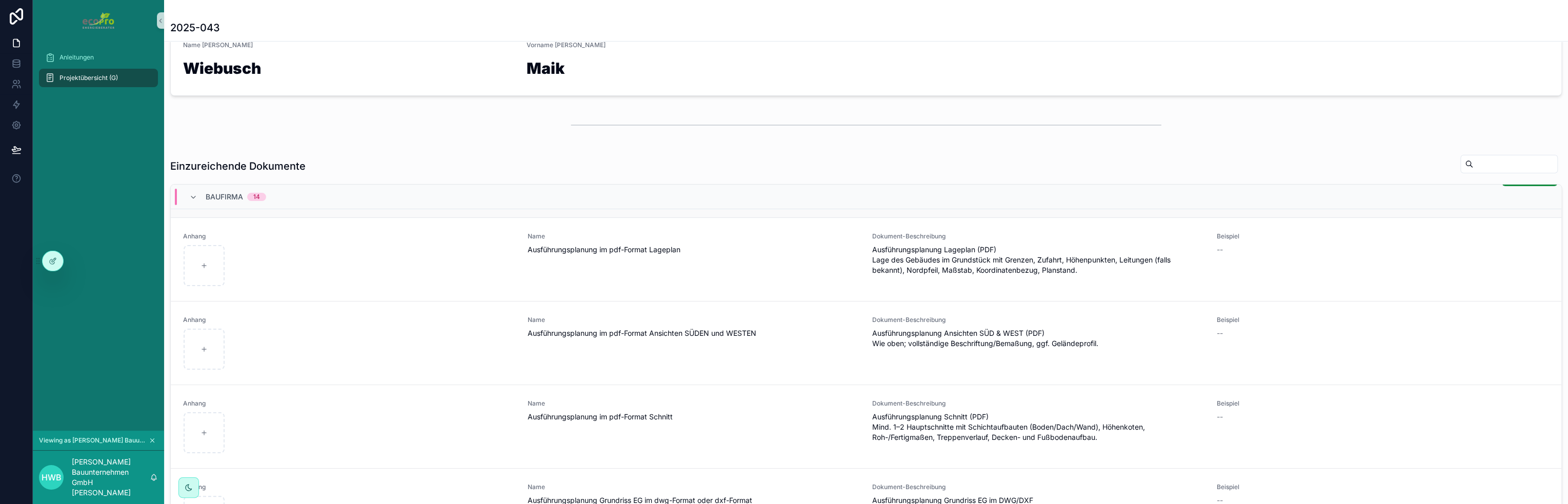
scroll to position [410, 0]
click at [197, 263] on div "scrollable content" at bounding box center [204, 265] width 41 height 41
type input "**********"
click at [0, 0] on span "Einreichen" at bounding box center [0, 0] width 0 height 0
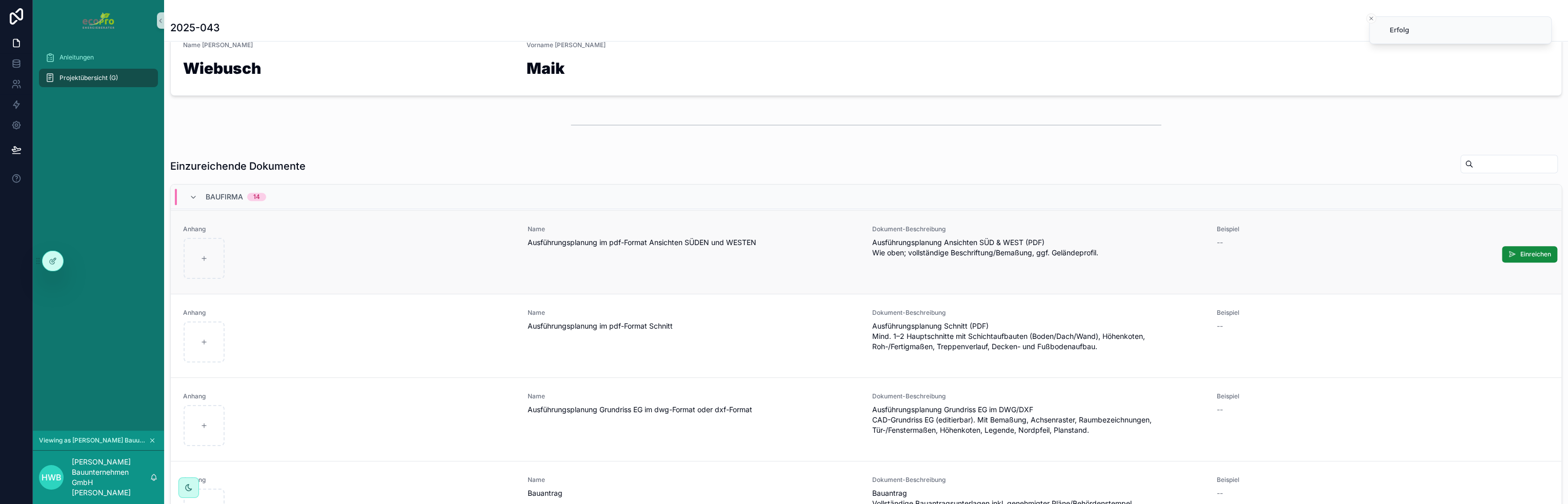
scroll to position [513, 0]
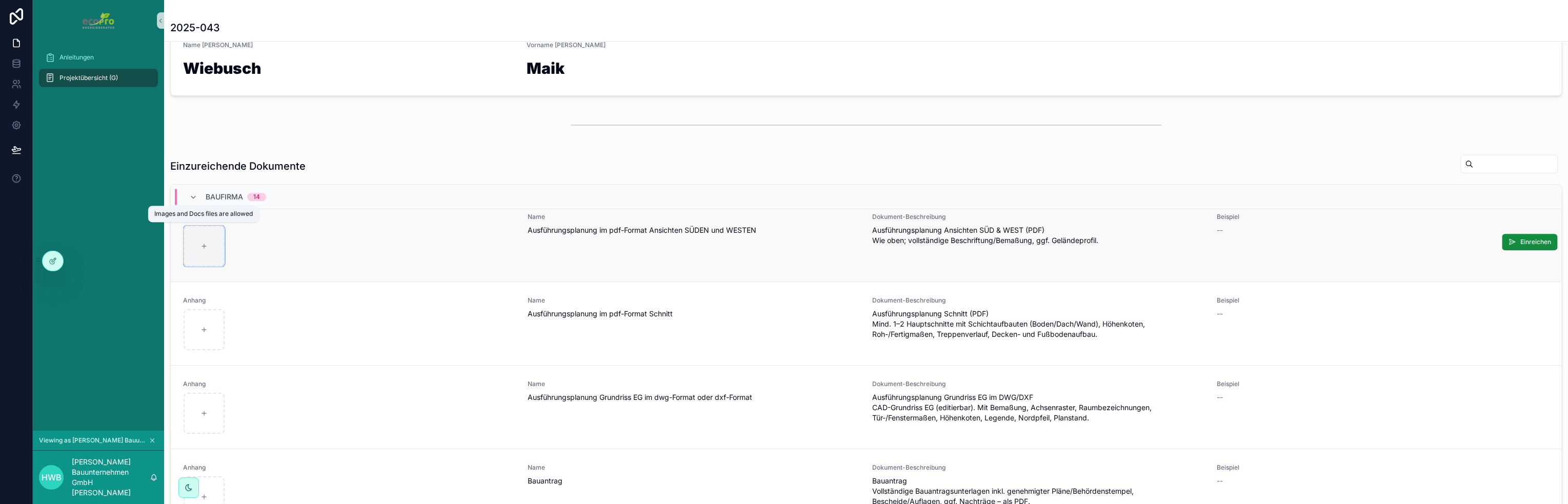
click at [196, 242] on div "scrollable content" at bounding box center [204, 246] width 41 height 41
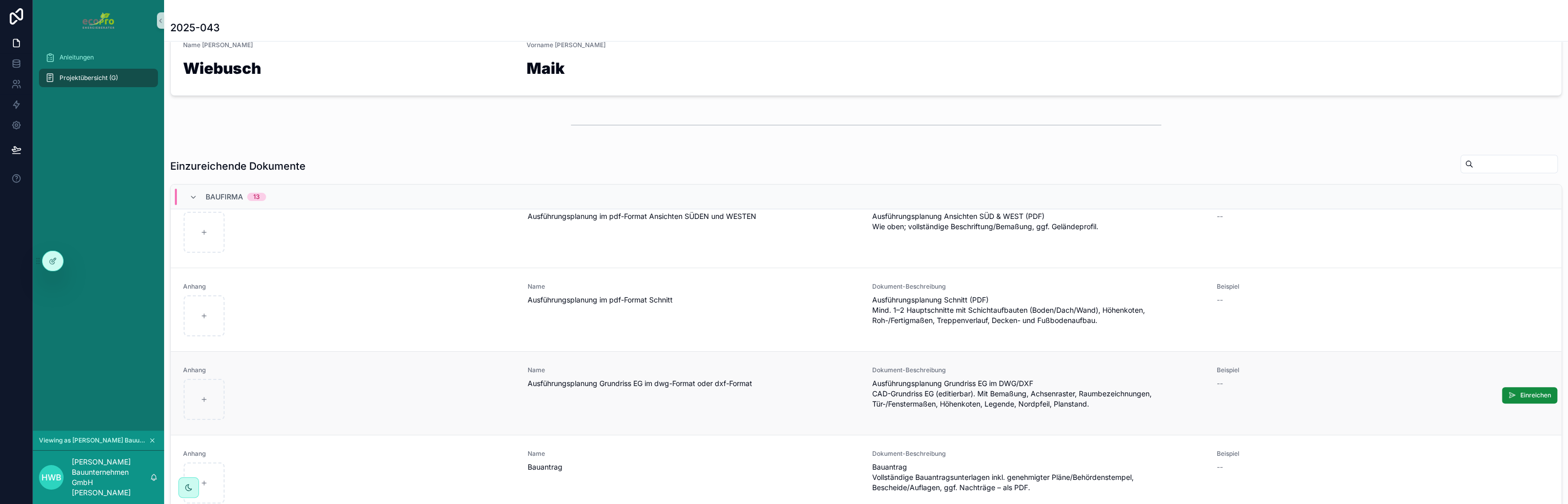
scroll to position [410, 0]
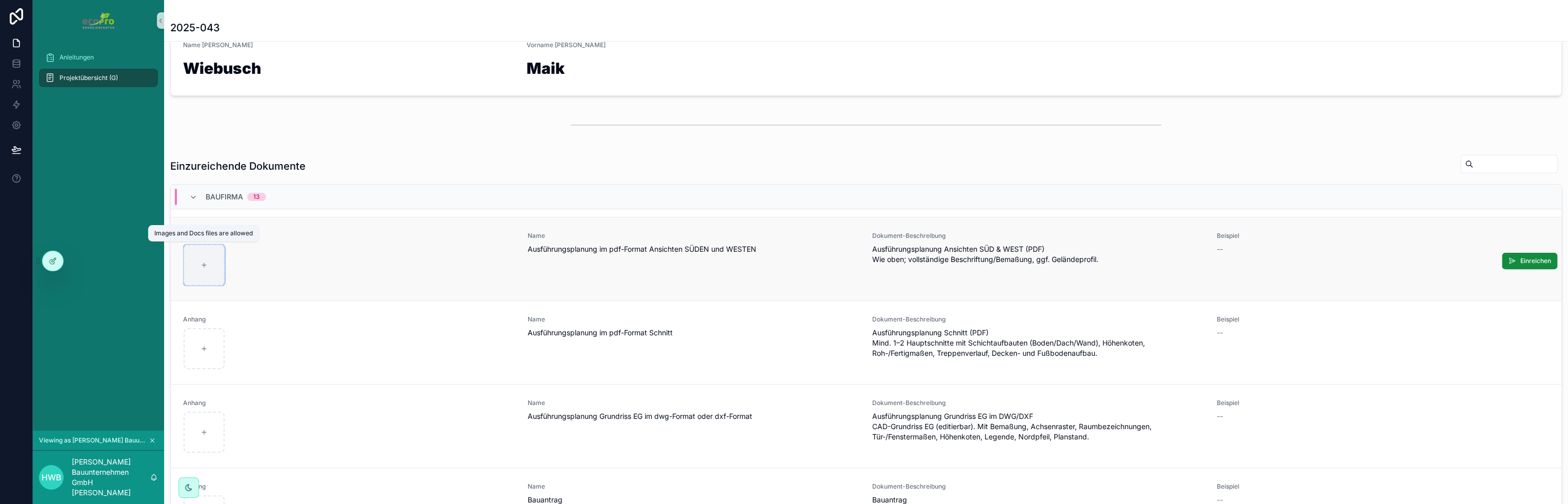
click at [215, 260] on div "scrollable content" at bounding box center [204, 265] width 41 height 41
type input "**********"
click at [0, 0] on span "Einreichen" at bounding box center [0, 0] width 0 height 0
click at [299, 354] on div "scrollable content" at bounding box center [349, 348] width 331 height 41
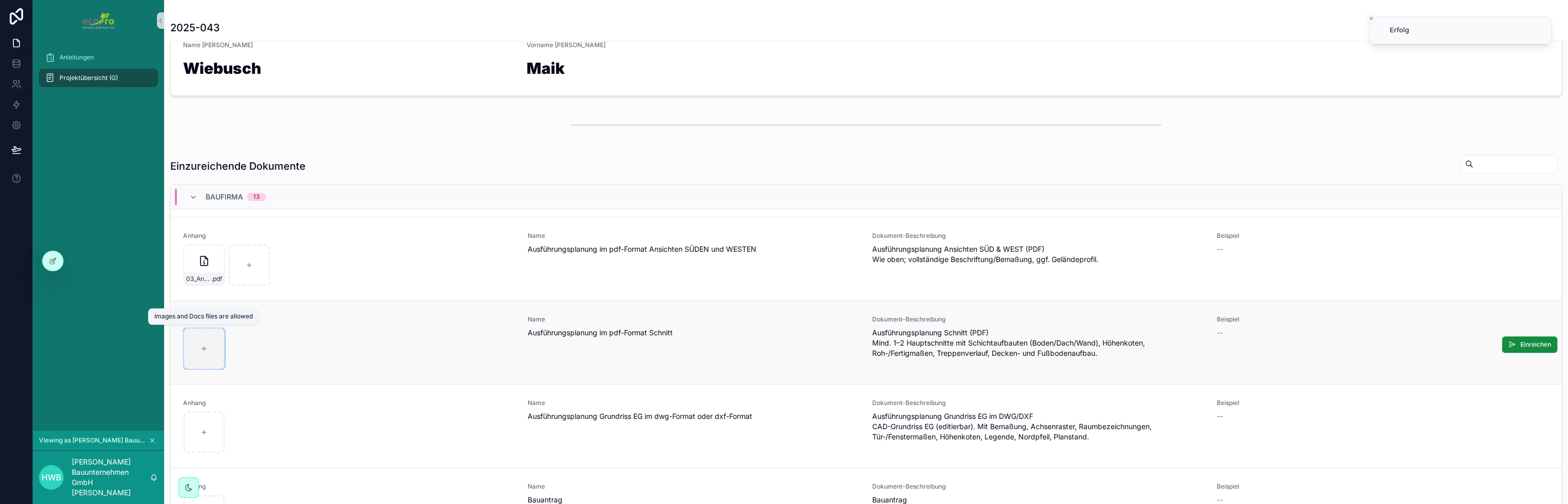
click at [205, 349] on icon "scrollable content" at bounding box center [204, 348] width 7 height 7
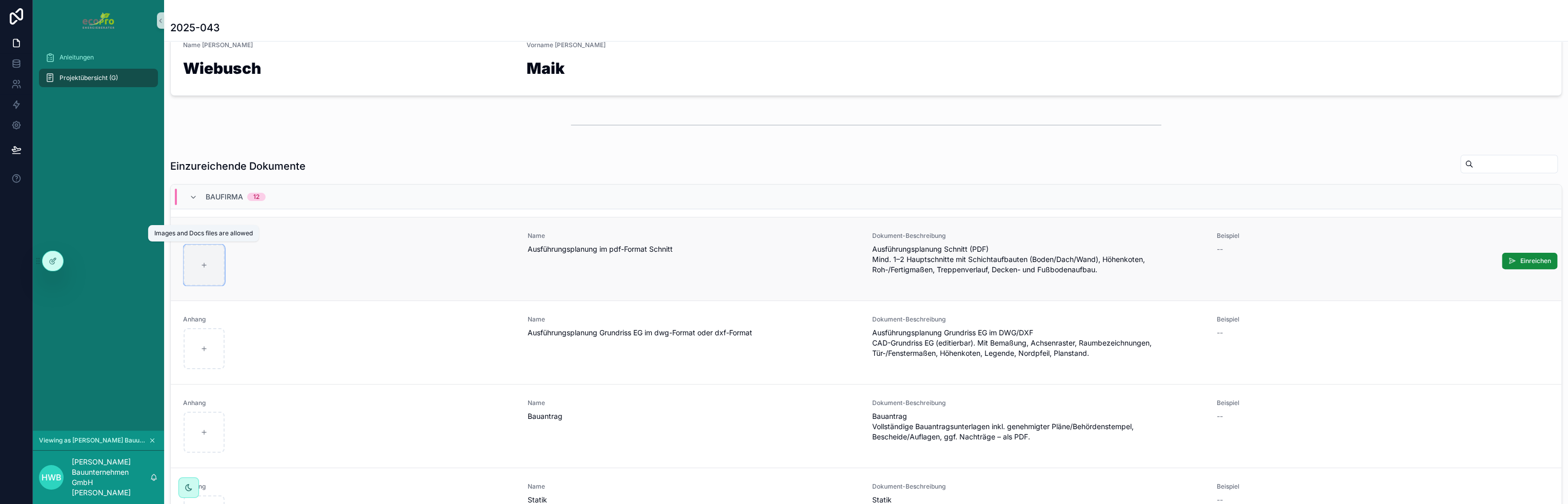
click at [216, 268] on div "scrollable content" at bounding box center [204, 265] width 41 height 41
type input "**********"
click at [0, 0] on span "Einreichen" at bounding box center [0, 0] width 0 height 0
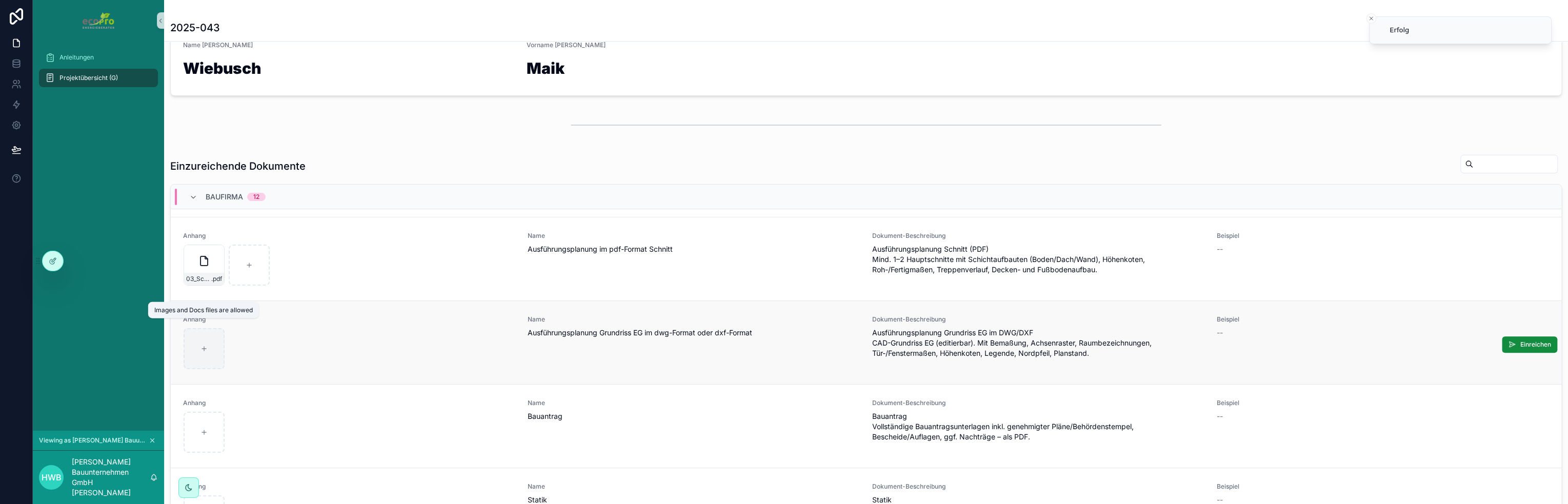
scroll to position [461, 0]
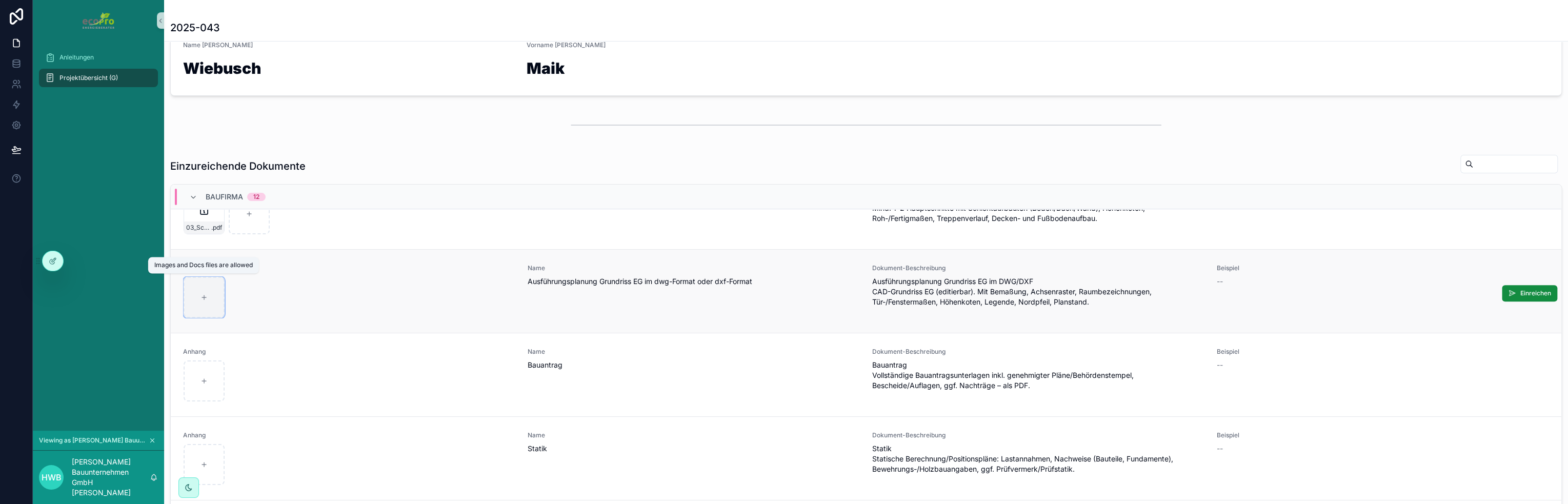
click at [205, 306] on div "scrollable content" at bounding box center [204, 297] width 41 height 41
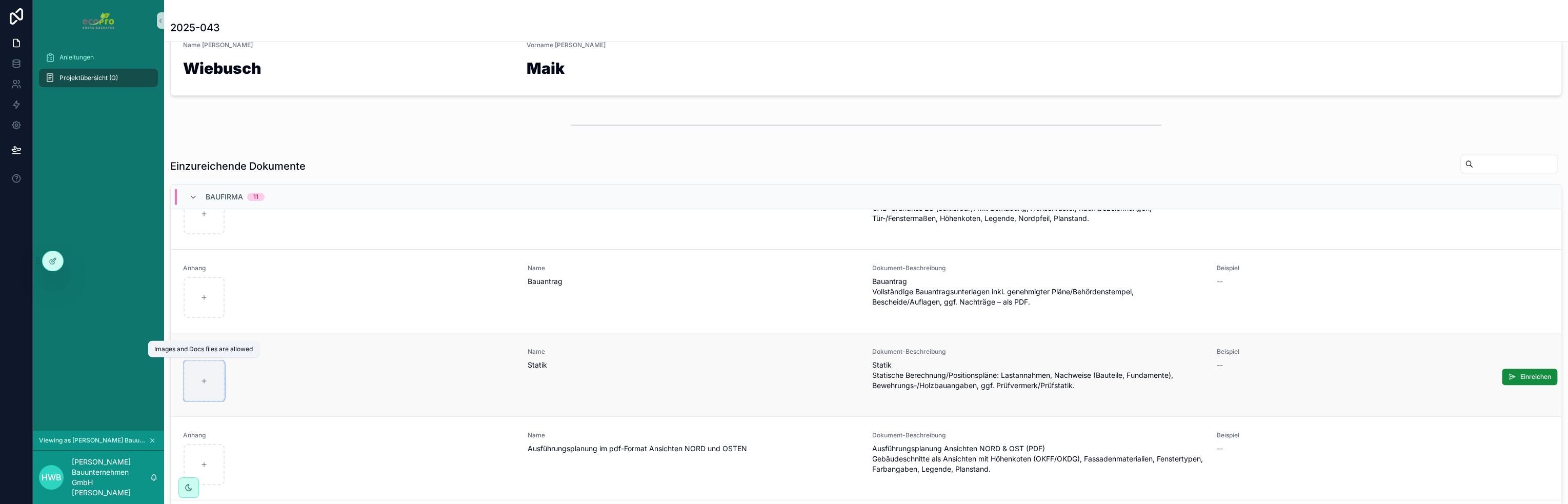
click at [191, 378] on div "scrollable content" at bounding box center [204, 380] width 41 height 41
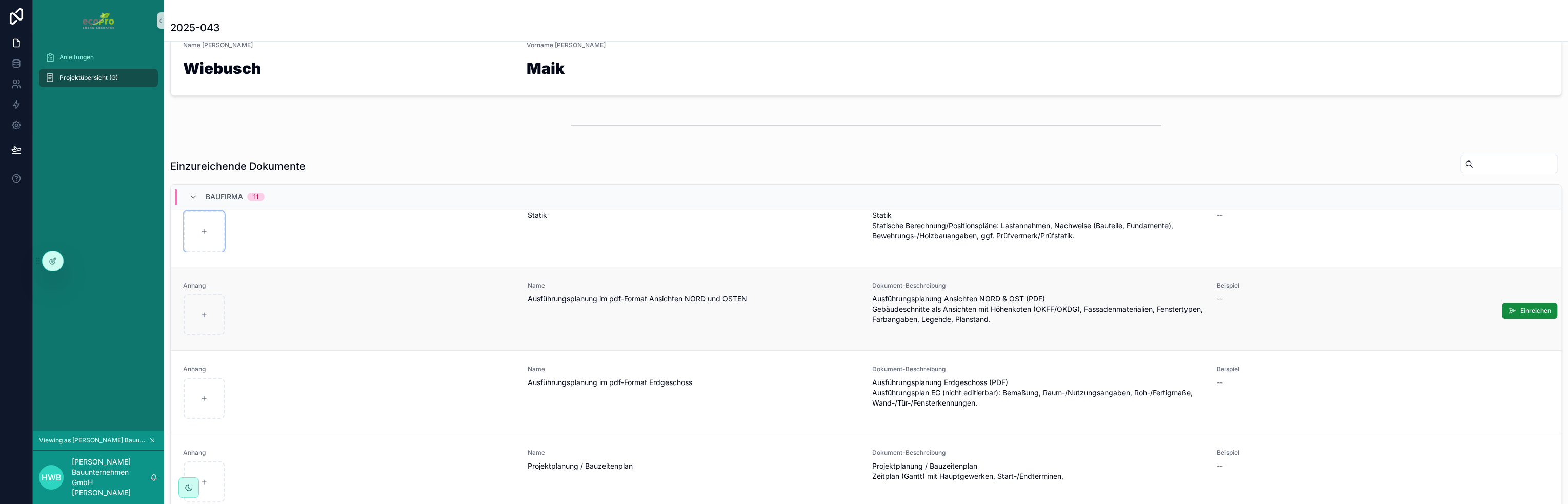
scroll to position [615, 0]
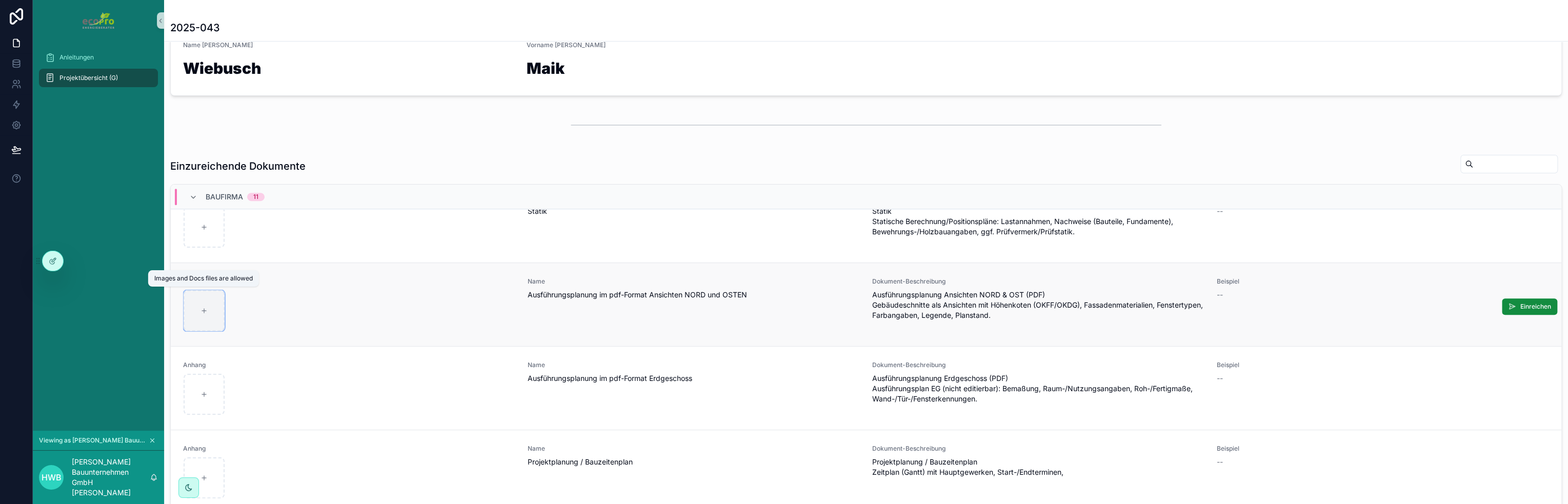
click at [203, 307] on icon "scrollable content" at bounding box center [204, 310] width 7 height 7
type input "**********"
click at [1527, 303] on span "Einreichen" at bounding box center [1536, 307] width 31 height 8
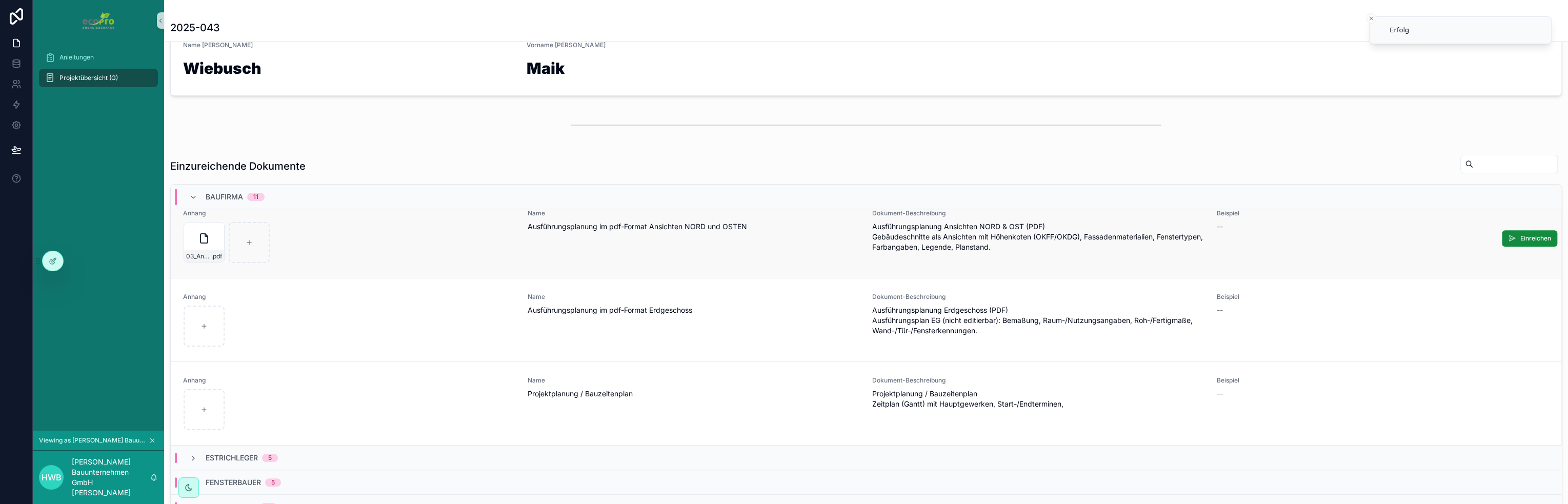
scroll to position [687, 0]
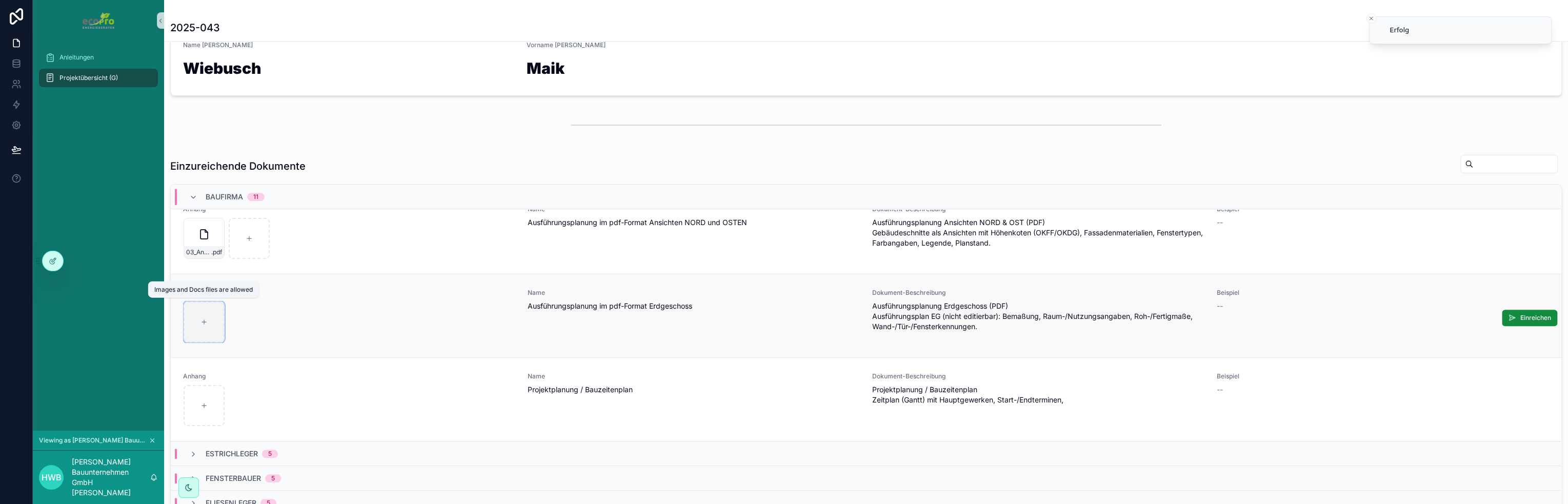
click at [202, 318] on icon "scrollable content" at bounding box center [204, 322] width 7 height 7
type input "**********"
click at [1520, 313] on span "Einreichen" at bounding box center [1536, 318] width 31 height 8
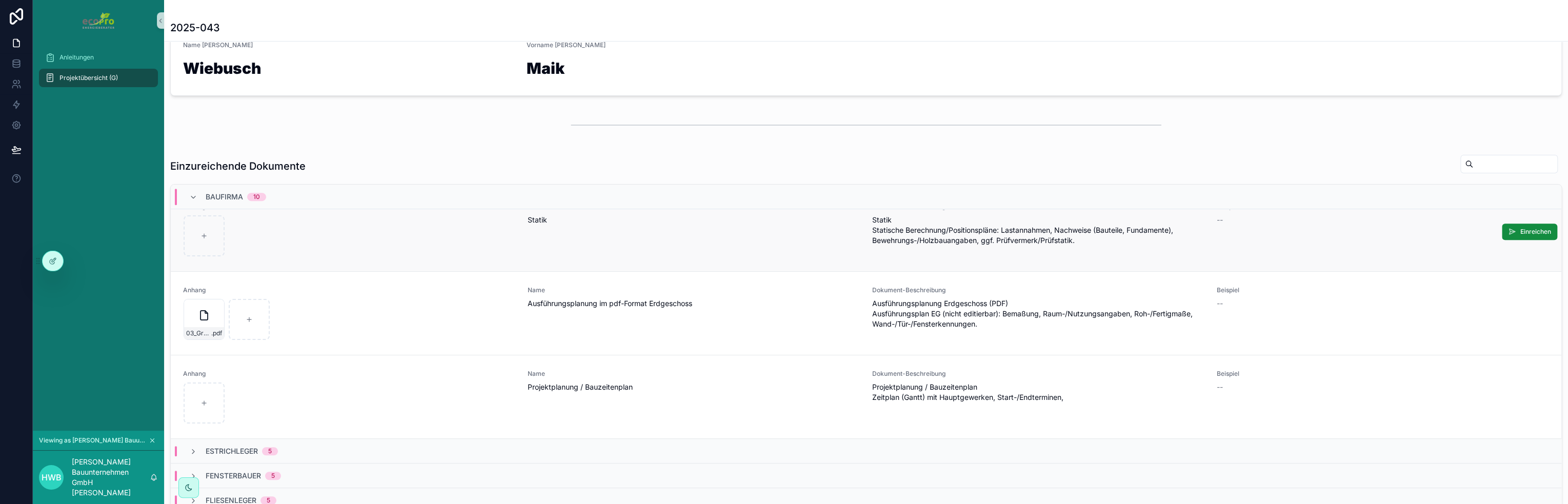
scroll to position [604, 0]
click at [1520, 231] on span "Einreichen" at bounding box center [1536, 234] width 31 height 8
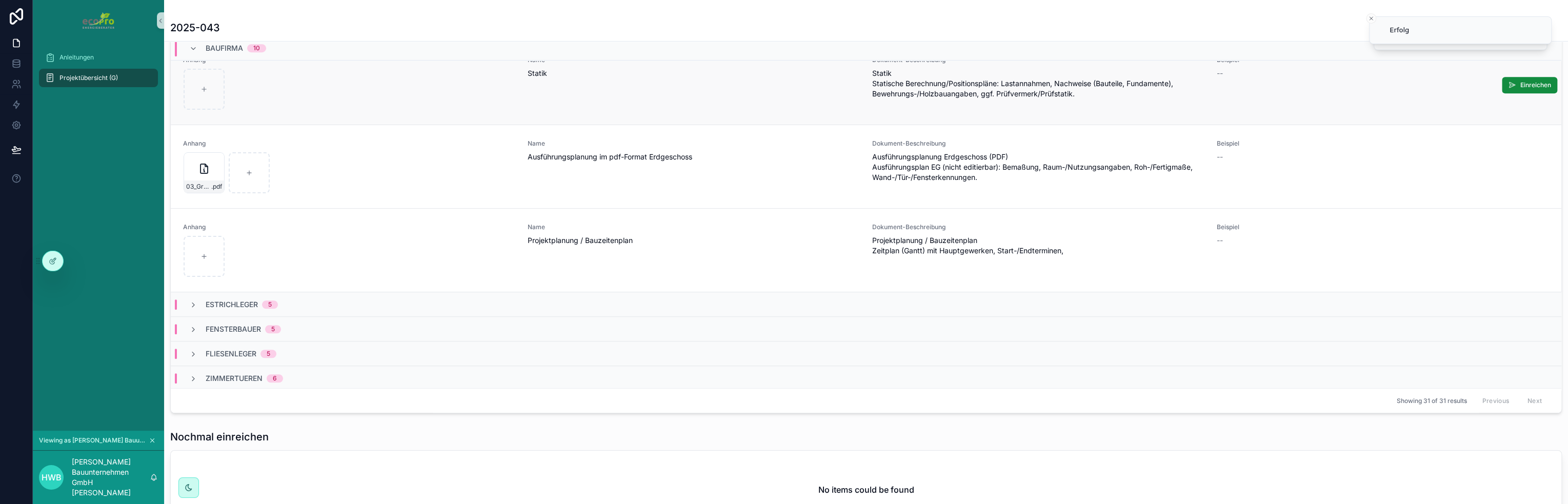
scroll to position [359, 0]
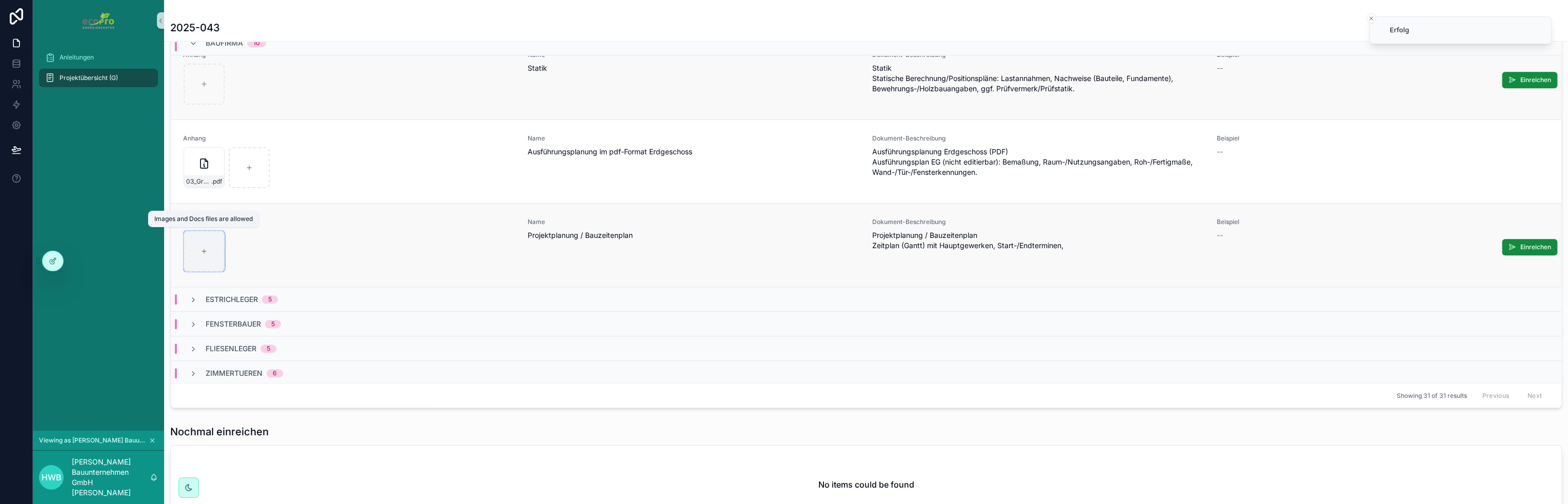
click at [208, 249] on div "scrollable content" at bounding box center [204, 251] width 41 height 41
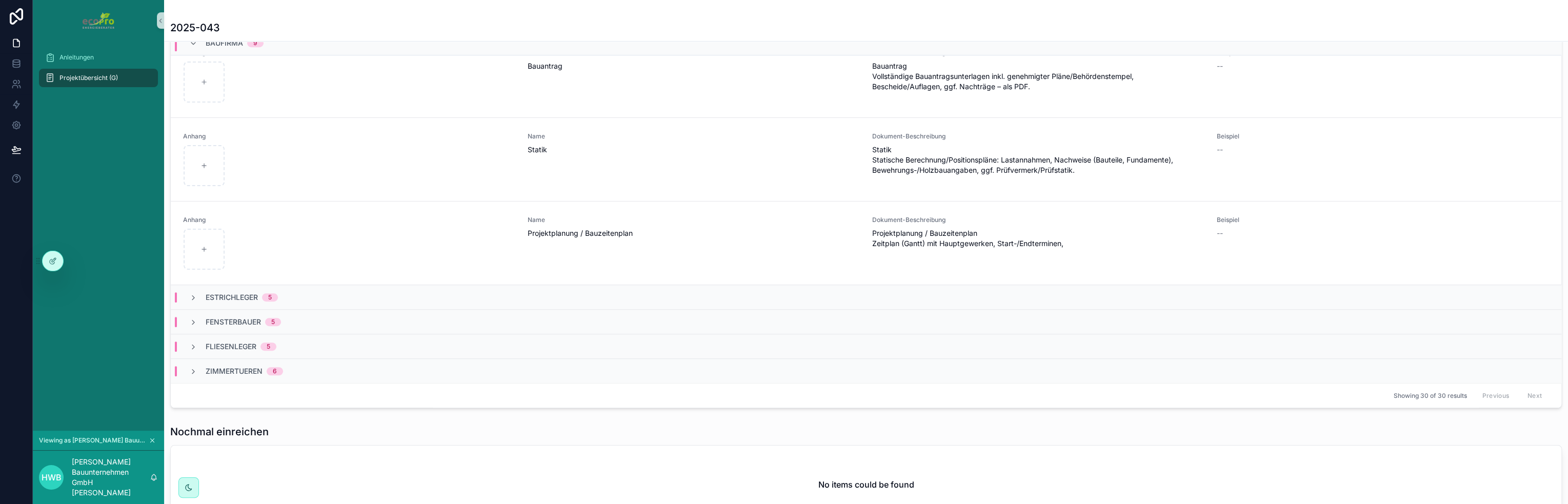
scroll to position [521, 0]
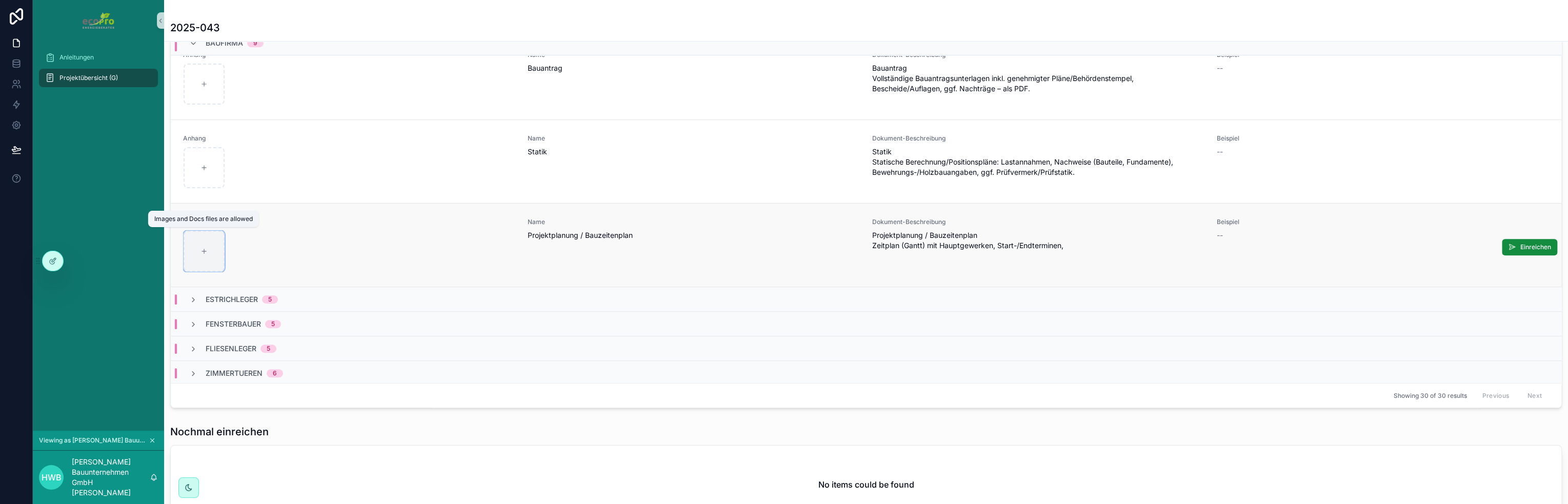
click at [210, 243] on div "scrollable content" at bounding box center [204, 251] width 41 height 41
type input "**********"
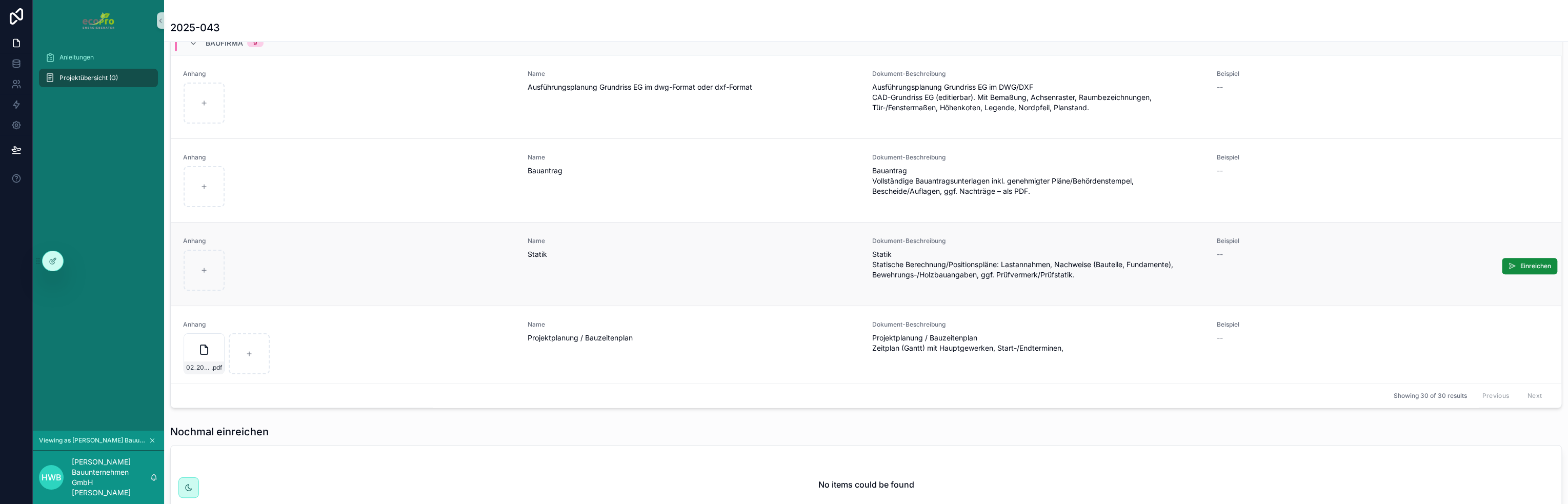
scroll to position [367, 0]
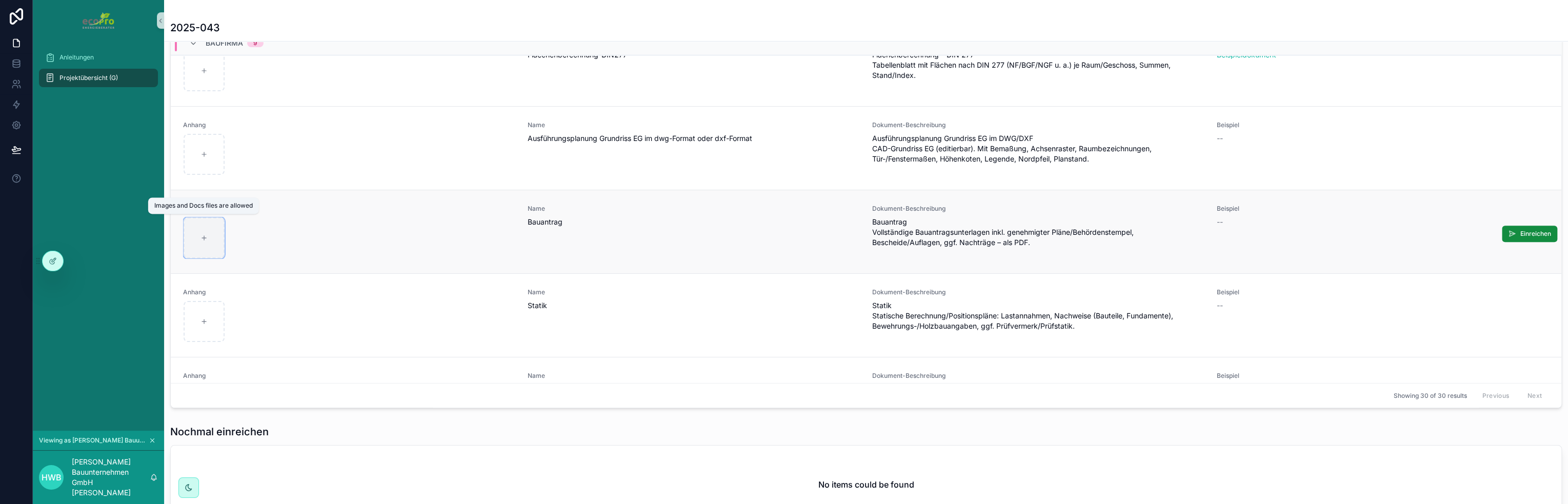
click at [205, 234] on icon "scrollable content" at bounding box center [204, 238] width 7 height 7
type input "**********"
click at [1520, 230] on span "Einreichen" at bounding box center [1536, 234] width 31 height 8
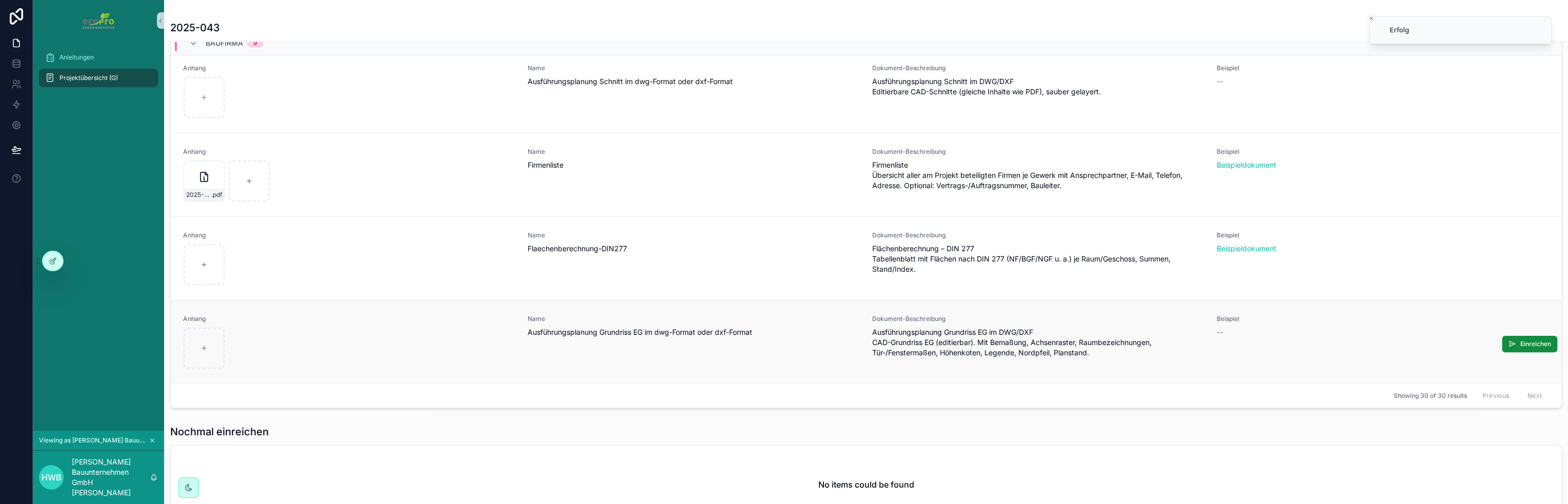
scroll to position [162, 0]
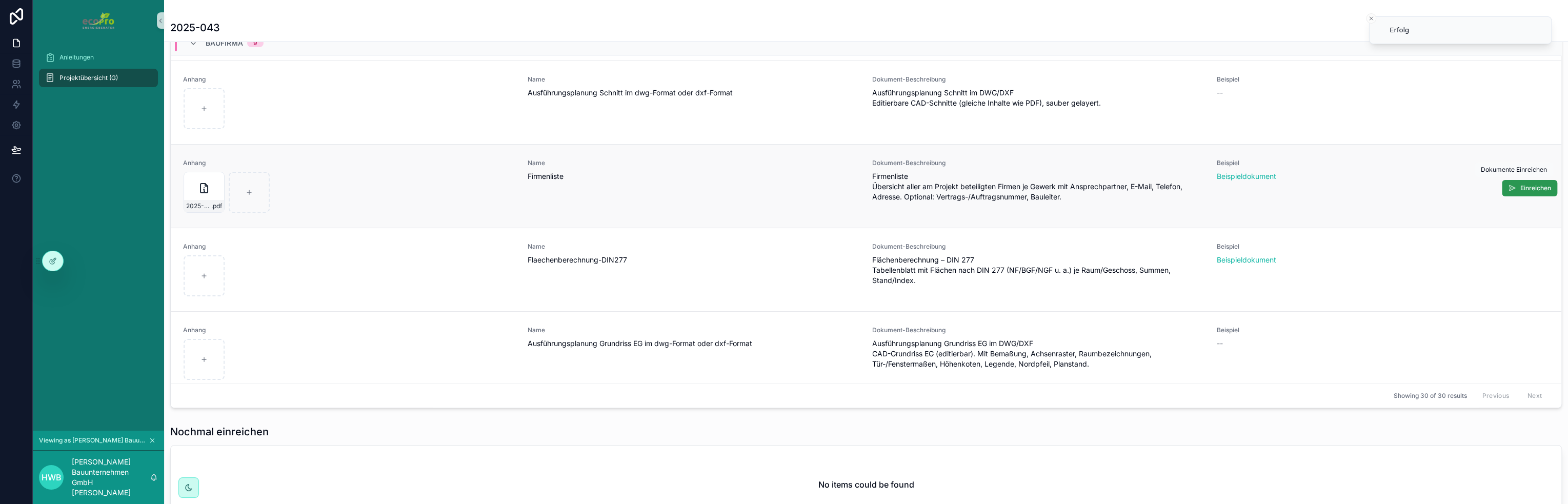
click at [1520, 186] on span "Einreichen" at bounding box center [1536, 188] width 31 height 8
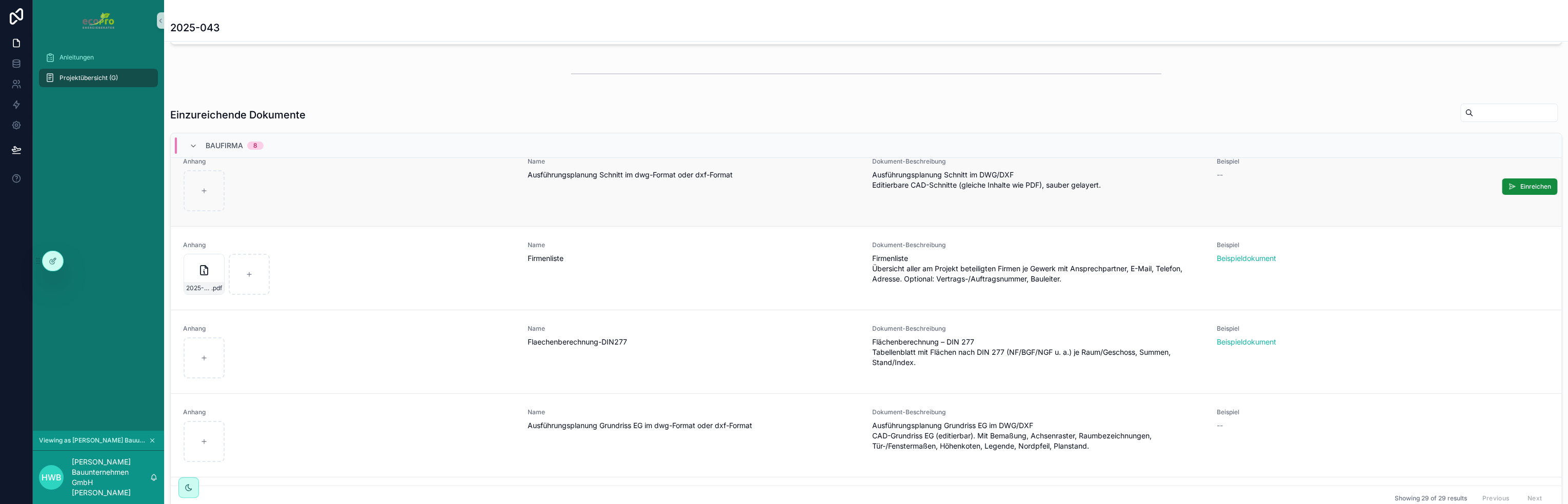
scroll to position [205, 0]
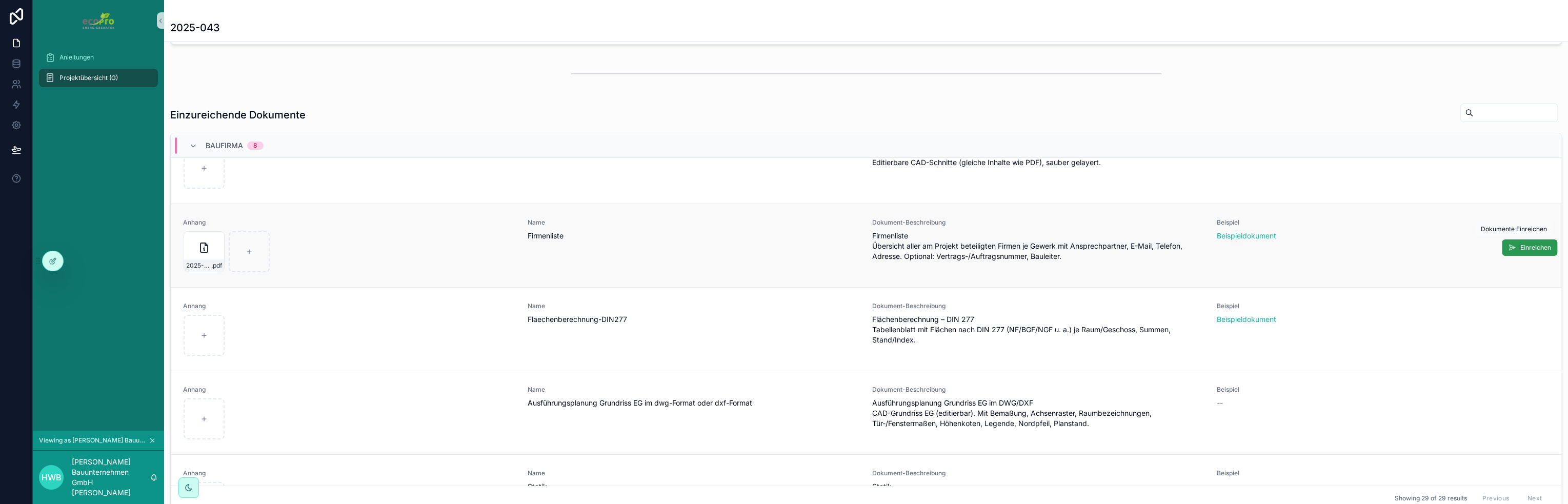
click at [1523, 247] on span "Einreichen" at bounding box center [1536, 247] width 31 height 8
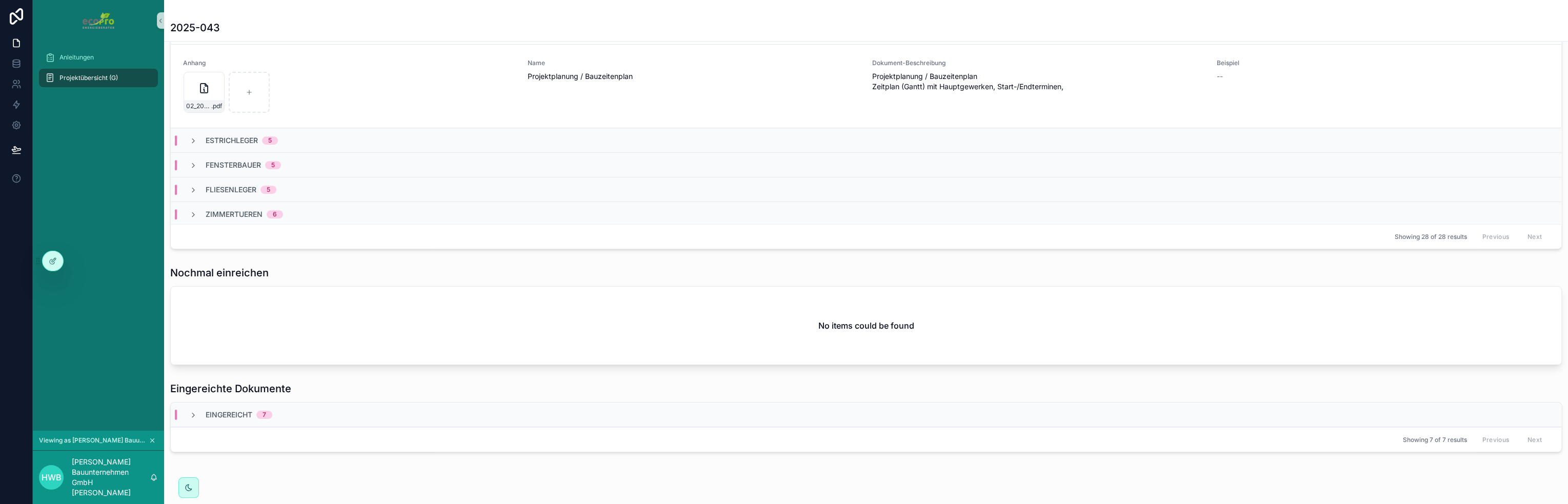
scroll to position [534, 0]
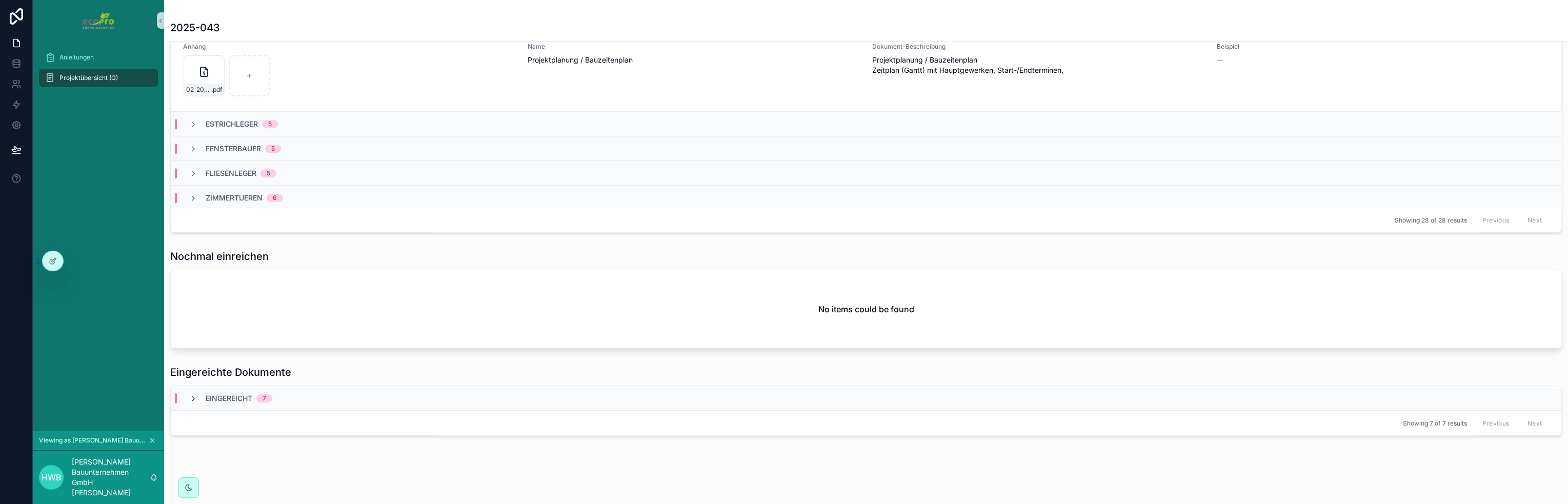
click at [193, 397] on icon "scrollable content" at bounding box center [193, 399] width 8 height 8
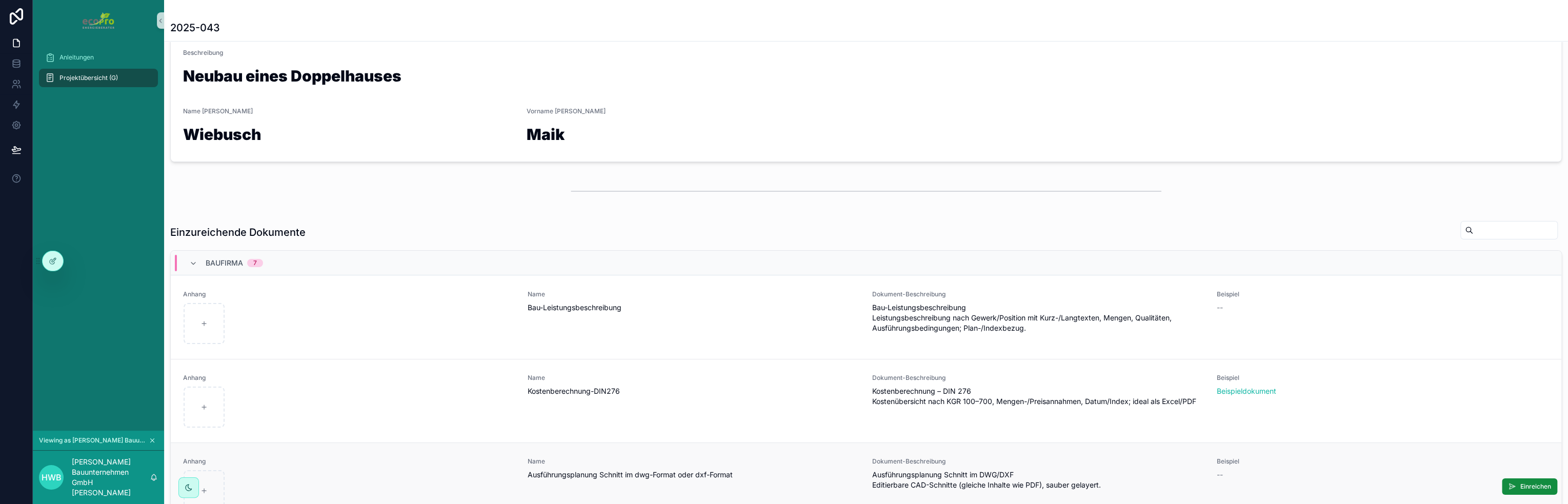
scroll to position [145, 0]
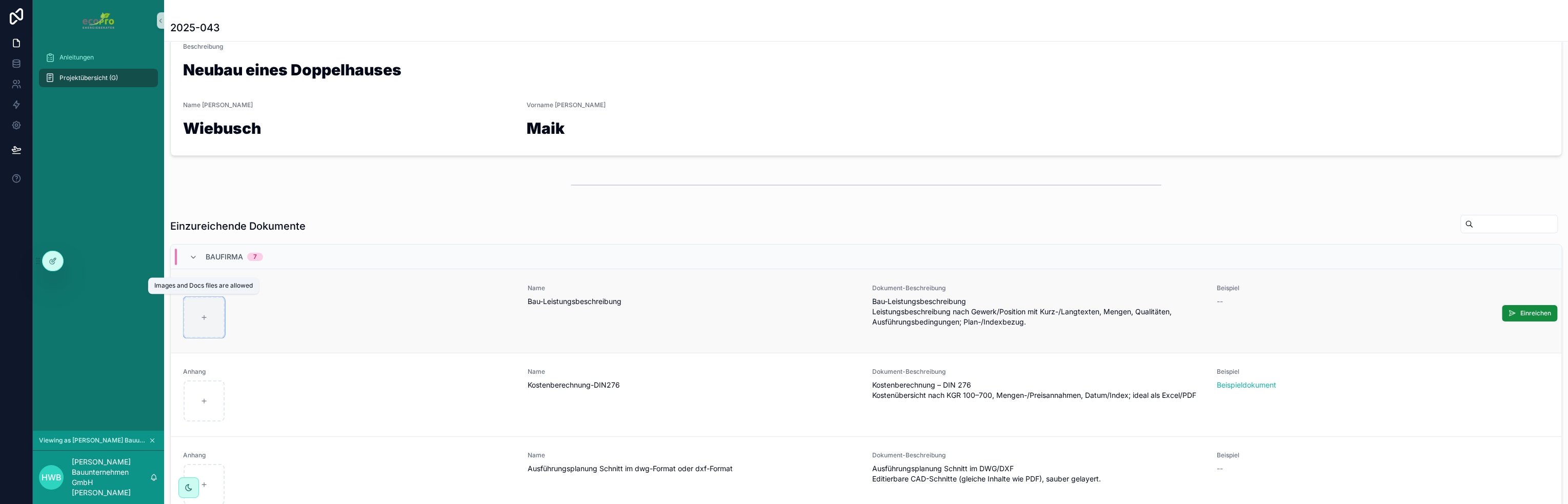
click at [197, 311] on div "scrollable content" at bounding box center [204, 317] width 41 height 41
type input "**********"
click at [1522, 309] on span "Einreichen" at bounding box center [1536, 313] width 31 height 8
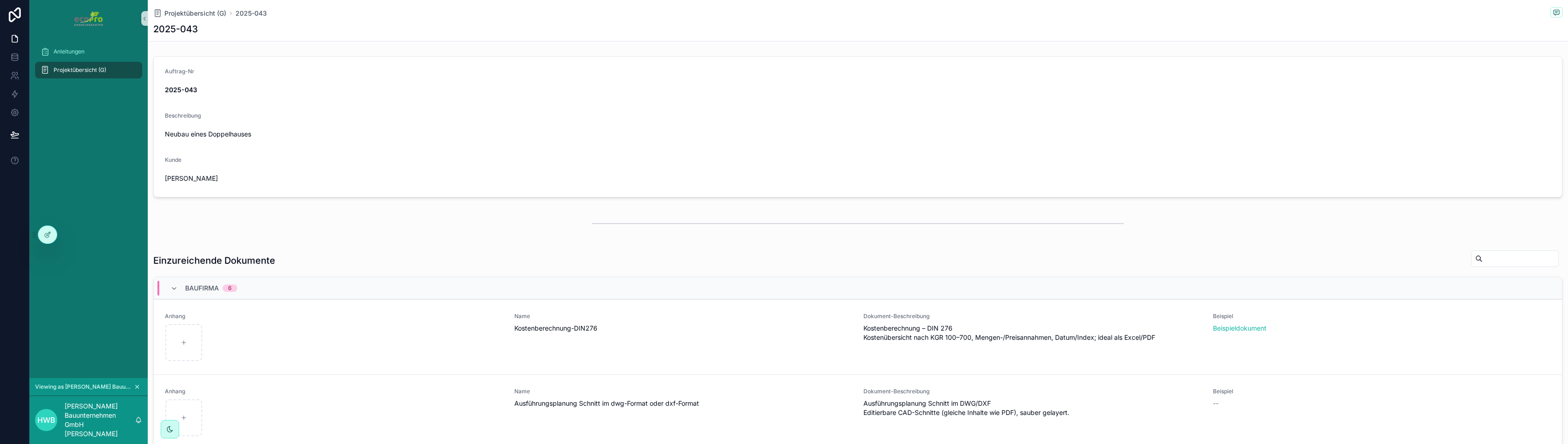
scroll to position [231, 0]
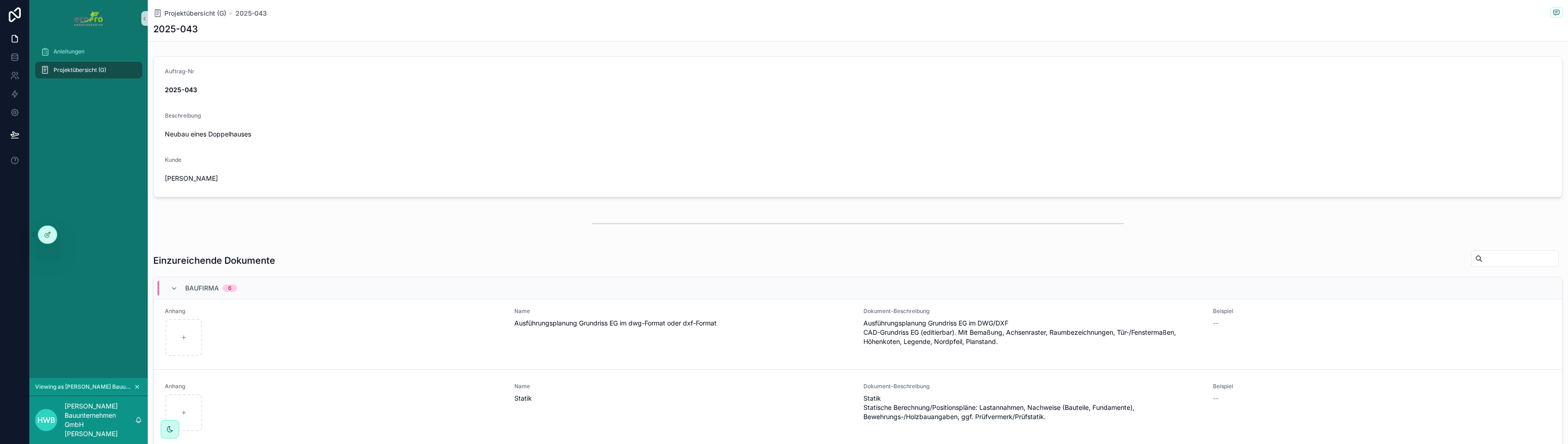
click at [83, 69] on span "Projektübersicht (G)" at bounding box center [80, 70] width 52 height 7
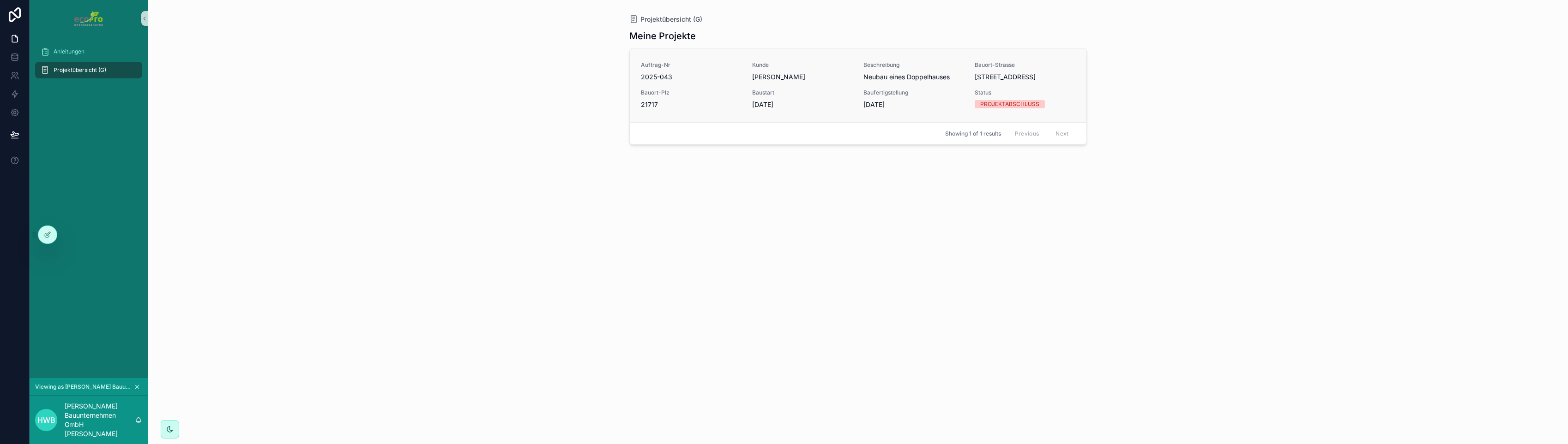
click at [825, 62] on span "Kunde" at bounding box center [802, 65] width 100 height 7
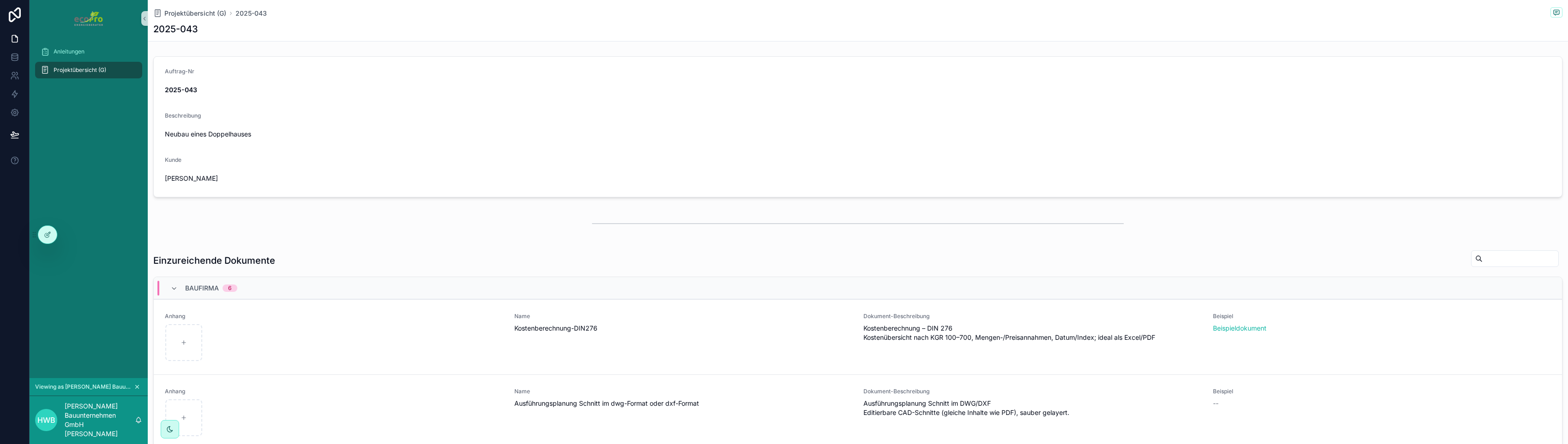
click at [96, 68] on span "Projektübersicht (G)" at bounding box center [80, 70] width 52 height 7
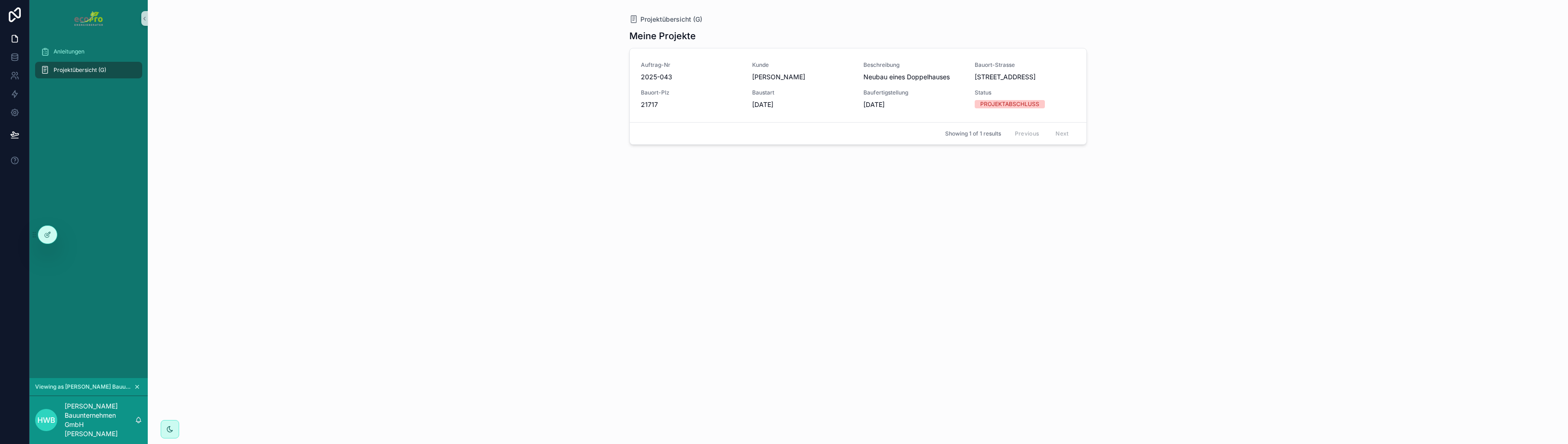
click at [137, 386] on icon "scrollable content" at bounding box center [137, 387] width 7 height 7
